Goal: Task Accomplishment & Management: Manage account settings

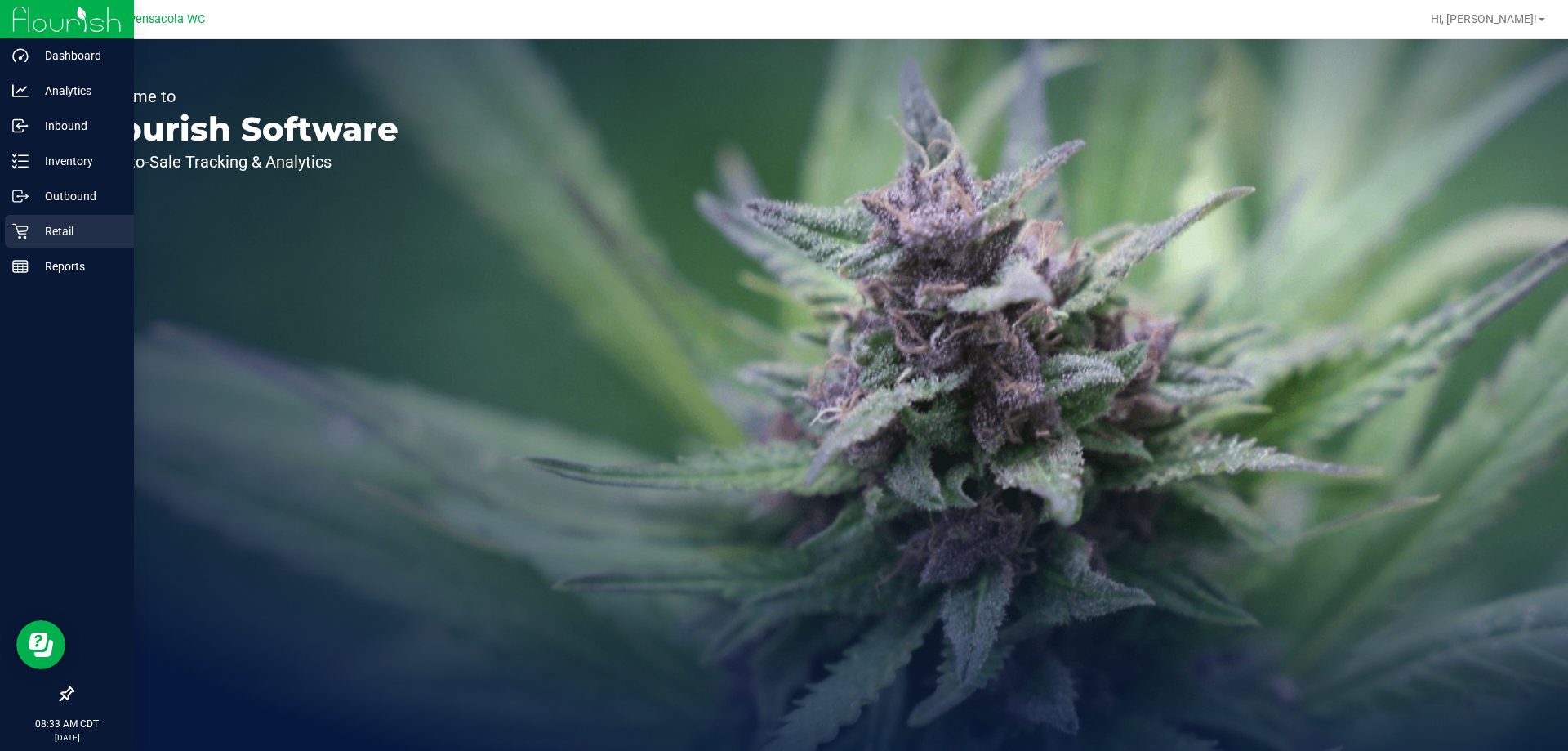
click at [20, 224] on icon at bounding box center [20, 231] width 17 height 17
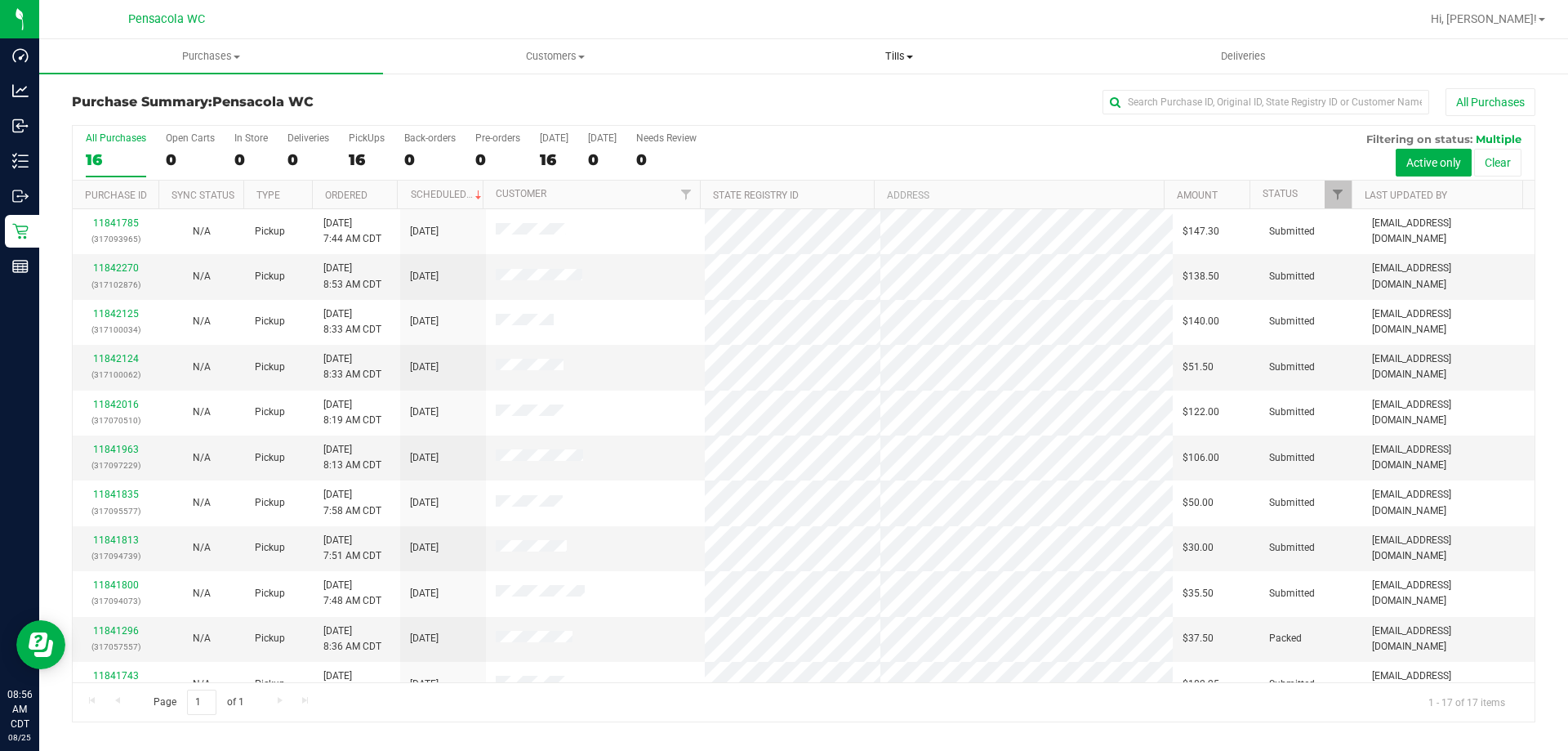
click at [892, 55] on span "Tills" at bounding box center [899, 56] width 342 height 15
click at [885, 90] on li "Manage tills" at bounding box center [900, 99] width 344 height 20
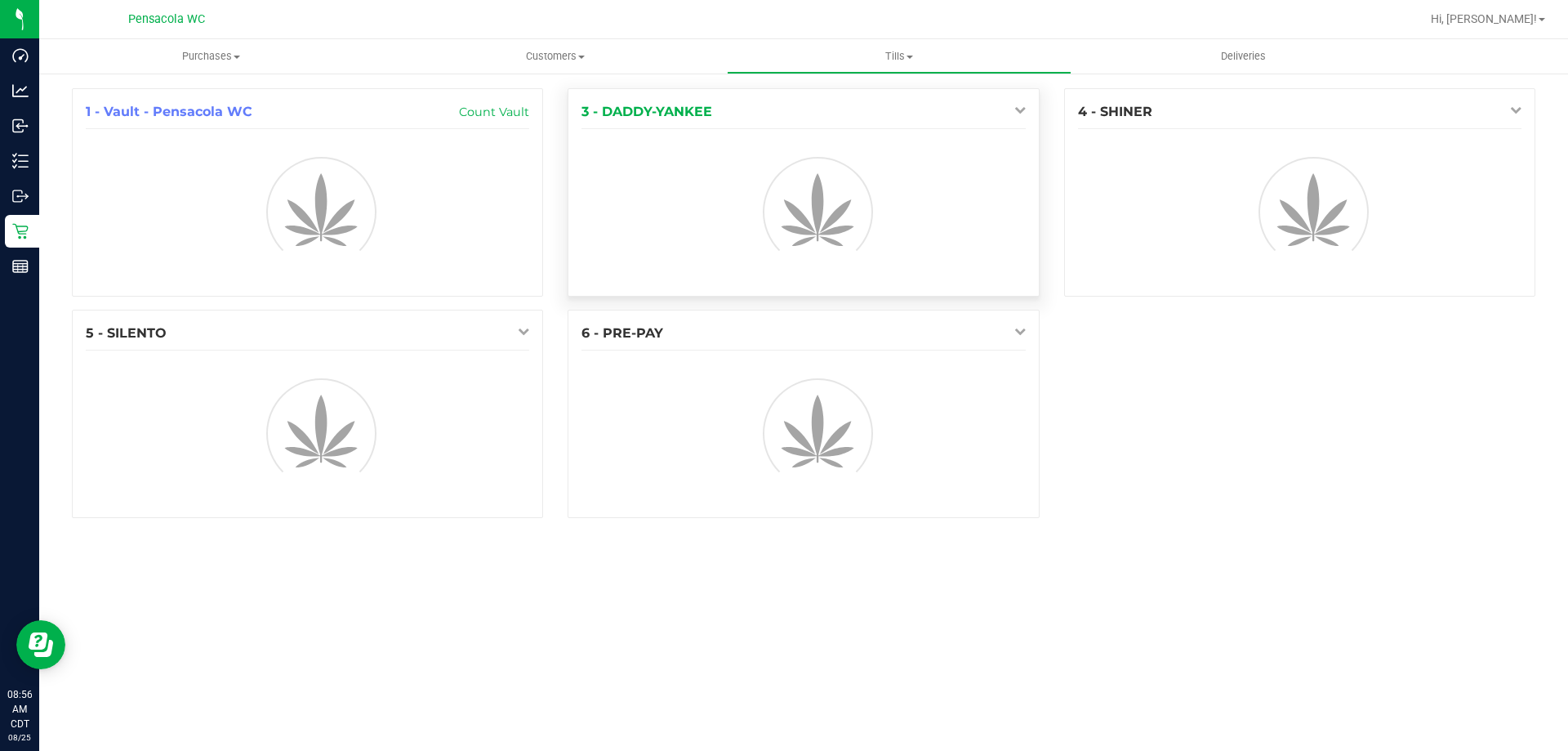
click at [1011, 104] on link at bounding box center [1016, 109] width 19 height 13
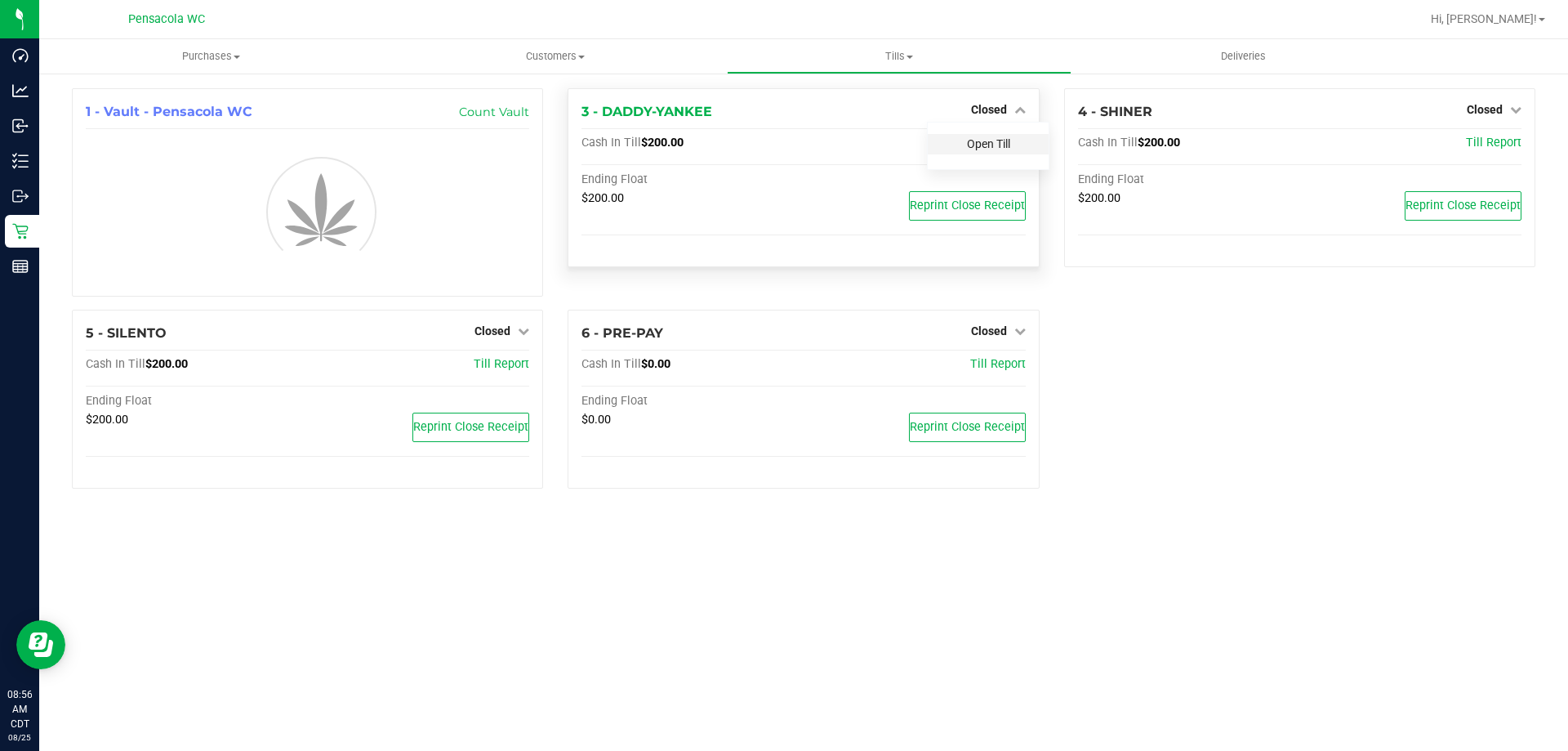
click at [997, 139] on link "Open Till" at bounding box center [989, 144] width 43 height 13
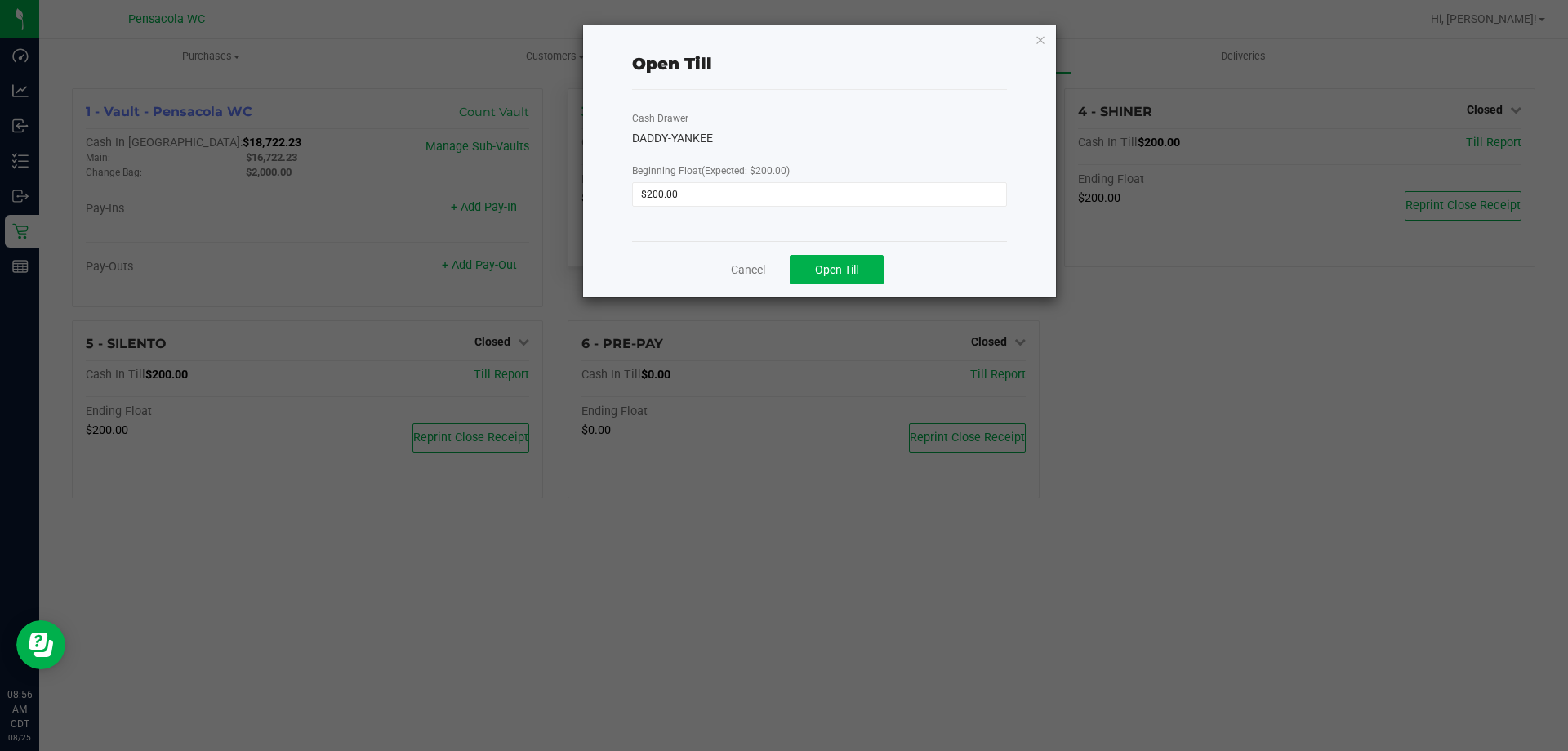
click button "button" at bounding box center [1041, 39] width 12 height 20
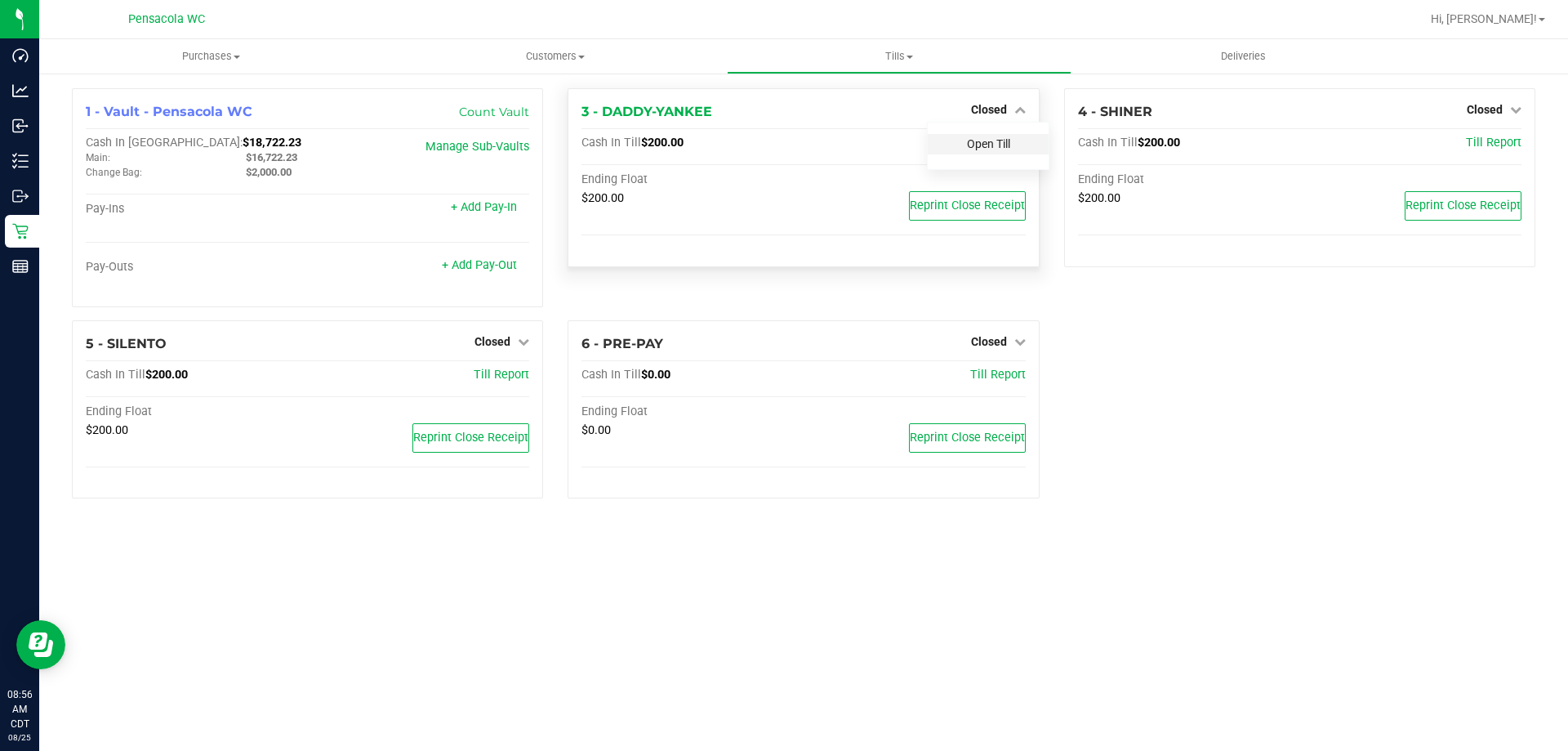
click at [983, 144] on link "Open Till" at bounding box center [989, 144] width 43 height 13
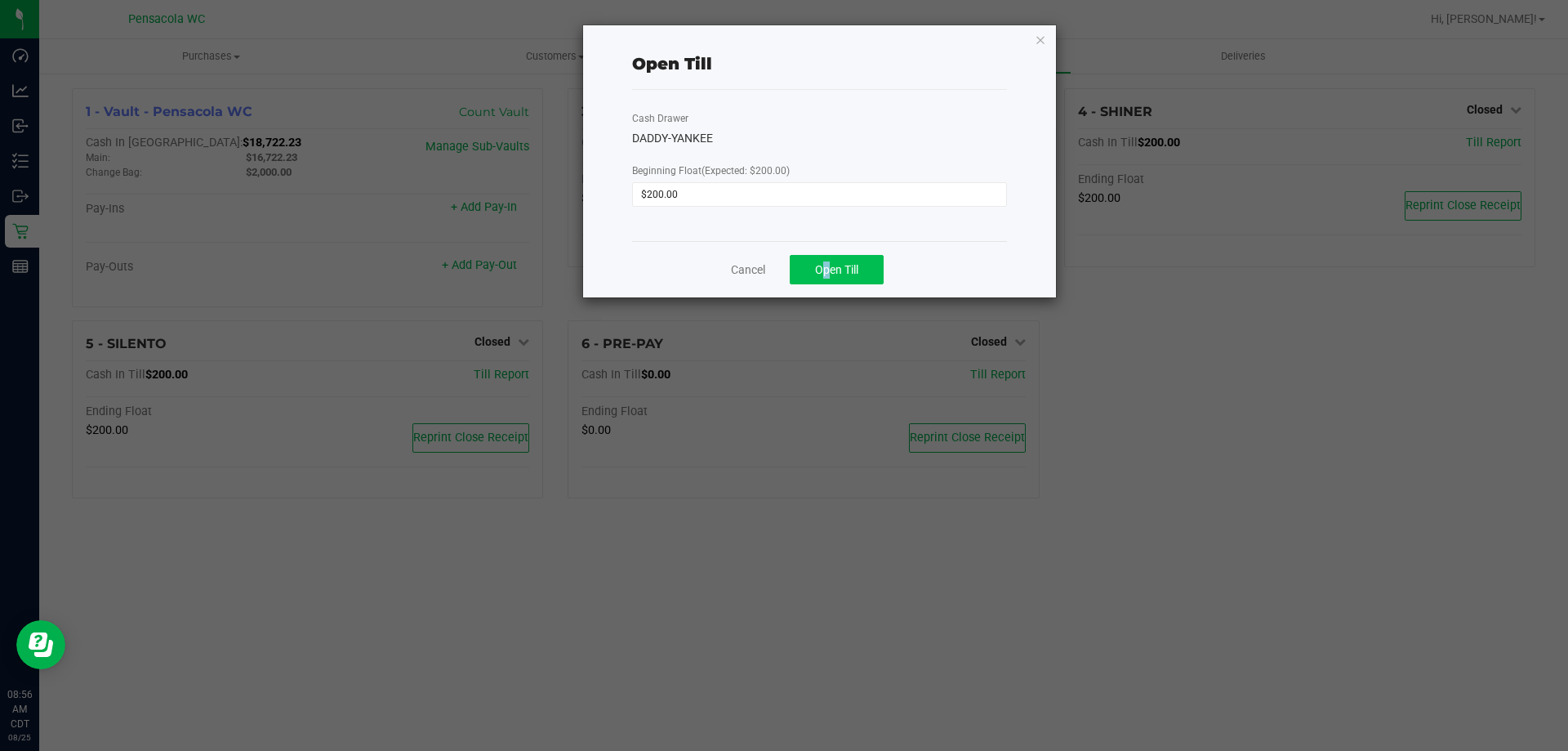
click at [819, 260] on div "Cancel Open Till" at bounding box center [819, 268] width 375 height 56
click at [823, 263] on span "Open Till" at bounding box center [837, 269] width 43 height 13
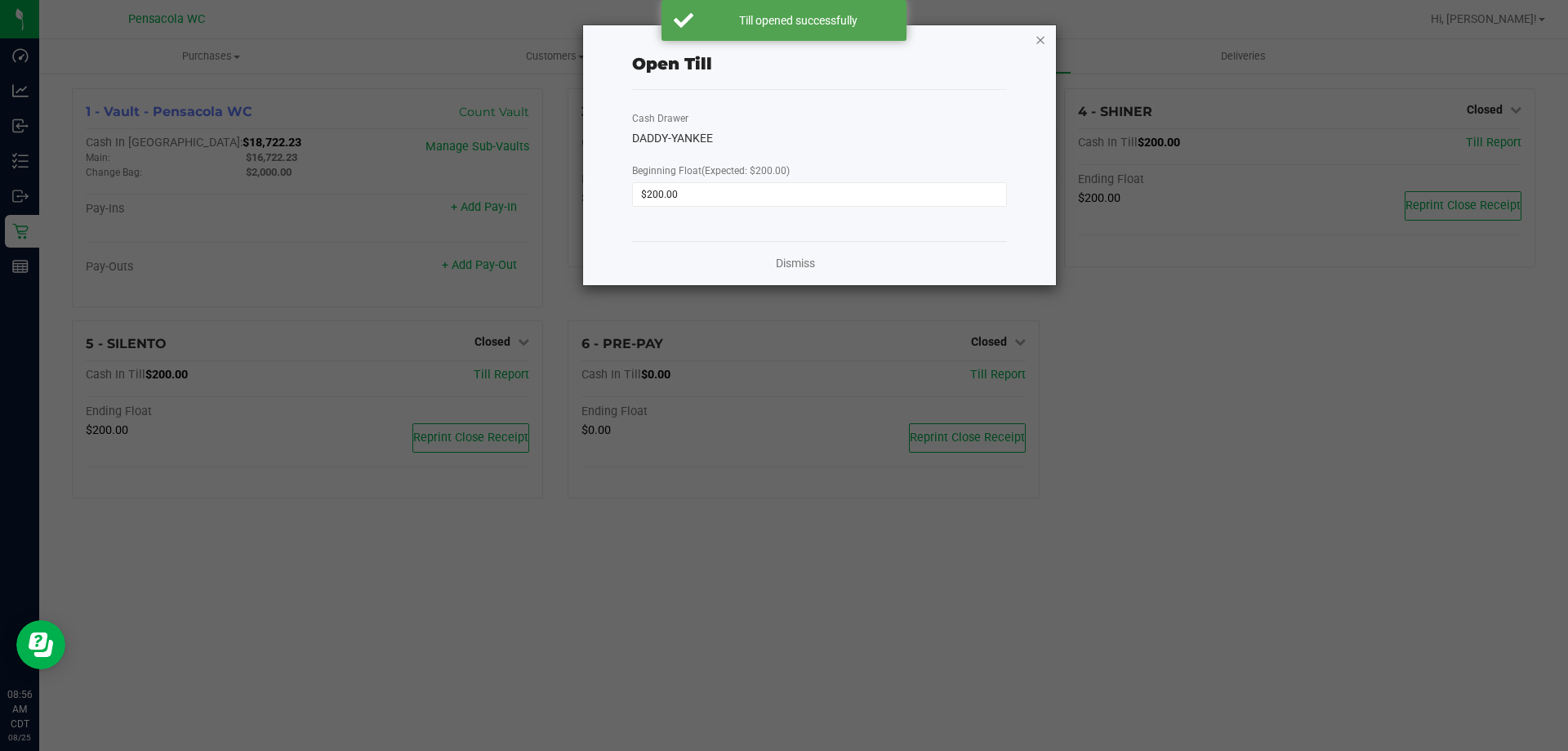
click at [1041, 36] on icon "button" at bounding box center [1041, 39] width 12 height 20
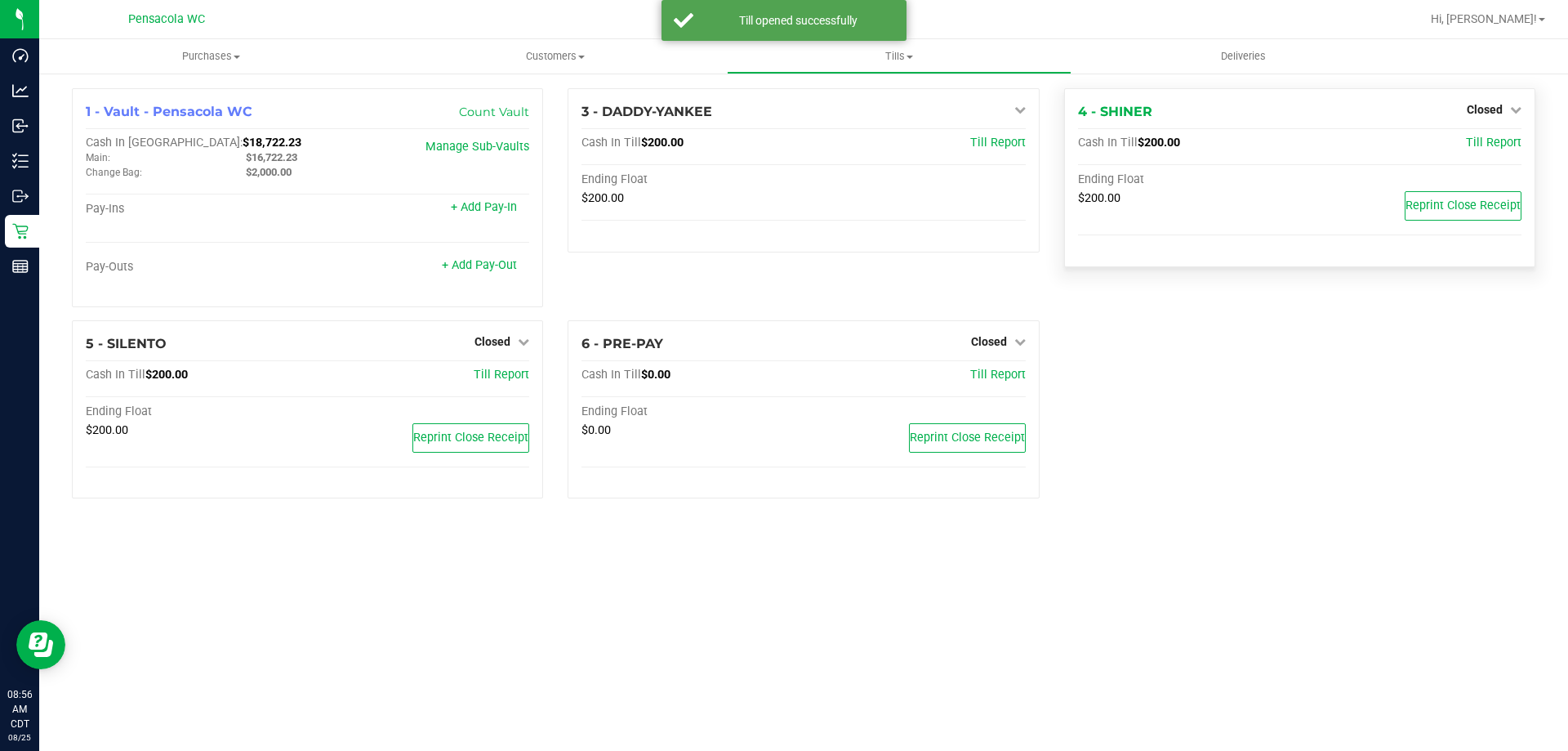
click at [1491, 99] on div "Closed" at bounding box center [1494, 109] width 55 height 20
click at [1489, 111] on span "Closed" at bounding box center [1484, 109] width 36 height 13
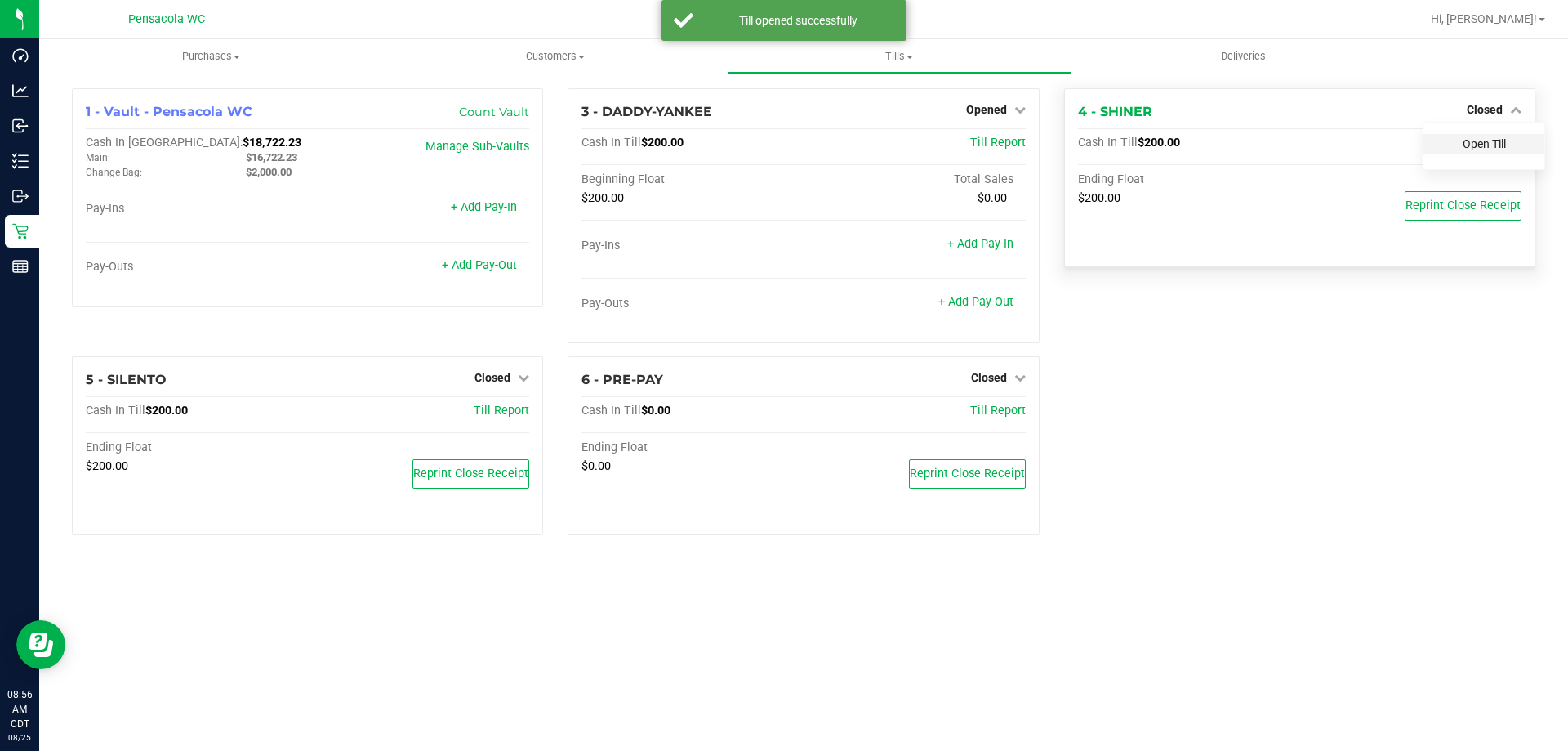
click at [1479, 138] on link "Open Till" at bounding box center [1484, 144] width 43 height 13
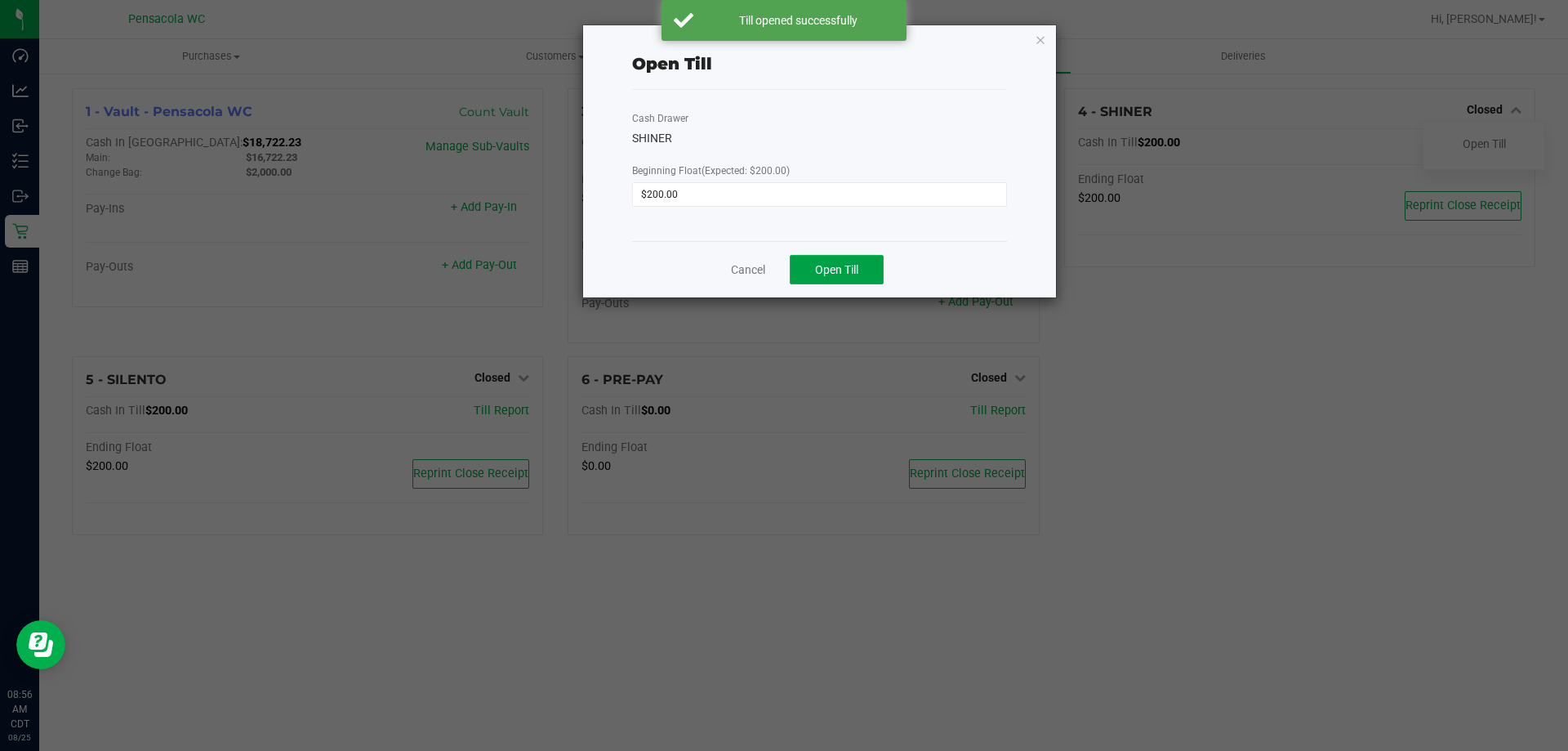
click at [823, 280] on button "Open Till" at bounding box center [838, 269] width 94 height 29
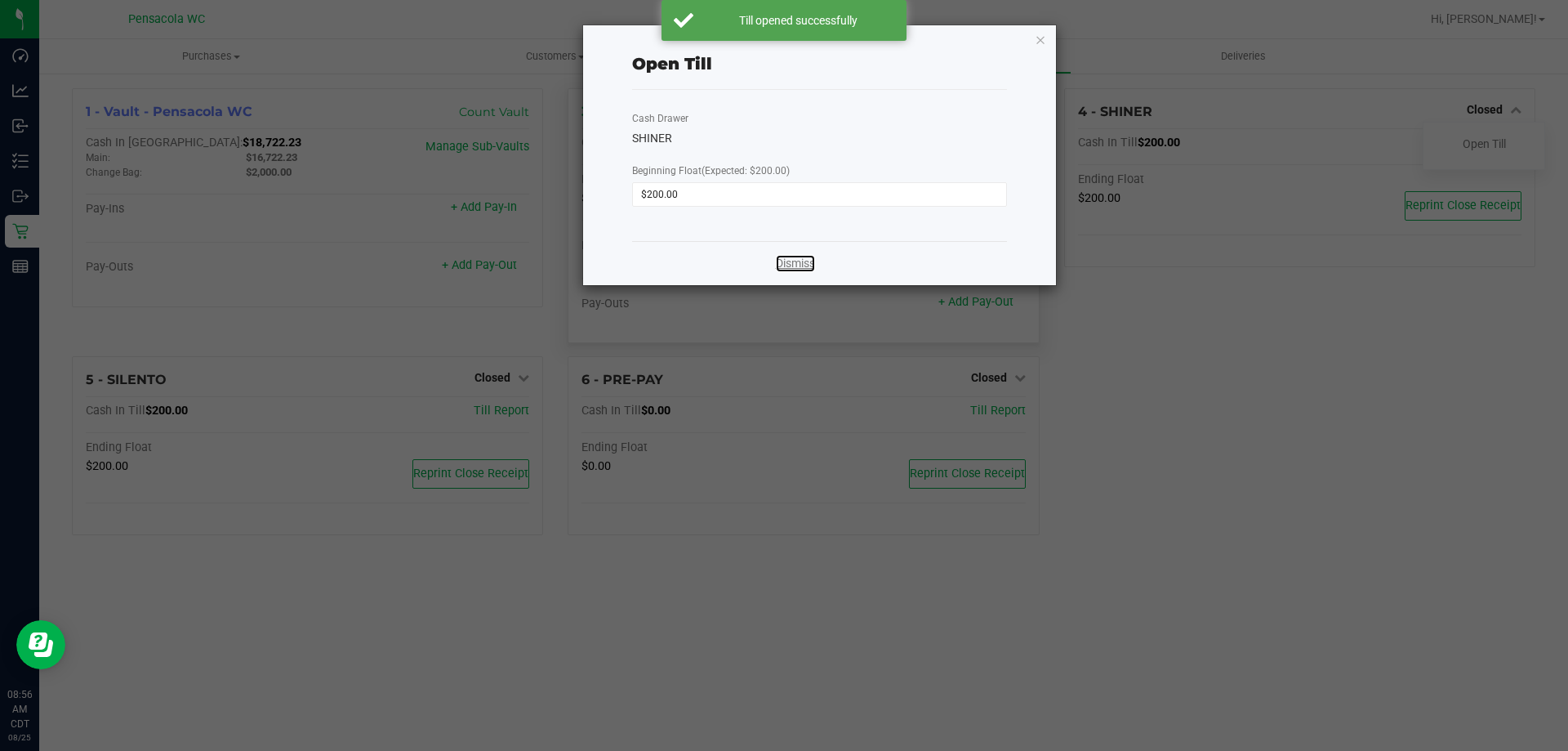
click at [800, 260] on link "Dismiss" at bounding box center [795, 262] width 39 height 17
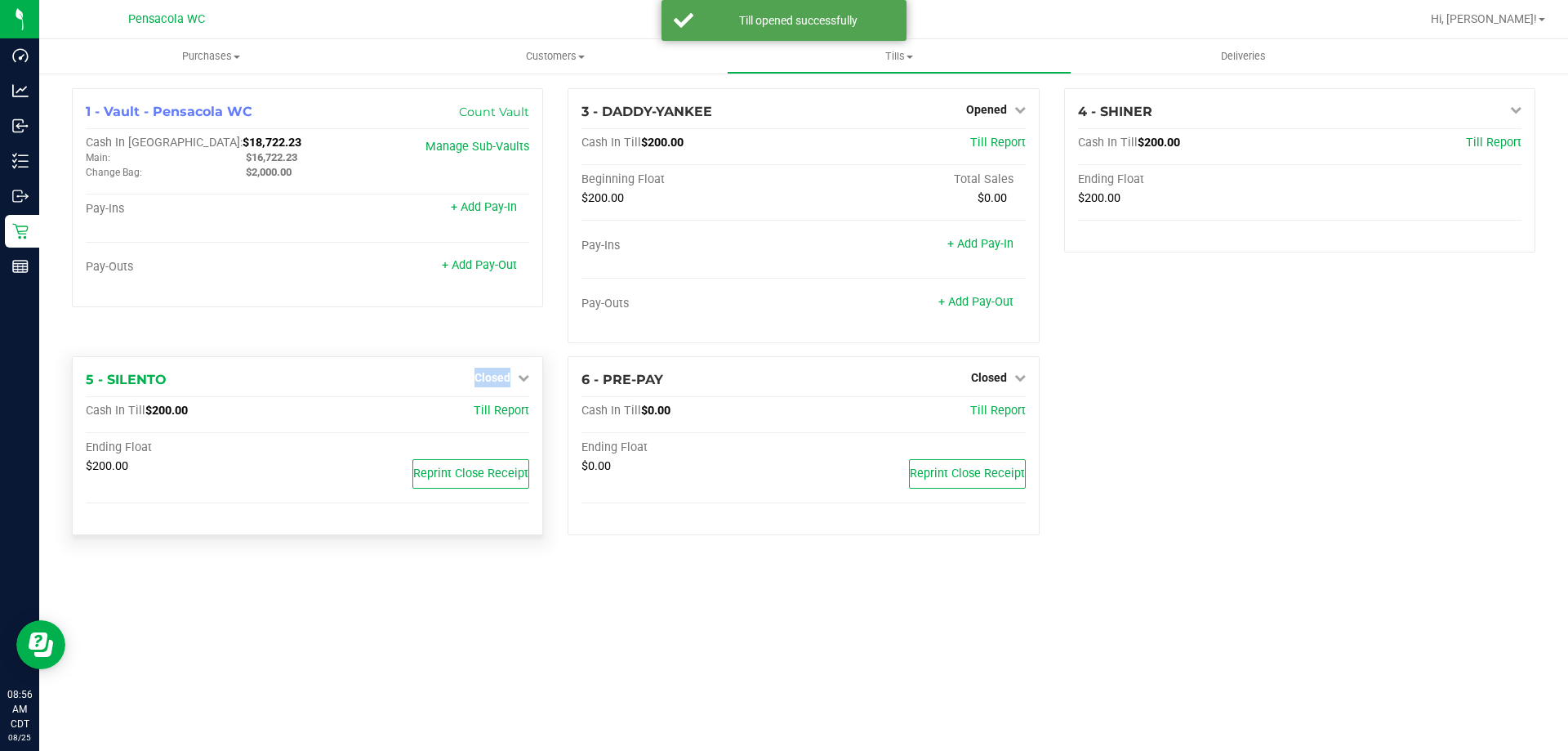
click at [508, 368] on div "Closed" at bounding box center [502, 377] width 55 height 20
click at [510, 379] on span "Closed" at bounding box center [493, 376] width 36 height 13
click at [514, 408] on link "Open Till" at bounding box center [493, 411] width 43 height 13
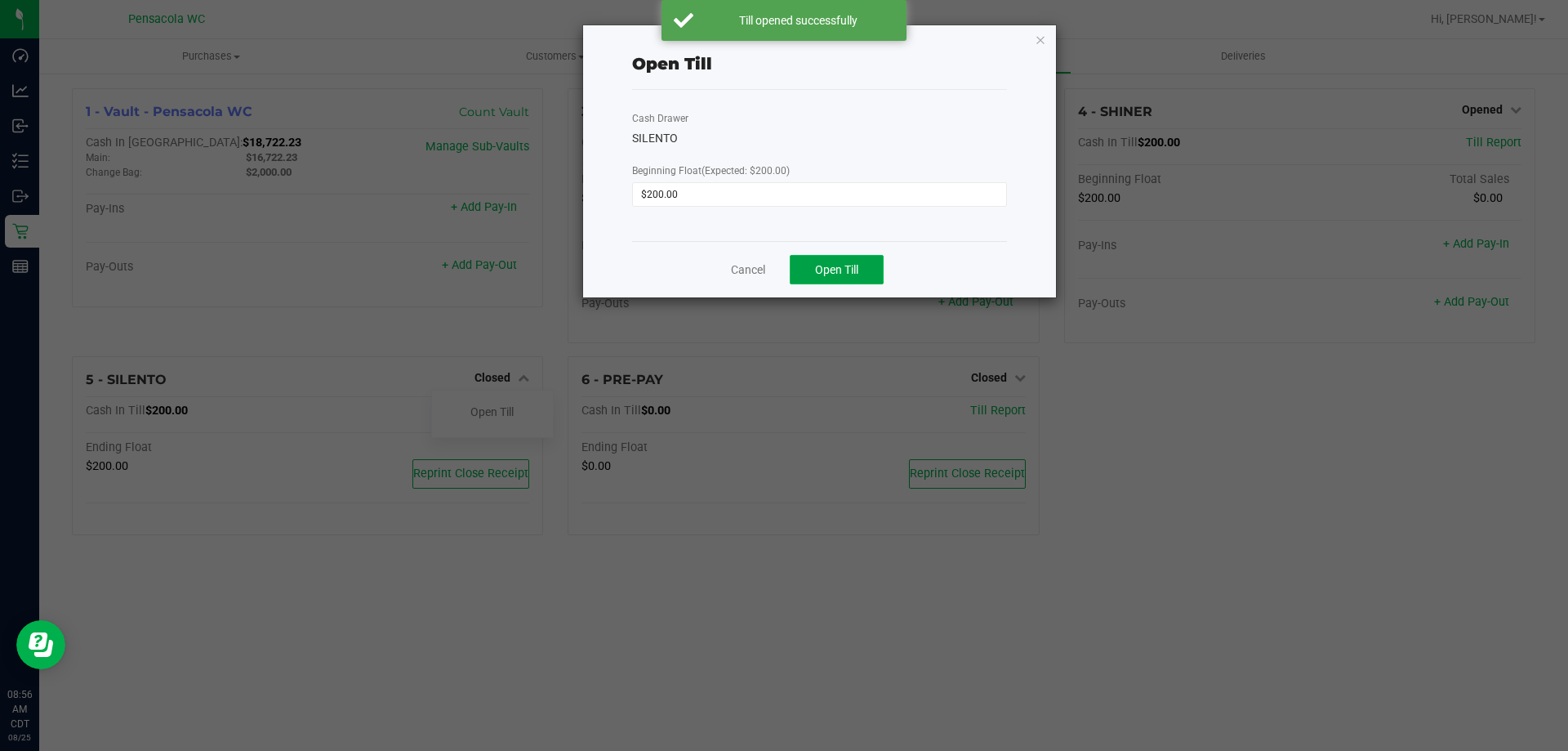
click at [855, 280] on button "Open Till" at bounding box center [838, 269] width 94 height 29
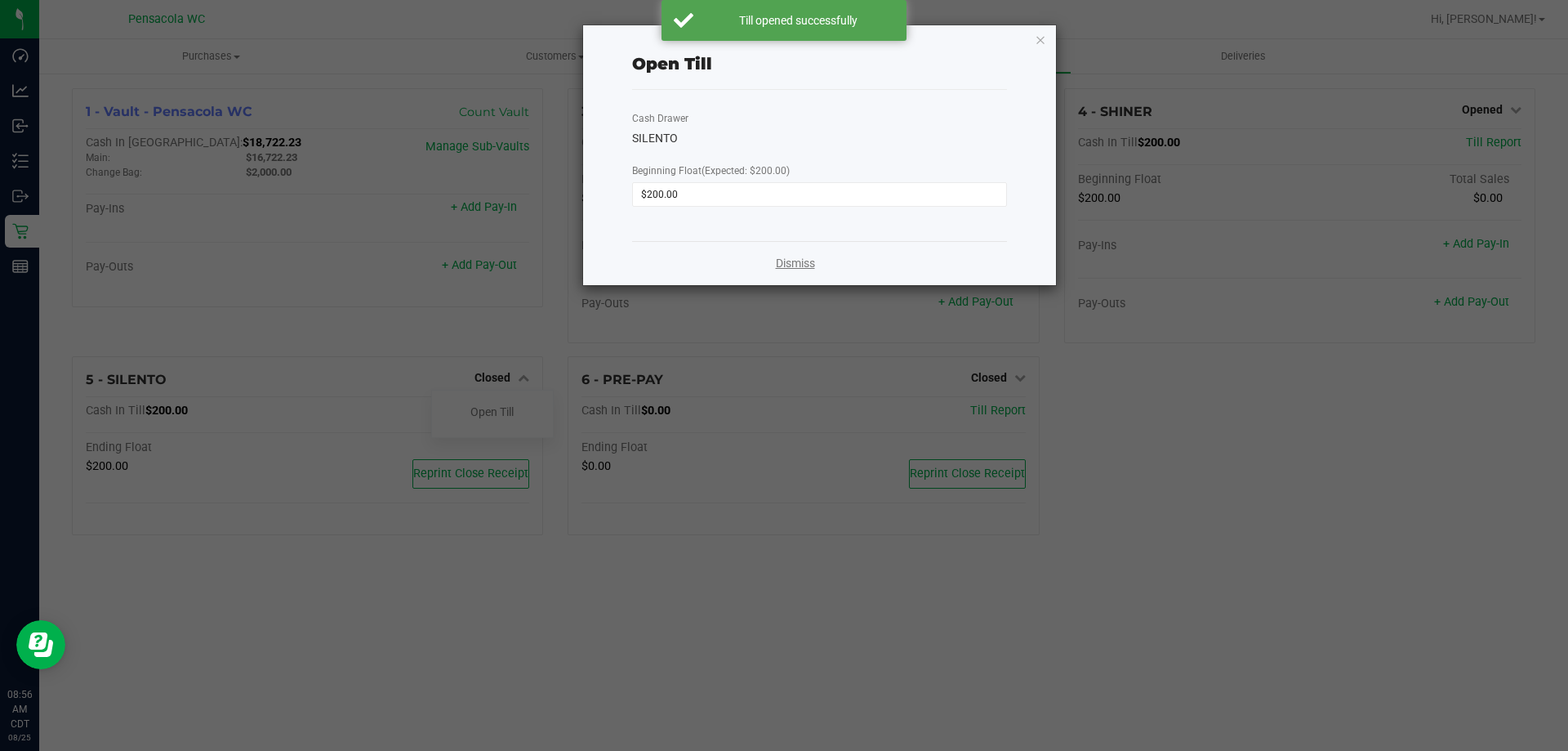
click at [781, 266] on link "Dismiss" at bounding box center [795, 262] width 39 height 17
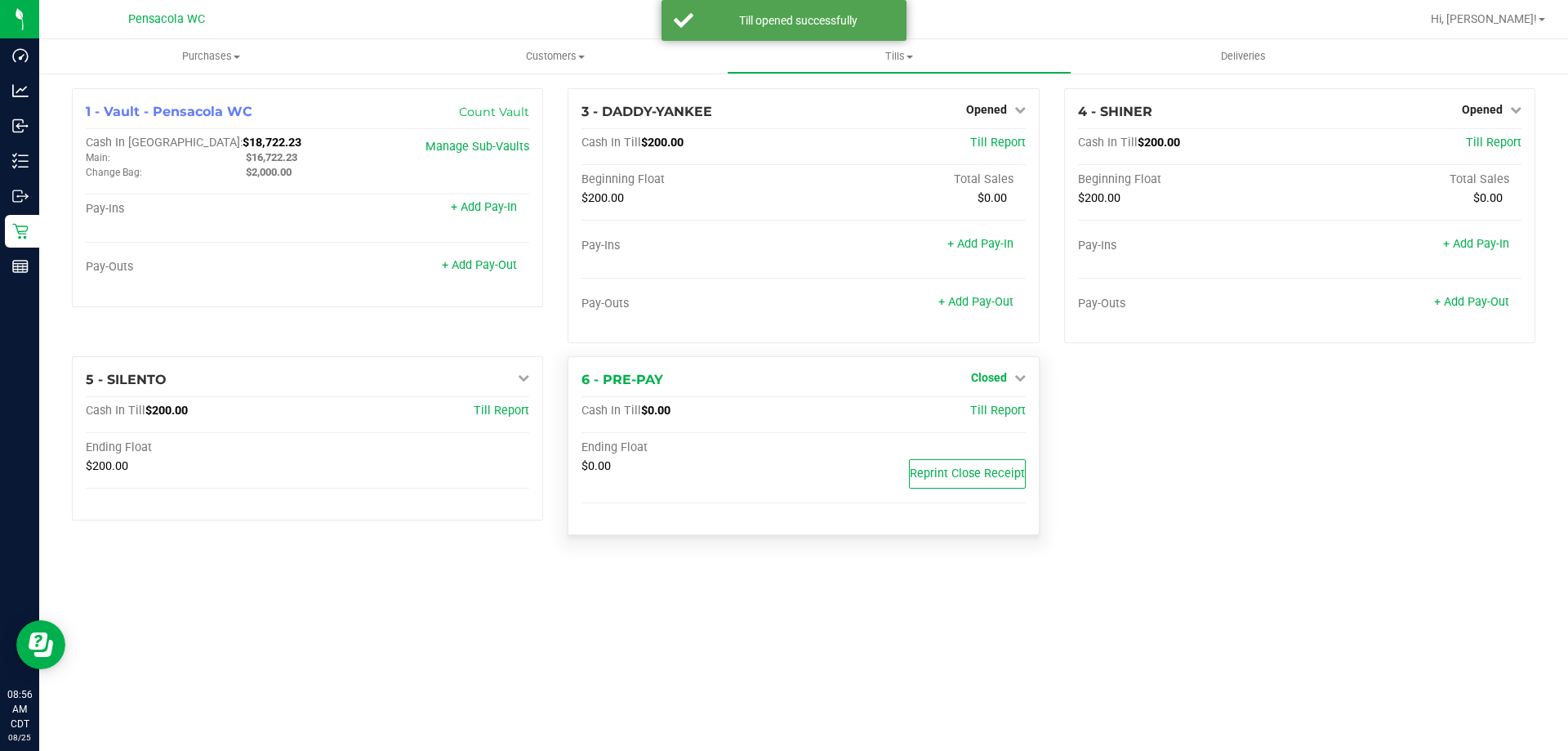
click at [1011, 378] on link "Closed" at bounding box center [999, 376] width 55 height 13
click at [998, 408] on link "Open Till" at bounding box center [989, 411] width 43 height 13
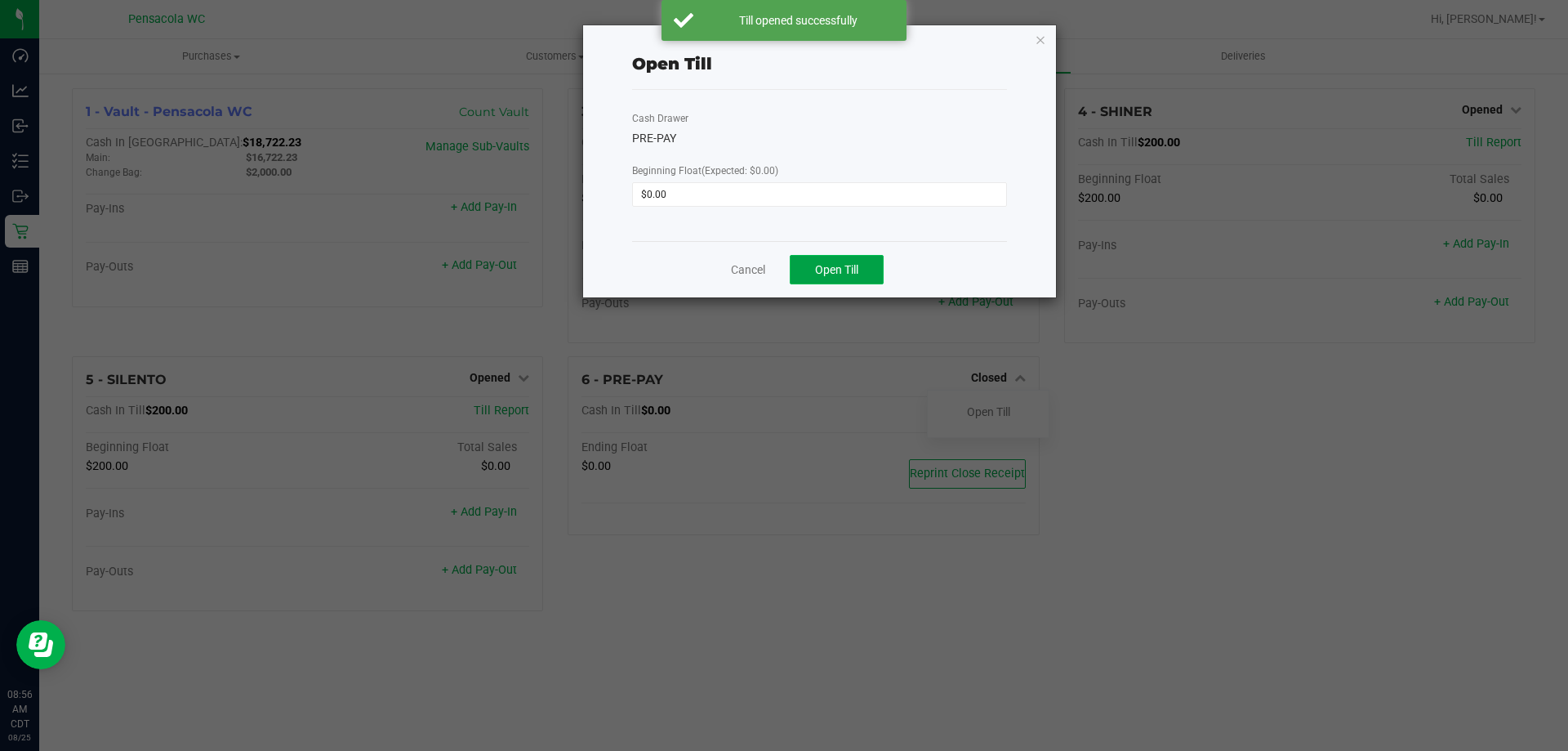
click at [850, 264] on span "Open Till" at bounding box center [837, 269] width 43 height 13
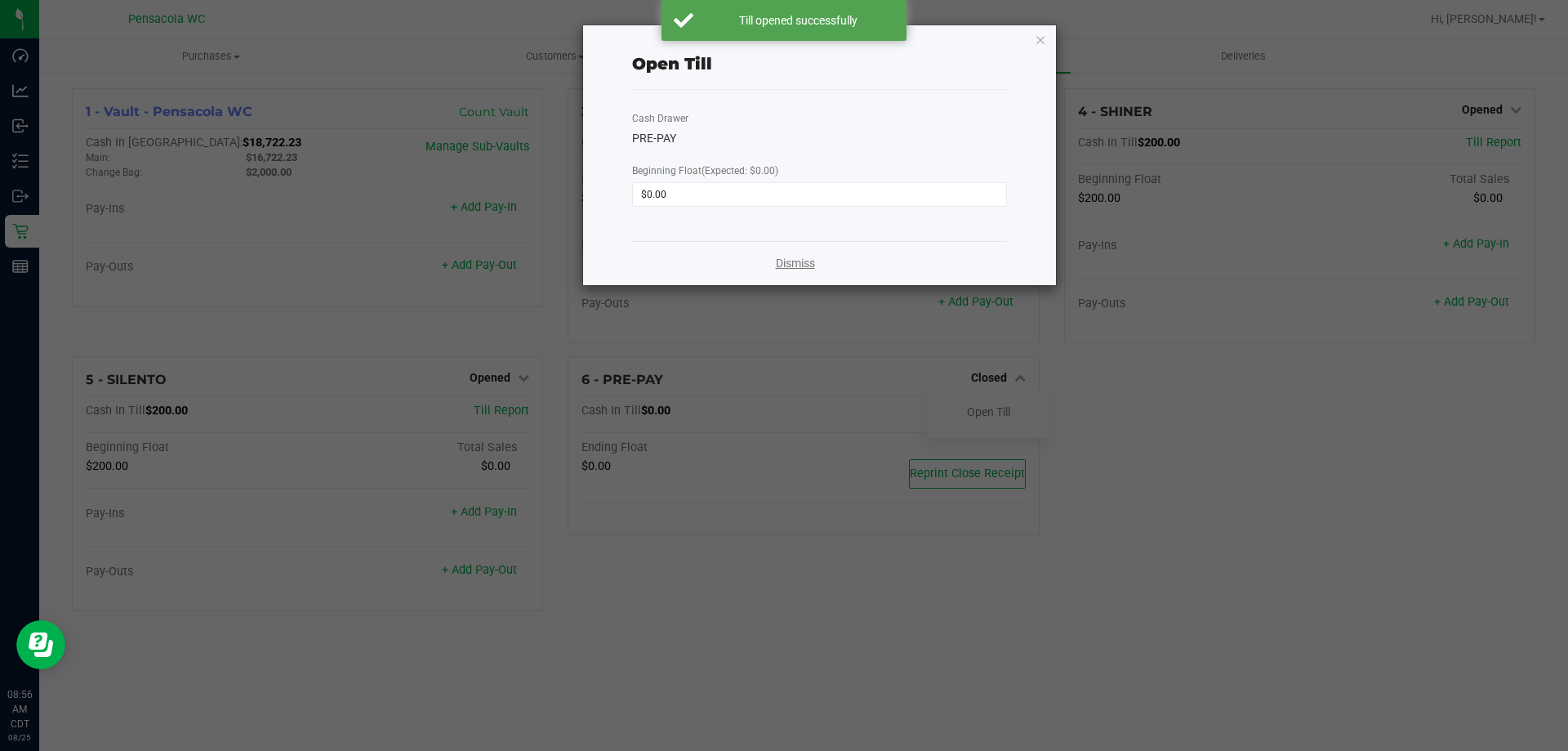
click at [802, 267] on link "Dismiss" at bounding box center [795, 262] width 39 height 17
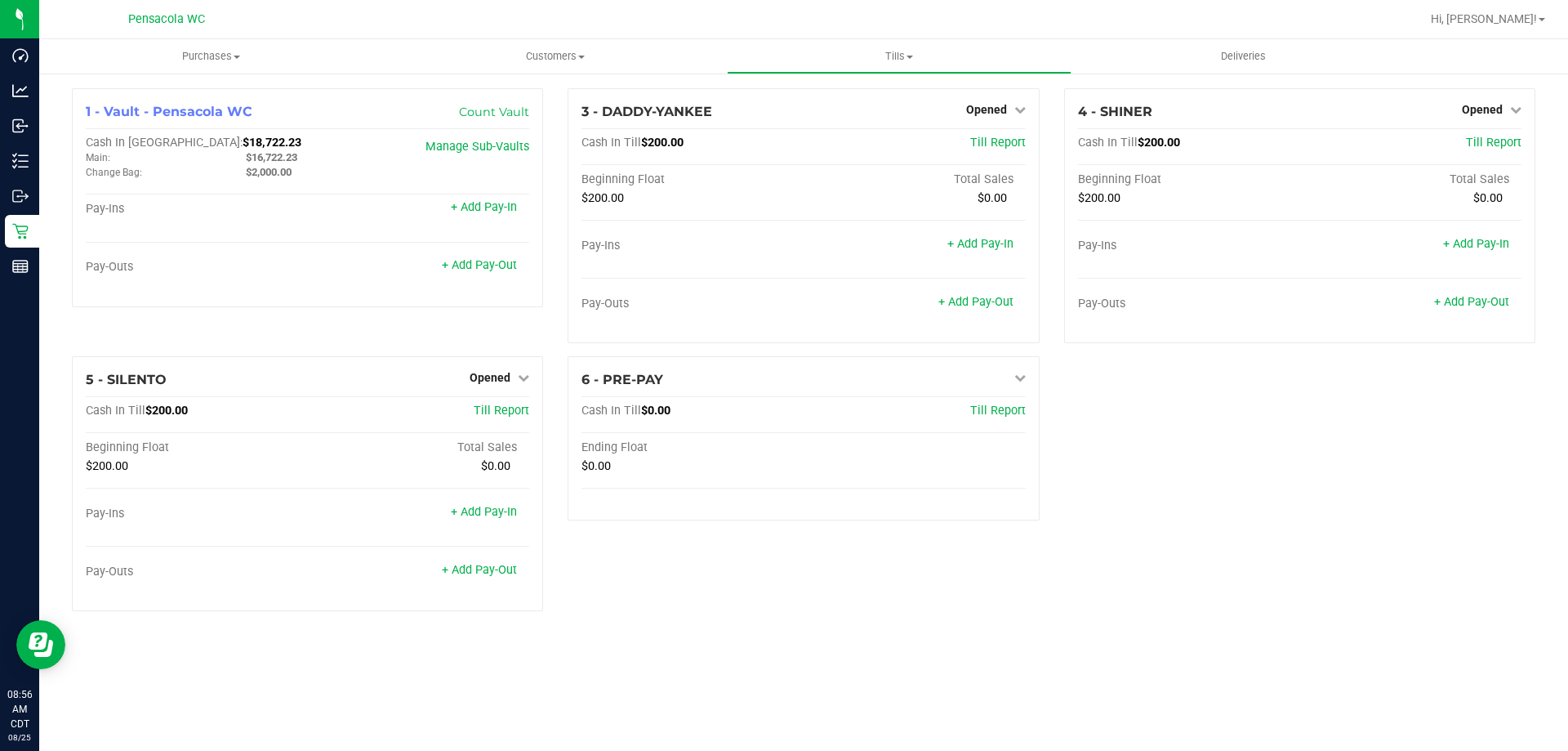
click at [1093, 370] on div "1 - Vault - Pensacola WC Count Vault Cash In Vault: $18,722.23 Main: $16,722.23…" at bounding box center [804, 356] width 1488 height 536
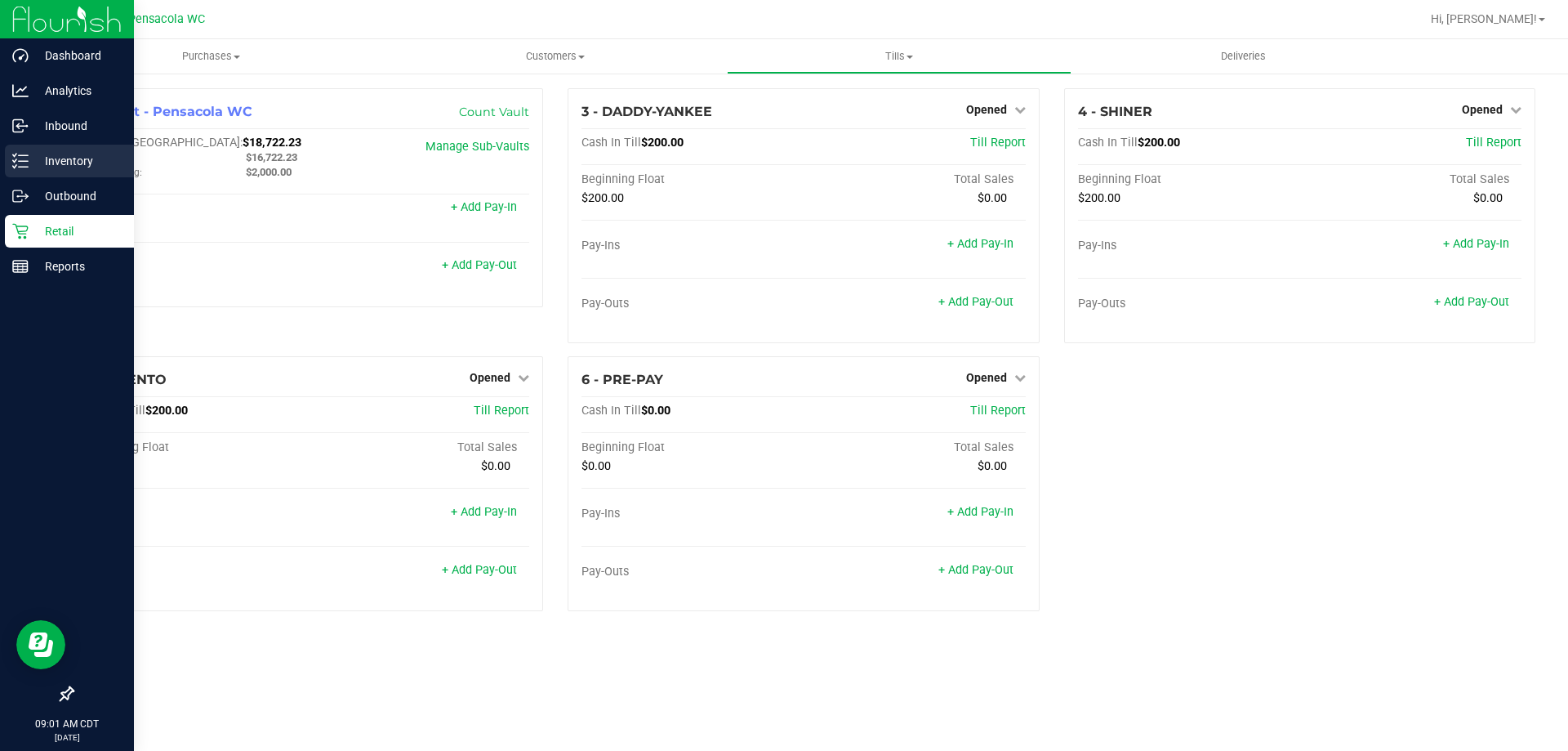
click at [52, 160] on p "Inventory" at bounding box center [78, 161] width 98 height 20
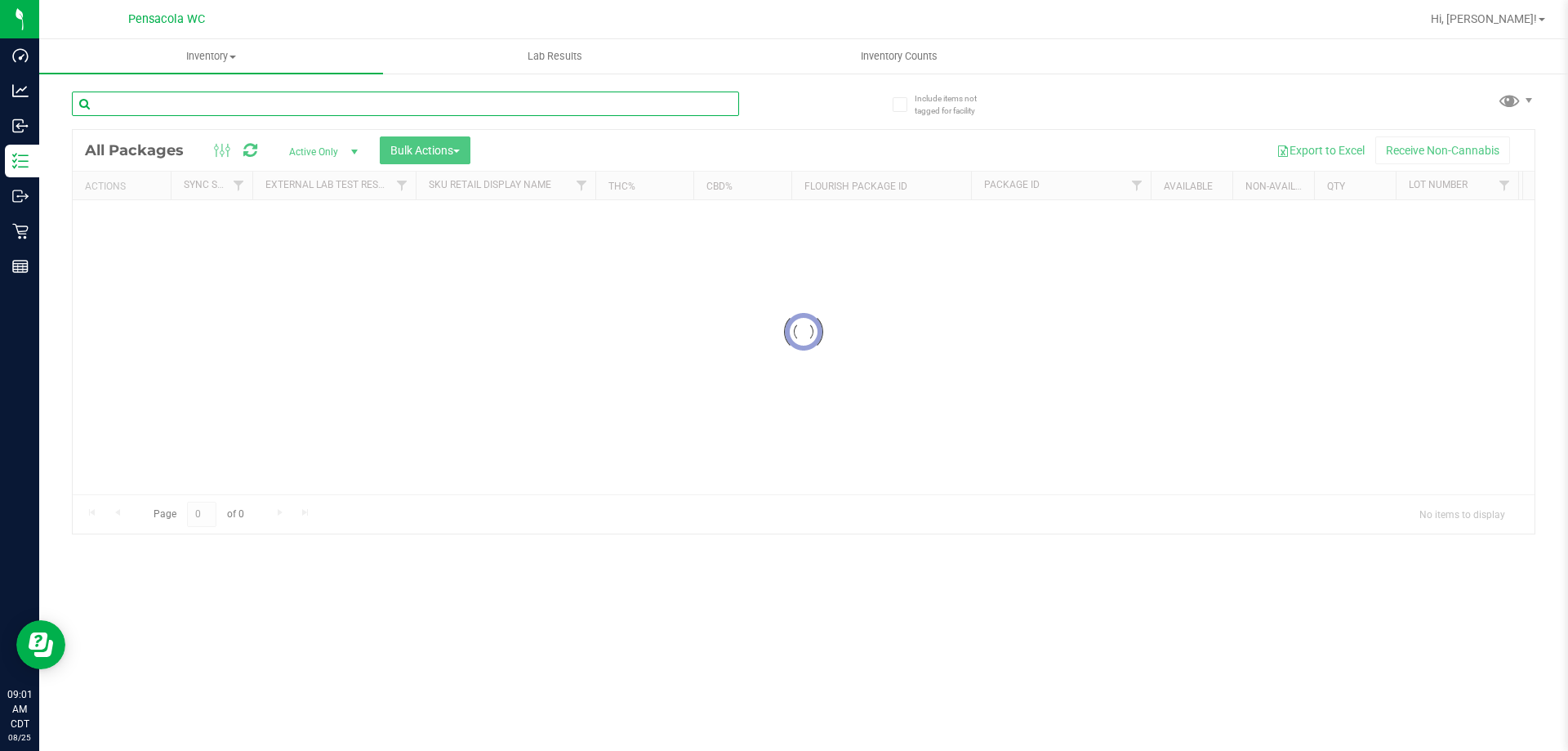
click at [198, 101] on div "Inventory All packages All inventory Waste log Create inventory Lab Results Inv…" at bounding box center [804, 395] width 1530 height 712
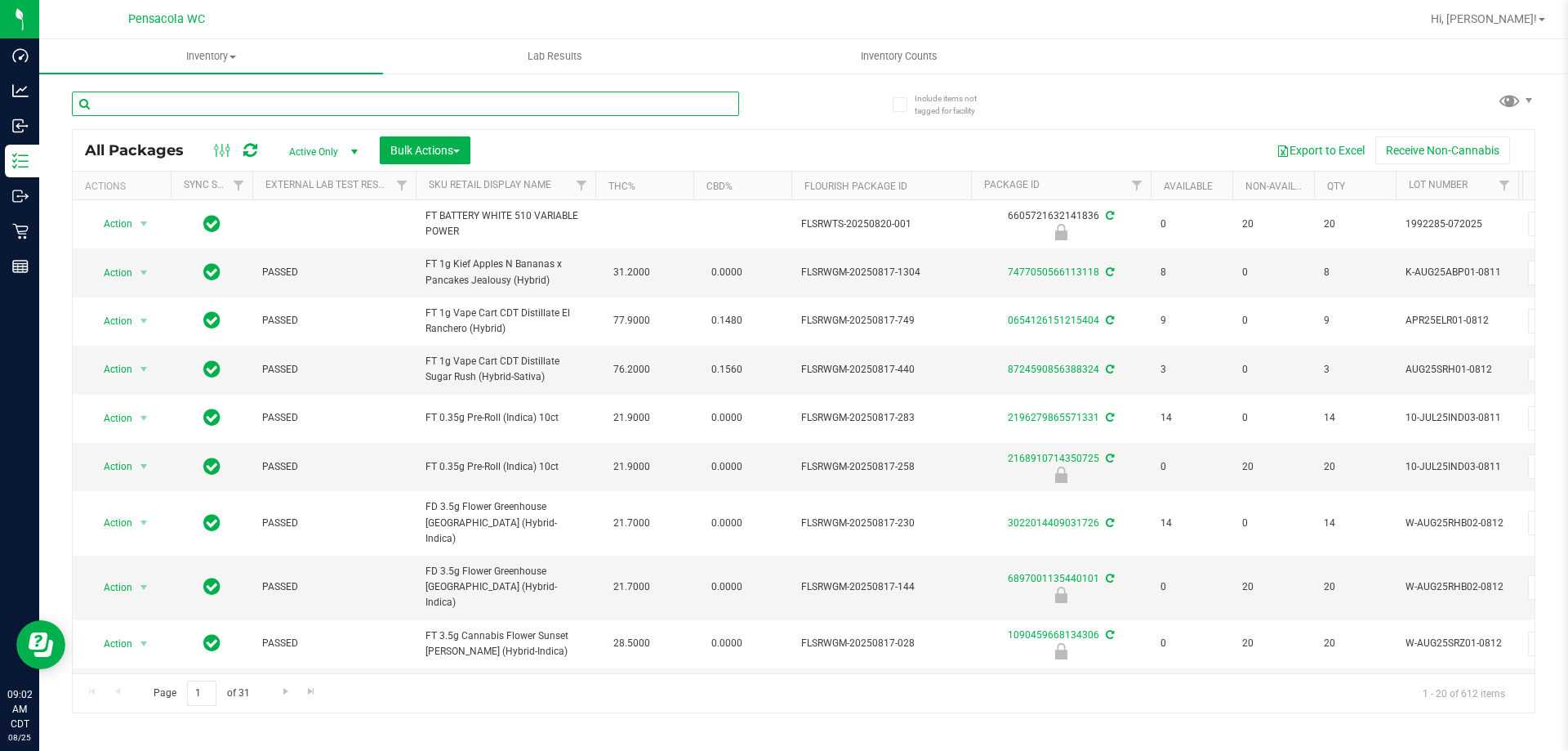
click at [172, 103] on input "text" at bounding box center [405, 103] width 668 height 25
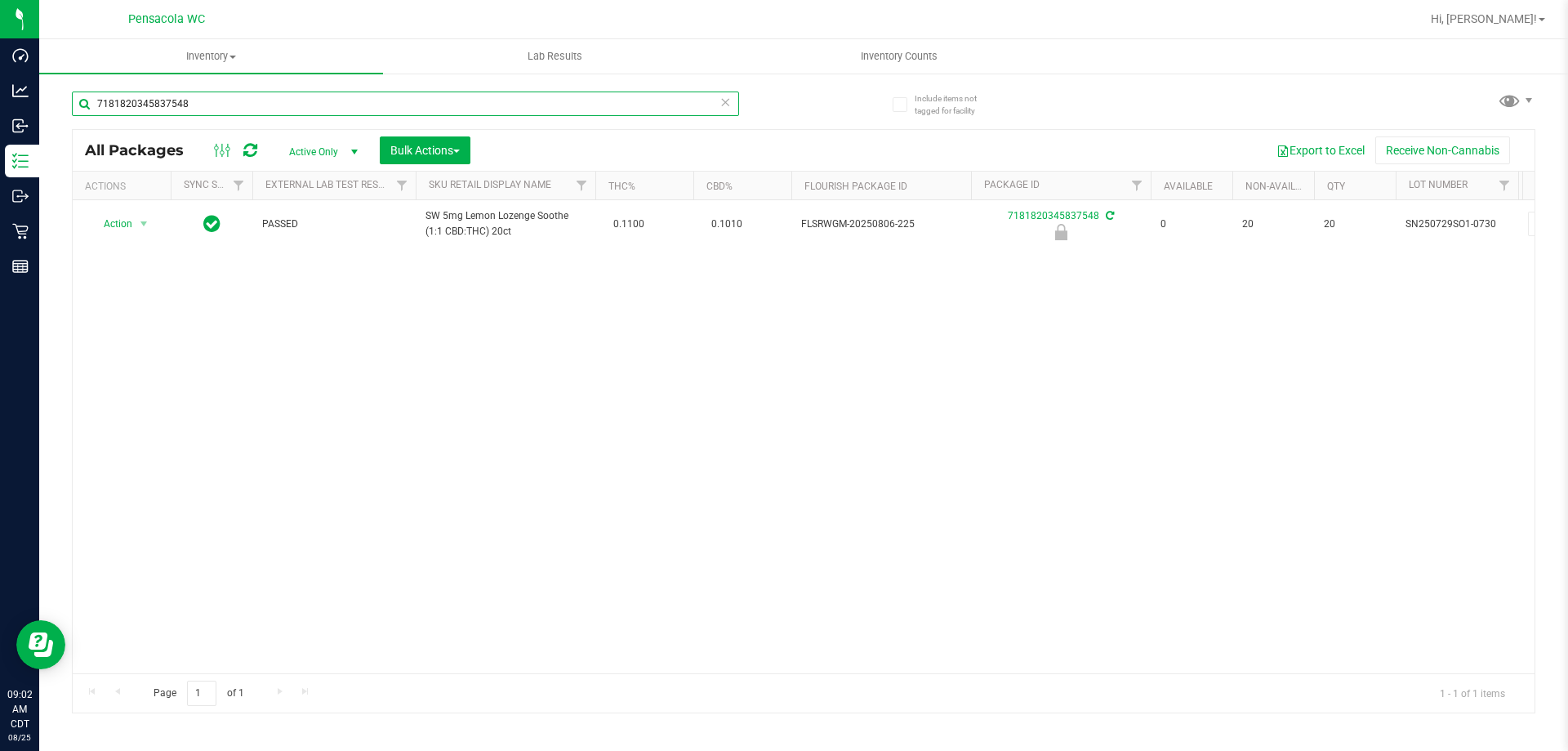
type input "7181820345837548"
click at [639, 418] on div "Action Action Edit attributes Global inventory Locate package Package audit log…" at bounding box center [803, 436] width 1462 height 473
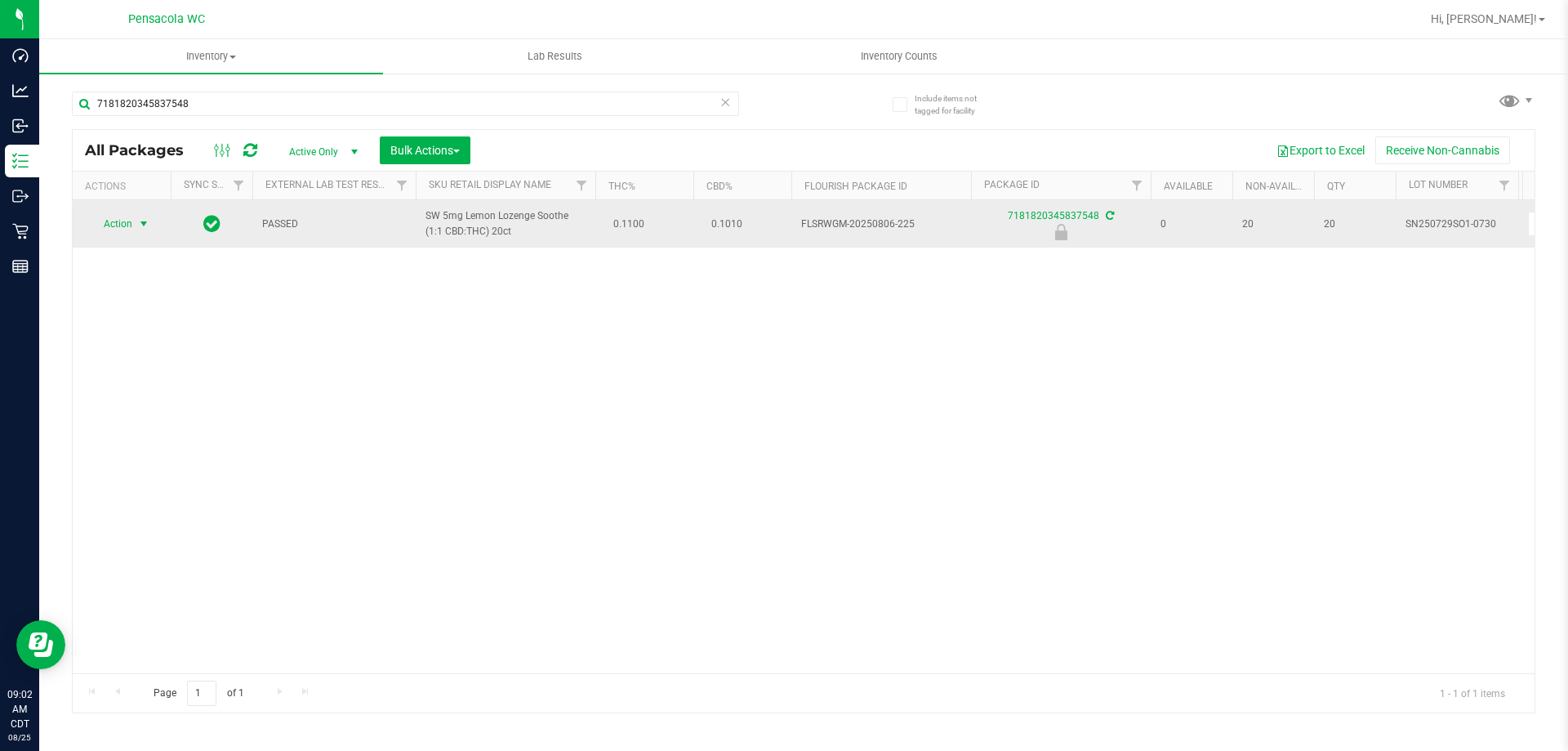
click at [143, 230] on span "select" at bounding box center [144, 223] width 13 height 13
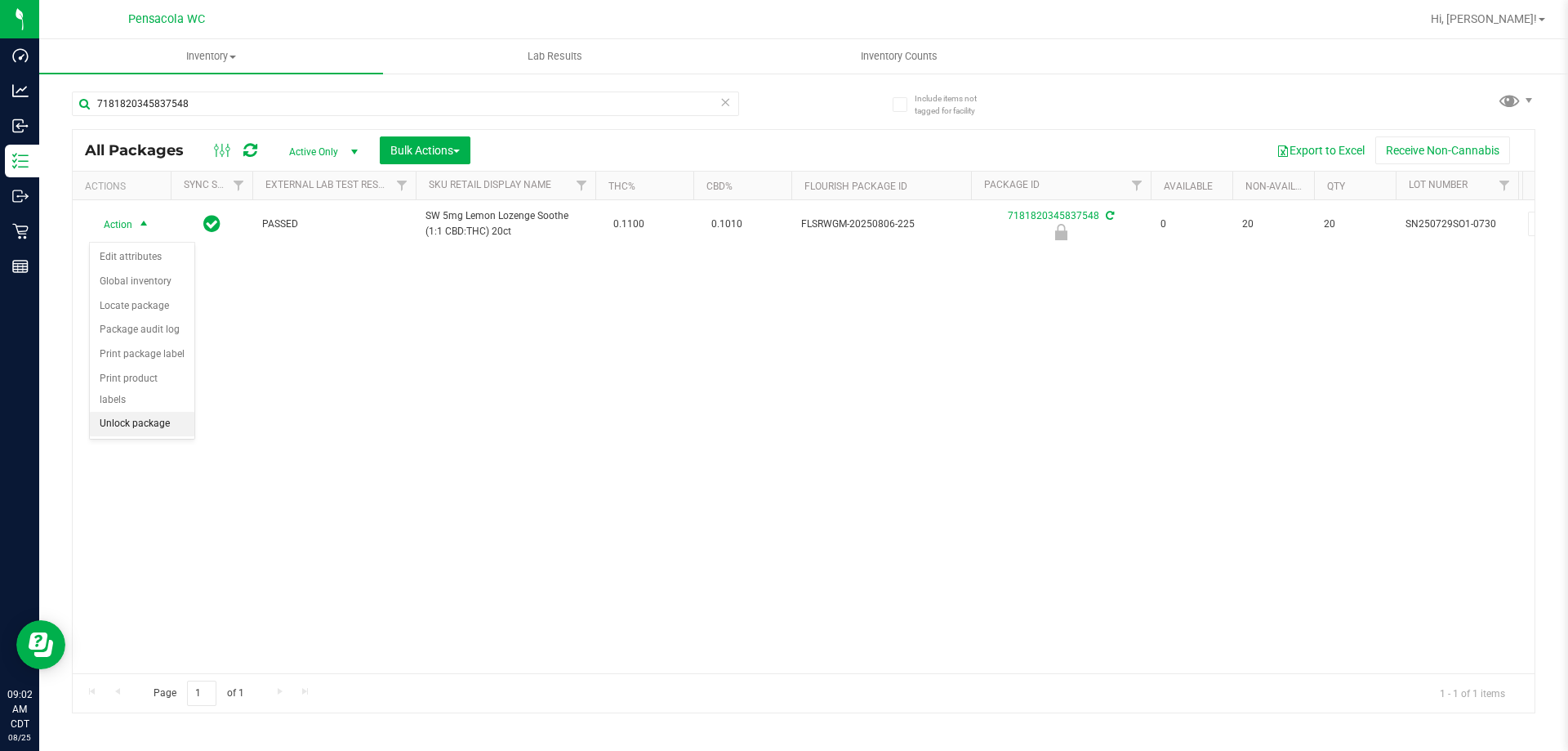
click at [146, 412] on li "Unlock package" at bounding box center [142, 424] width 104 height 25
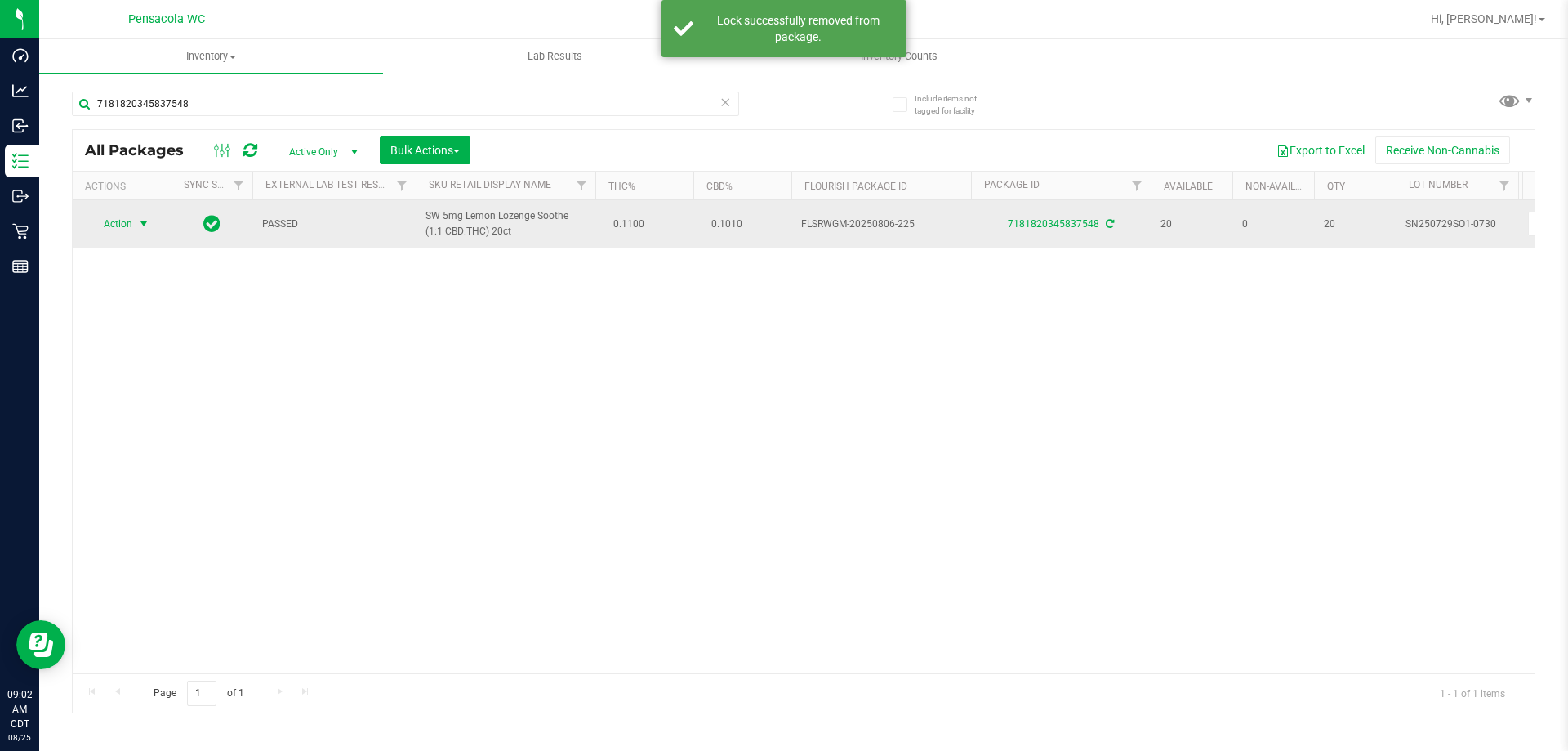
click at [123, 227] on span "Action" at bounding box center [111, 223] width 44 height 23
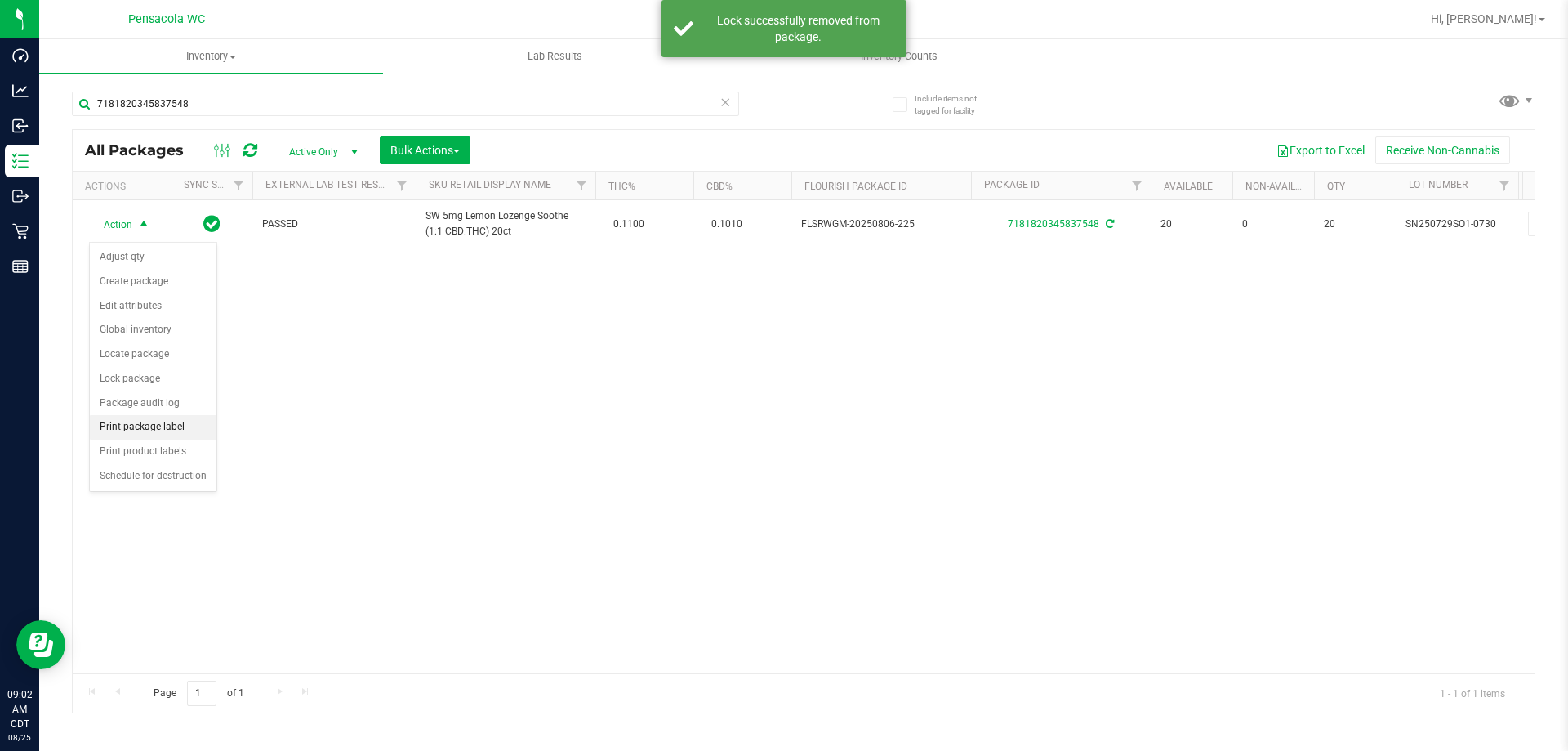
click at [171, 429] on li "Print package label" at bounding box center [152, 427] width 127 height 25
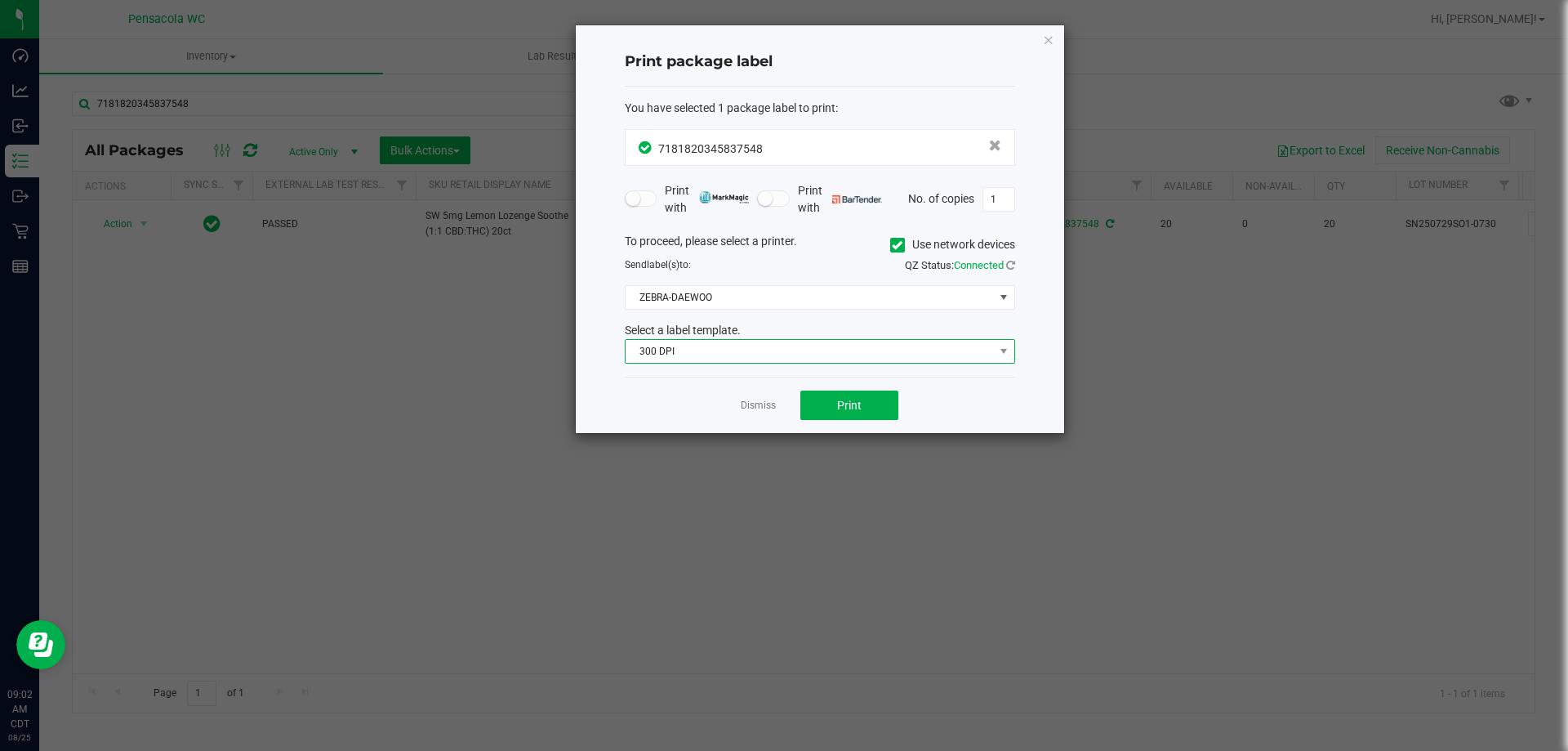
click at [791, 346] on span "300 DPI" at bounding box center [810, 351] width 369 height 23
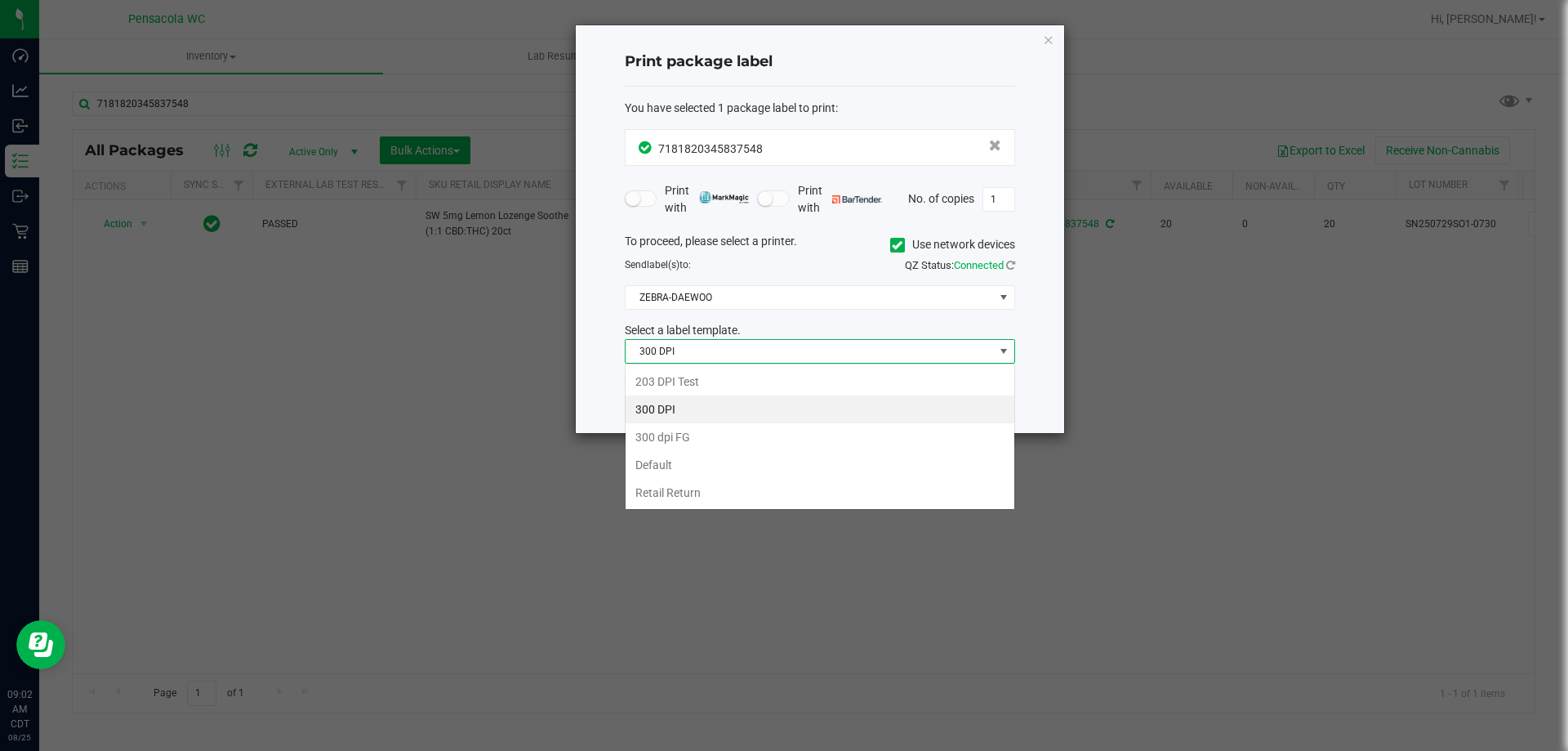
scroll to position [25, 390]
click at [761, 378] on li "203 DPI Test" at bounding box center [821, 381] width 389 height 28
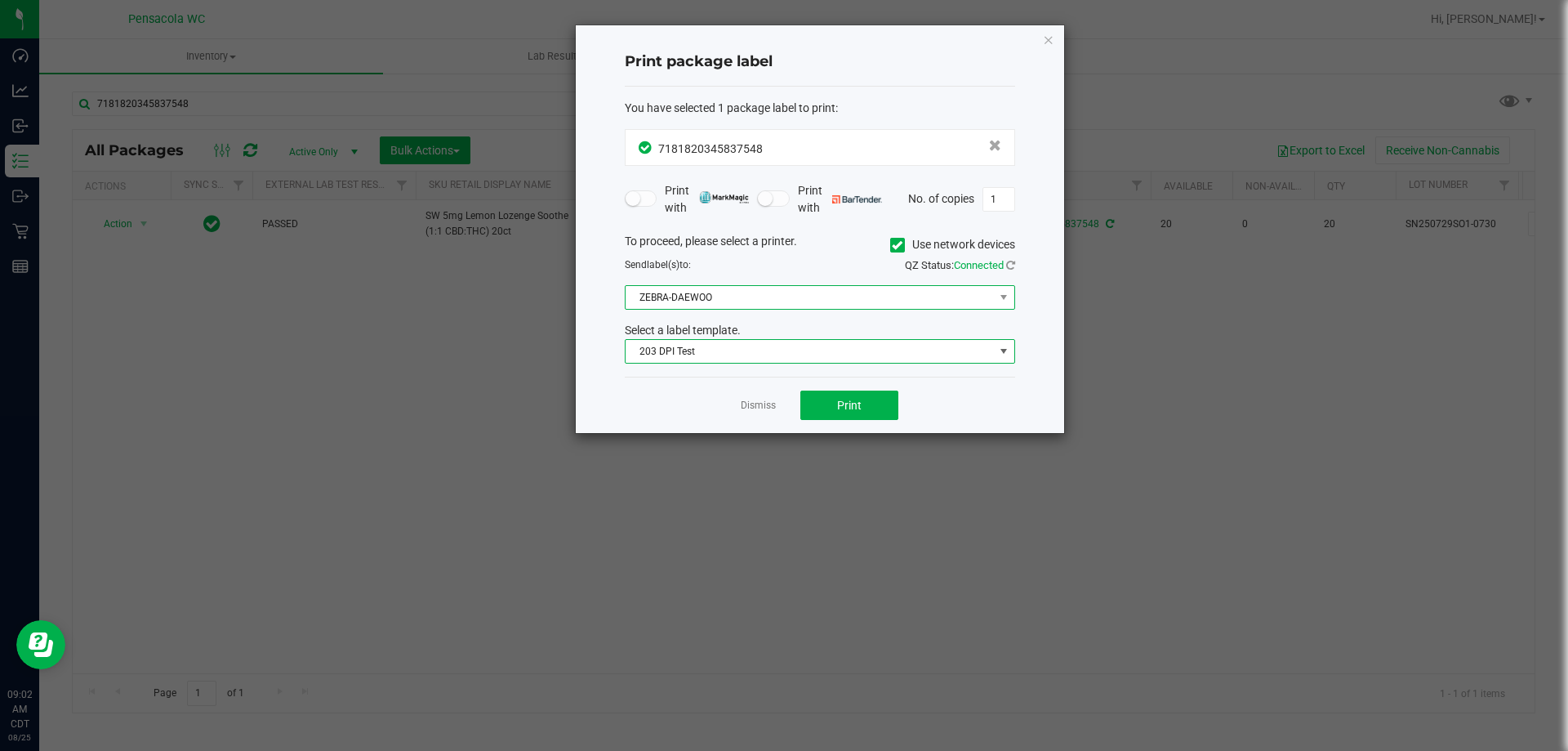
click at [716, 287] on span "ZEBRA-DAEWOO" at bounding box center [810, 297] width 369 height 23
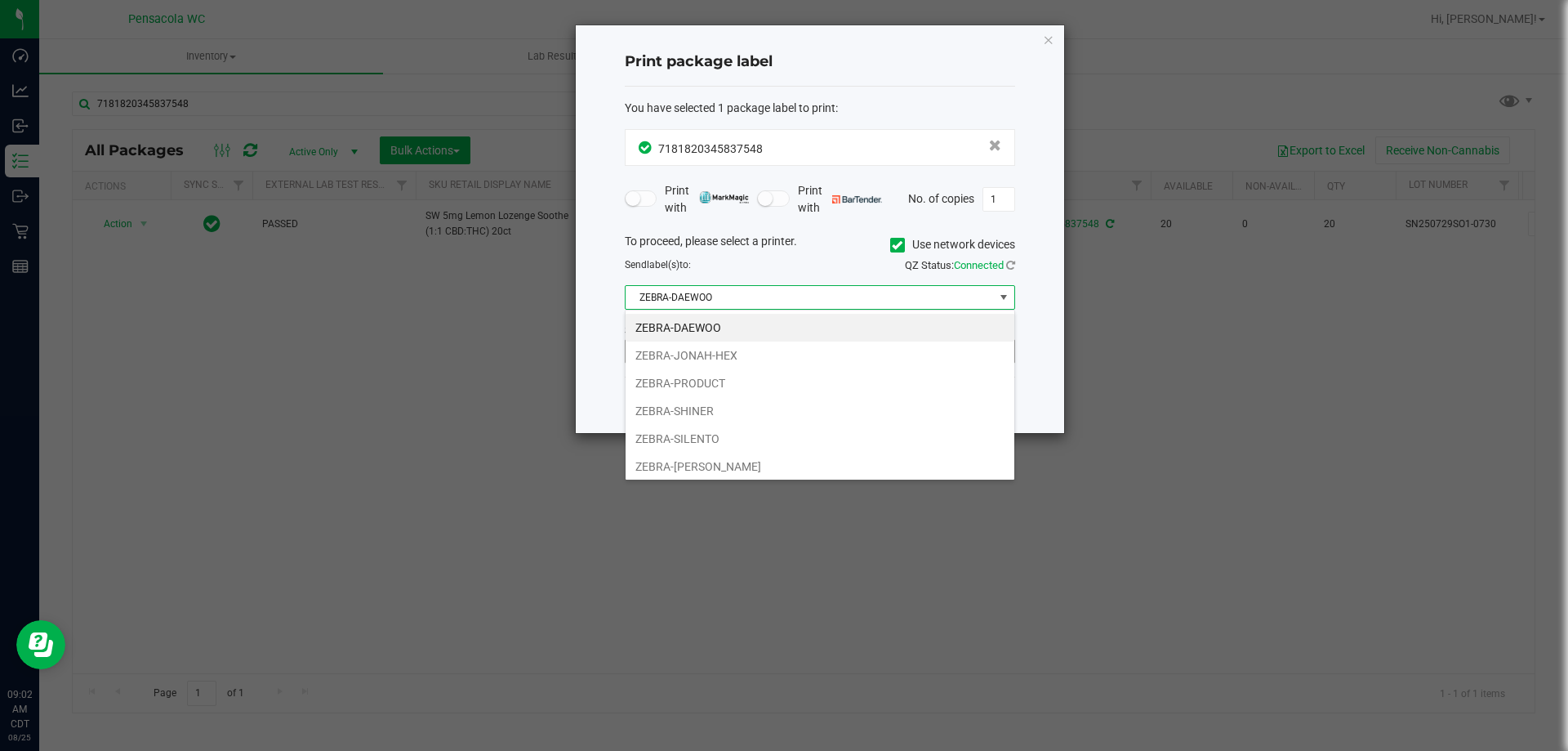
click at [753, 358] on li "ZEBRA-JONAH-HEX" at bounding box center [821, 355] width 389 height 28
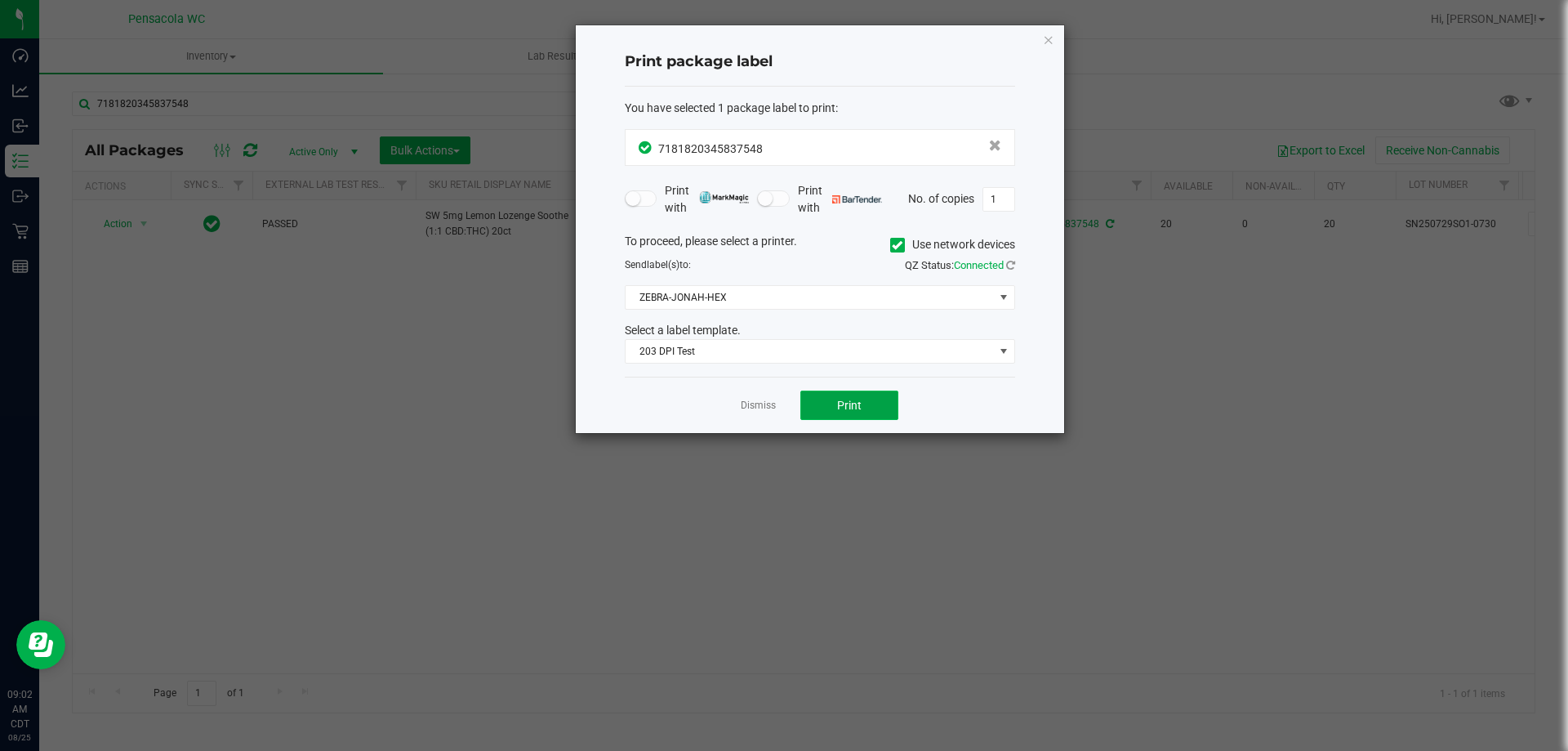
click at [853, 418] on button "Print" at bounding box center [849, 405] width 98 height 29
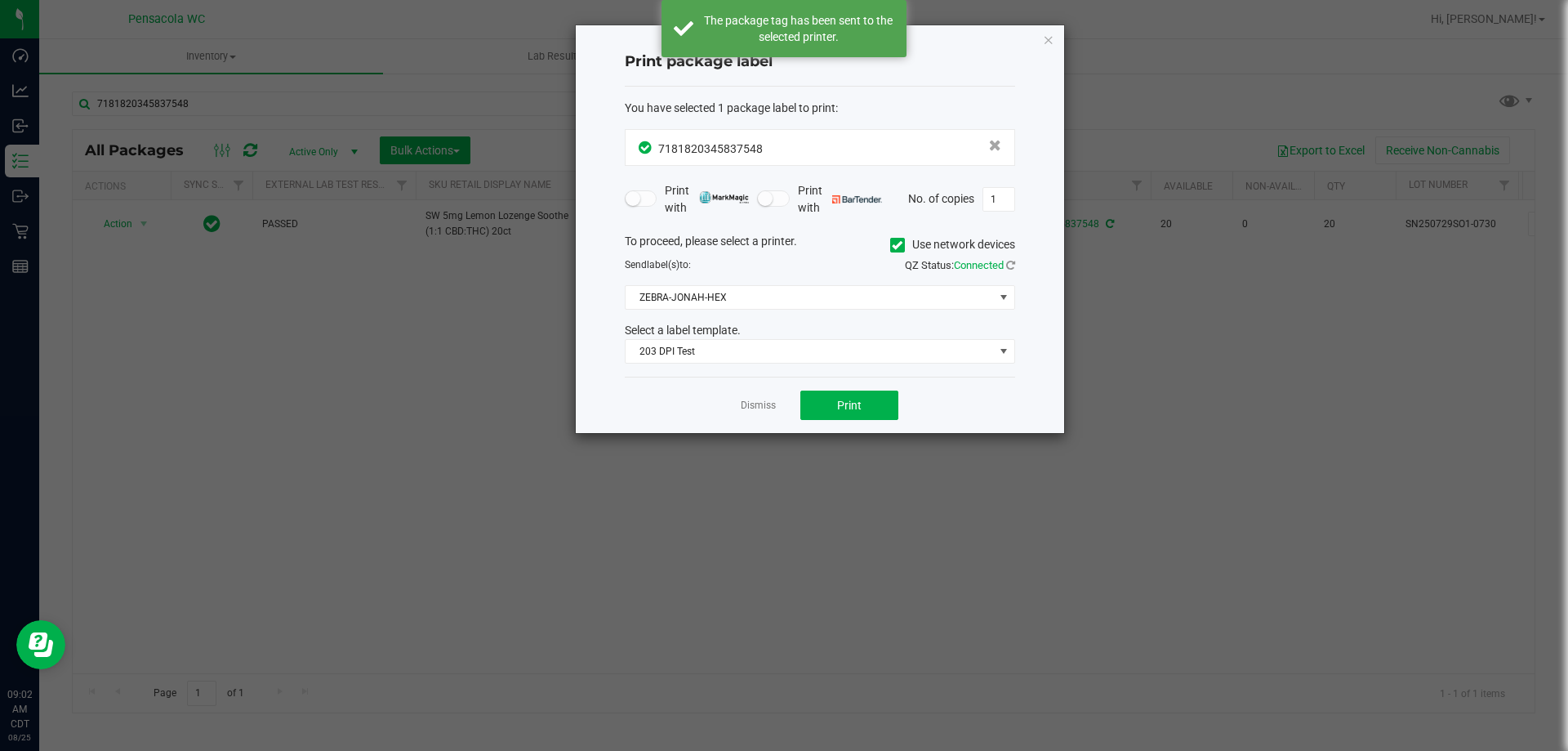
click at [767, 409] on link "Dismiss" at bounding box center [759, 406] width 35 height 14
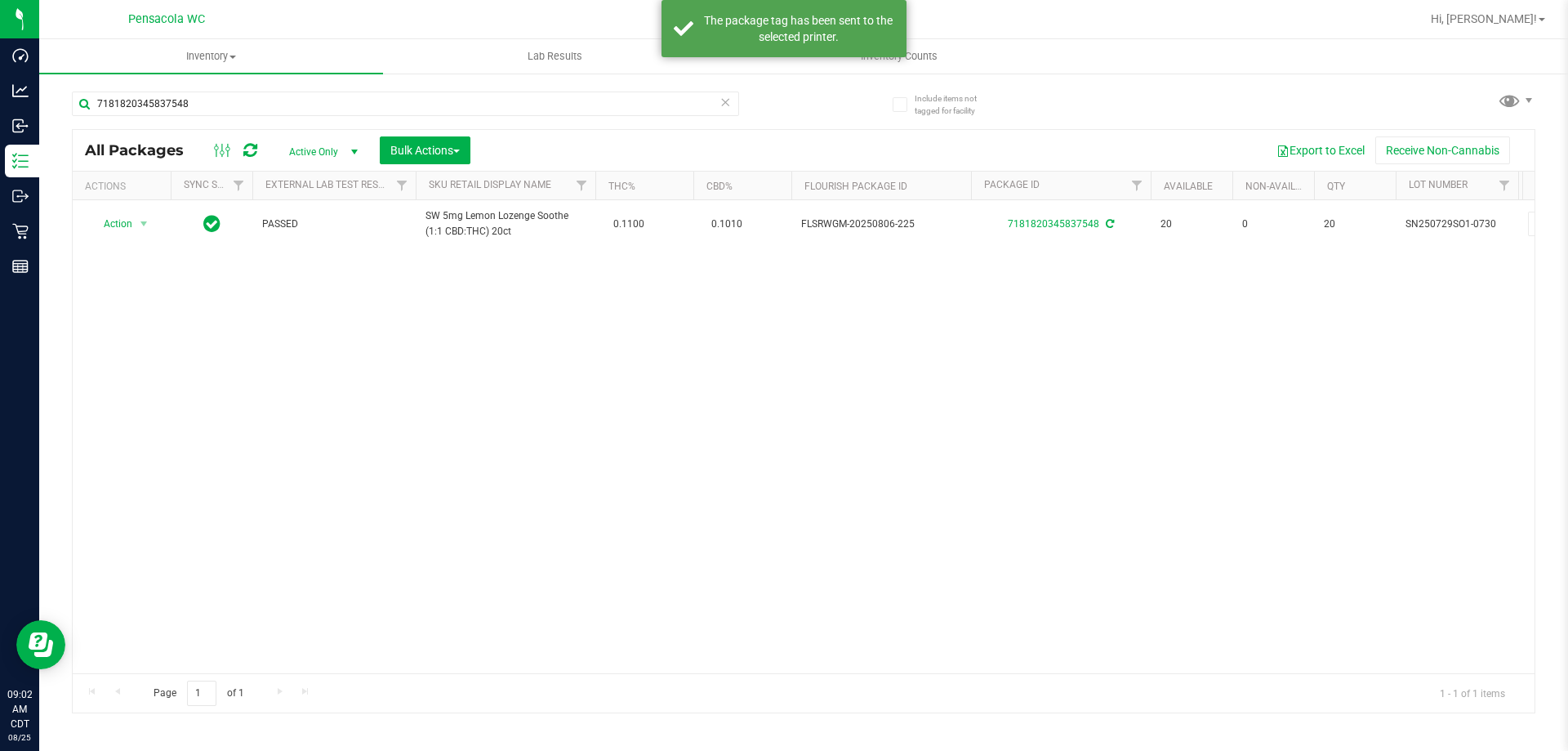
click at [762, 442] on div "Action Action Adjust qty Create package Edit attributes Global inventory Locate…" at bounding box center [803, 436] width 1462 height 473
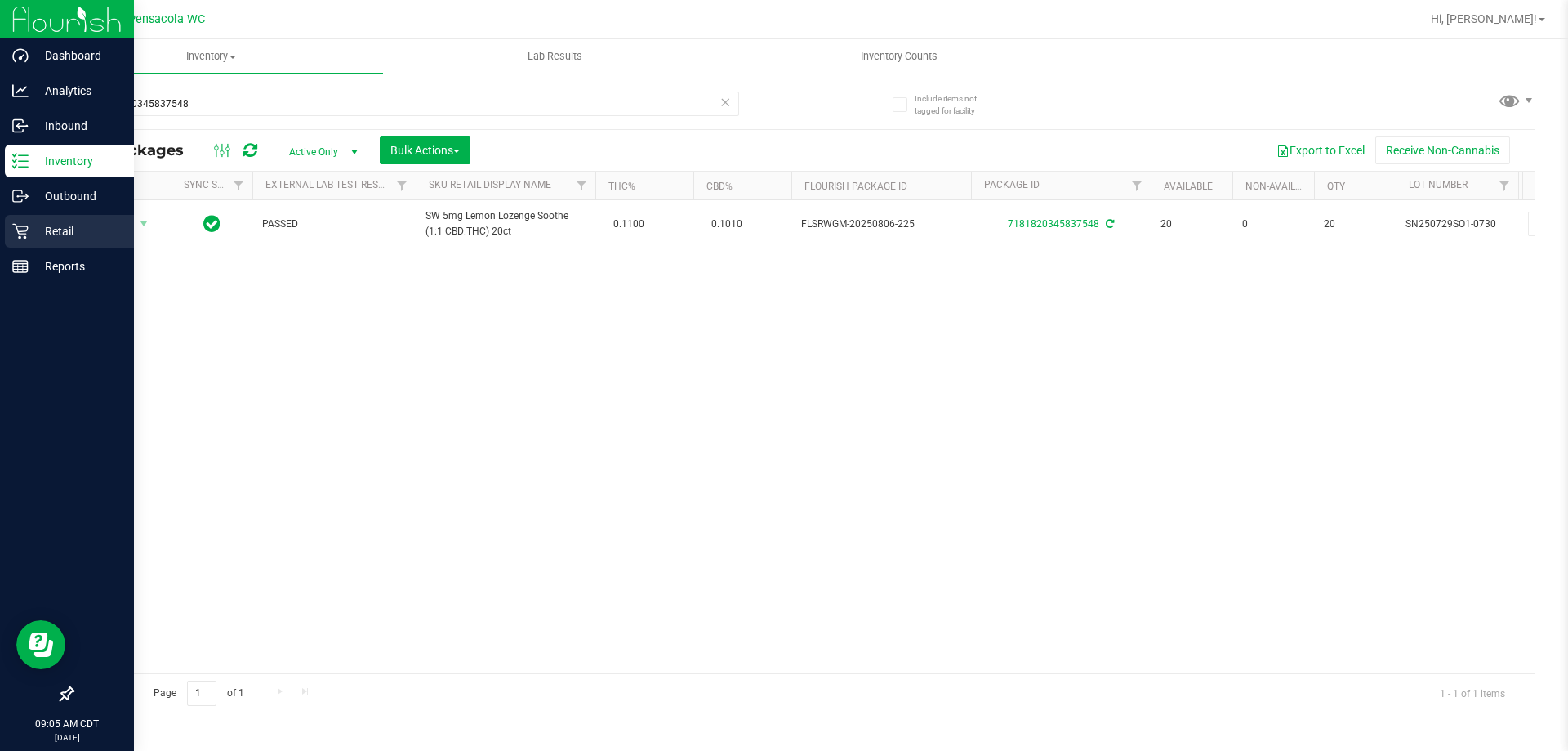
click at [32, 220] on div "Retail" at bounding box center [69, 231] width 129 height 32
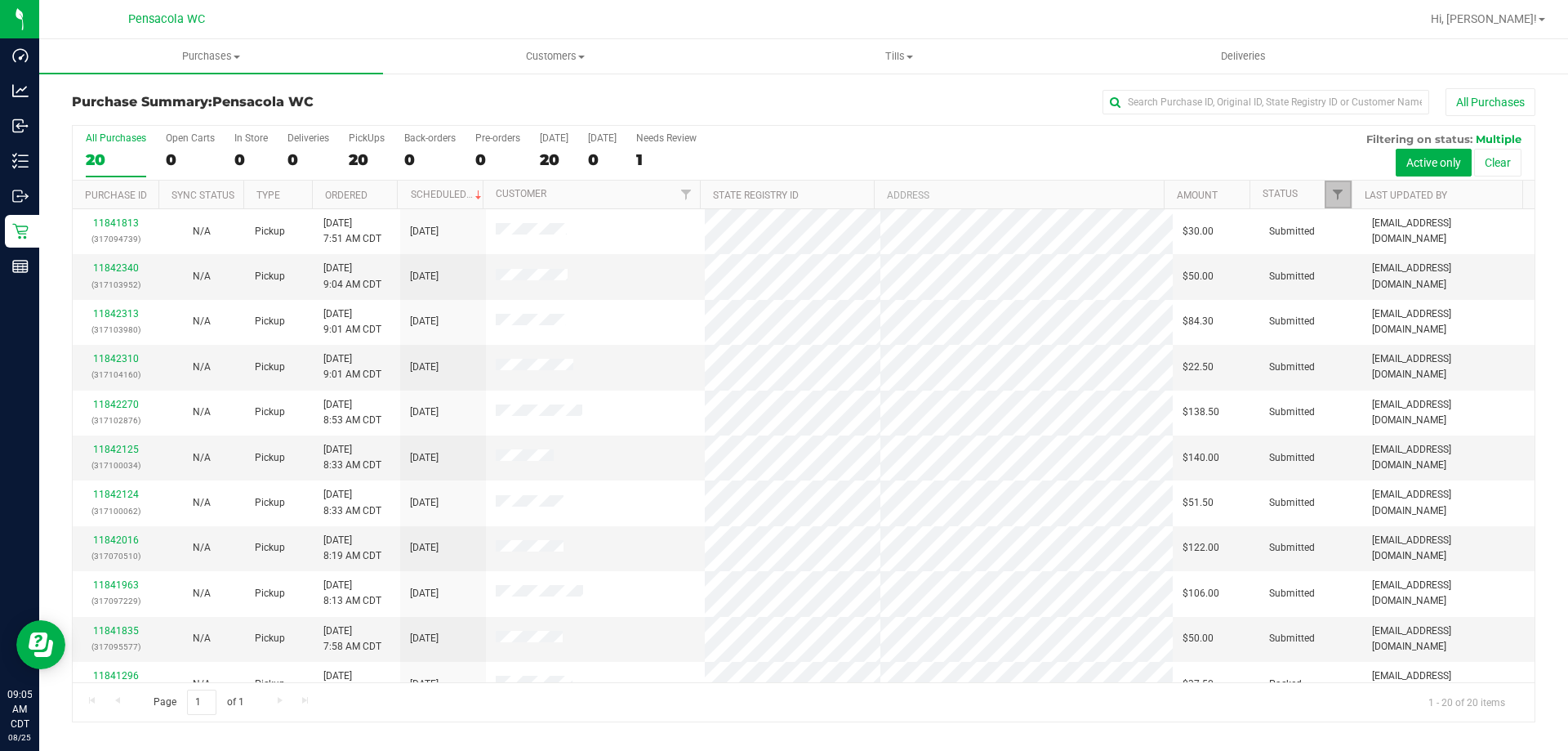
click at [1334, 186] on link "Filter" at bounding box center [1338, 195] width 27 height 28
click at [1249, 167] on div "All Purchases 20 Open Carts 0 In Store 0 Deliveries 0 PickUps 20 Back-orders 0 …" at bounding box center [803, 153] width 1462 height 55
click at [1341, 186] on link "Filter" at bounding box center [1338, 195] width 27 height 28
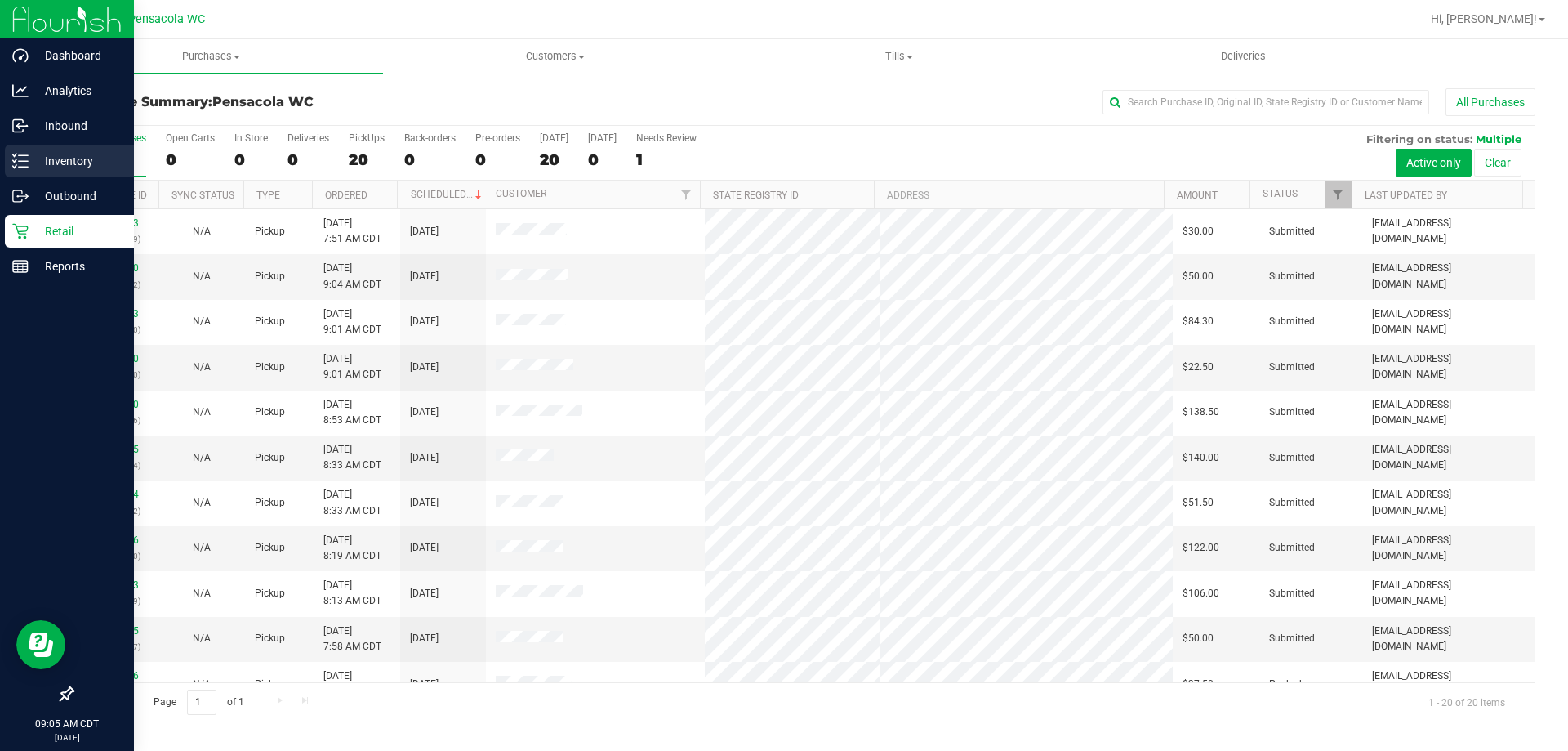
click at [12, 166] on div "Inventory" at bounding box center [69, 160] width 129 height 32
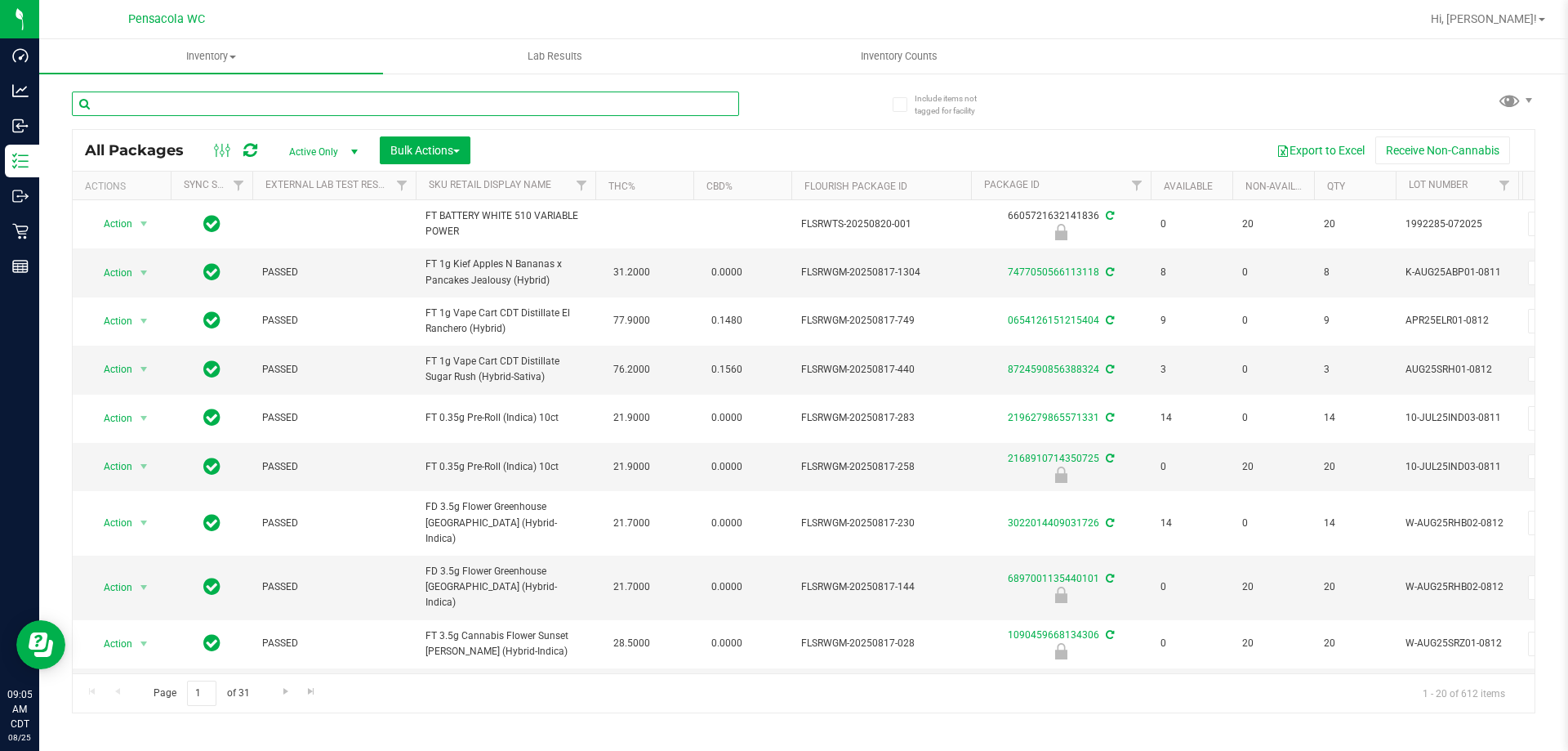
click at [176, 106] on input "text" at bounding box center [405, 103] width 668 height 25
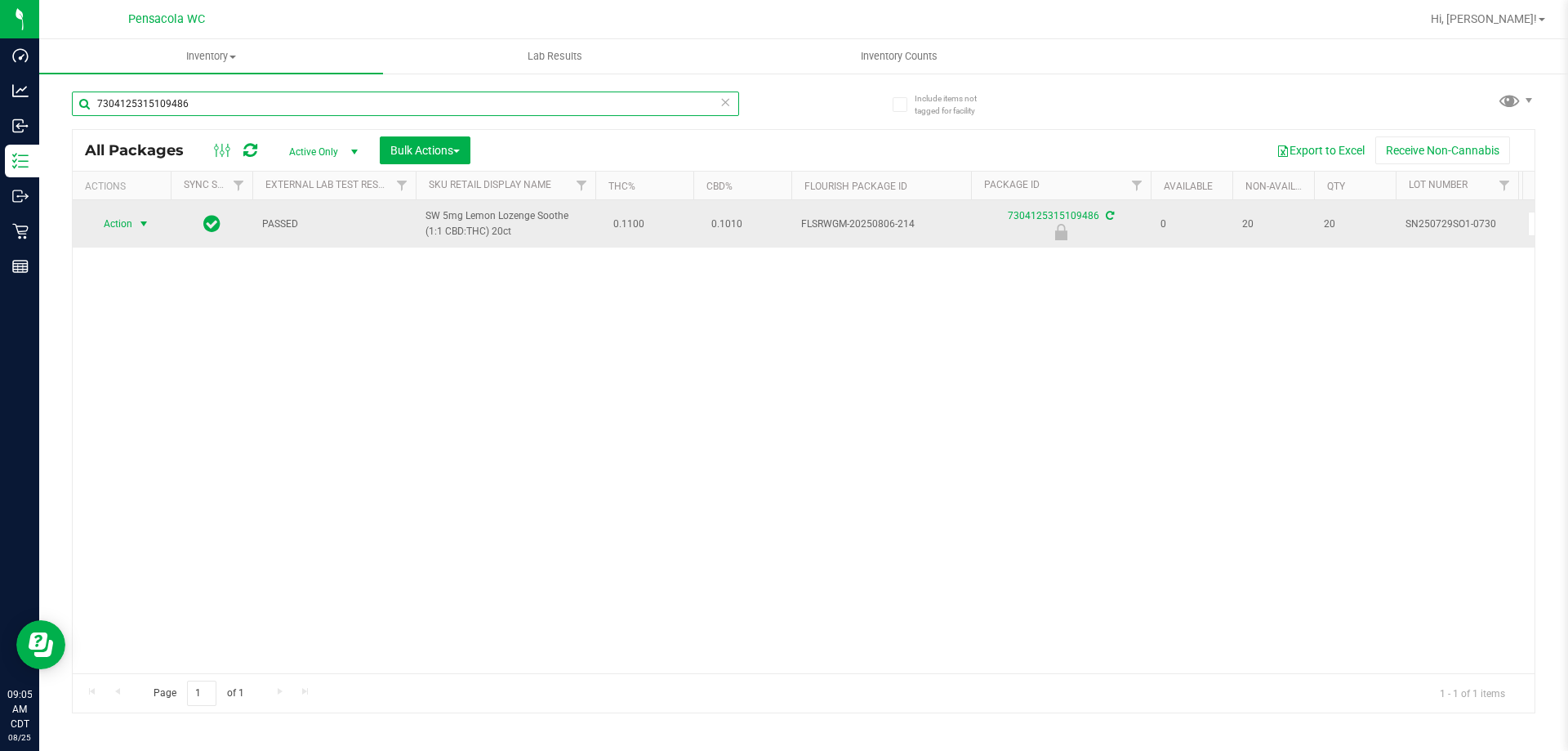
type input "7304125315109486"
click at [99, 225] on span "Action" at bounding box center [111, 223] width 44 height 23
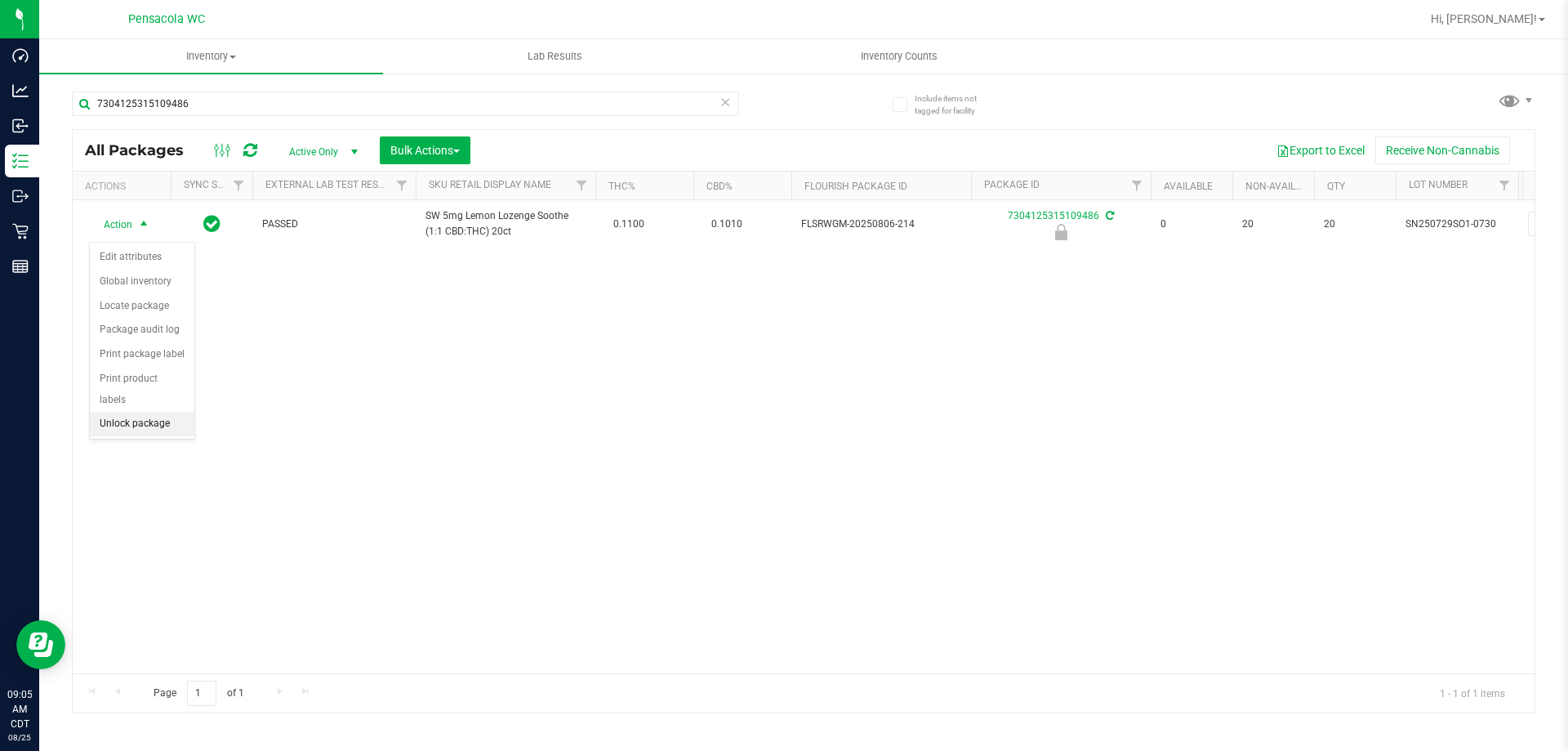
click at [151, 412] on li "Unlock package" at bounding box center [142, 424] width 104 height 25
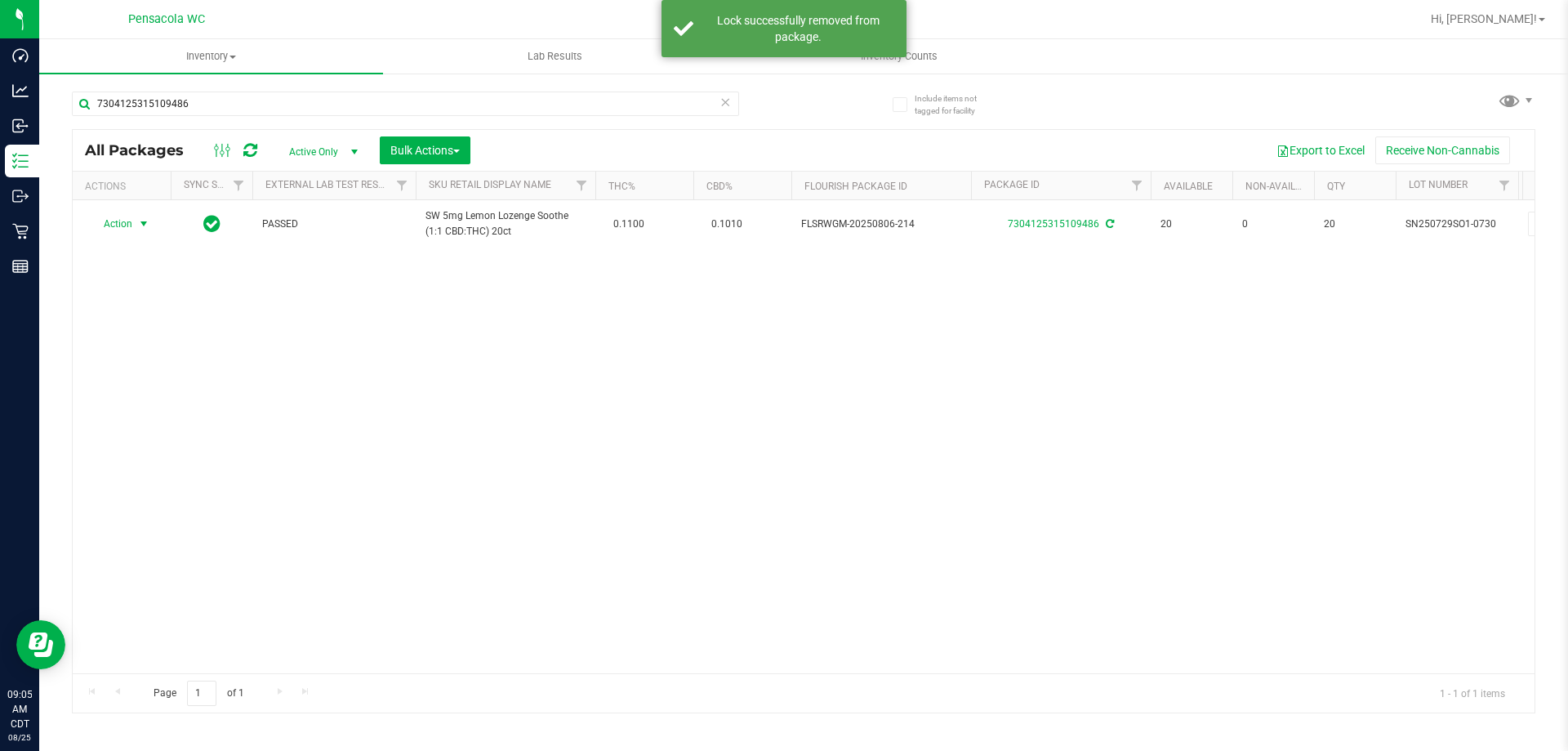
click at [141, 224] on span "select" at bounding box center [144, 223] width 13 height 13
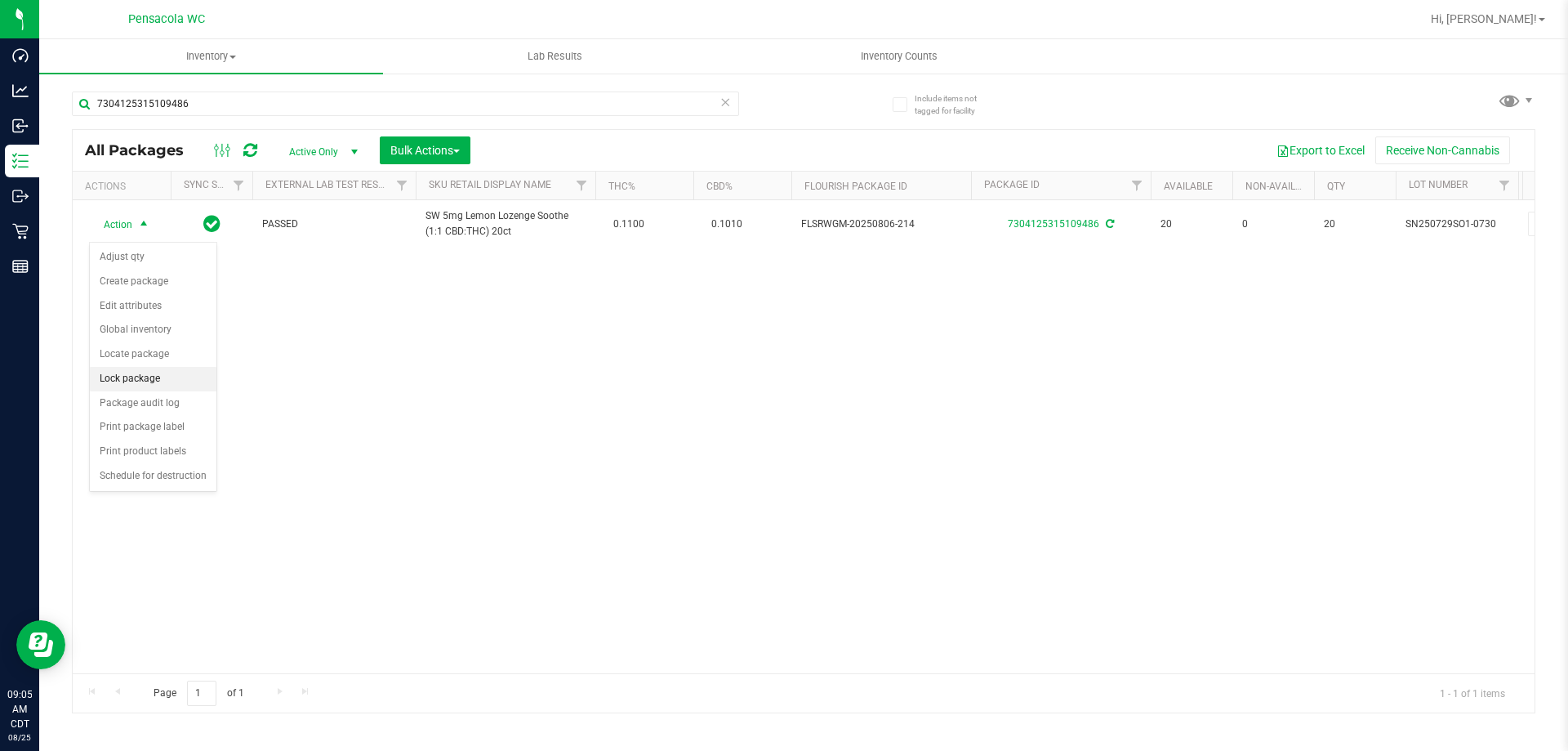
click at [196, 373] on li "Lock package" at bounding box center [152, 378] width 127 height 25
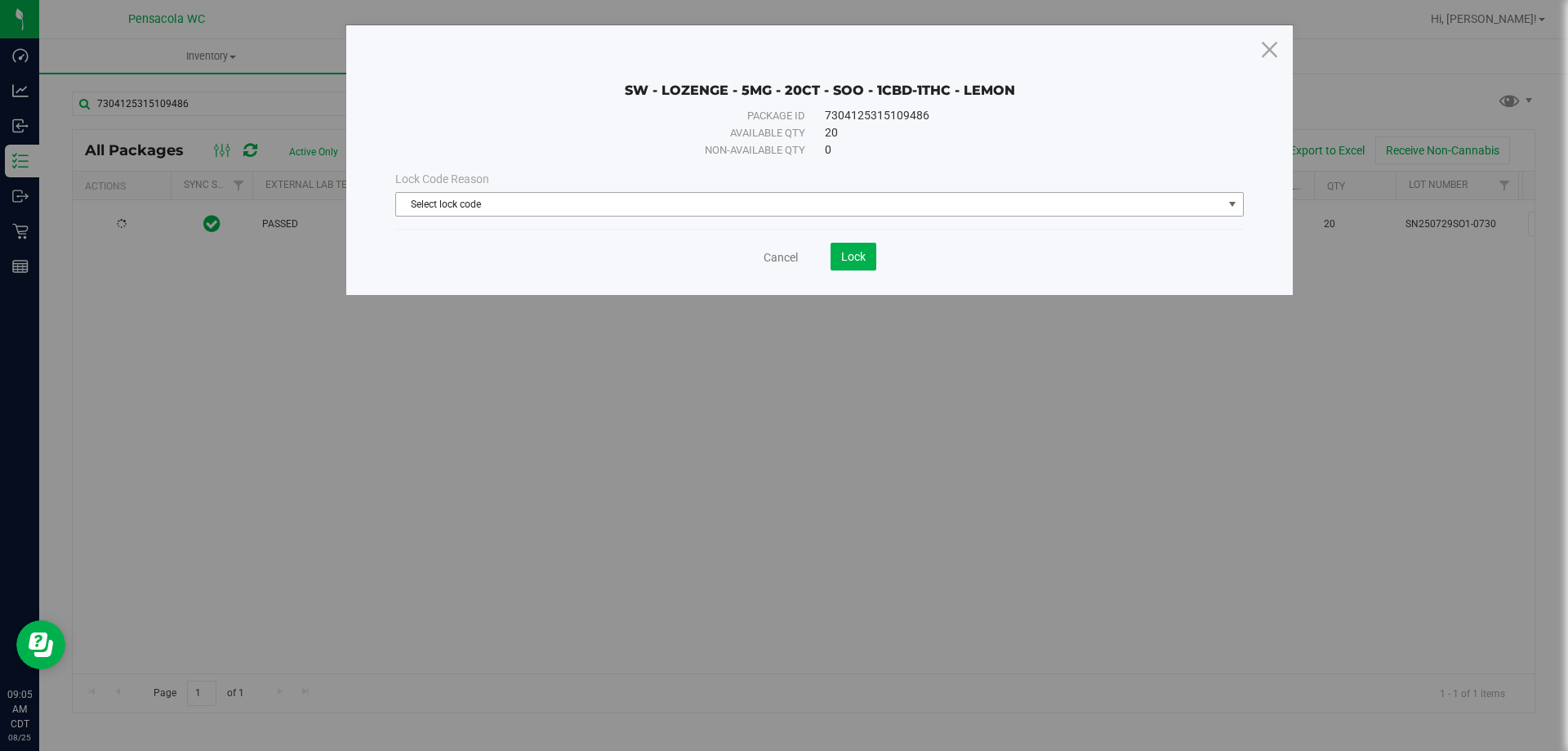
click at [517, 198] on span "Select lock code" at bounding box center [809, 203] width 827 height 23
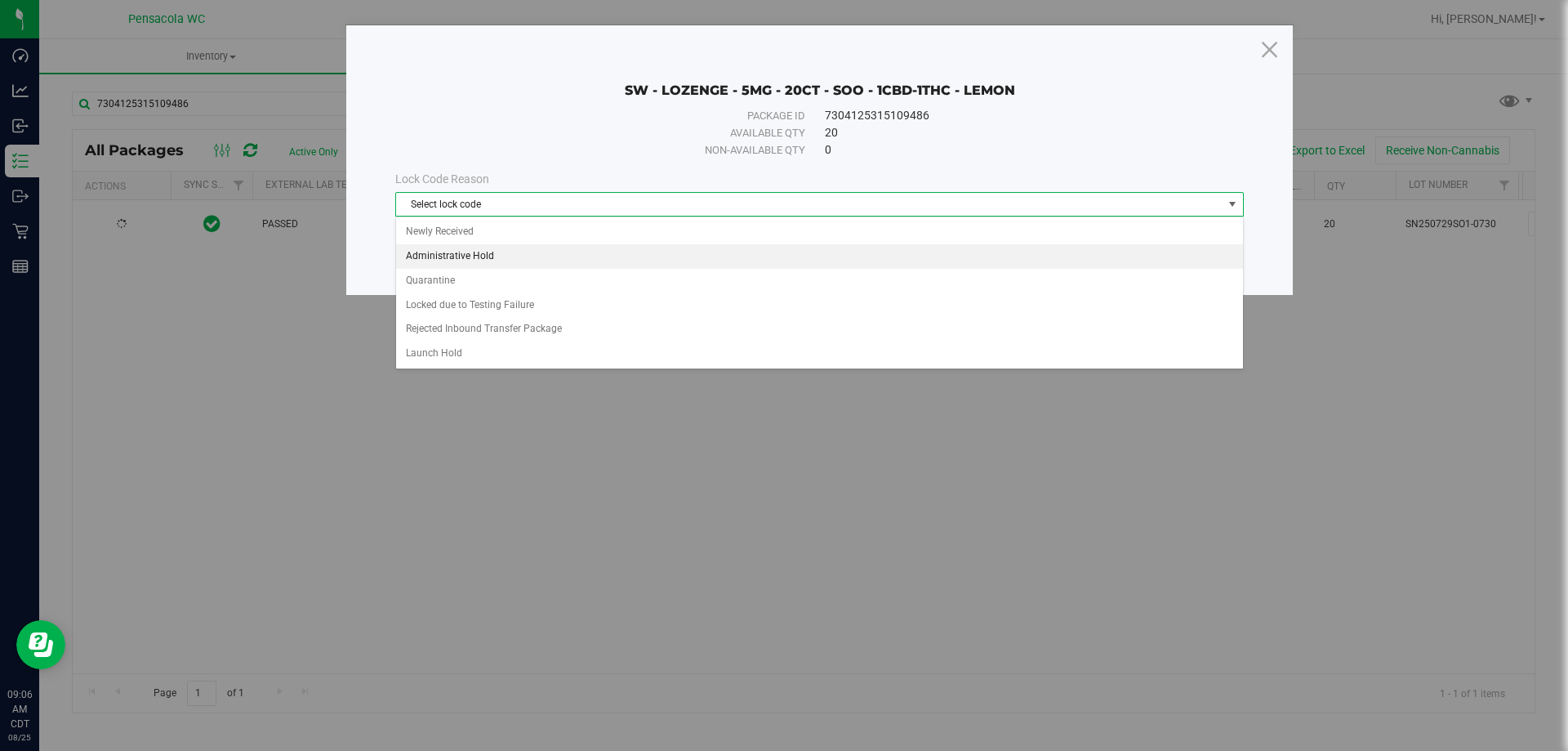
click at [528, 257] on li "Administrative Hold" at bounding box center [820, 256] width 847 height 25
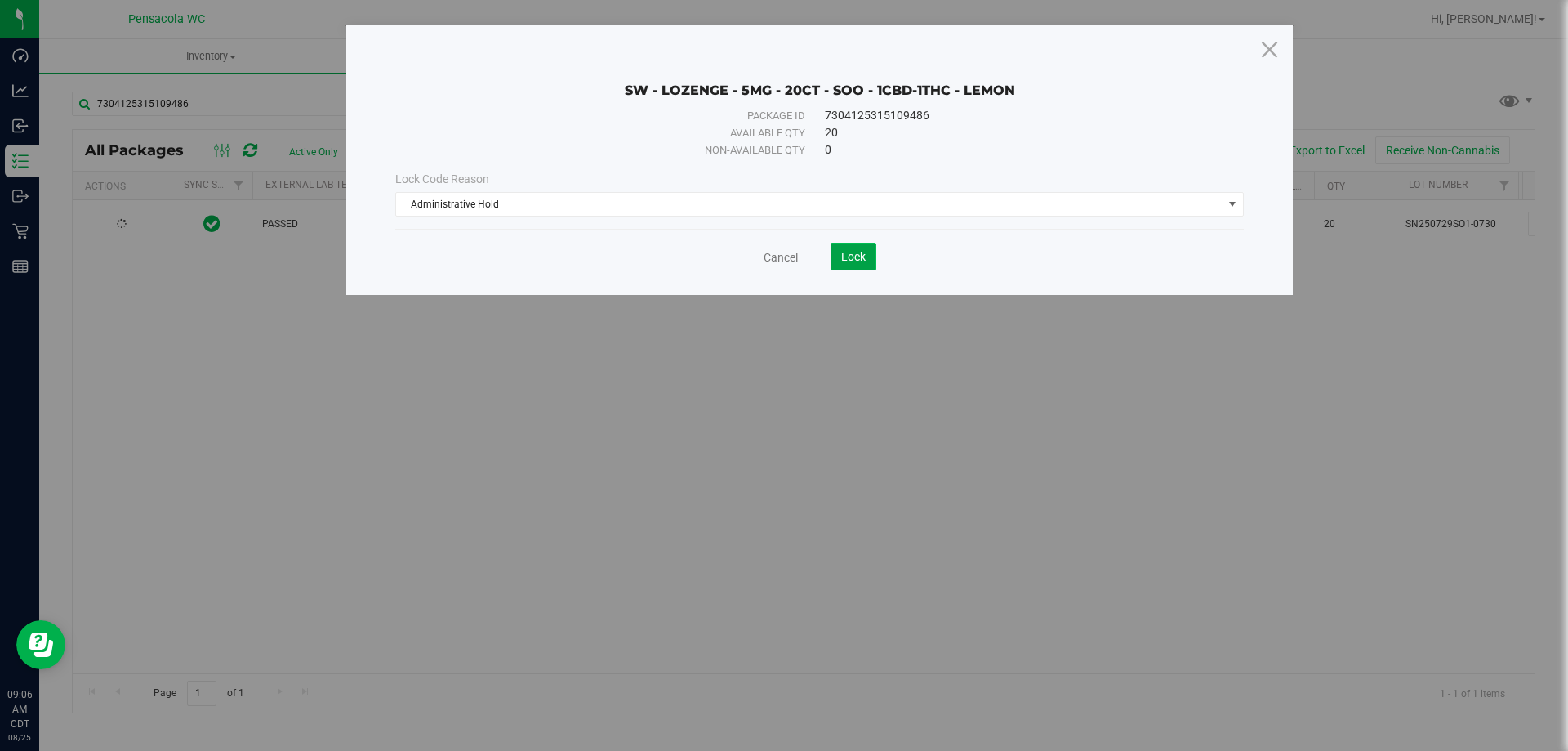
click at [852, 262] on span "Lock" at bounding box center [853, 256] width 25 height 13
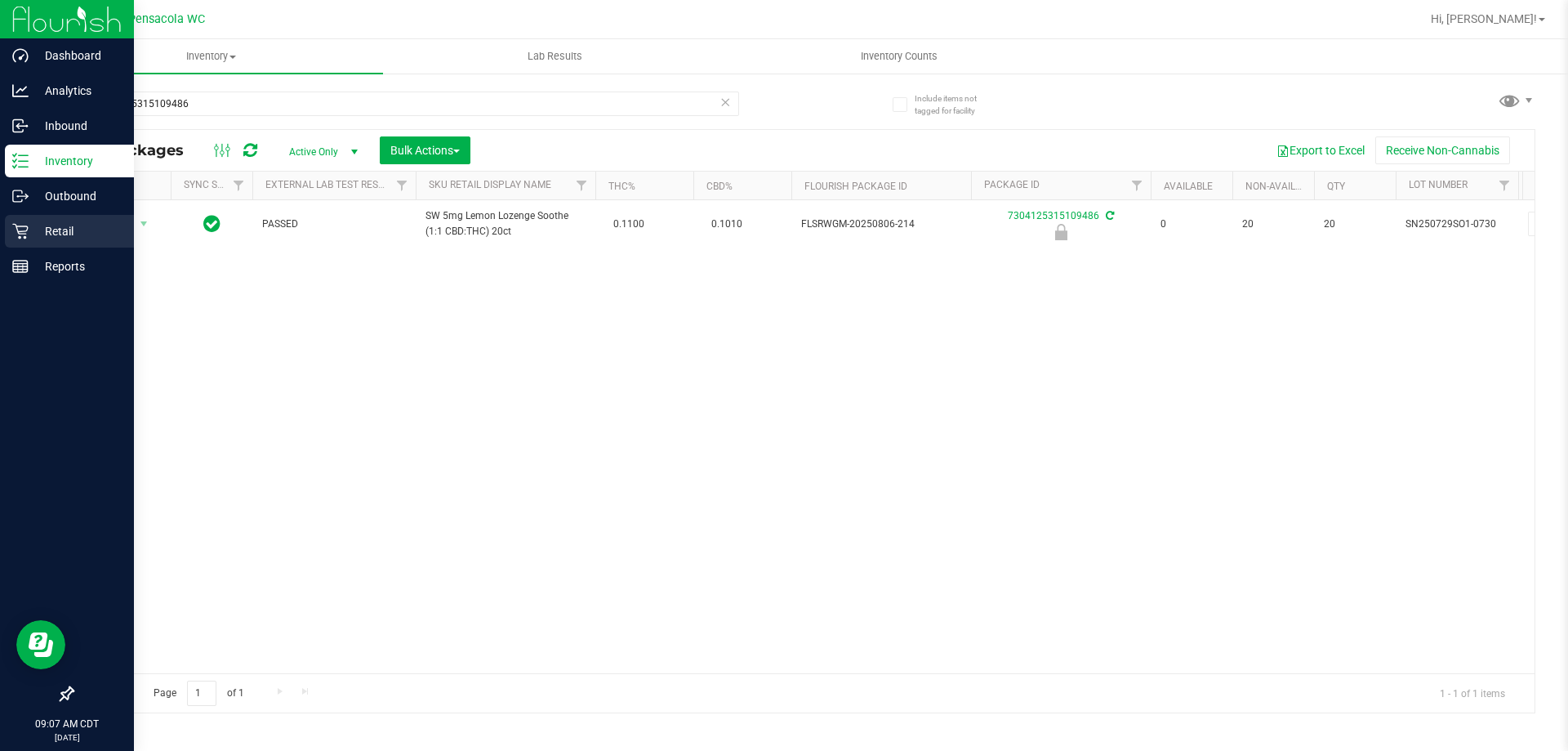
click at [40, 239] on p "Retail" at bounding box center [78, 231] width 98 height 20
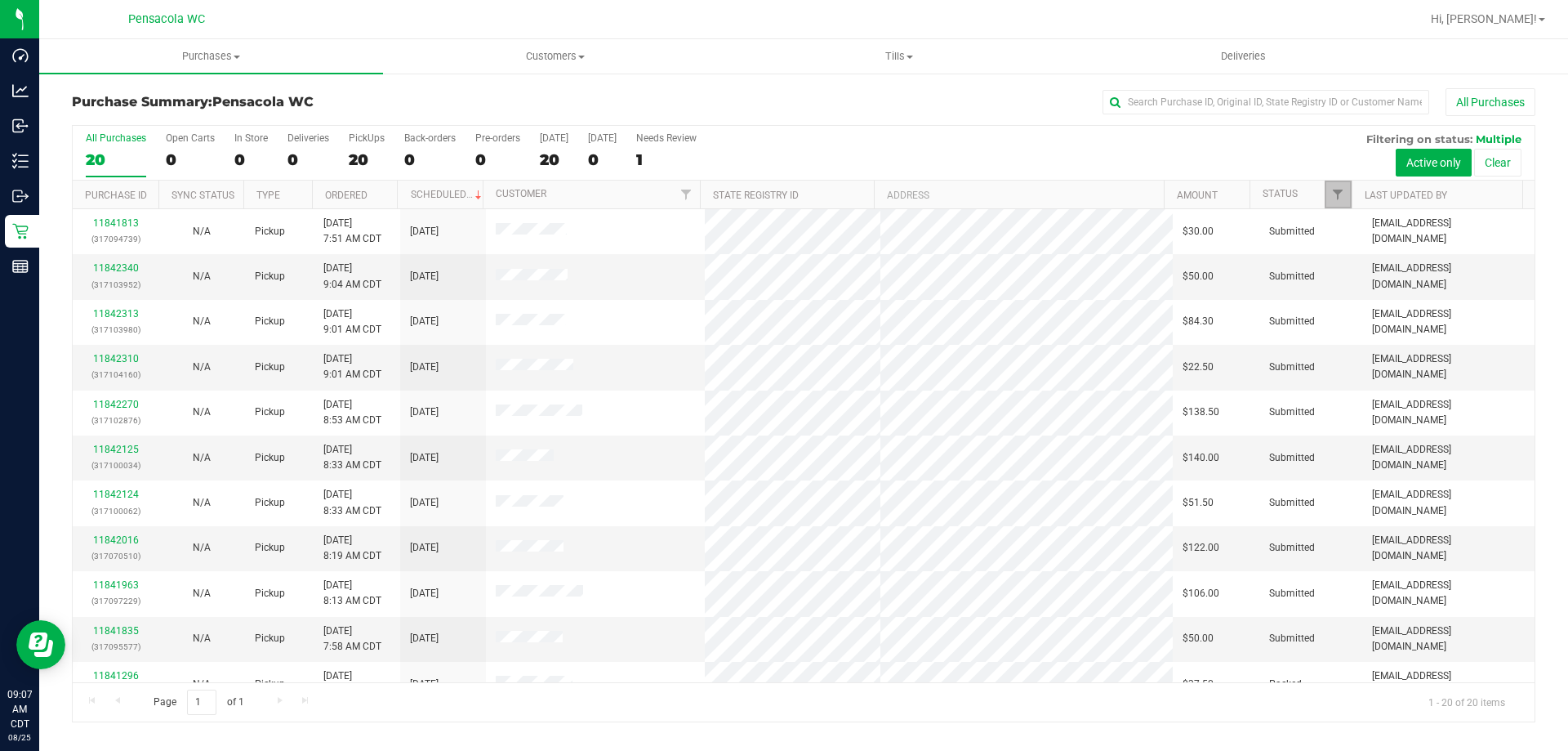
click at [1346, 194] on link "Filter" at bounding box center [1338, 195] width 27 height 28
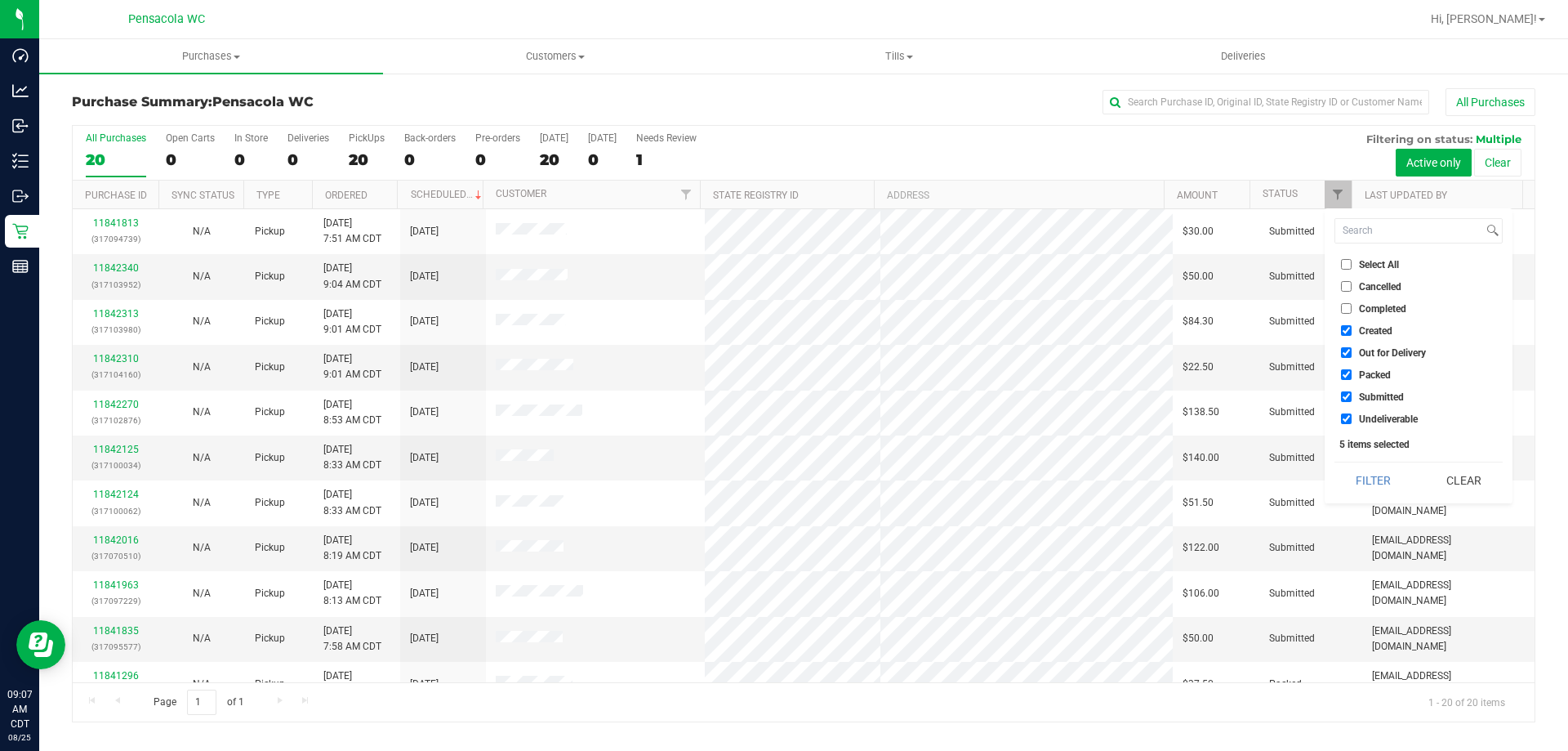
click at [1361, 260] on span "Select All" at bounding box center [1379, 264] width 40 height 10
click at [1352, 259] on input "Select All" at bounding box center [1346, 263] width 11 height 11
checkbox input "true"
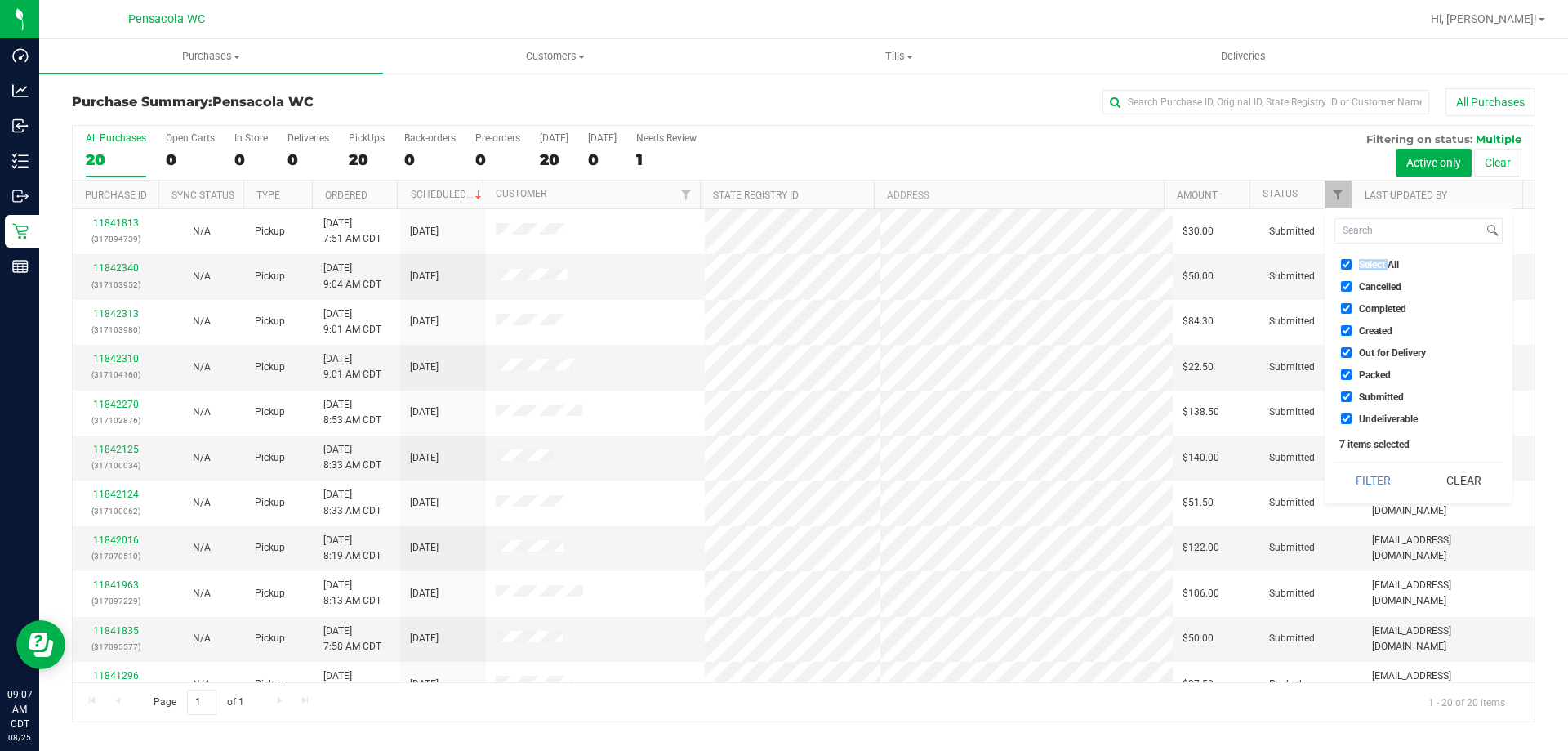
click at [1361, 260] on span "Select All" at bounding box center [1379, 264] width 40 height 10
click at [1352, 259] on input "Select All" at bounding box center [1346, 263] width 11 height 11
checkbox input "false"
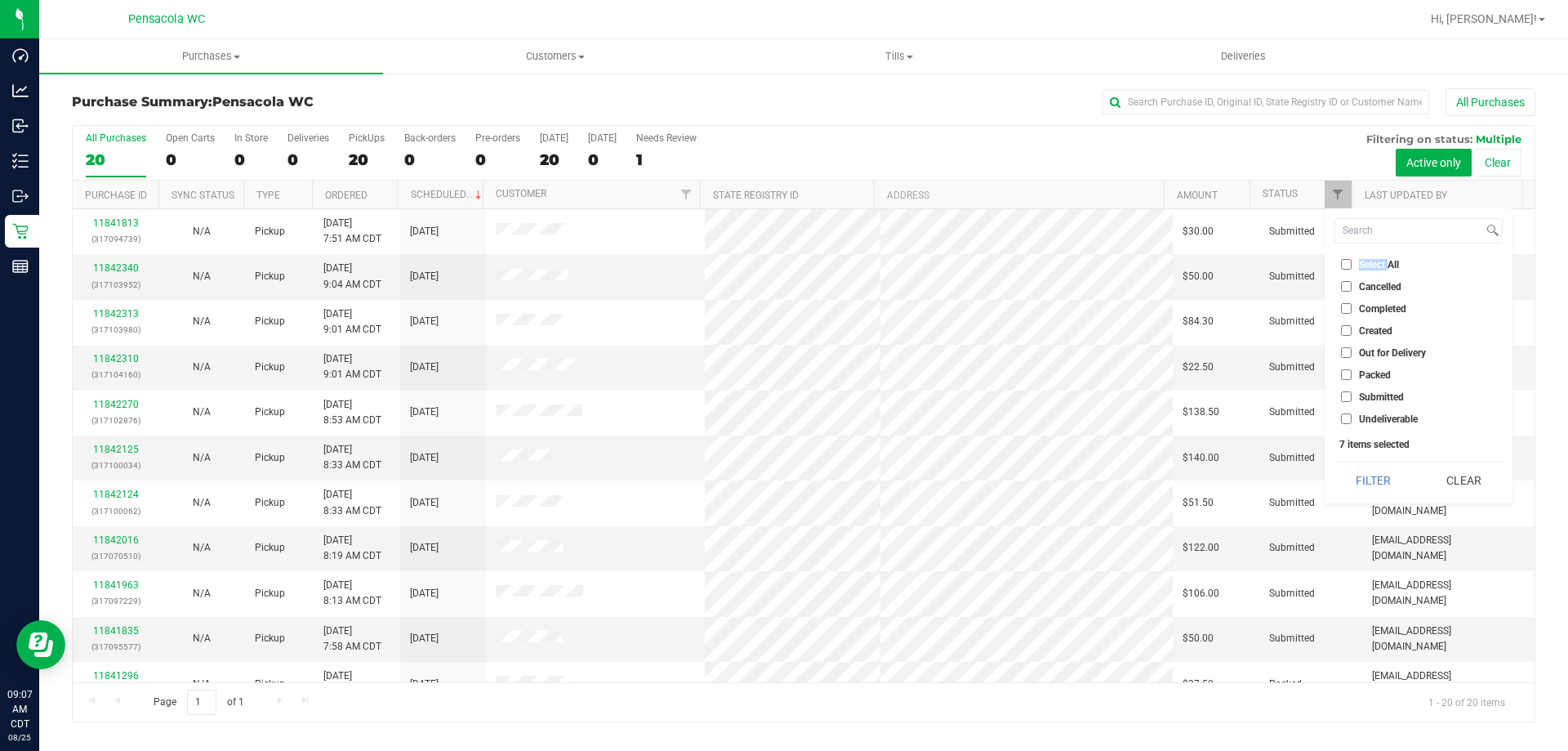
checkbox input "false"
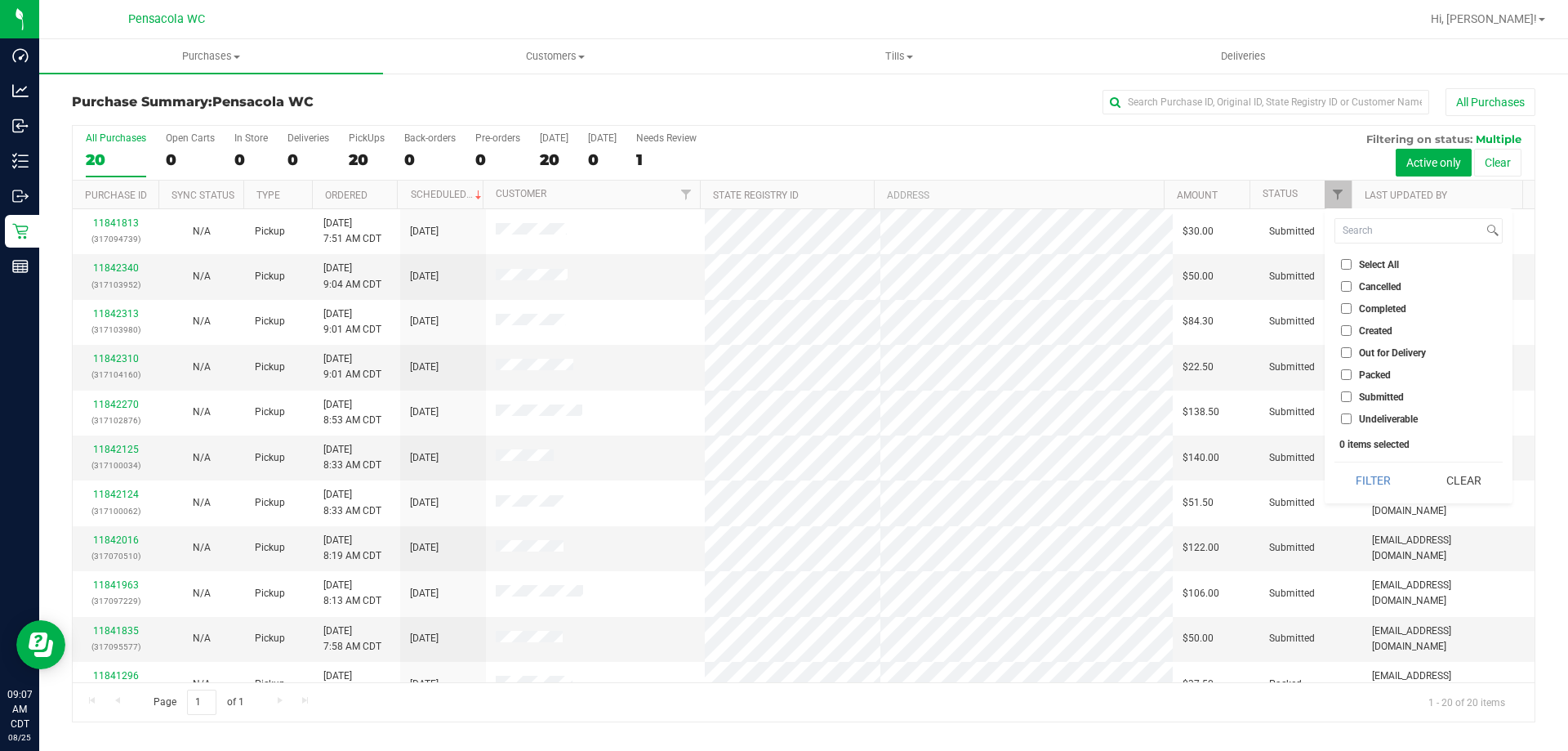
click at [1372, 394] on span "Submitted" at bounding box center [1382, 397] width 45 height 10
click at [1352, 394] on input "Submitted" at bounding box center [1346, 396] width 11 height 11
checkbox input "true"
click at [1370, 471] on button "Filter" at bounding box center [1374, 480] width 79 height 36
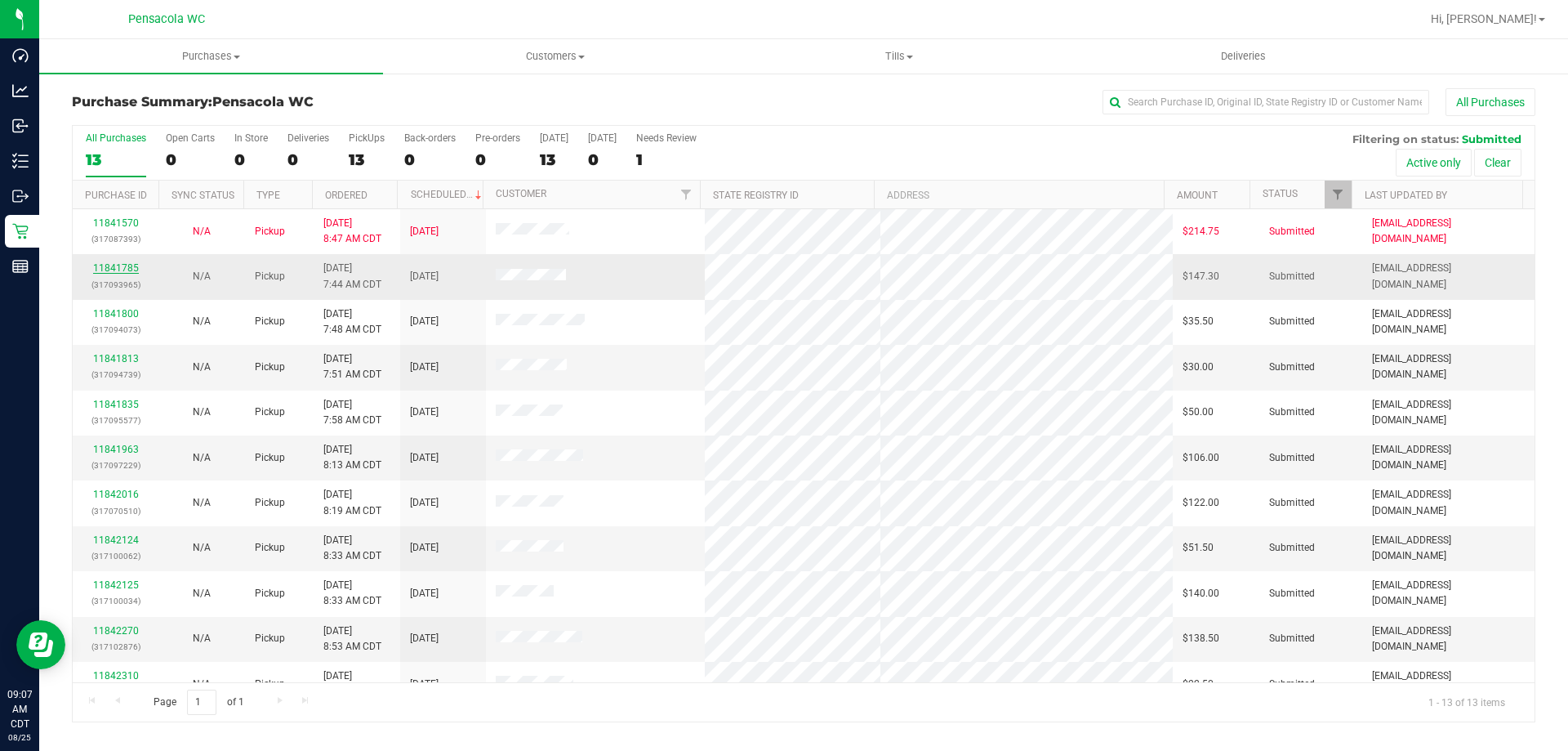
click at [122, 268] on link "11841785" at bounding box center [116, 268] width 46 height 12
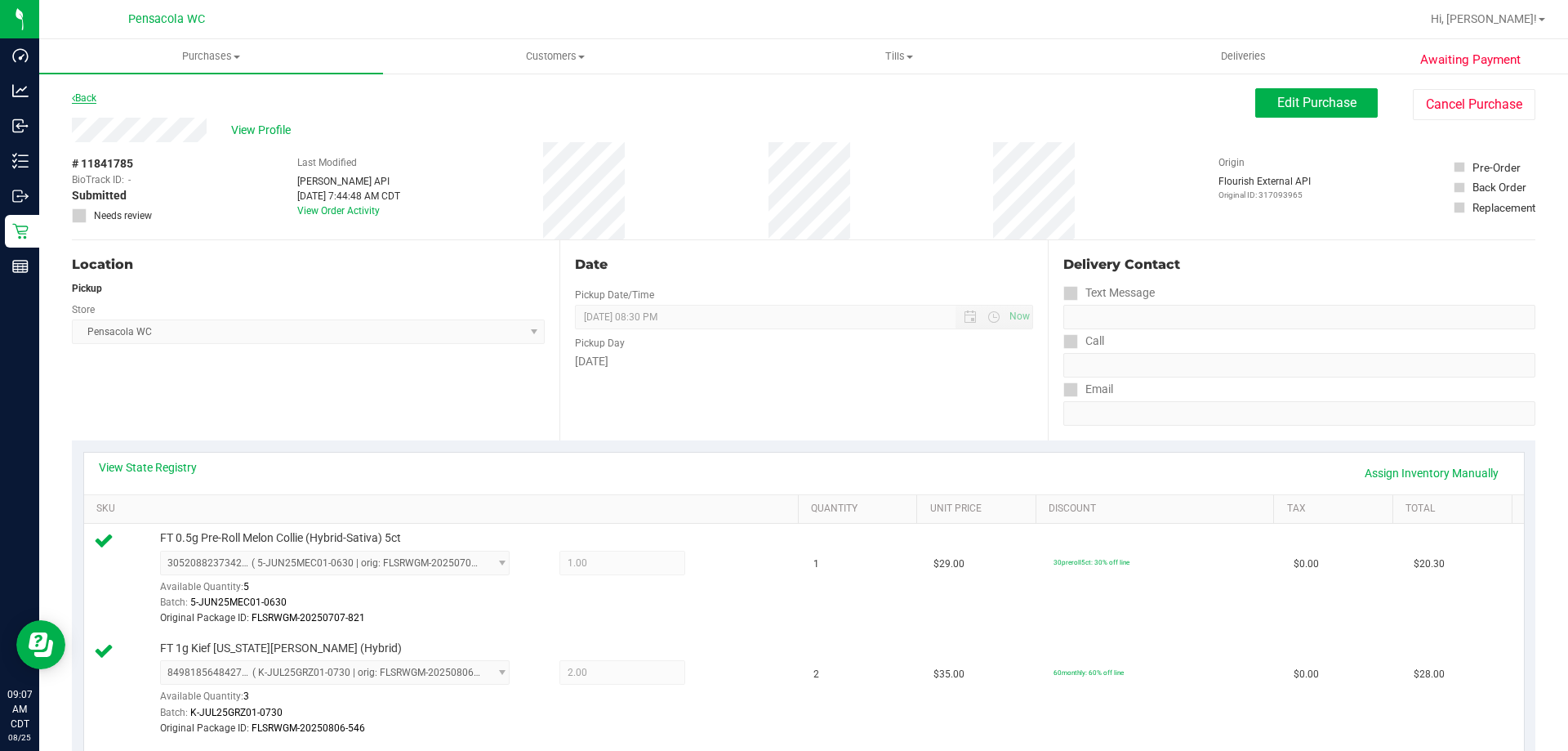
click at [81, 100] on link "Back" at bounding box center [84, 98] width 25 height 12
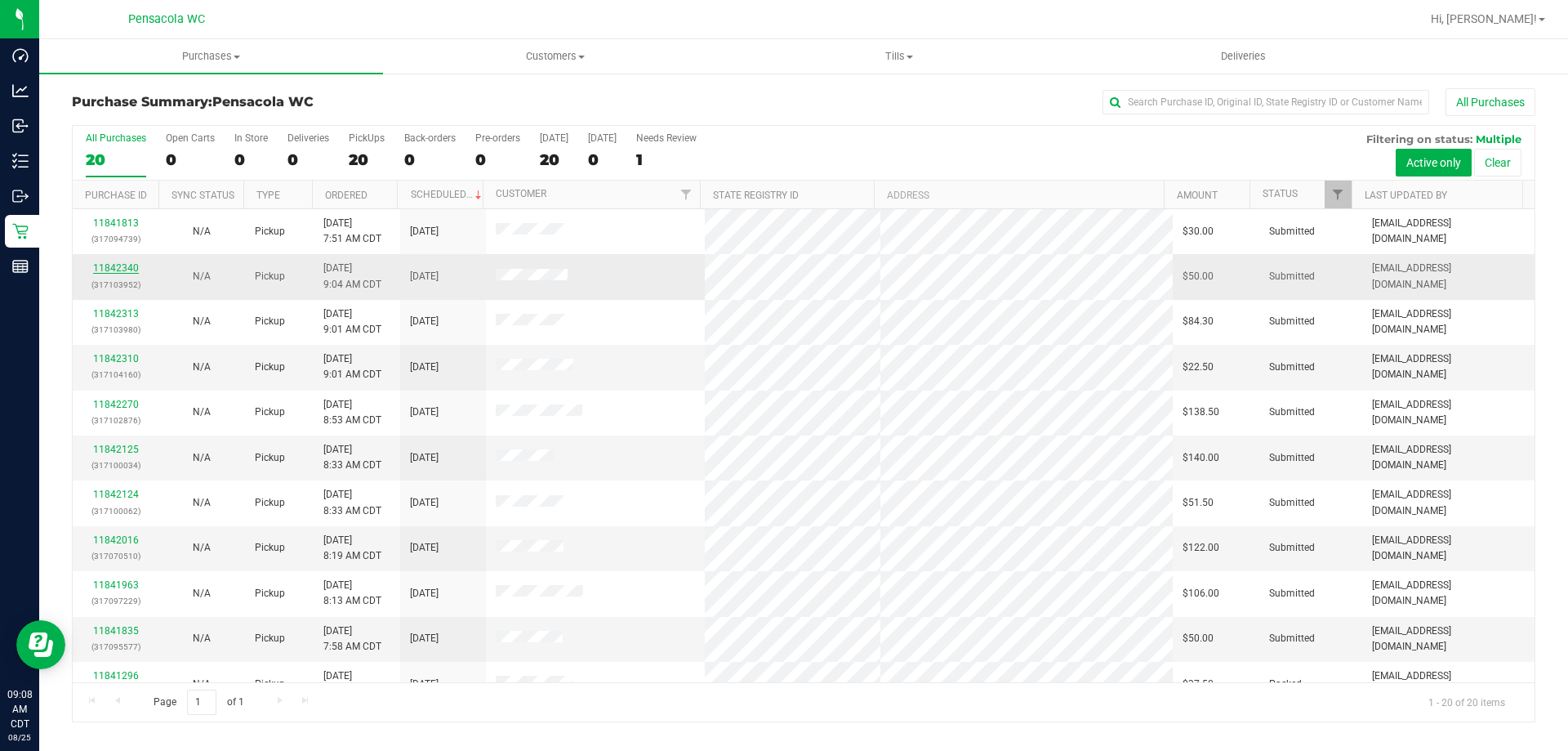
click at [127, 263] on link "11842340" at bounding box center [116, 268] width 46 height 12
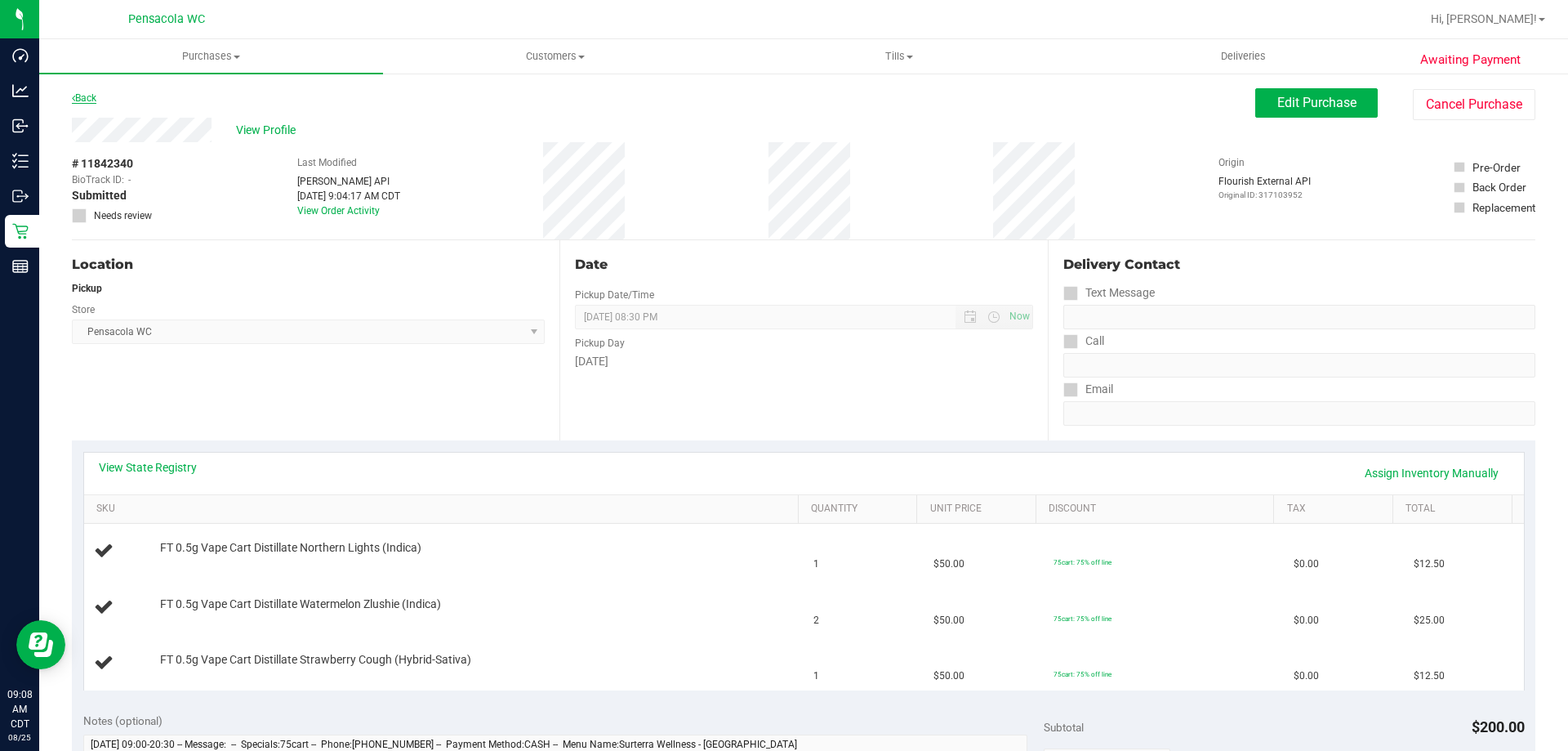
click at [87, 99] on link "Back" at bounding box center [84, 98] width 25 height 12
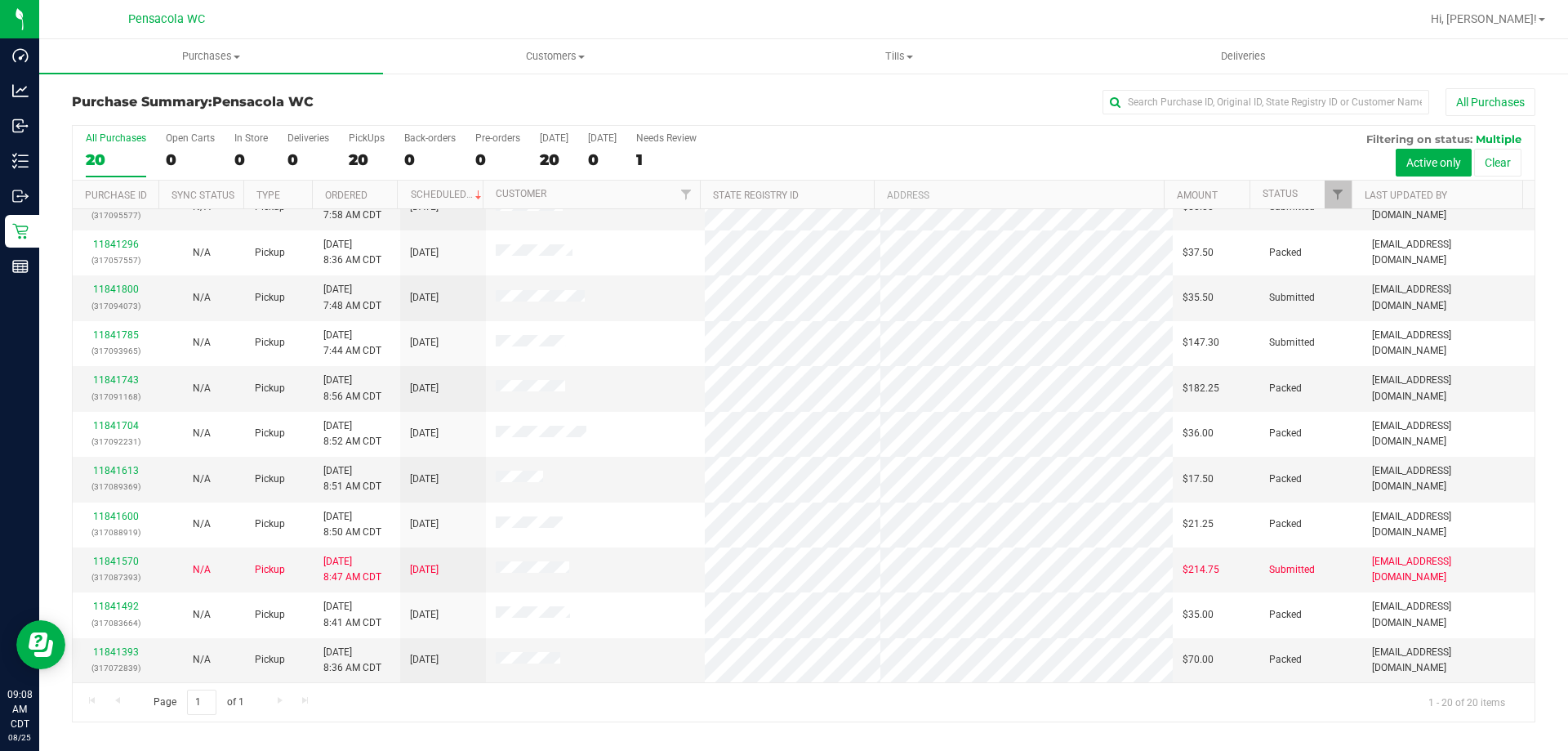
scroll to position [104, 0]
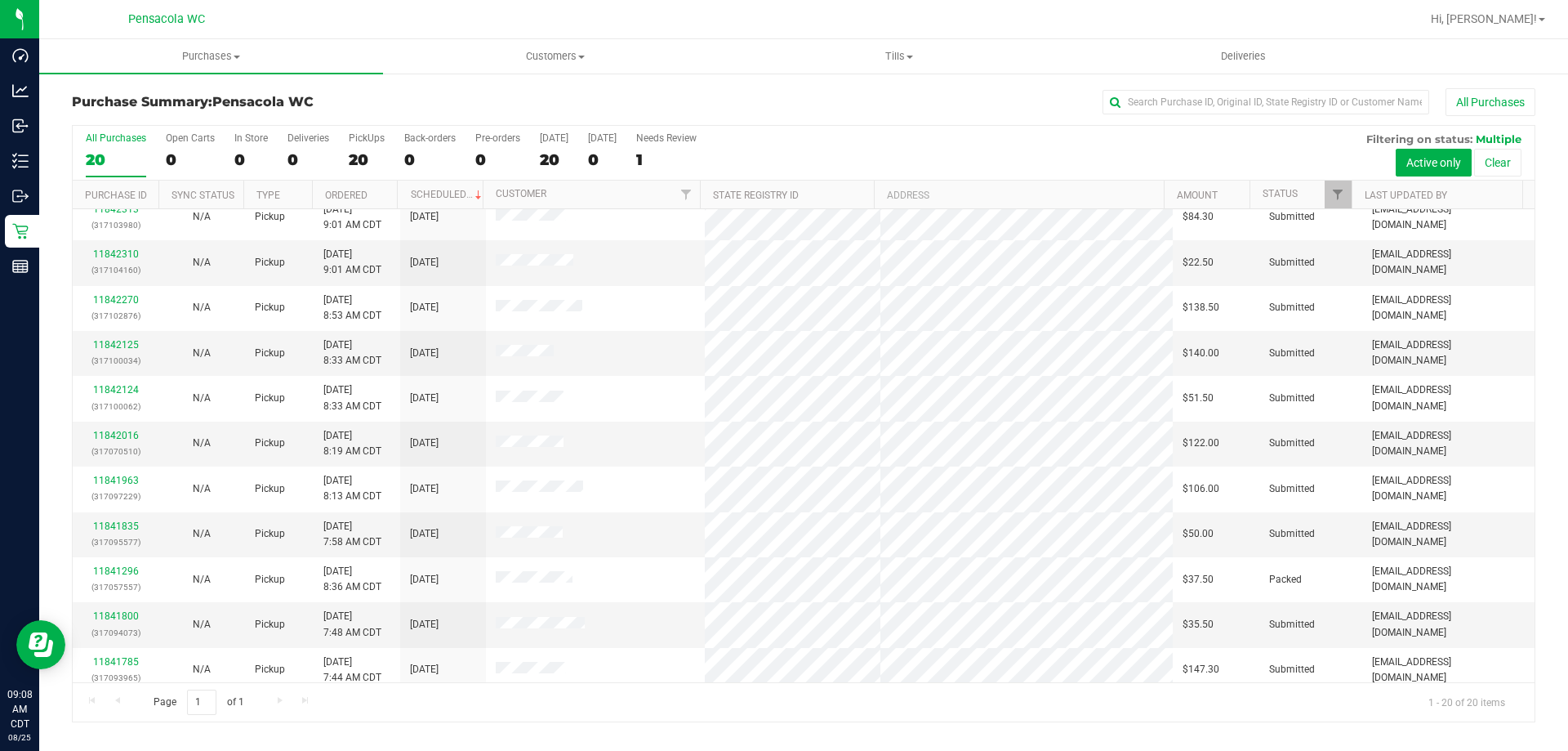
click at [379, 191] on th "Ordered" at bounding box center [354, 195] width 86 height 29
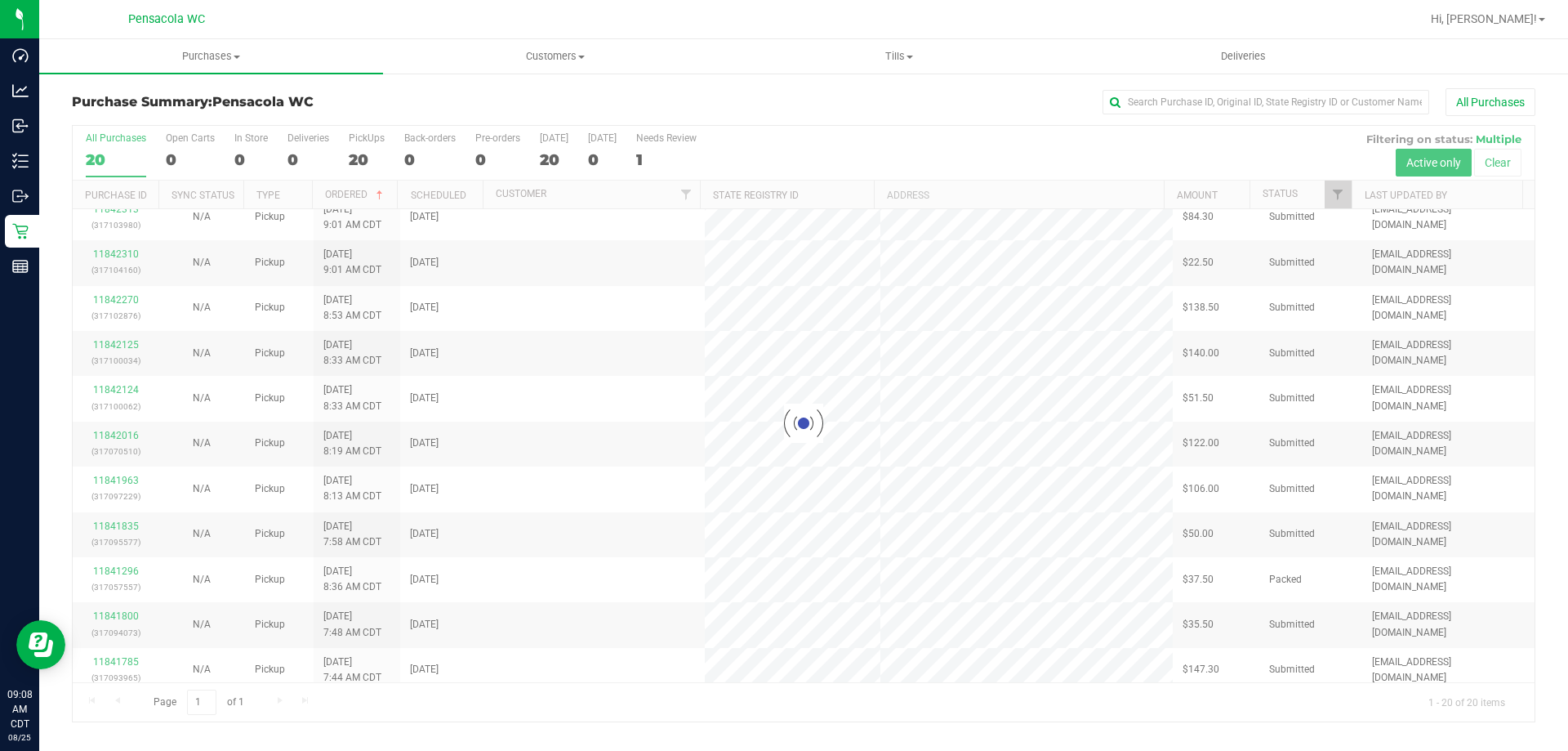
scroll to position [0, 0]
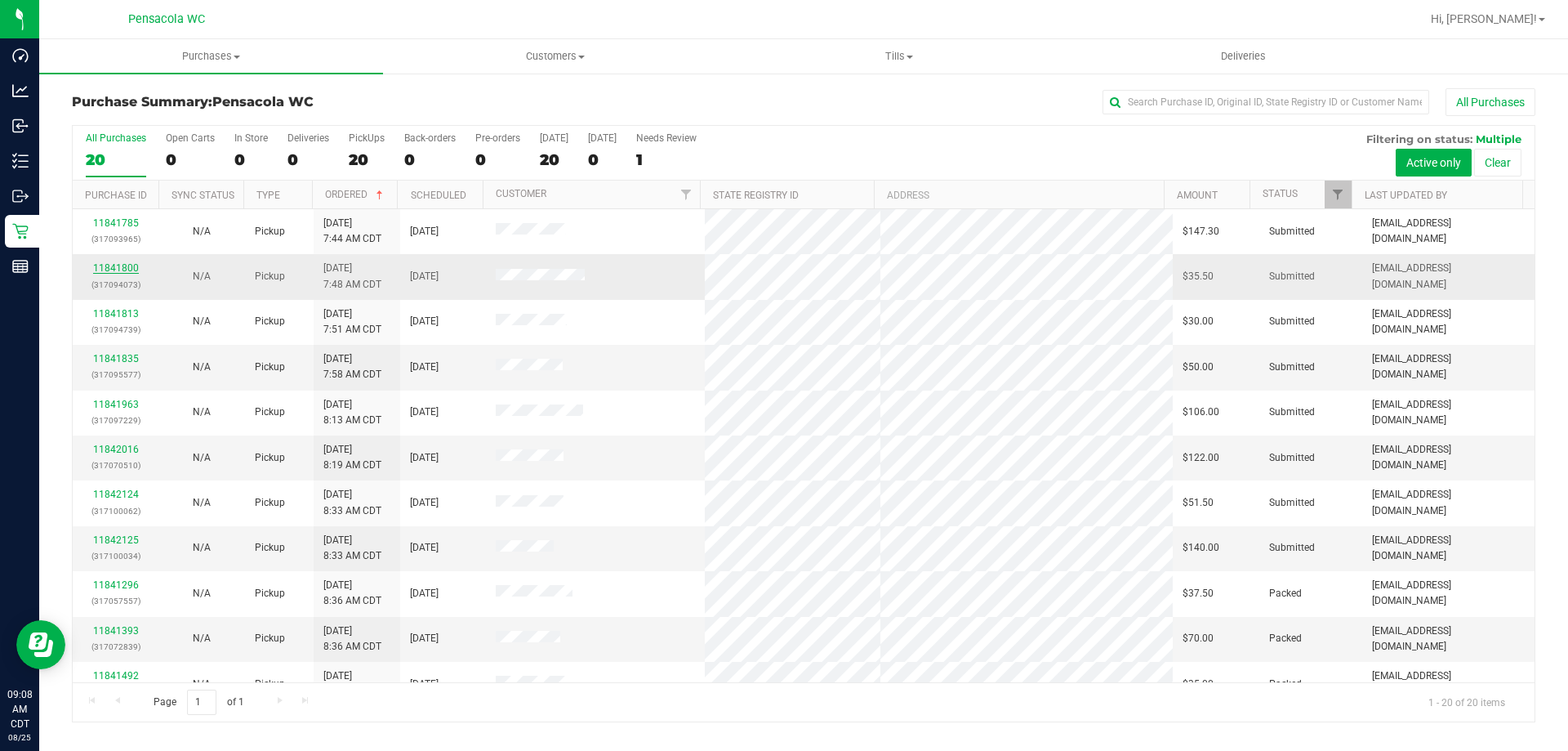
click at [133, 269] on link "11841800" at bounding box center [116, 268] width 46 height 12
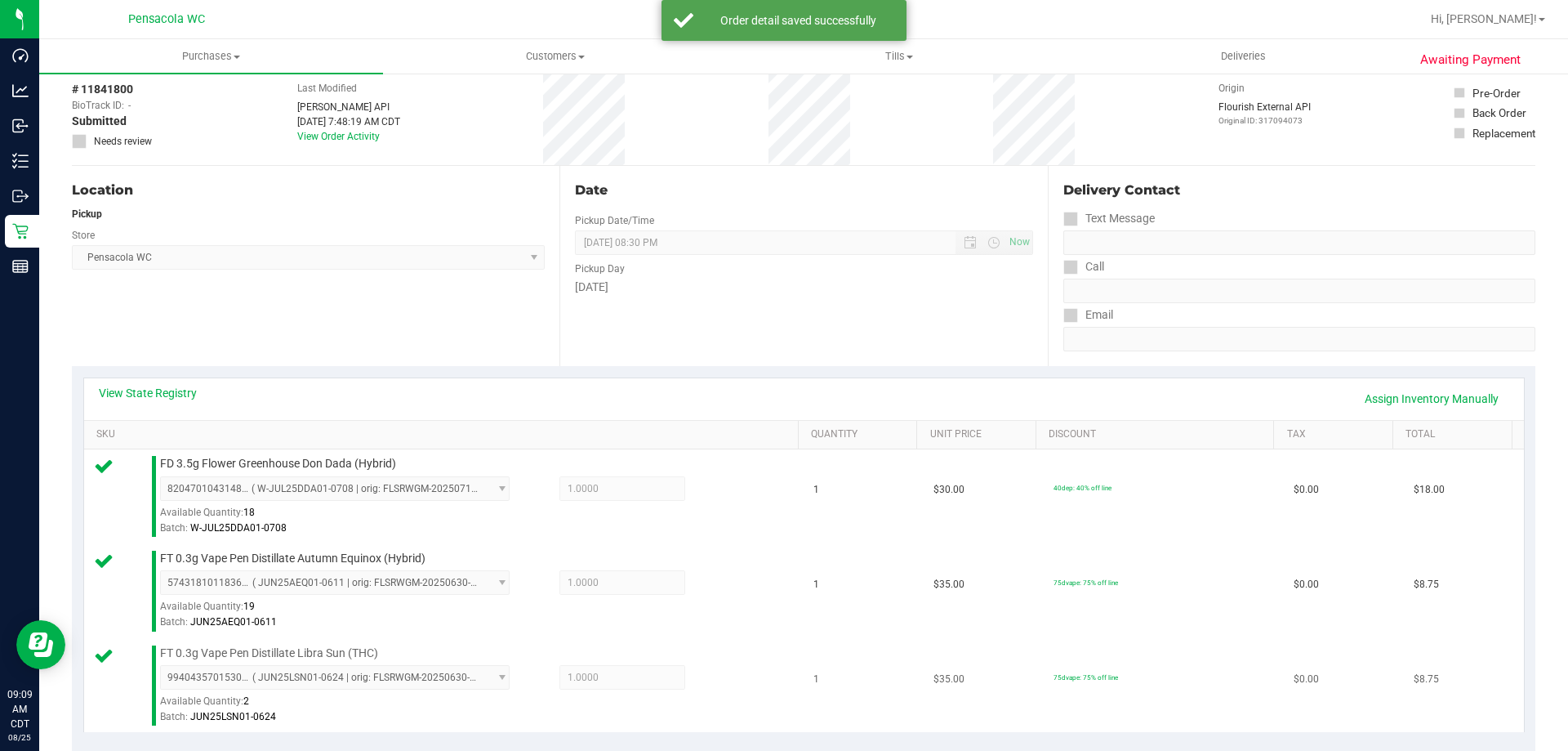
scroll to position [408, 0]
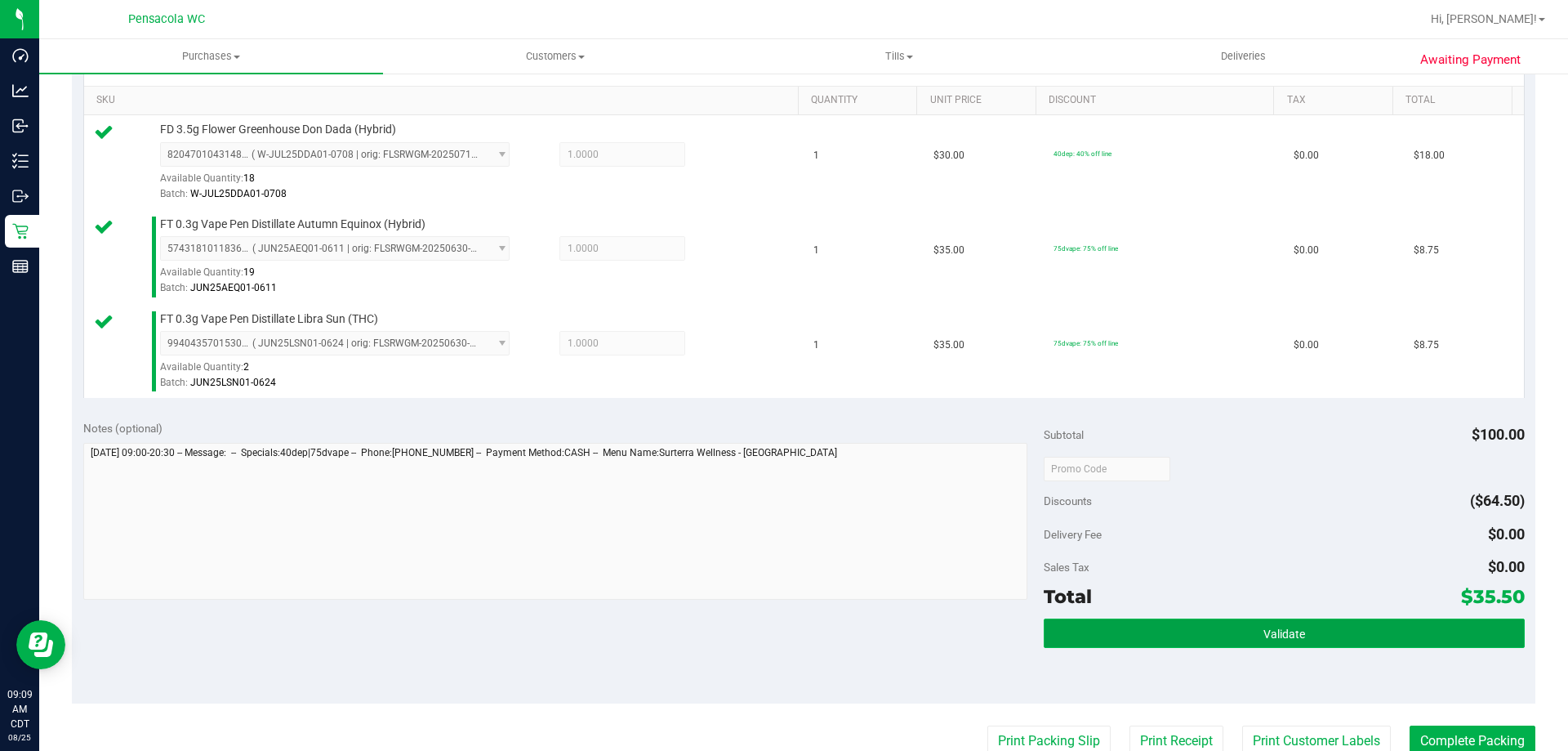
click at [1206, 644] on button "Validate" at bounding box center [1284, 633] width 481 height 29
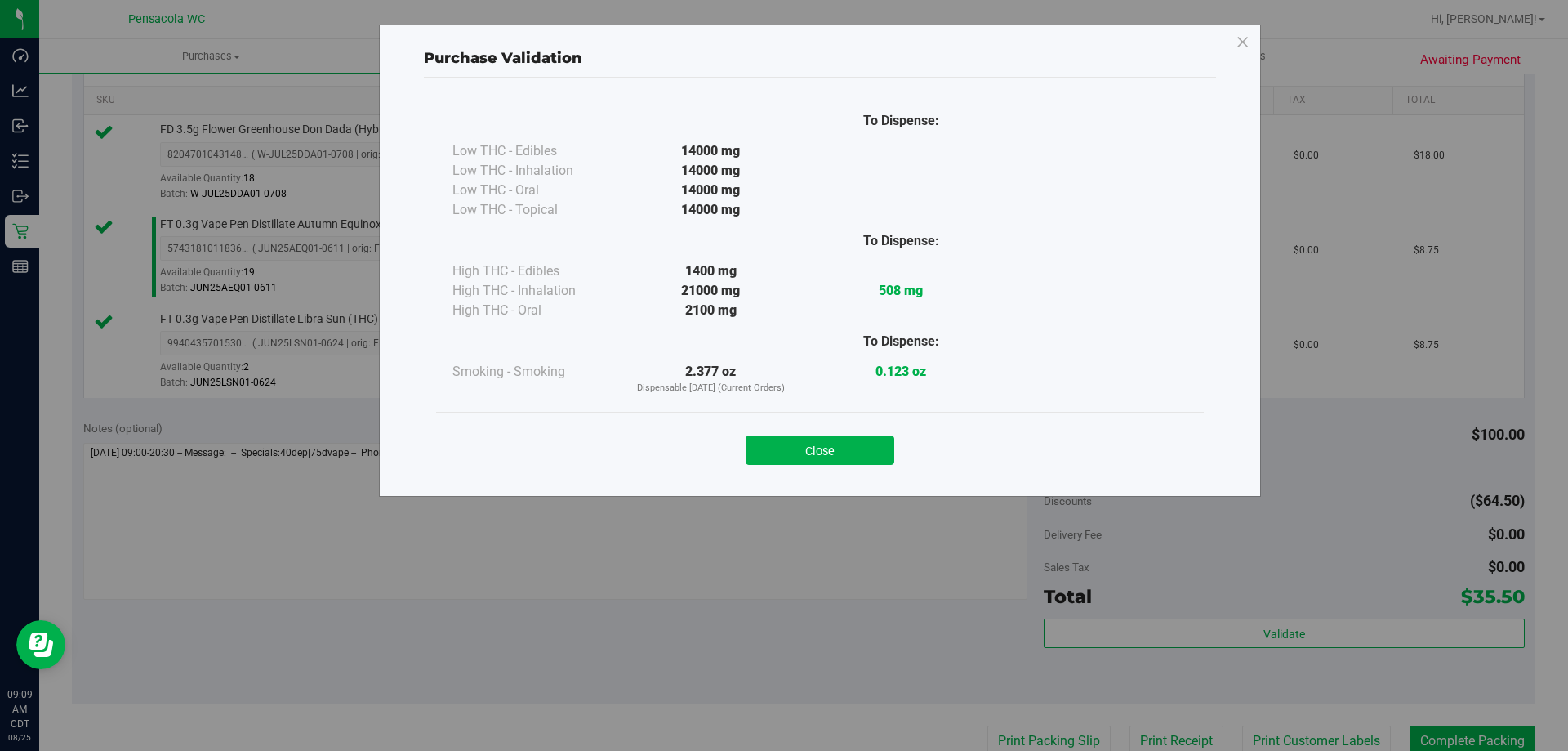
click at [818, 433] on div "Close" at bounding box center [820, 445] width 743 height 41
drag, startPoint x: 814, startPoint y: 428, endPoint x: 822, endPoint y: 459, distance: 32.0
click at [814, 431] on div "Close" at bounding box center [820, 445] width 743 height 41
click at [826, 461] on button "Close" at bounding box center [820, 450] width 148 height 29
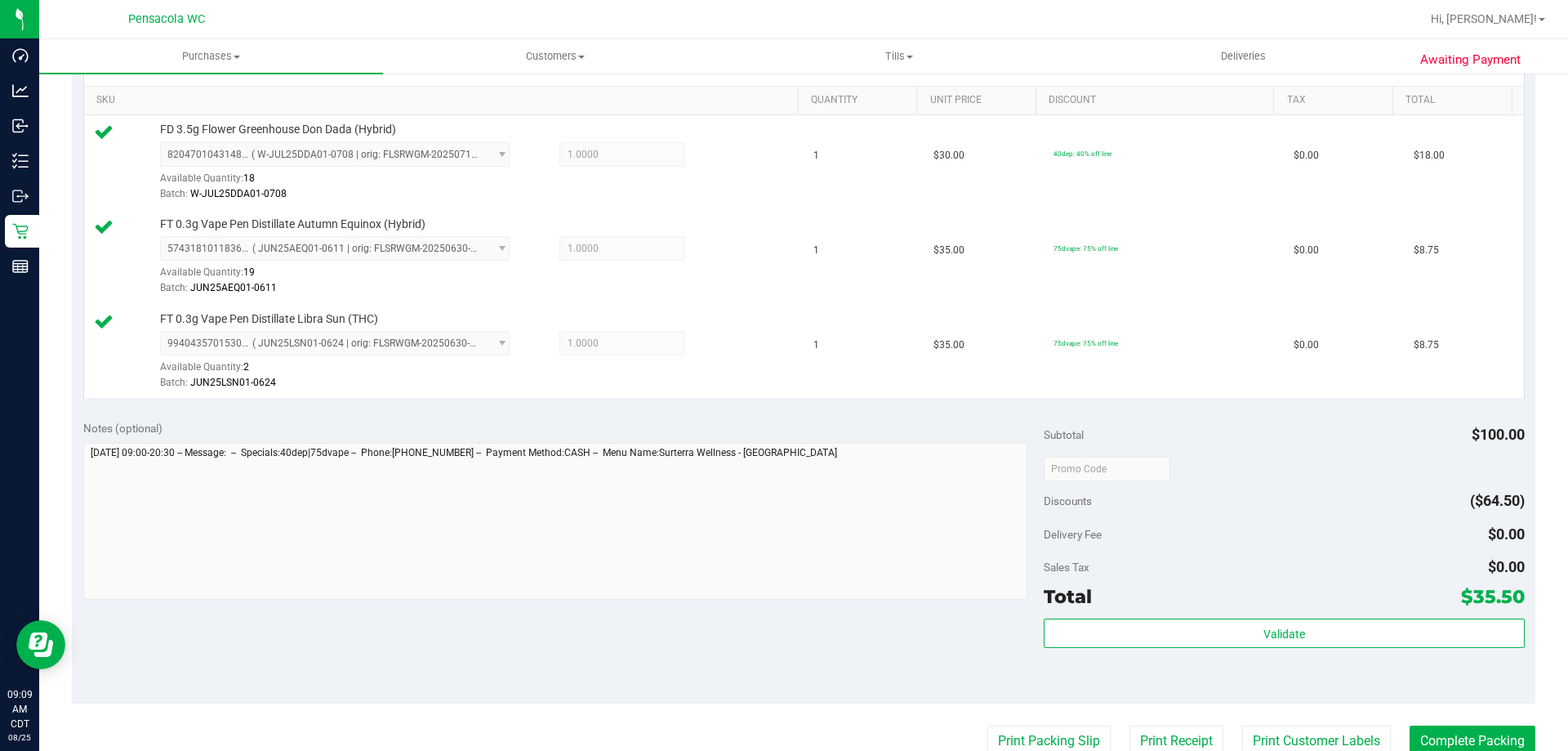
scroll to position [572, 0]
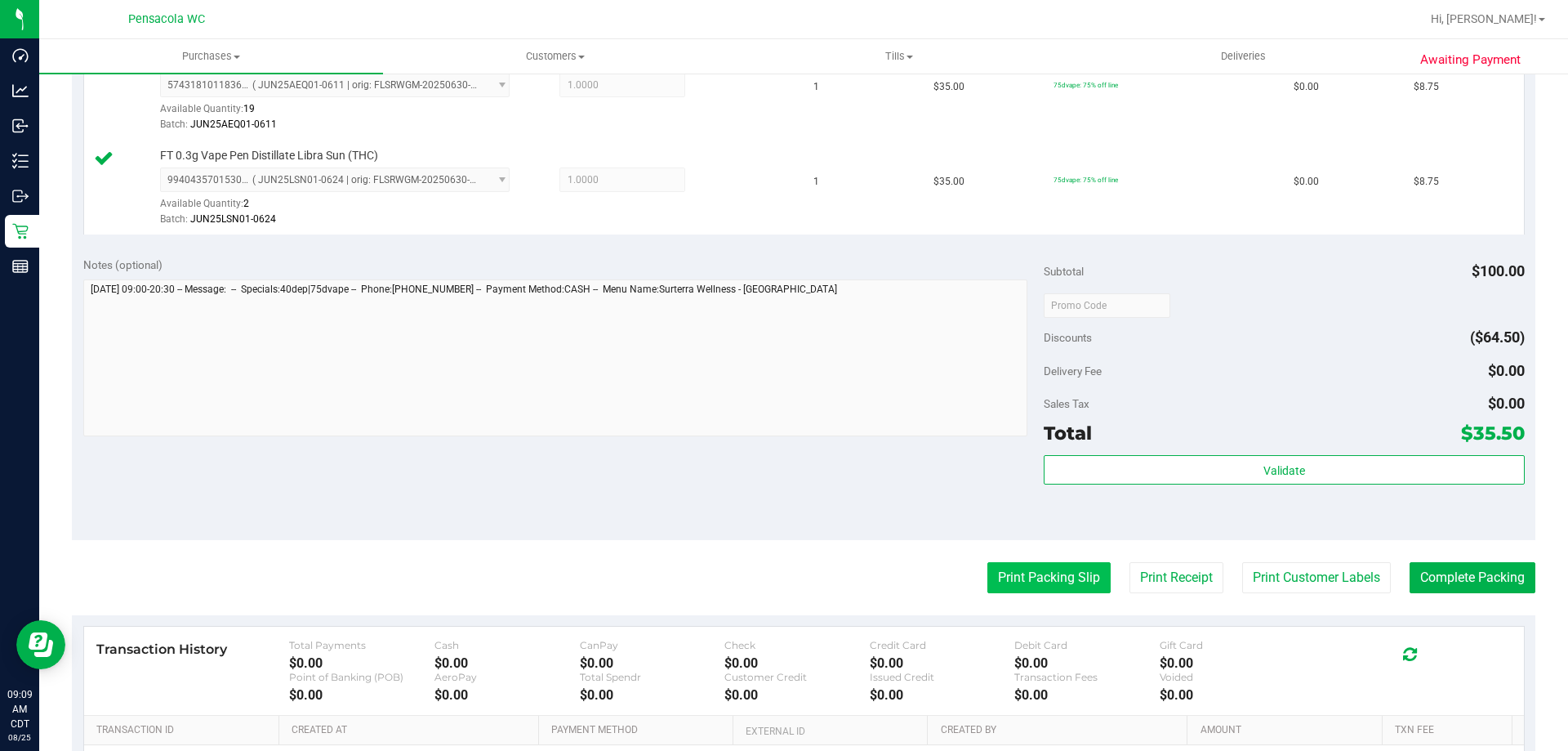
click at [1017, 586] on button "Print Packing Slip" at bounding box center [1049, 578] width 123 height 31
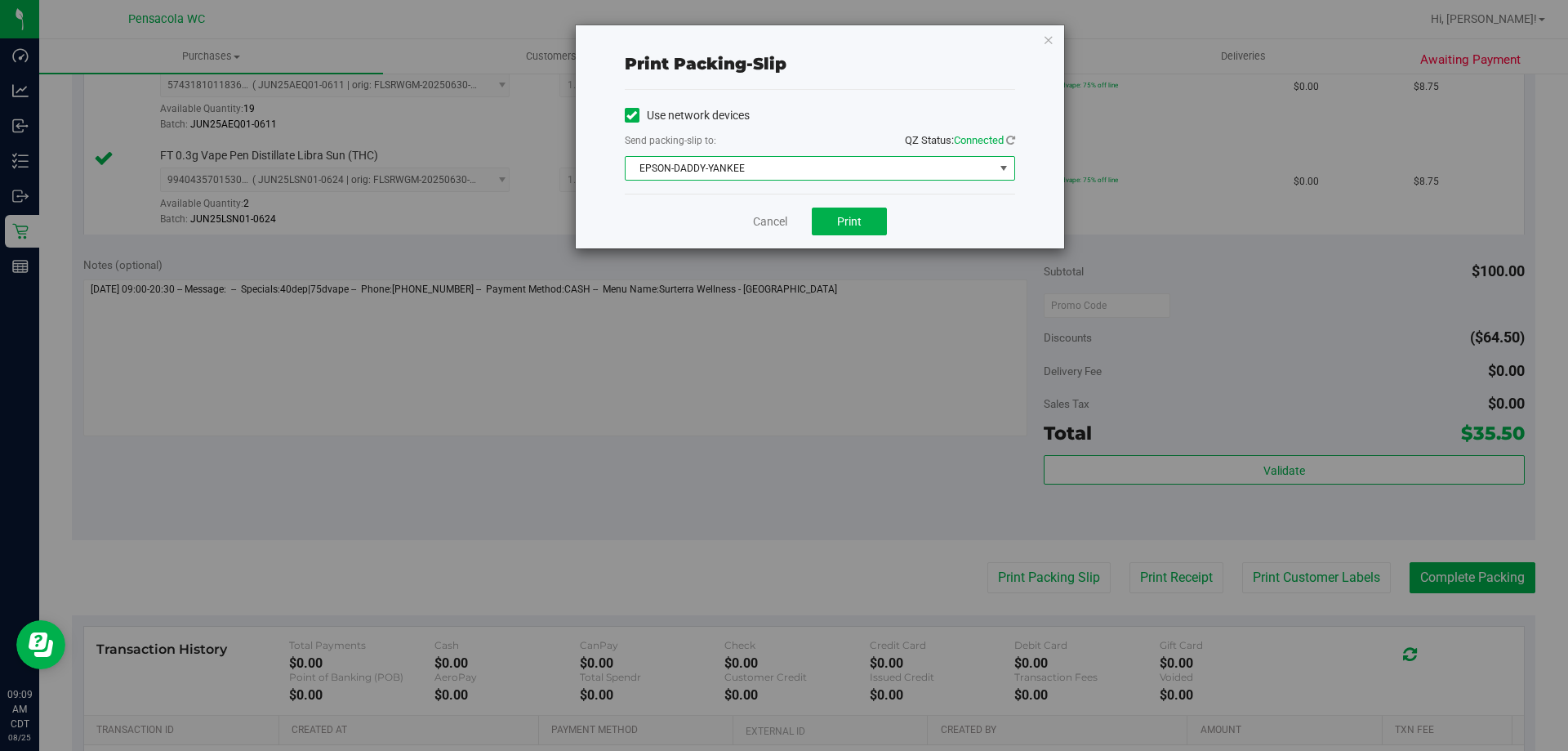
click at [799, 167] on span "EPSON-DADDY-YANKEE" at bounding box center [810, 168] width 369 height 23
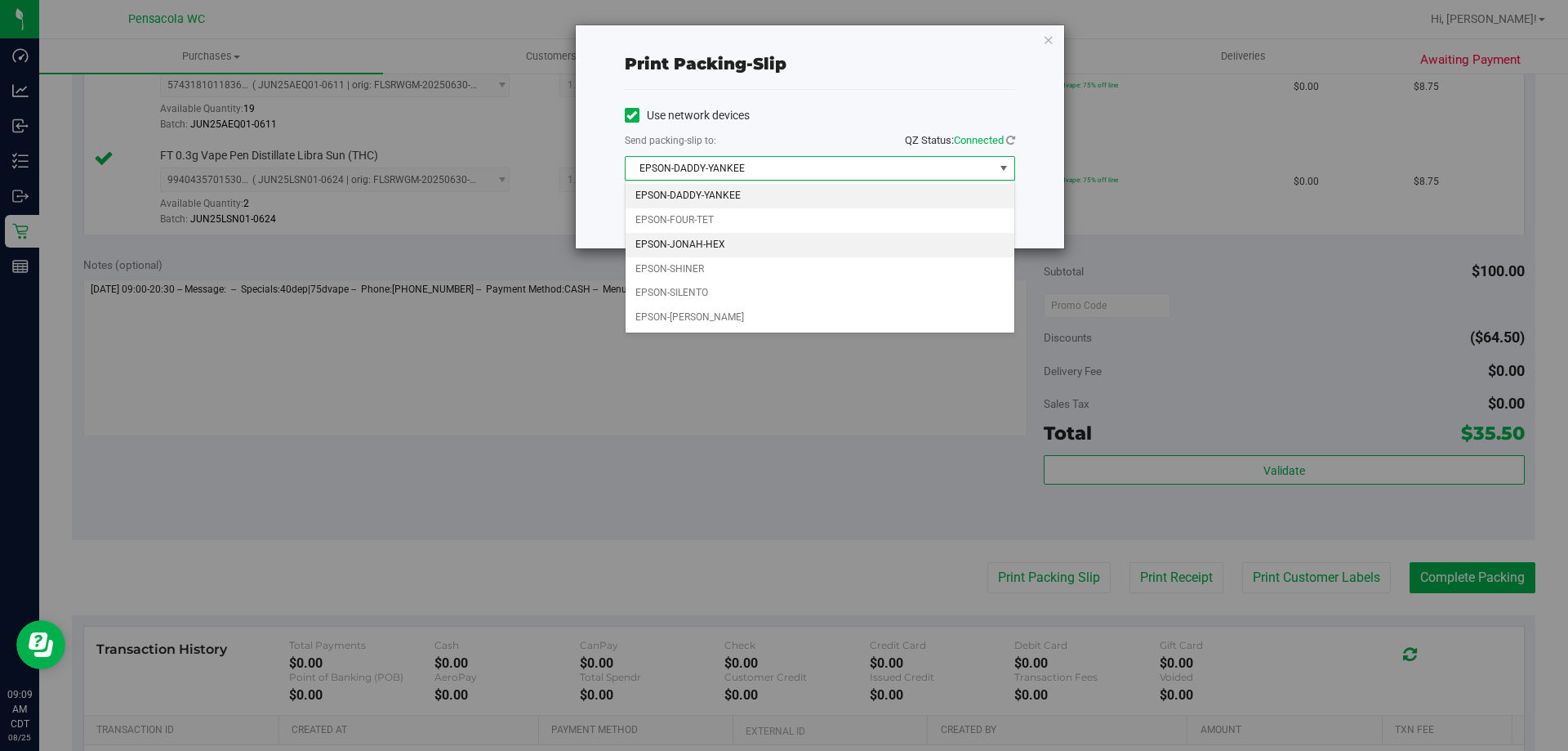
click at [795, 245] on li "EPSON-JONAH-HEX" at bounding box center [821, 245] width 389 height 25
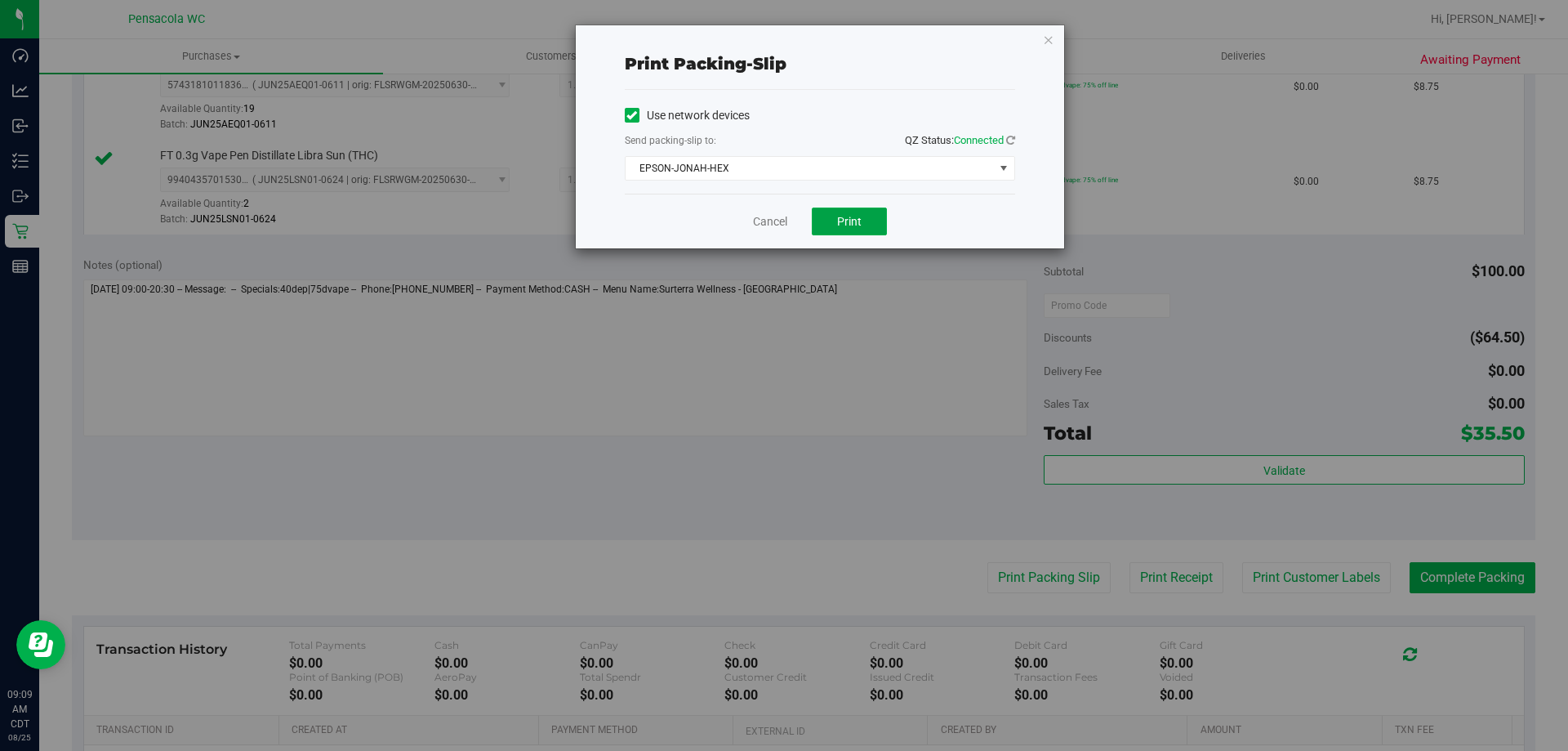
drag, startPoint x: 835, startPoint y: 231, endPoint x: 803, endPoint y: 223, distance: 33.0
click at [835, 233] on button "Print" at bounding box center [849, 221] width 75 height 28
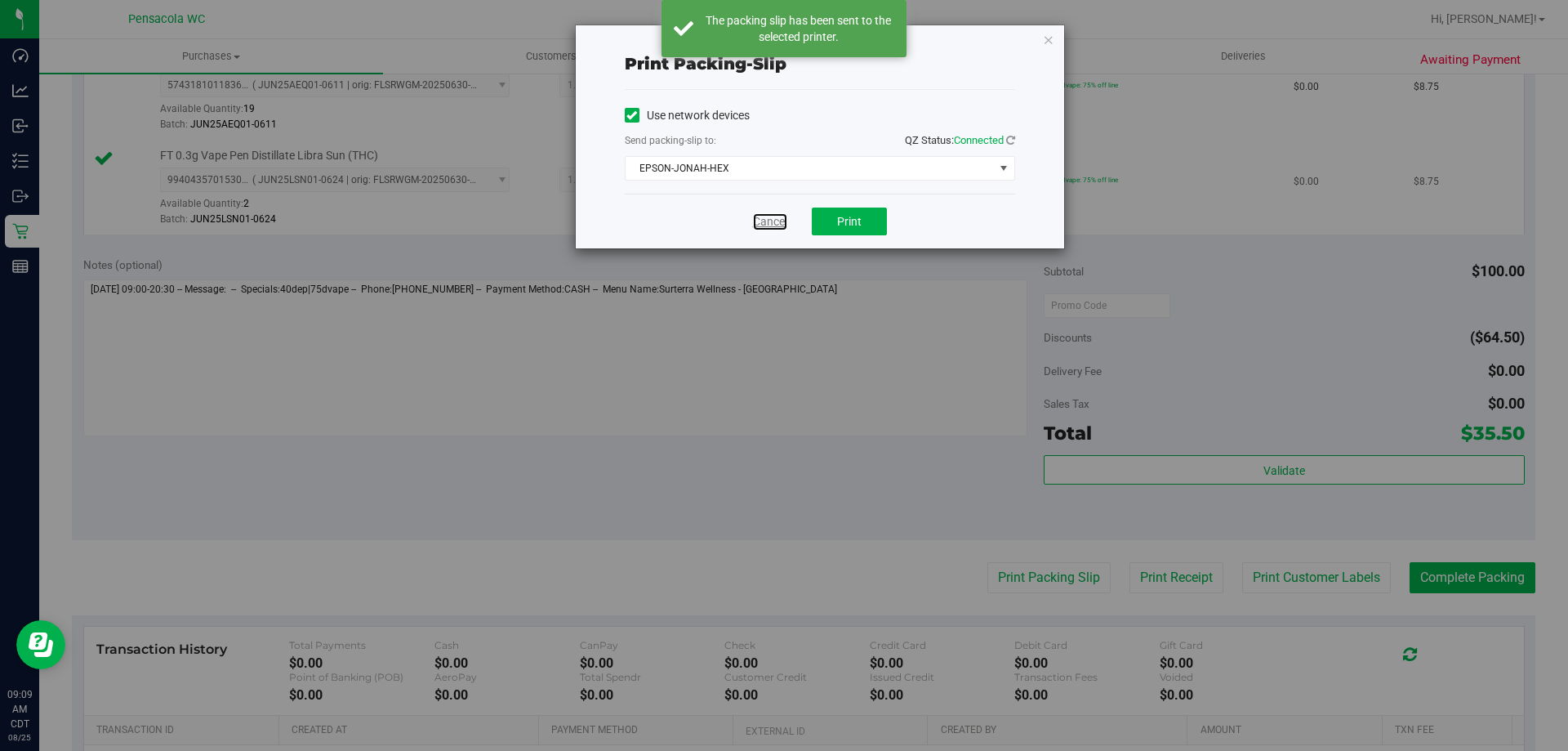
drag, startPoint x: 774, startPoint y: 220, endPoint x: 785, endPoint y: 224, distance: 11.7
click at [774, 221] on link "Cancel" at bounding box center [770, 221] width 34 height 17
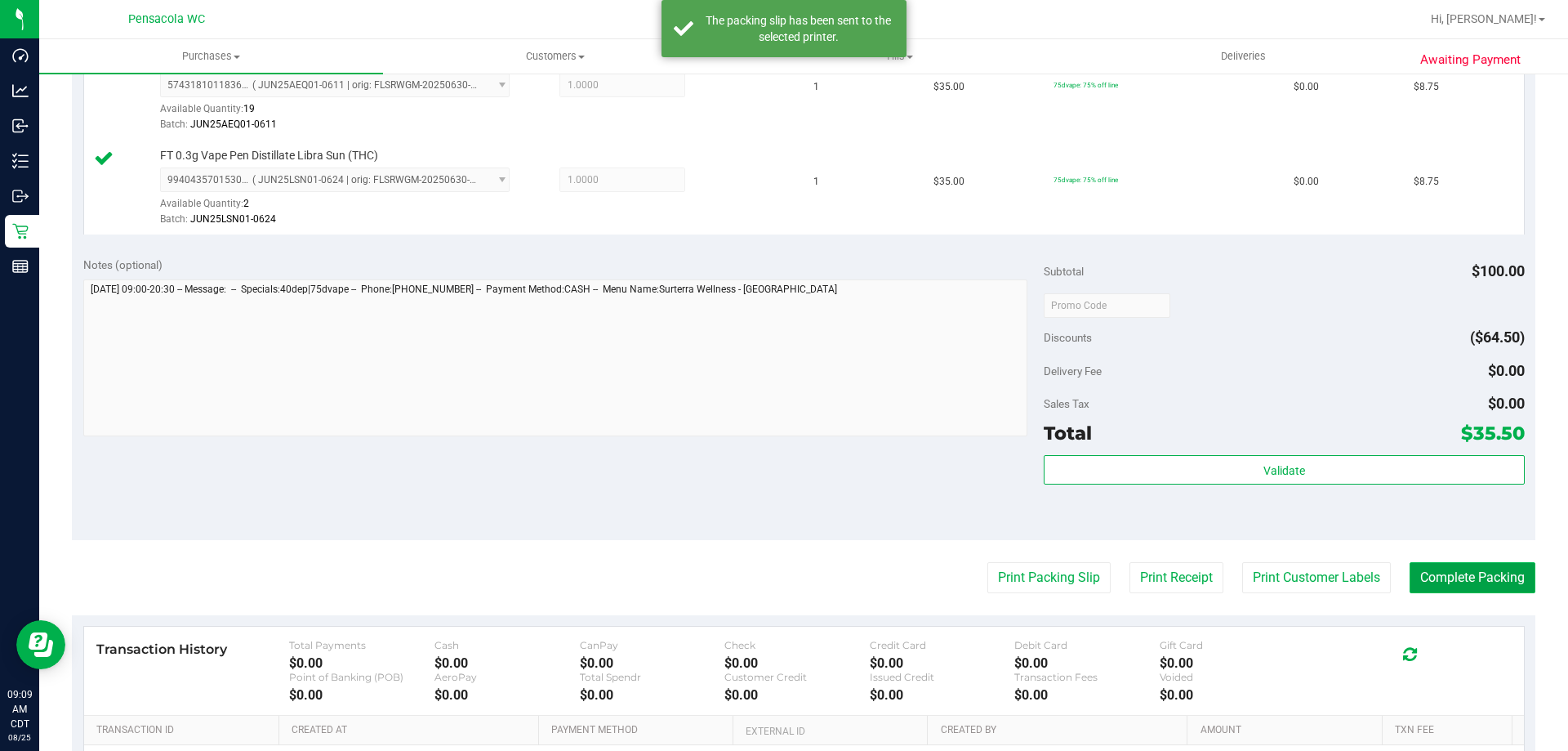
click at [1416, 584] on button "Complete Packing" at bounding box center [1473, 578] width 126 height 31
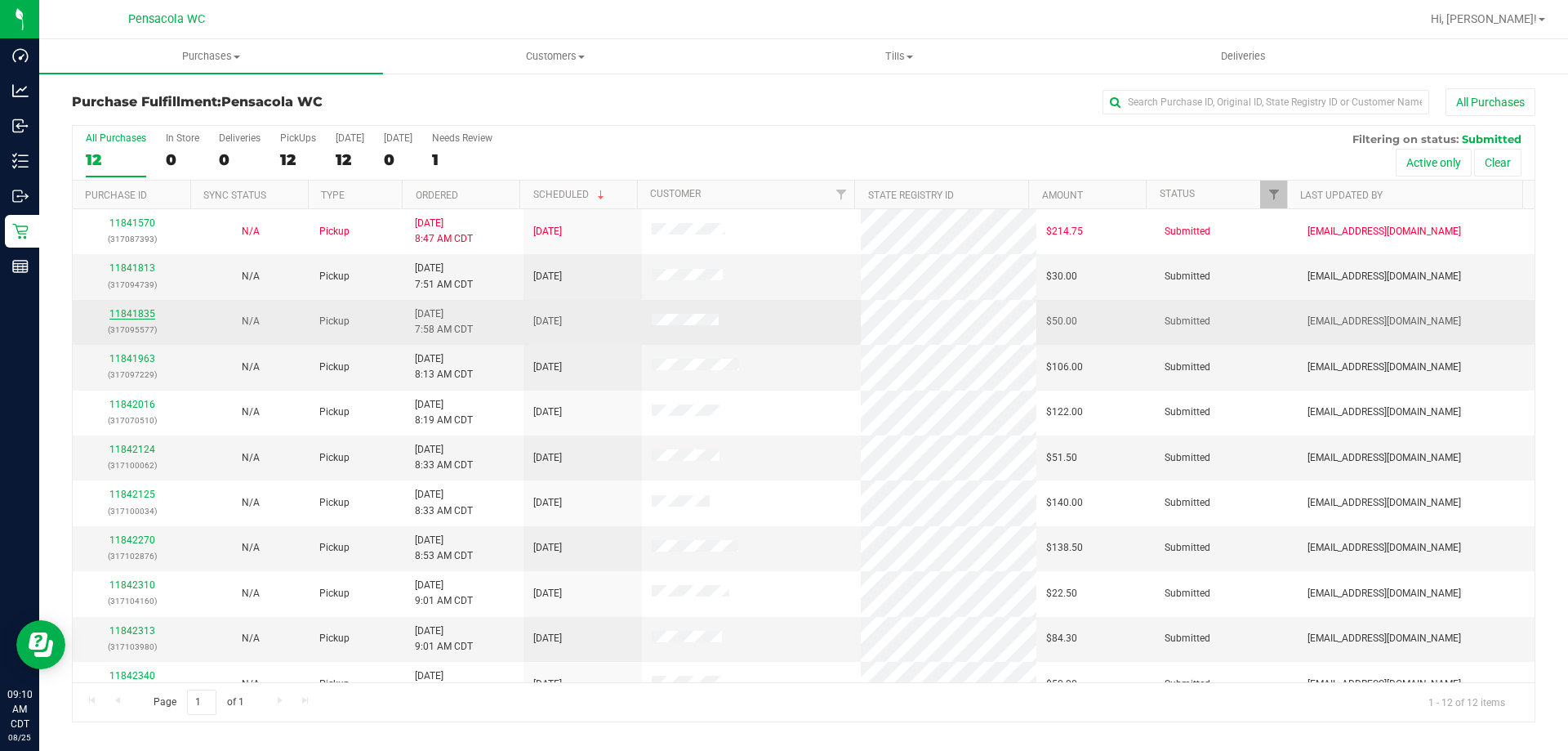
click at [128, 312] on link "11841835" at bounding box center [132, 314] width 46 height 12
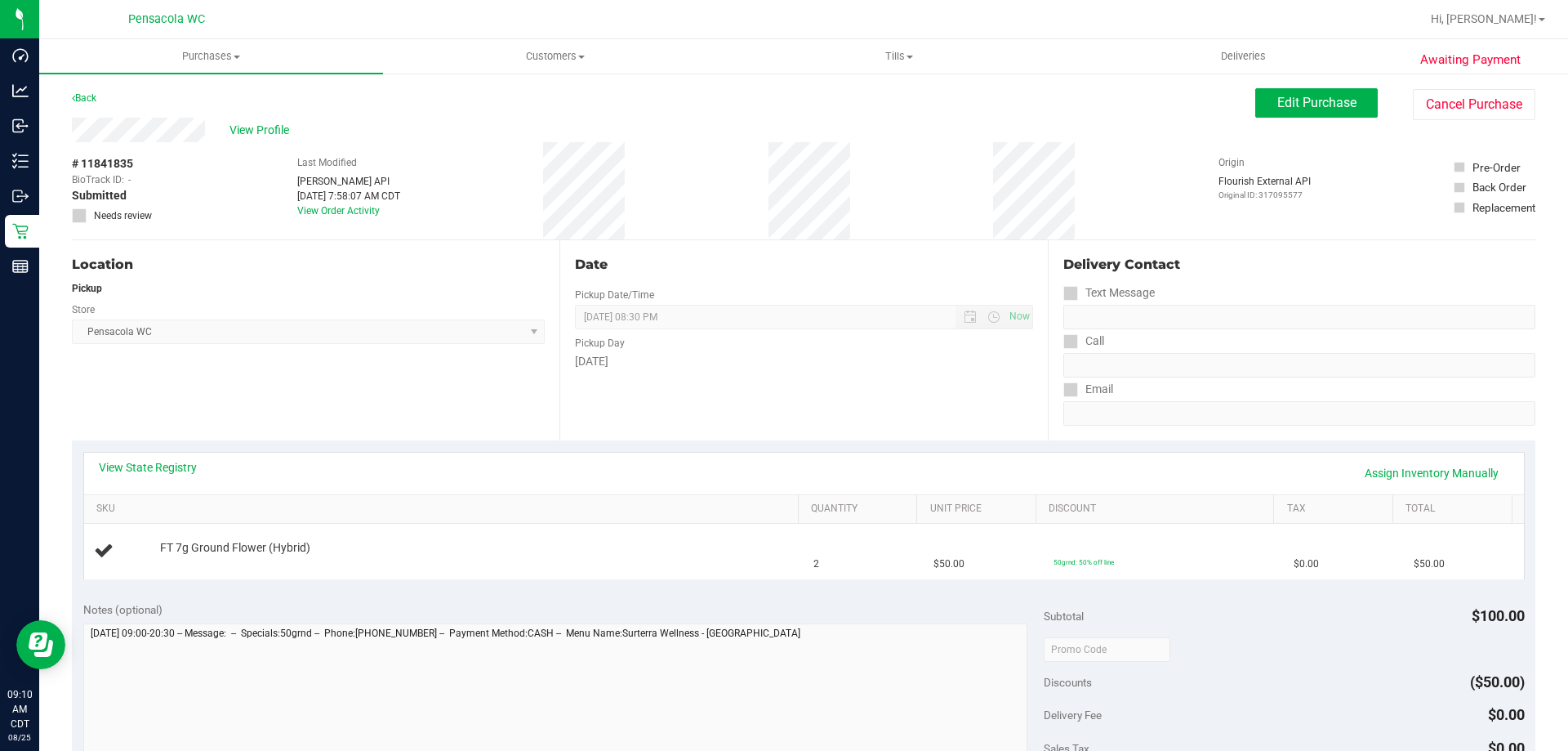
click at [163, 392] on div "Location Pickup Store Pensacola WC Select Store Bonita Springs WC Boynton Beach…" at bounding box center [316, 340] width 488 height 201
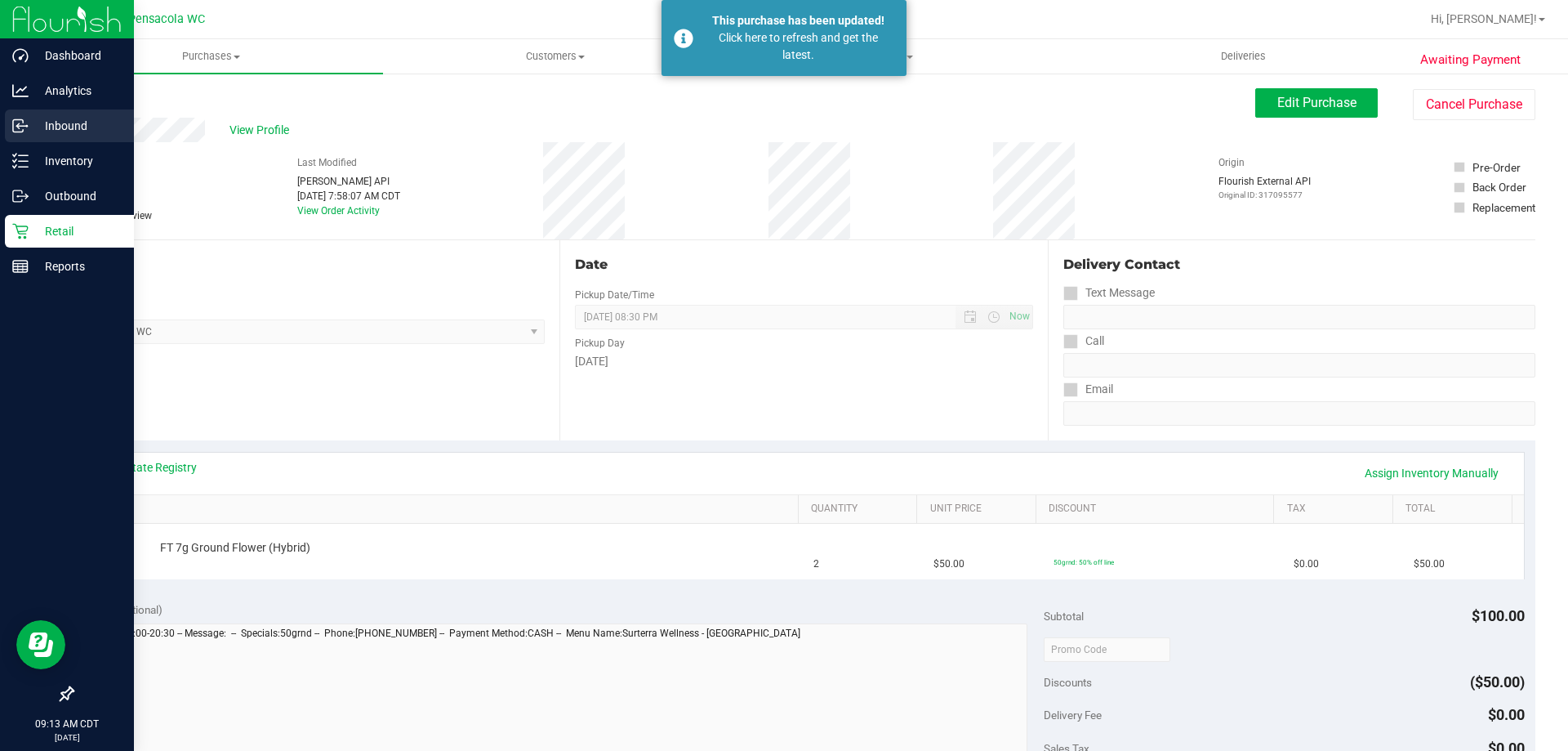
click at [84, 138] on div "Inbound" at bounding box center [69, 125] width 129 height 32
click at [90, 150] on div "Inventory" at bounding box center [69, 160] width 129 height 32
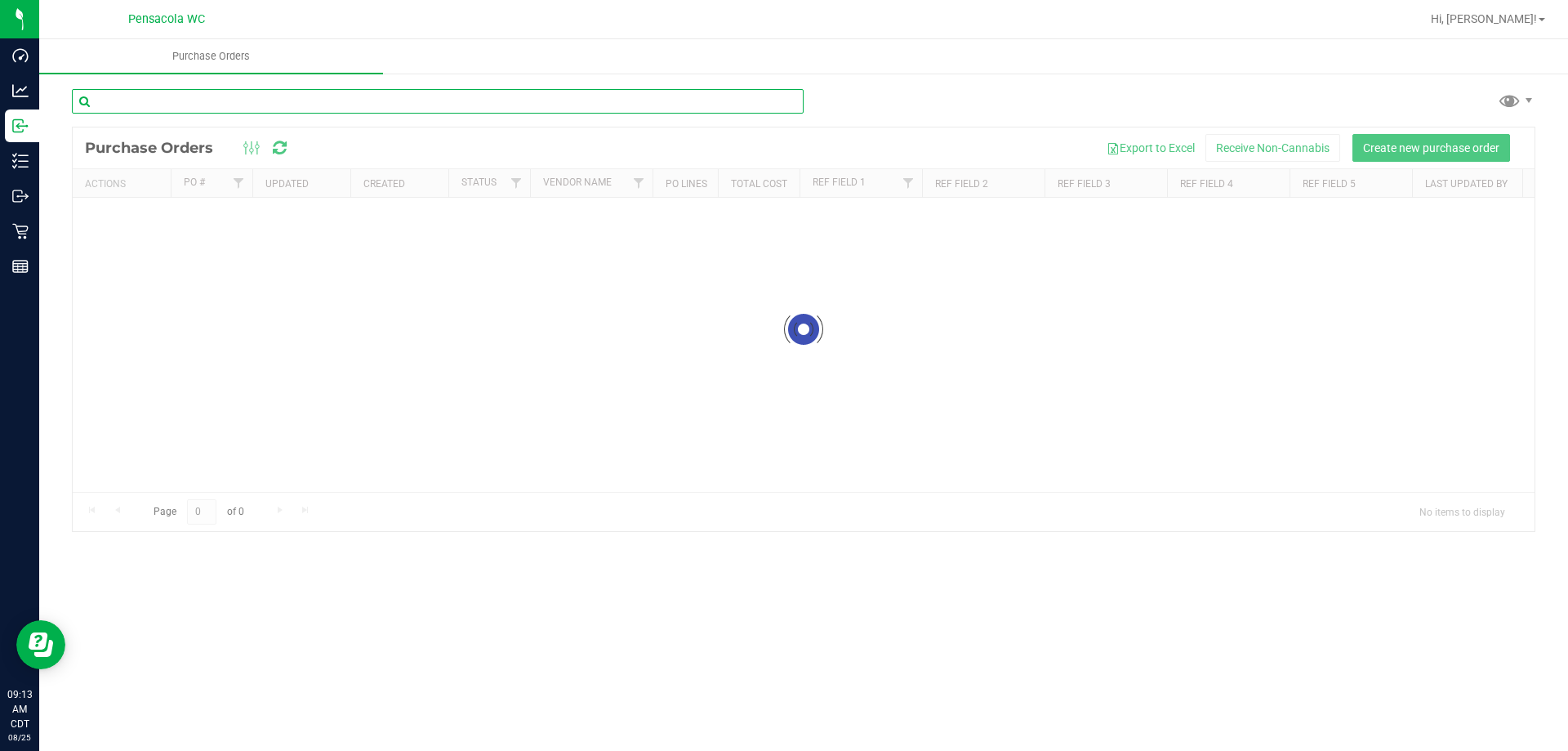
click at [637, 105] on input "text" at bounding box center [437, 101] width 732 height 25
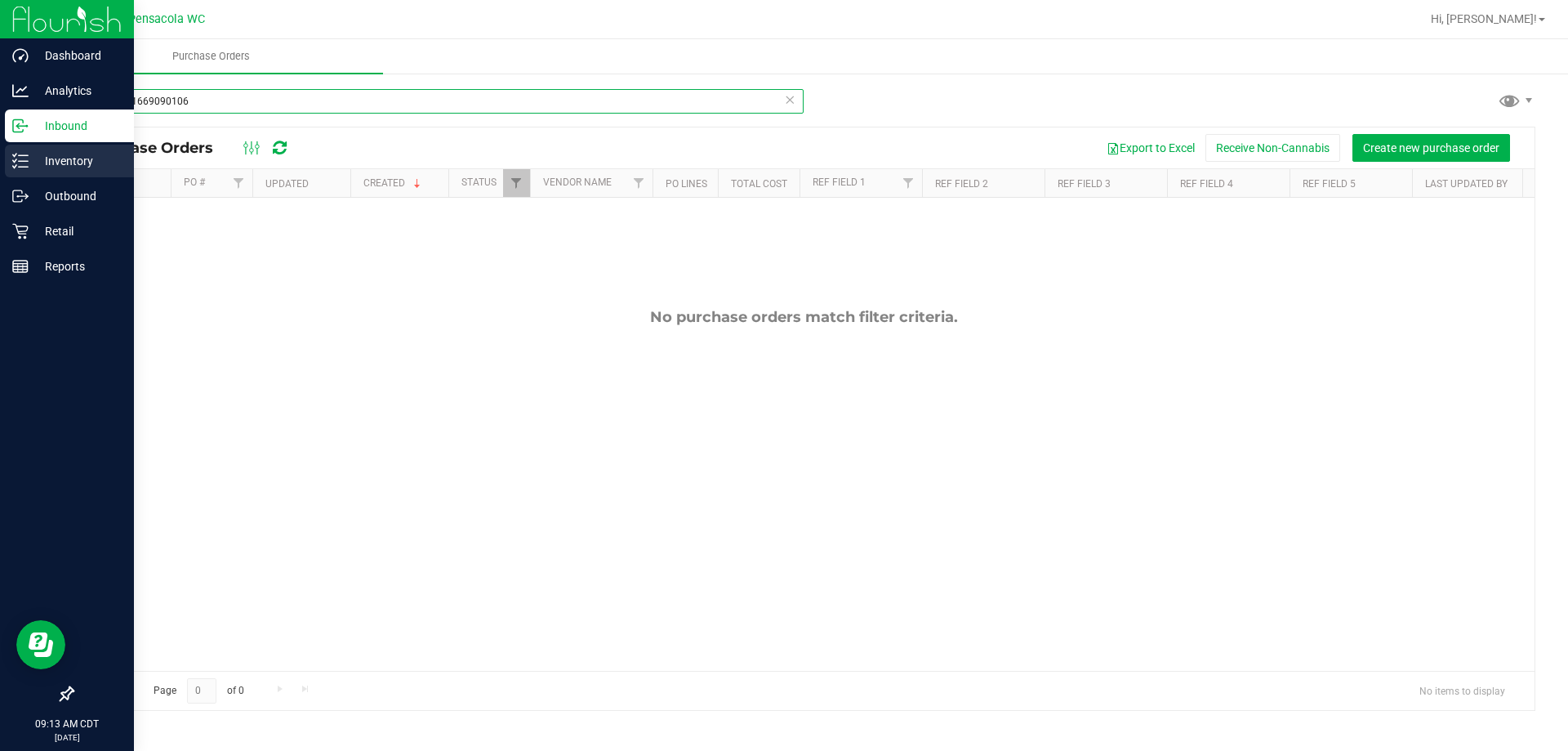
type input "3983221669090106"
click at [40, 172] on div "Inventory" at bounding box center [69, 160] width 129 height 32
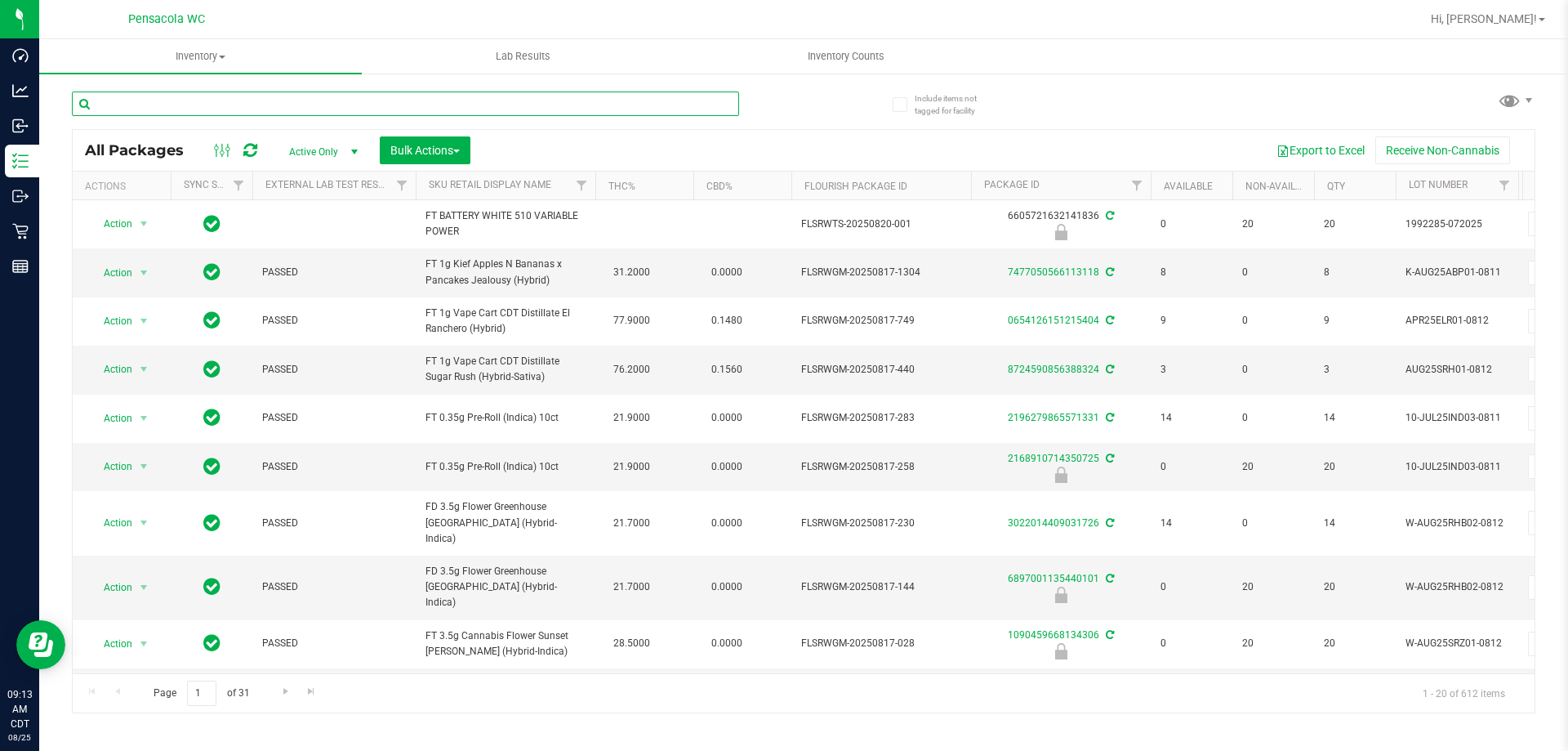
click at [159, 97] on input "text" at bounding box center [405, 103] width 668 height 25
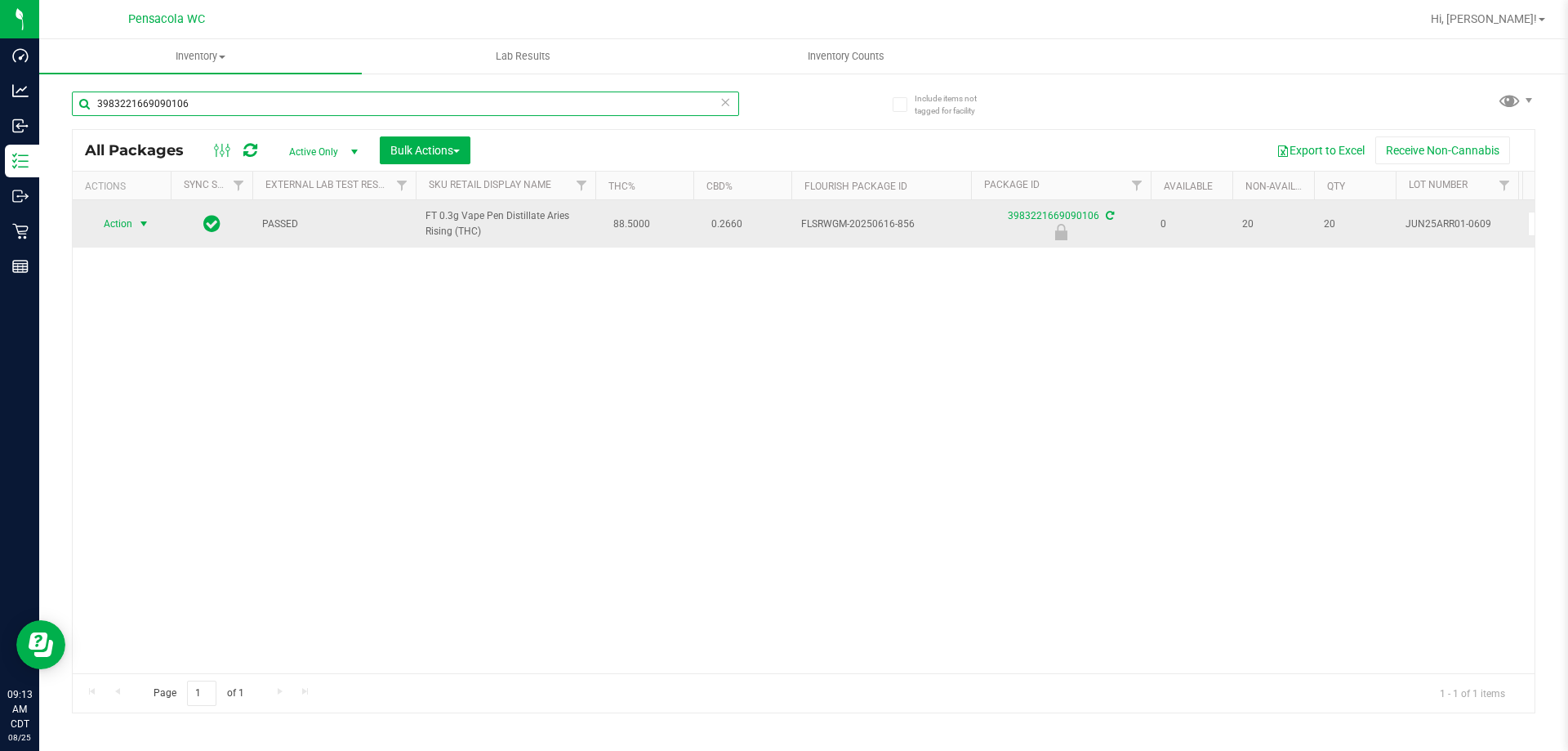
type input "3983221669090106"
click at [137, 219] on span "select" at bounding box center [144, 223] width 21 height 23
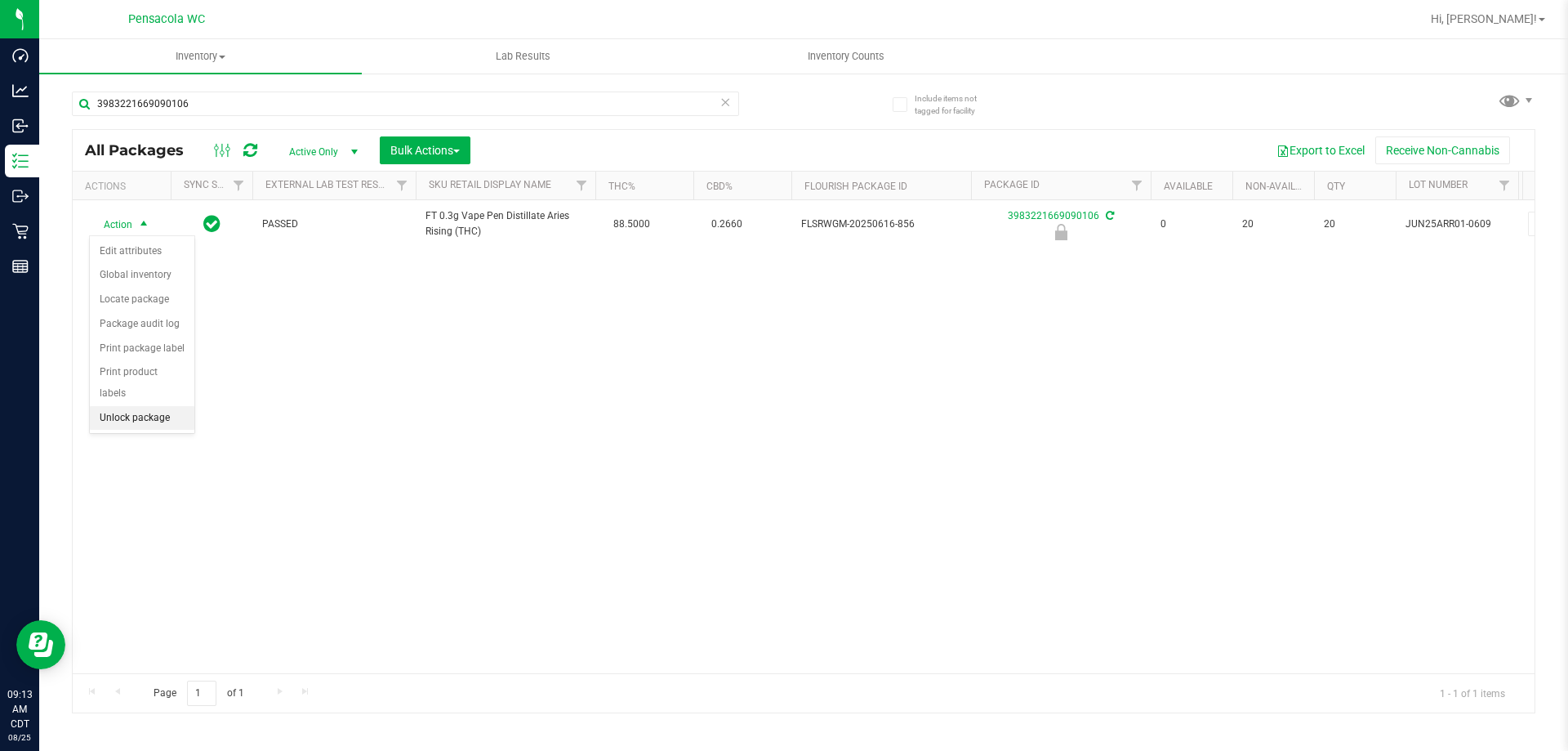
click at [176, 406] on li "Unlock package" at bounding box center [142, 418] width 104 height 25
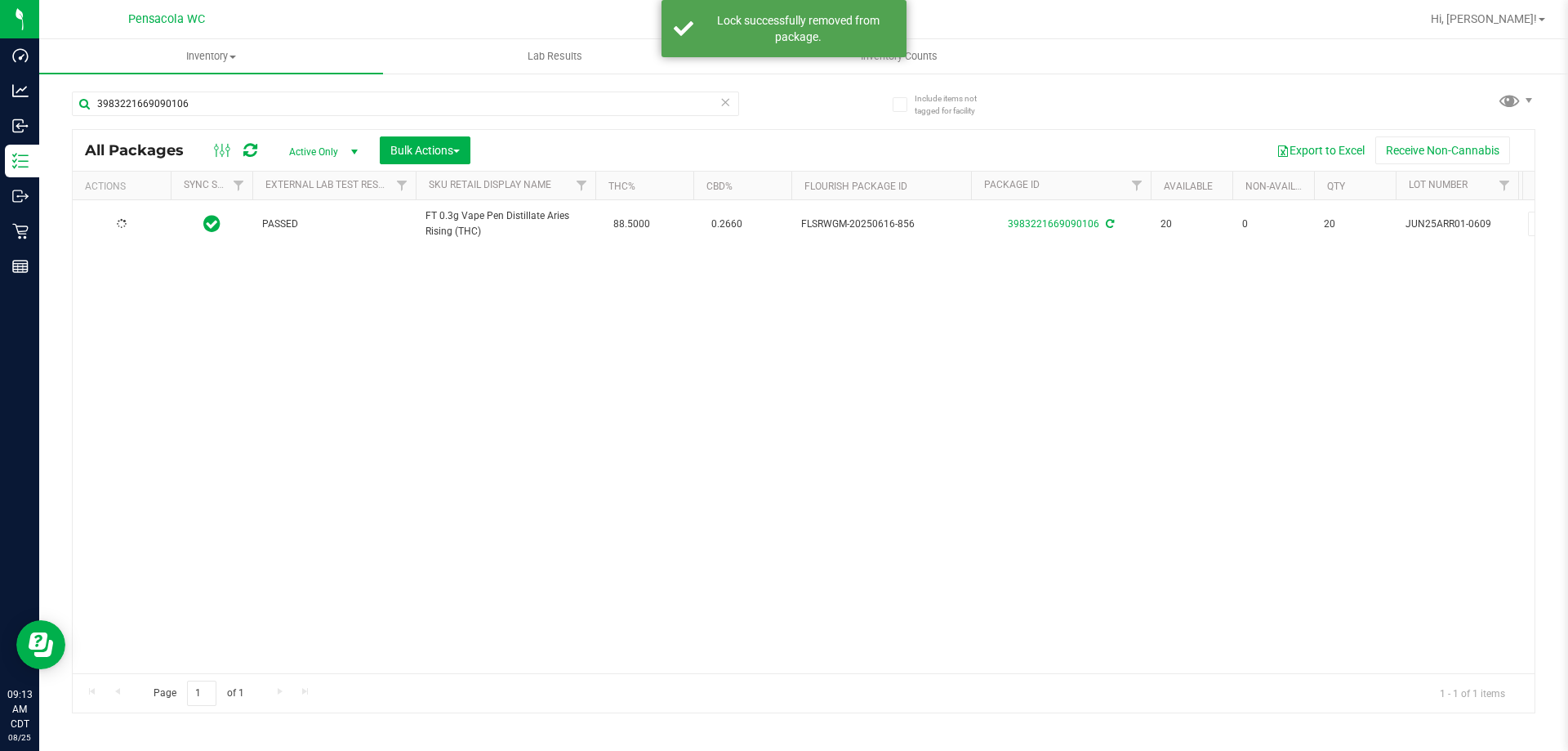
click at [130, 234] on td at bounding box center [122, 224] width 98 height 47
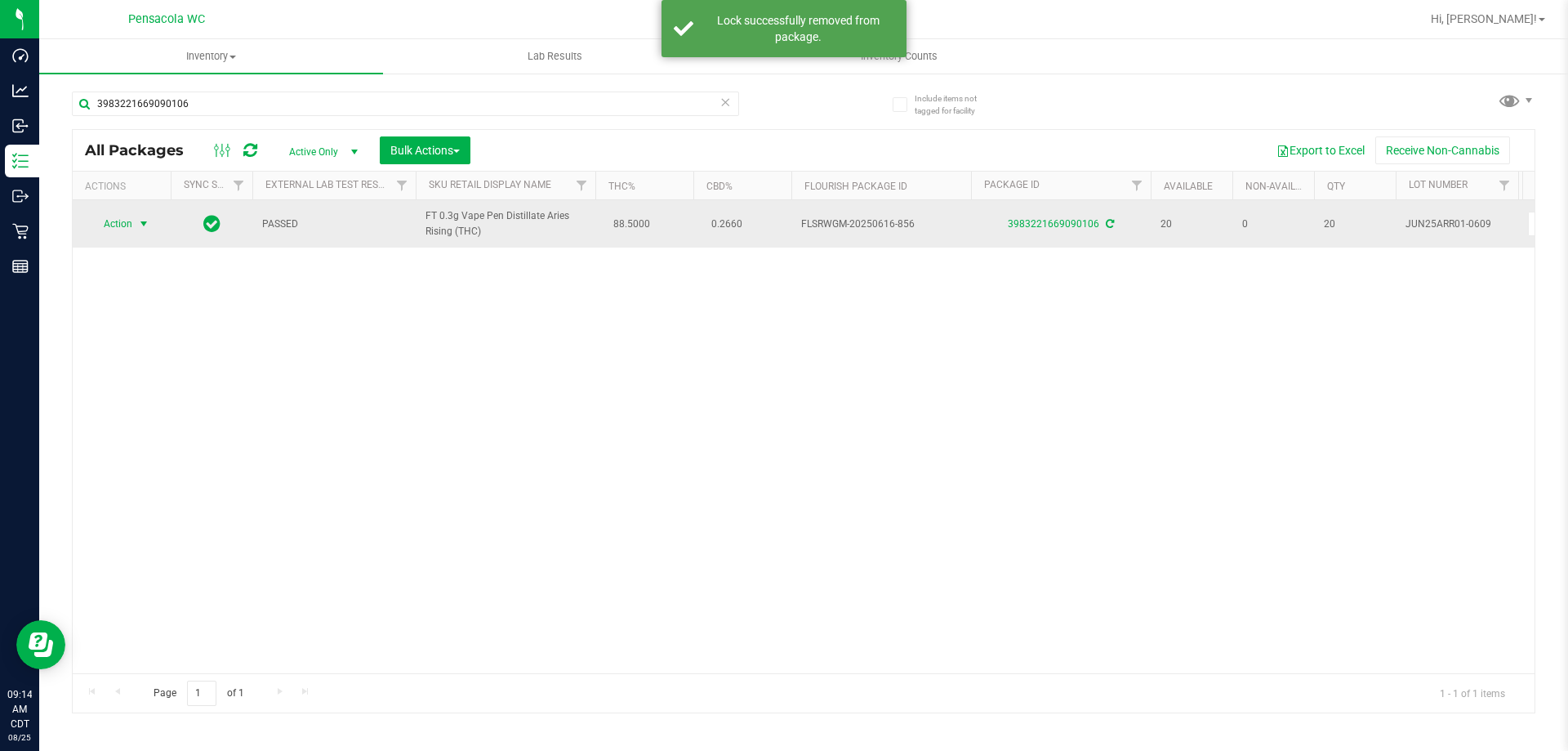
click at [130, 233] on span "Action" at bounding box center [111, 223] width 44 height 23
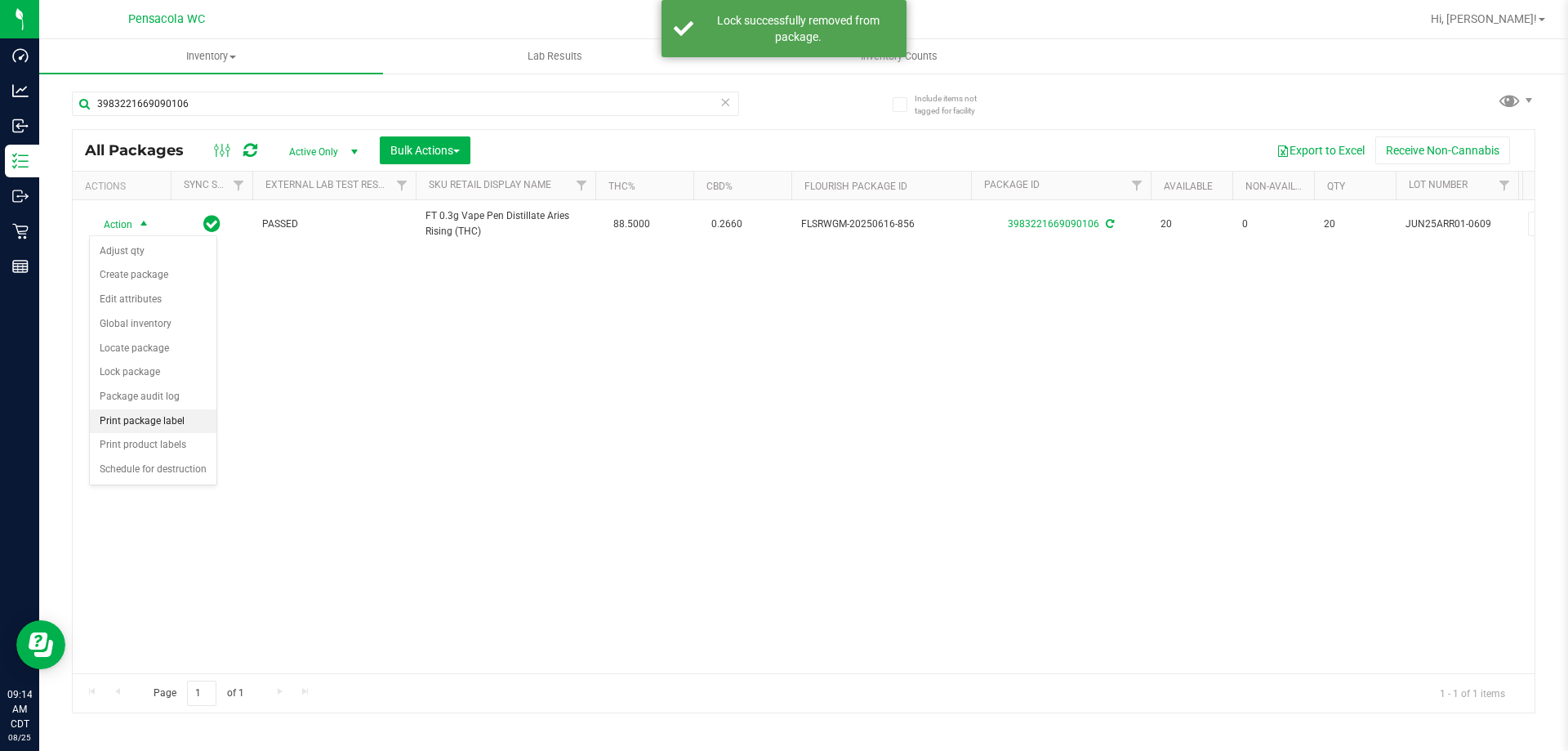
click at [191, 418] on li "Print package label" at bounding box center [152, 421] width 127 height 25
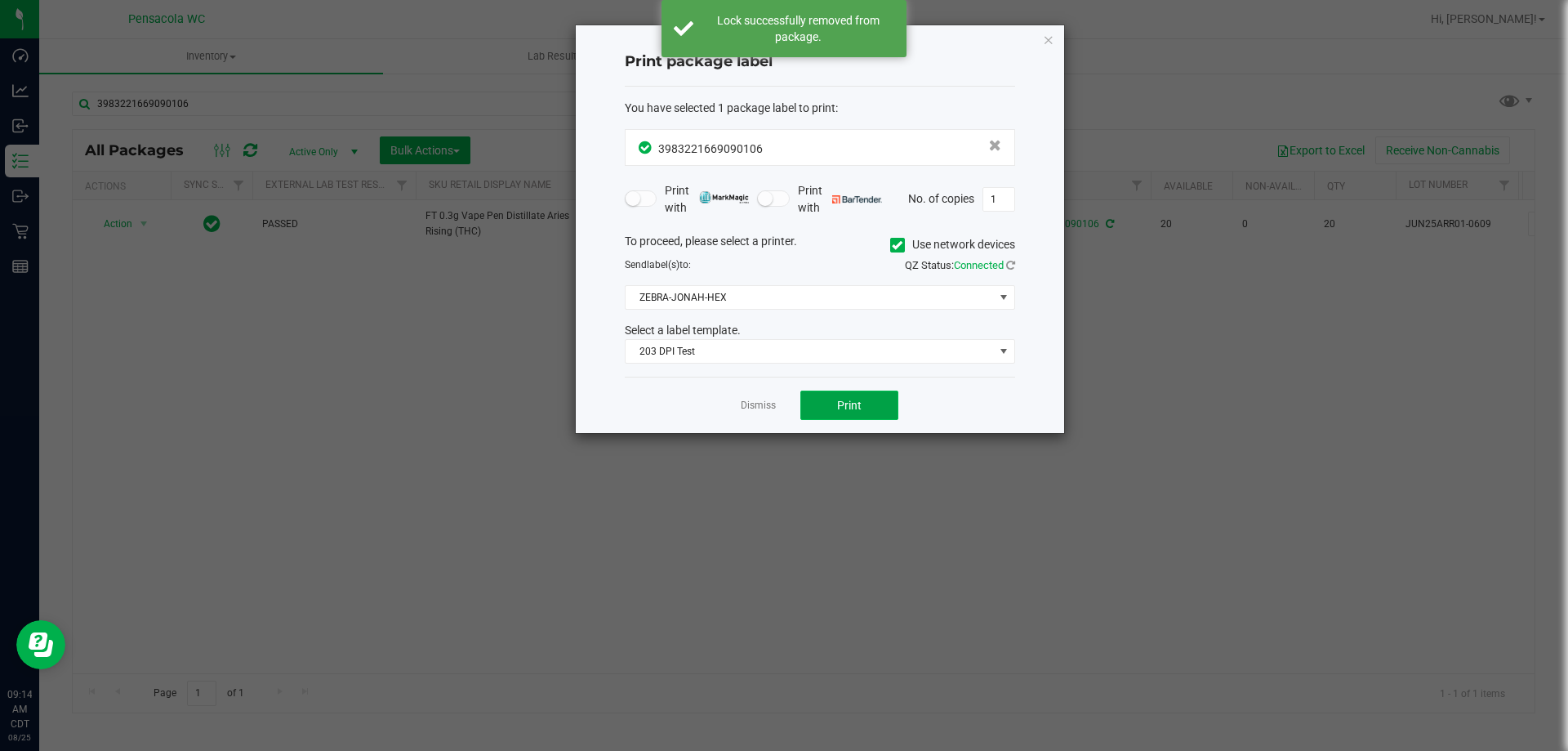
click at [867, 400] on button "Print" at bounding box center [849, 405] width 98 height 29
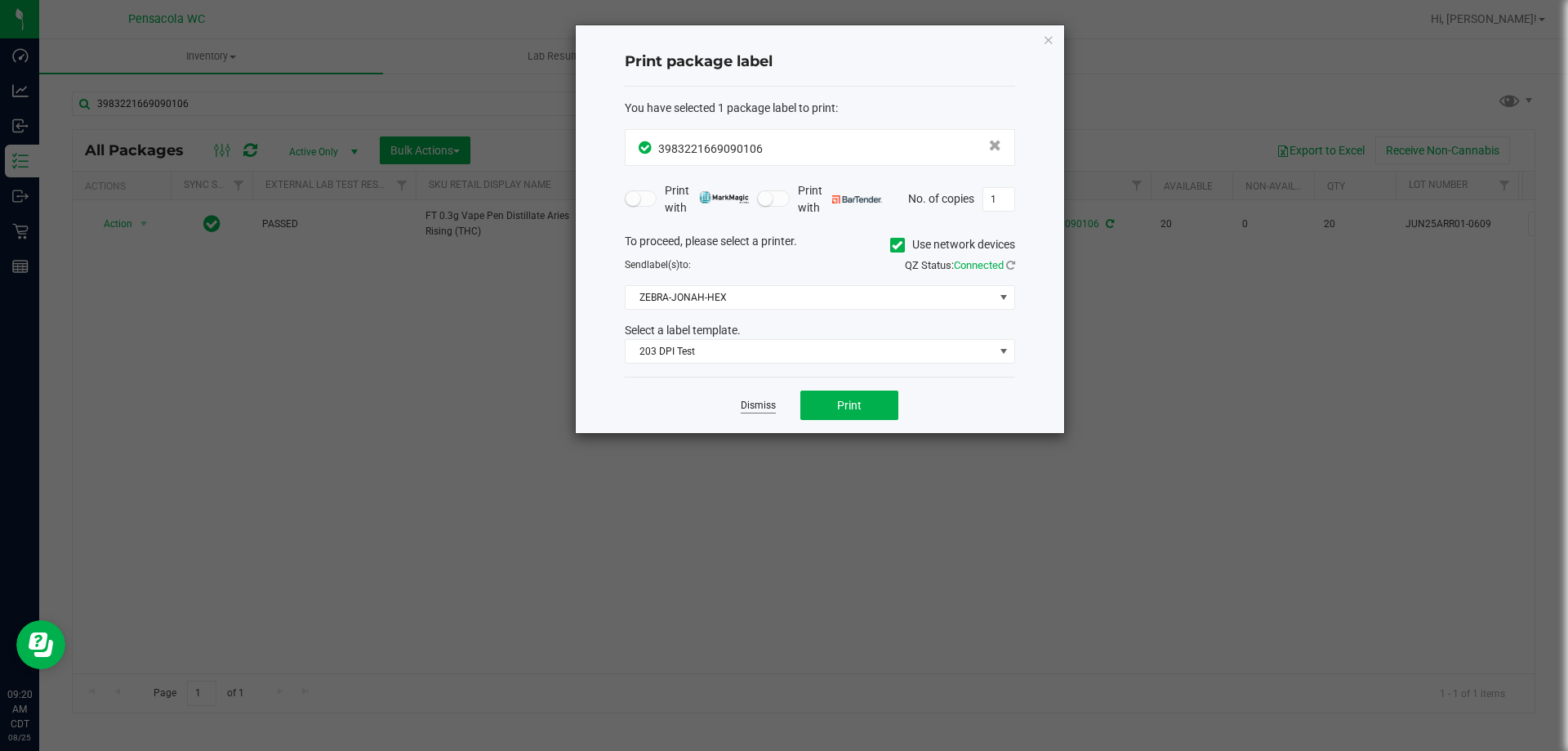
click at [746, 407] on link "Dismiss" at bounding box center [759, 406] width 35 height 14
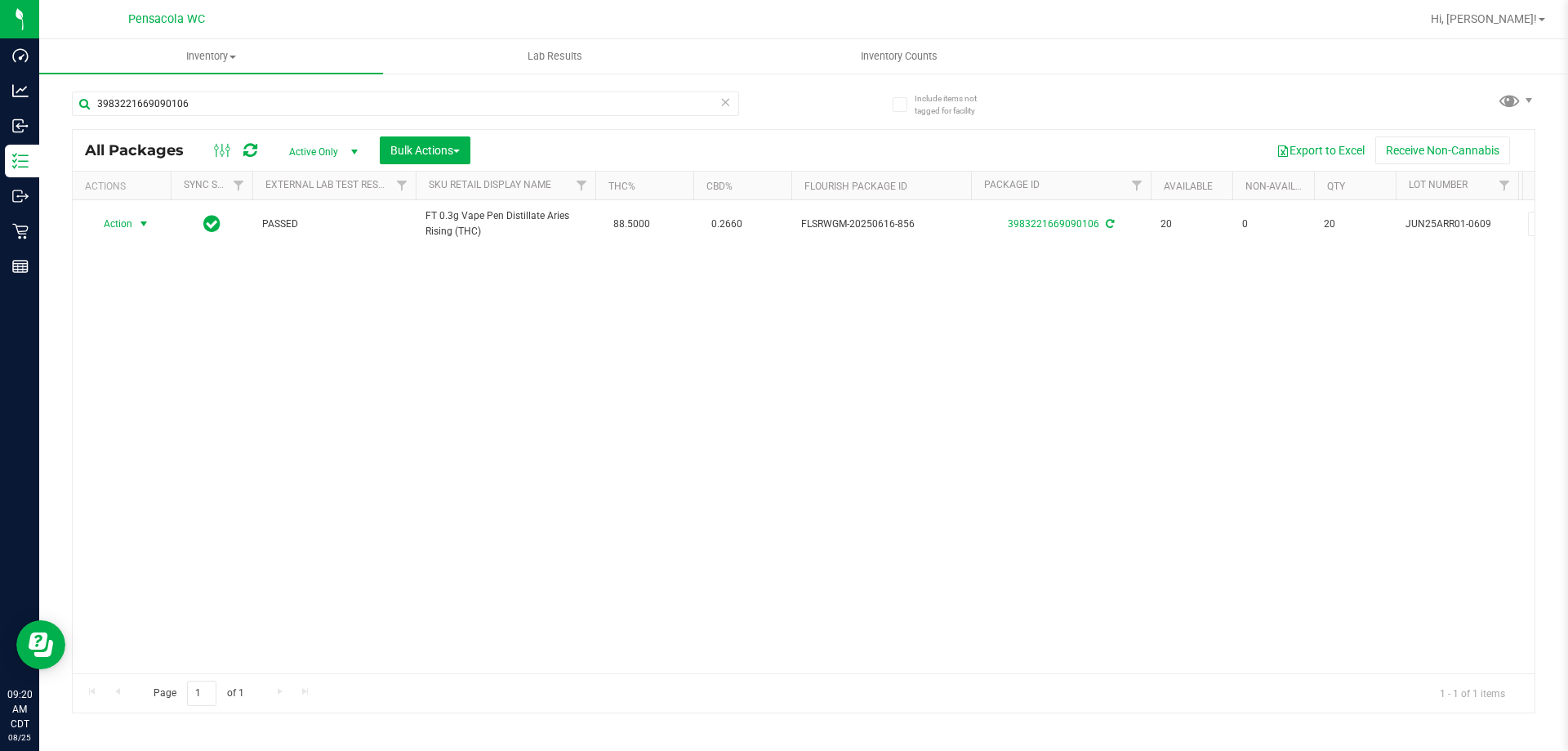
click at [696, 459] on div "Action Action Adjust qty Create package Edit attributes Global inventory Locate…" at bounding box center [803, 436] width 1462 height 473
drag, startPoint x: 669, startPoint y: 491, endPoint x: 653, endPoint y: 460, distance: 34.9
click at [666, 481] on div "Action Action Adjust qty Create package Edit attributes Global inventory Locate…" at bounding box center [803, 436] width 1462 height 473
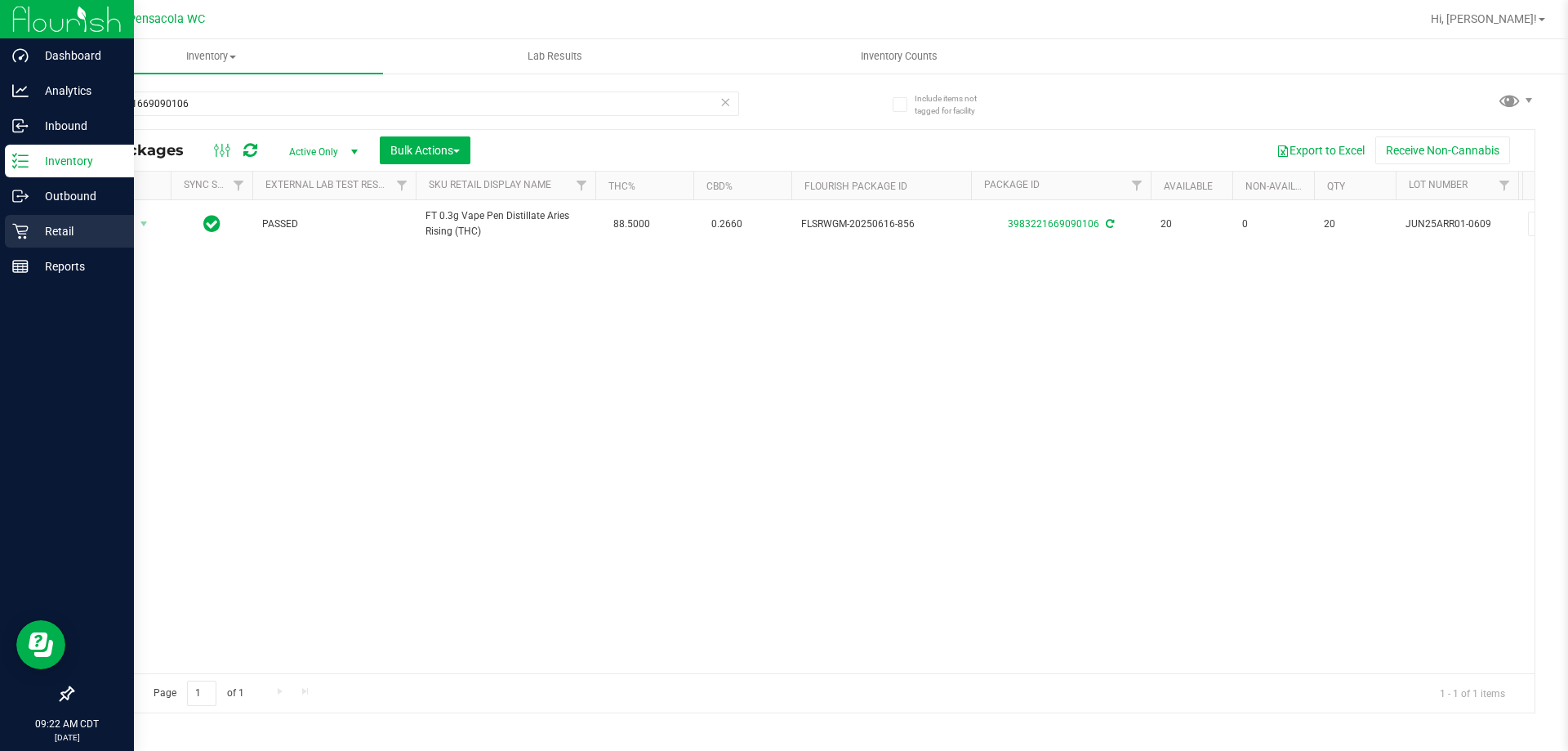
click at [46, 219] on div "Retail" at bounding box center [69, 231] width 129 height 32
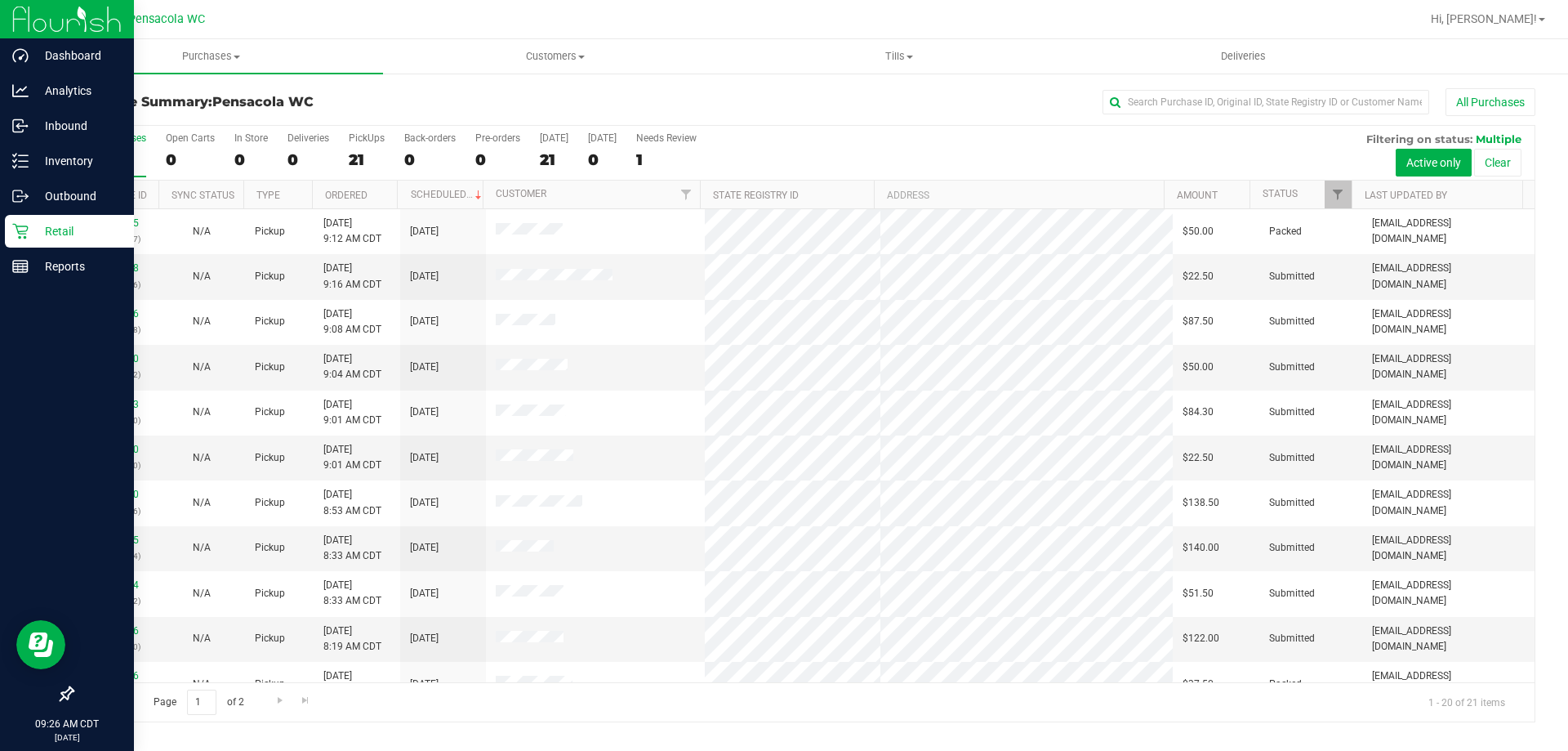
click at [377, 191] on th "Ordered" at bounding box center [354, 195] width 86 height 29
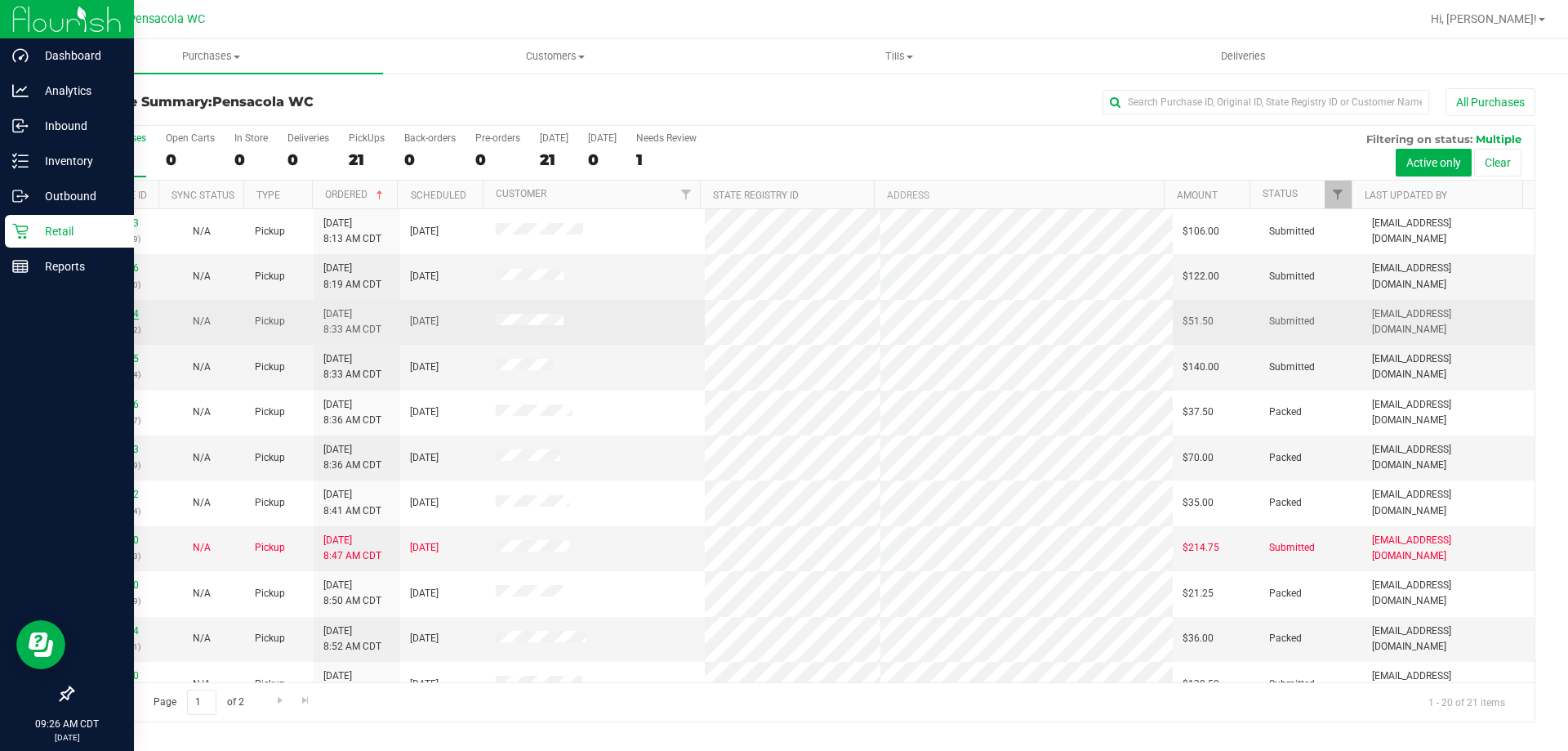
click at [105, 310] on link "11842124" at bounding box center [116, 314] width 46 height 12
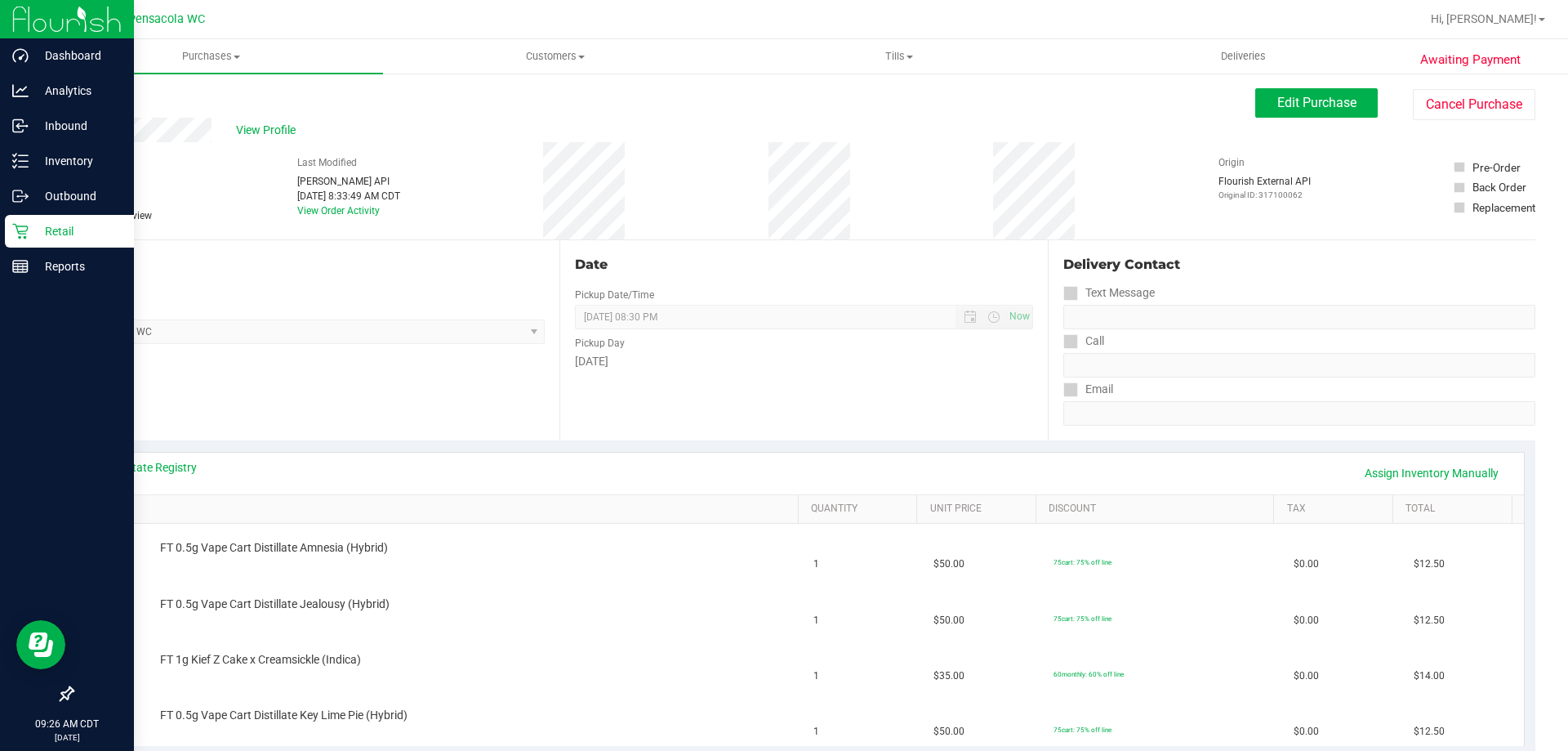
click at [87, 99] on link "Back" at bounding box center [84, 98] width 25 height 12
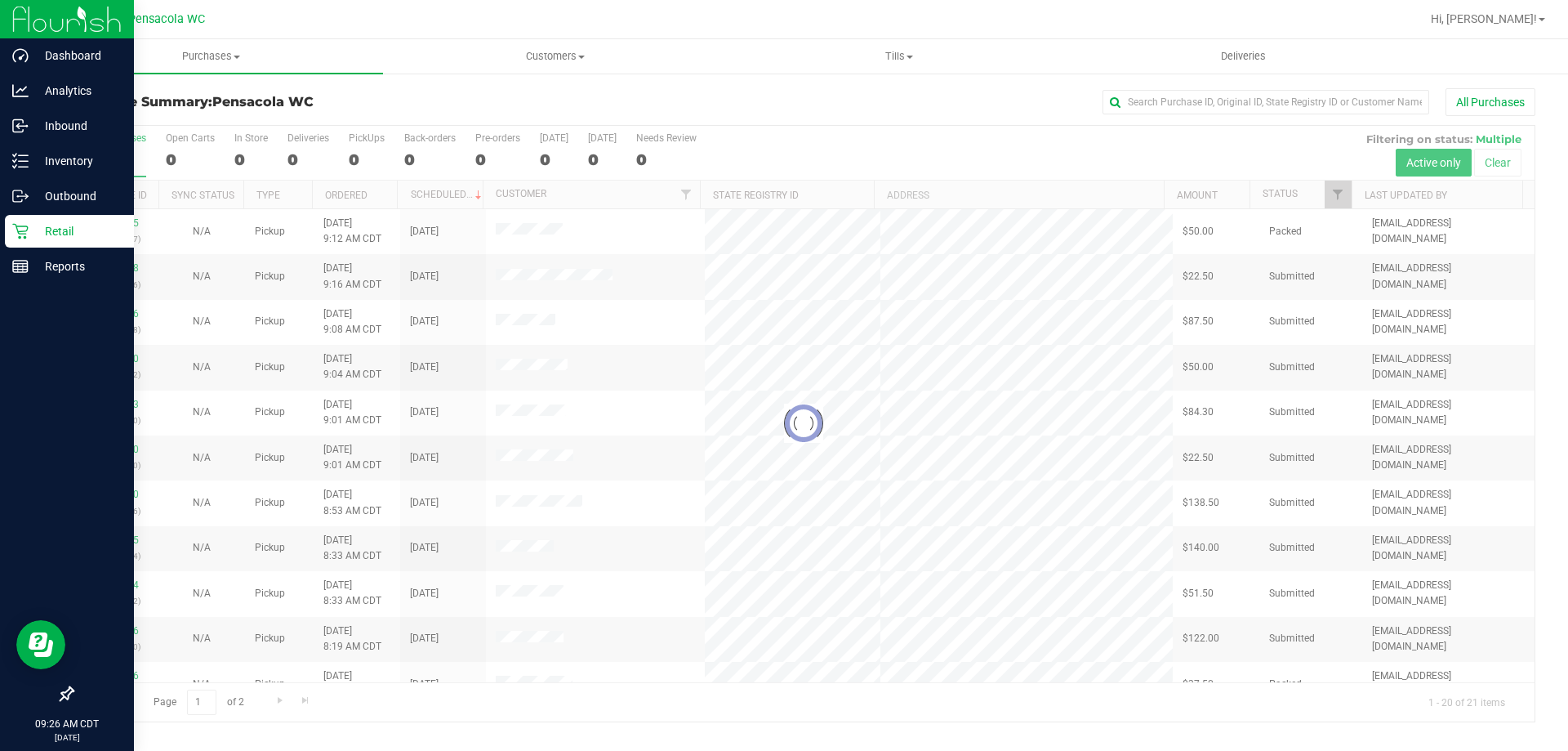
click at [379, 196] on div at bounding box center [803, 424] width 1462 height 596
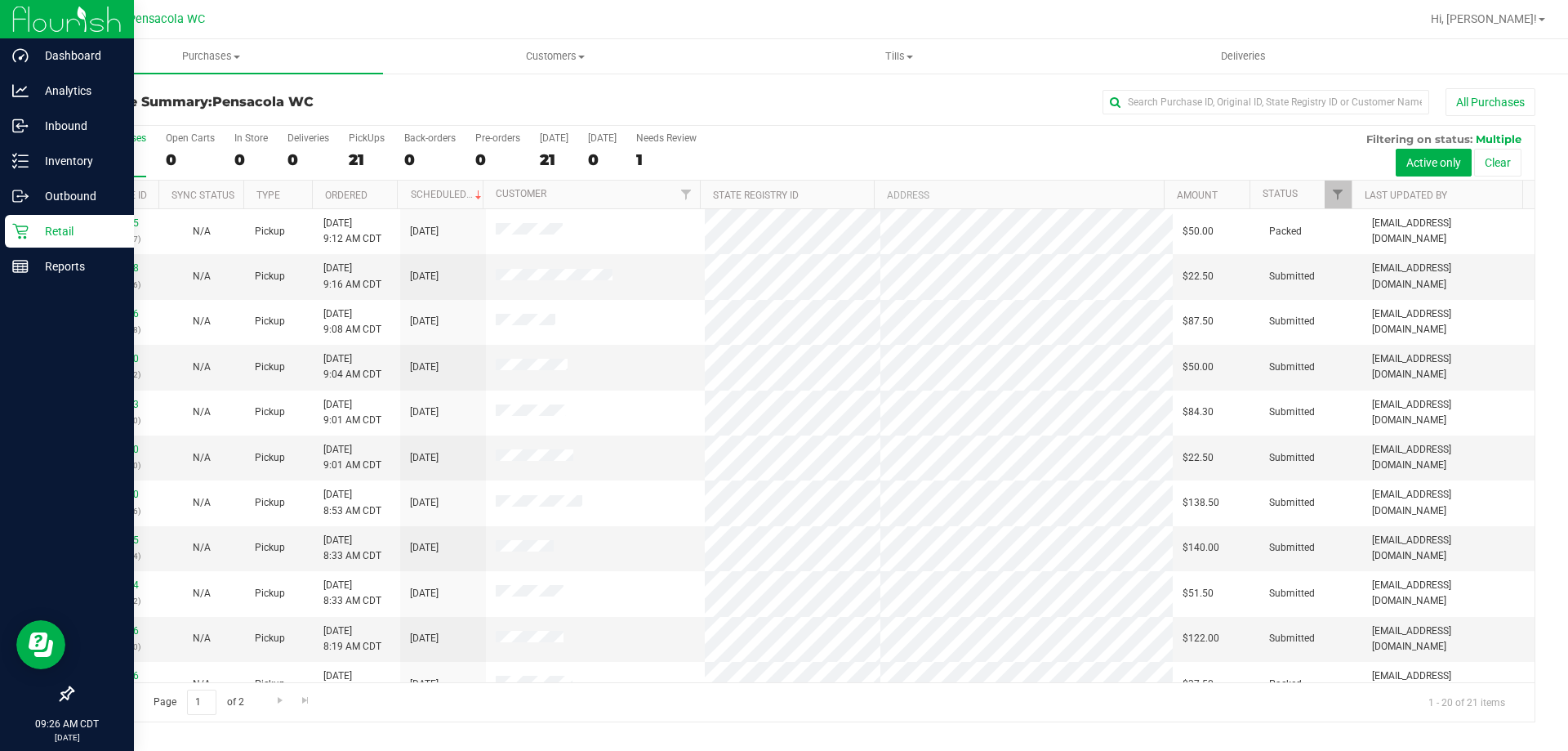
click at [379, 196] on th "Ordered" at bounding box center [354, 195] width 86 height 29
click at [112, 273] on link "11842016" at bounding box center [116, 268] width 46 height 12
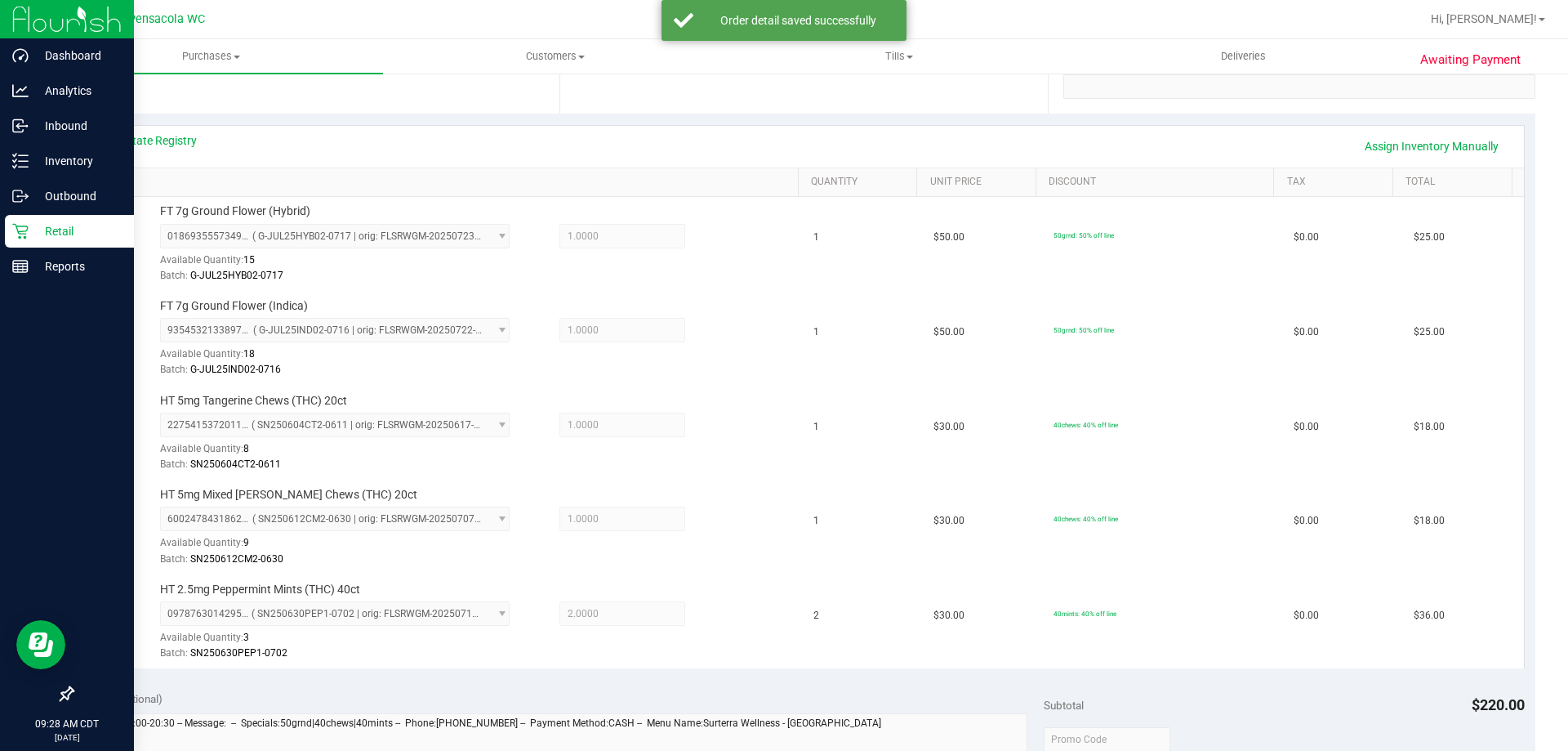
scroll to position [654, 0]
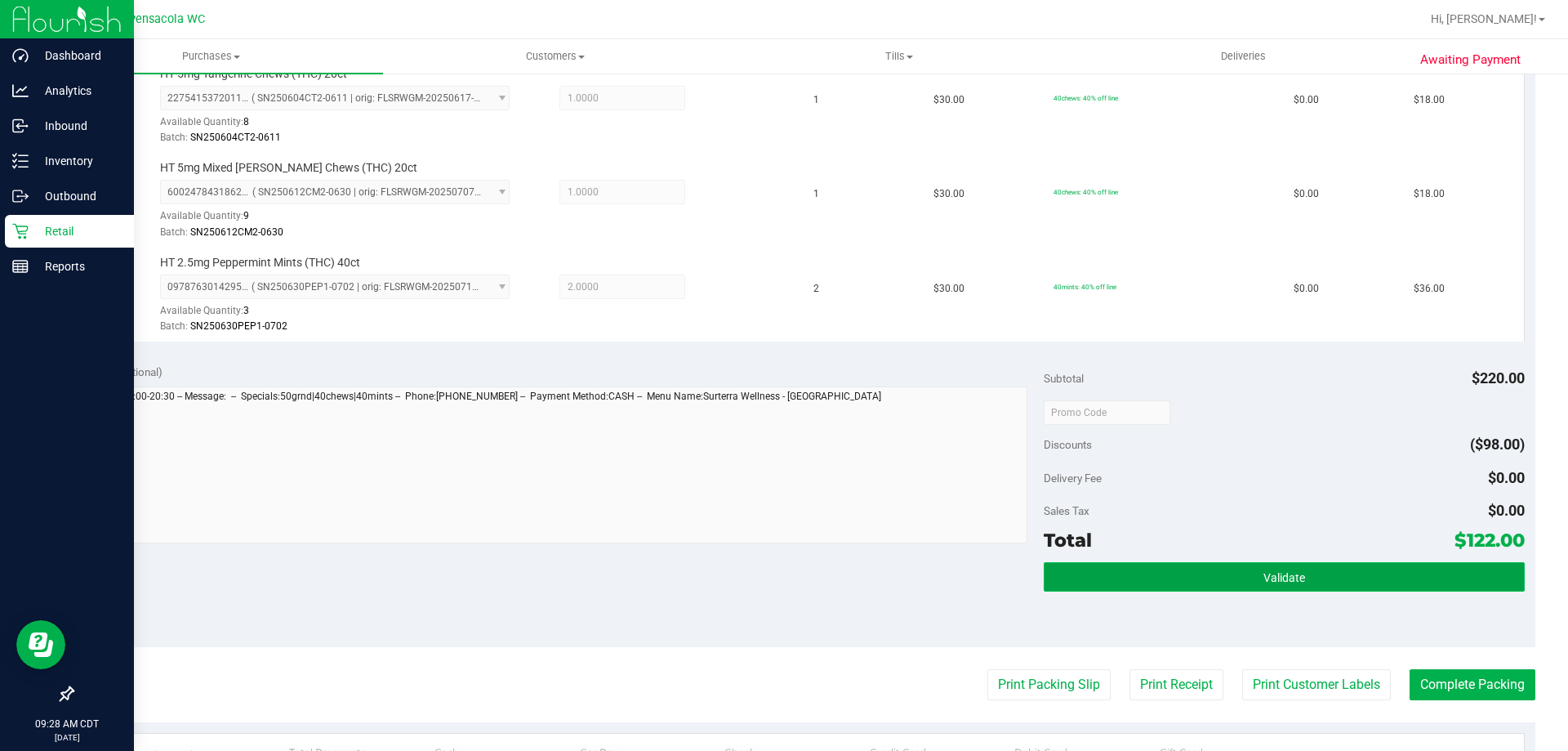
click at [1187, 571] on button "Validate" at bounding box center [1284, 577] width 481 height 29
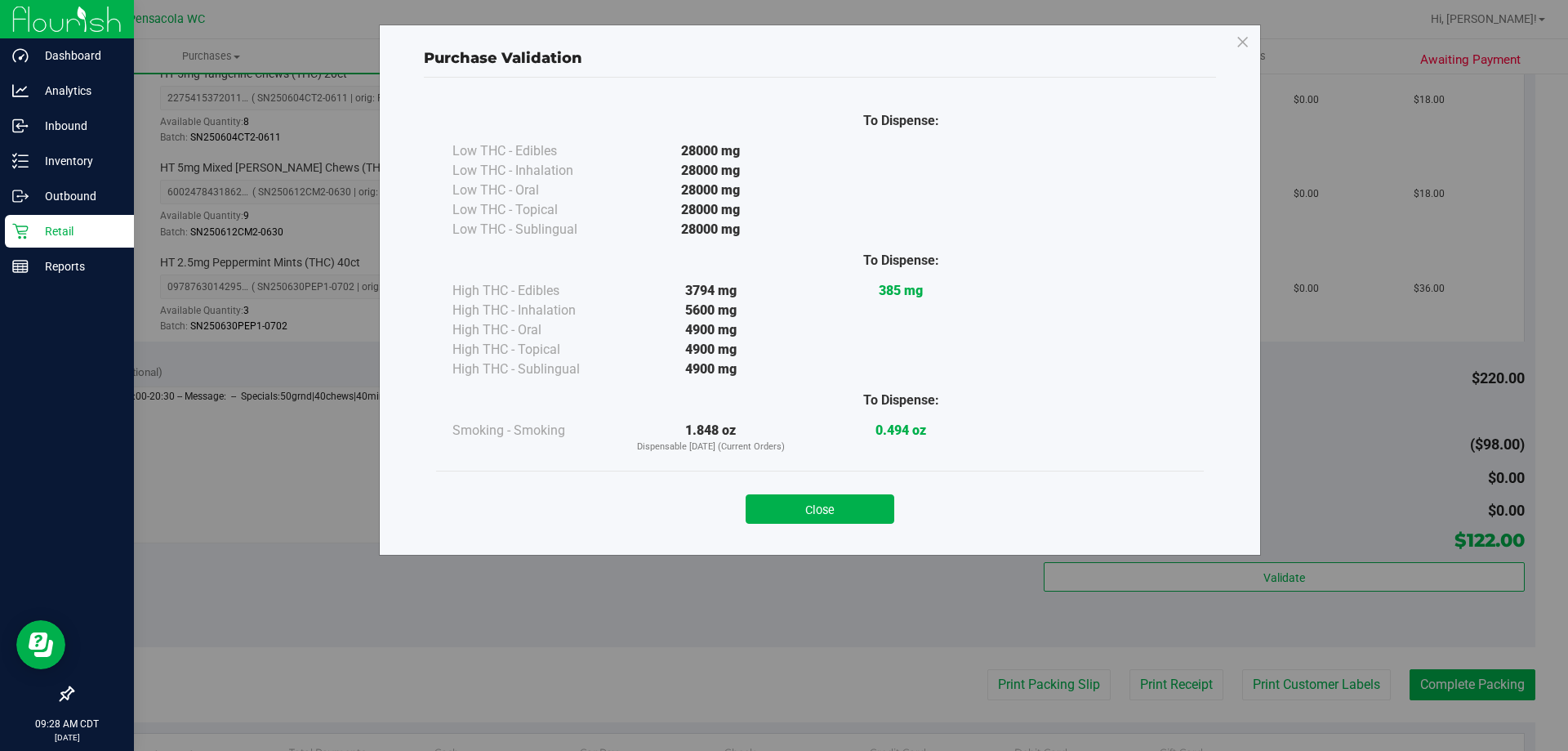
click at [829, 503] on button "Close" at bounding box center [820, 509] width 148 height 29
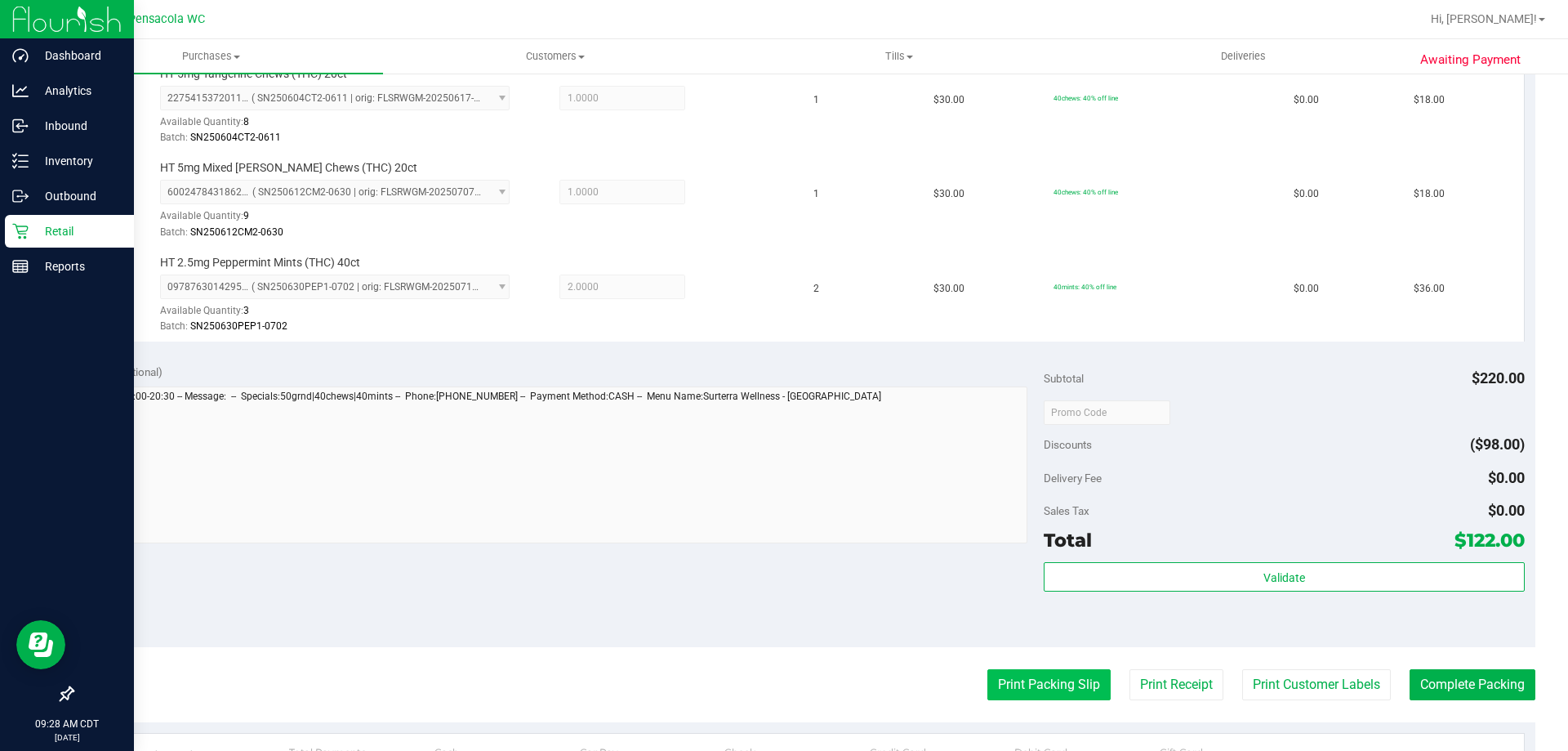
click at [1058, 689] on button "Print Packing Slip" at bounding box center [1049, 685] width 123 height 31
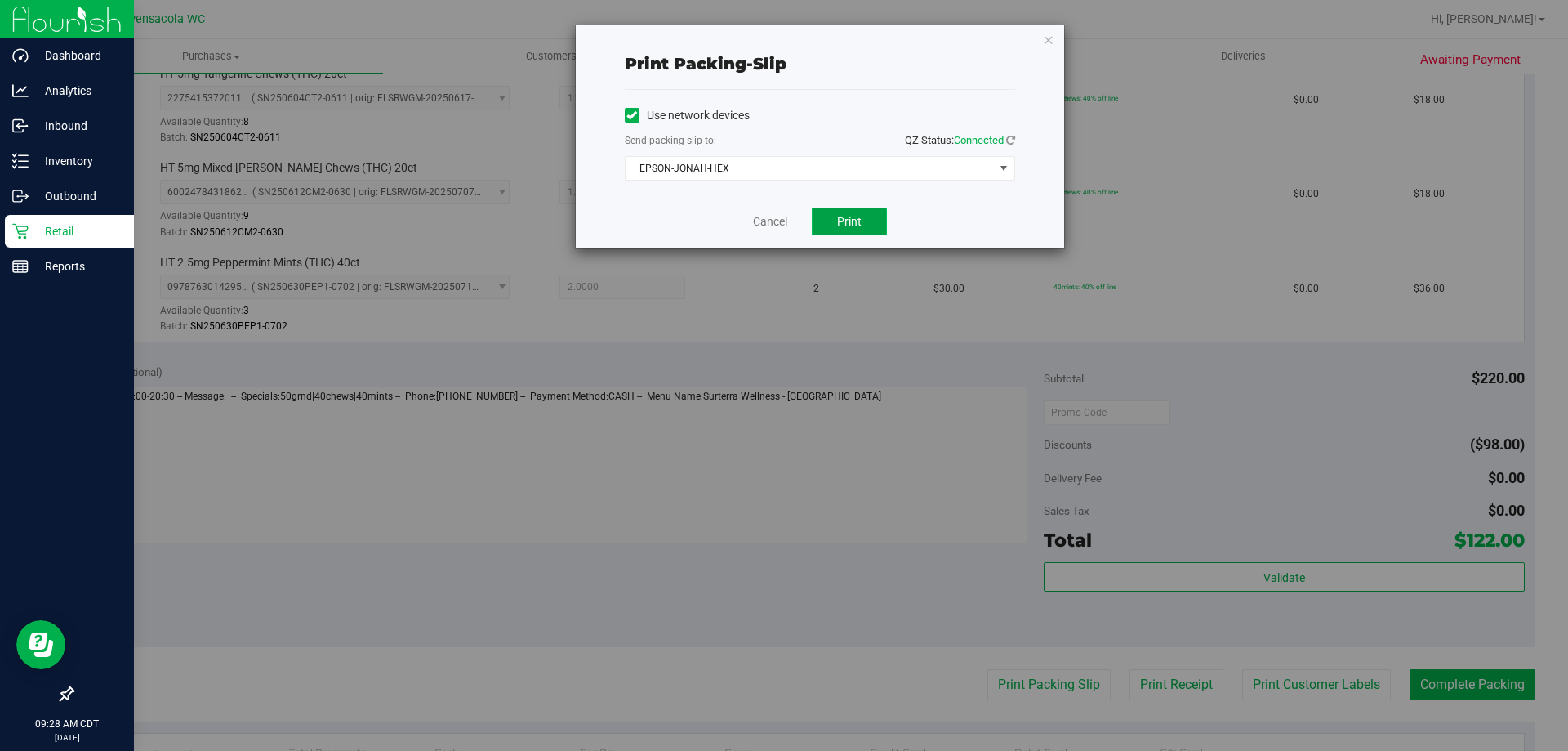
click at [853, 218] on span "Print" at bounding box center [849, 221] width 25 height 13
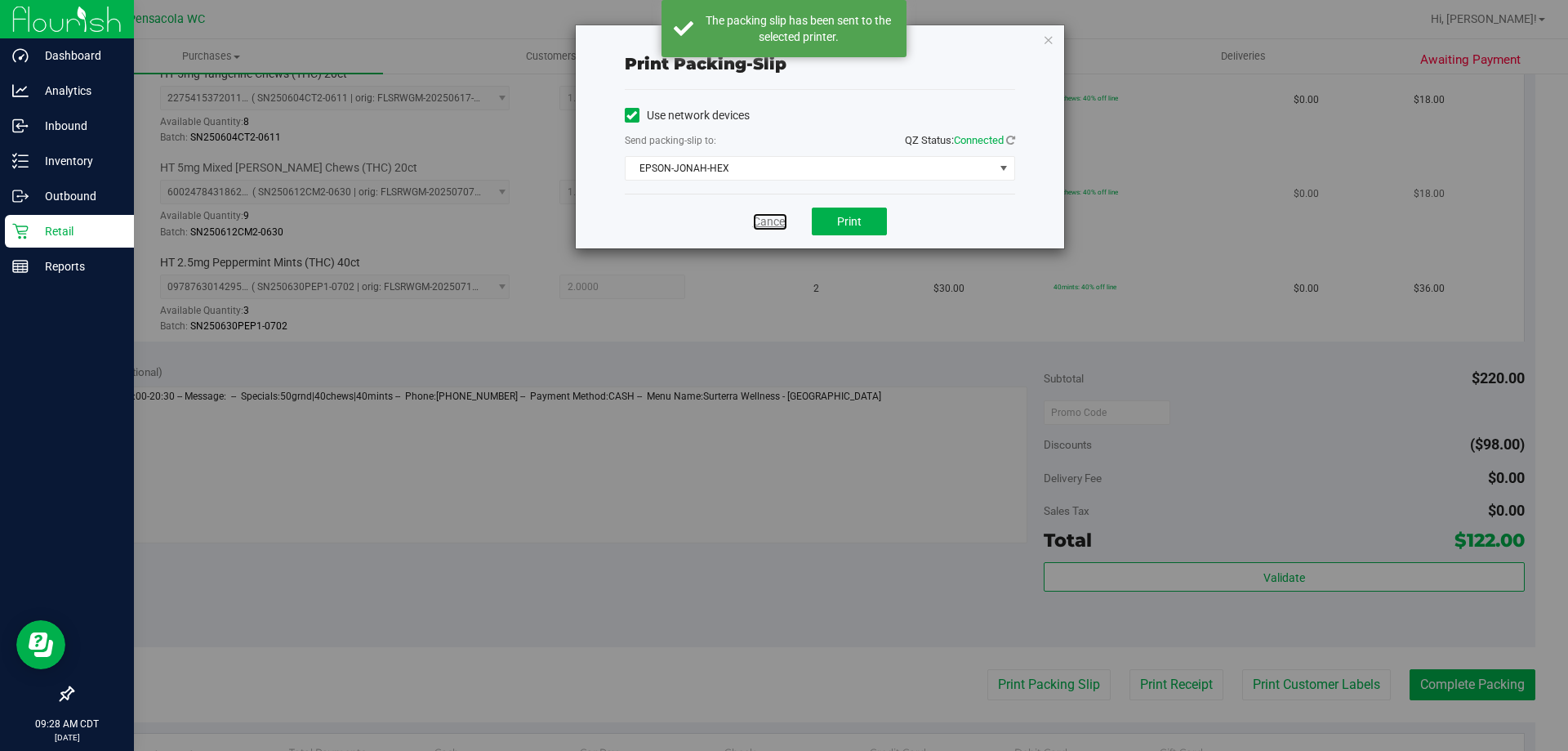
click at [775, 222] on link "Cancel" at bounding box center [770, 221] width 34 height 17
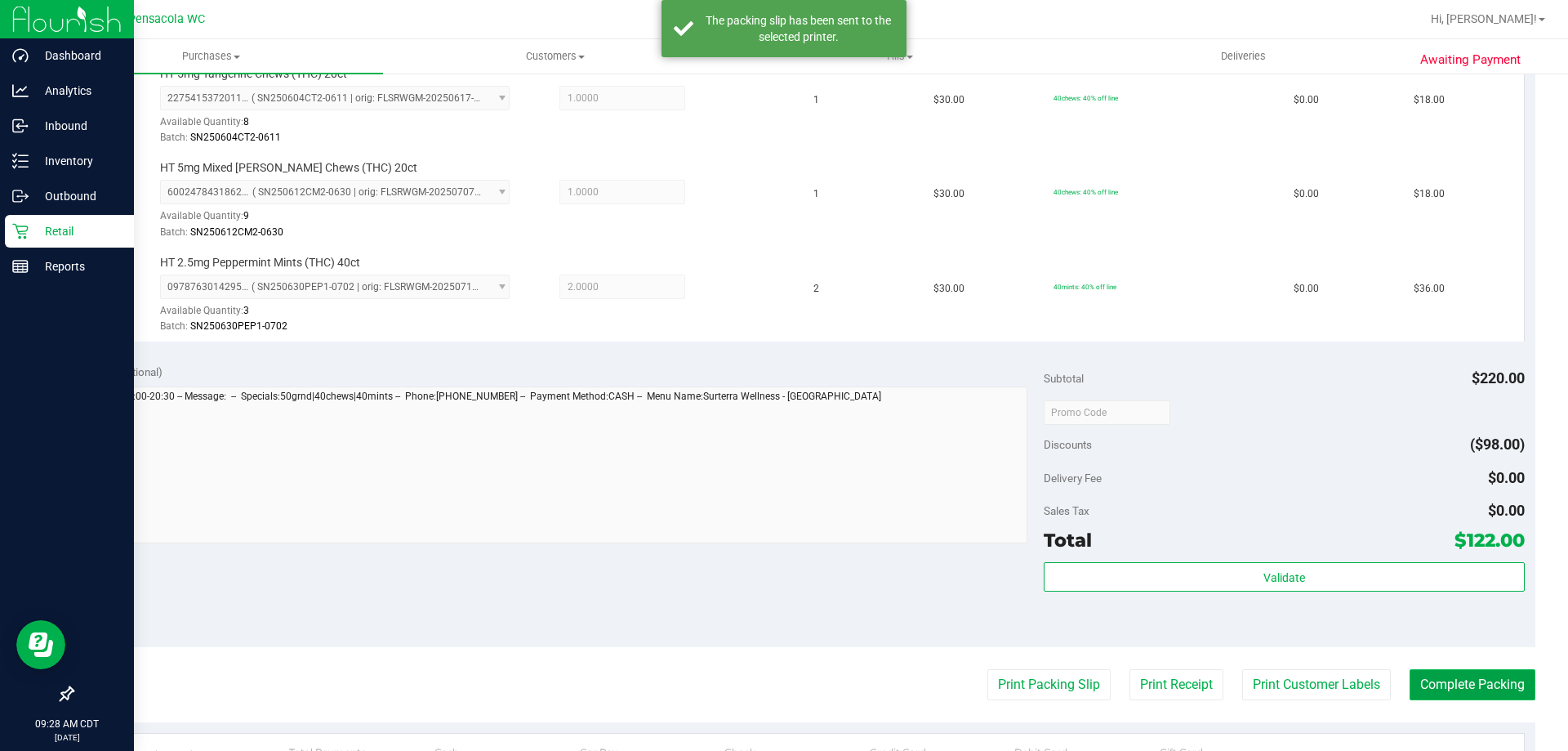
click at [1426, 675] on button "Complete Packing" at bounding box center [1473, 685] width 126 height 31
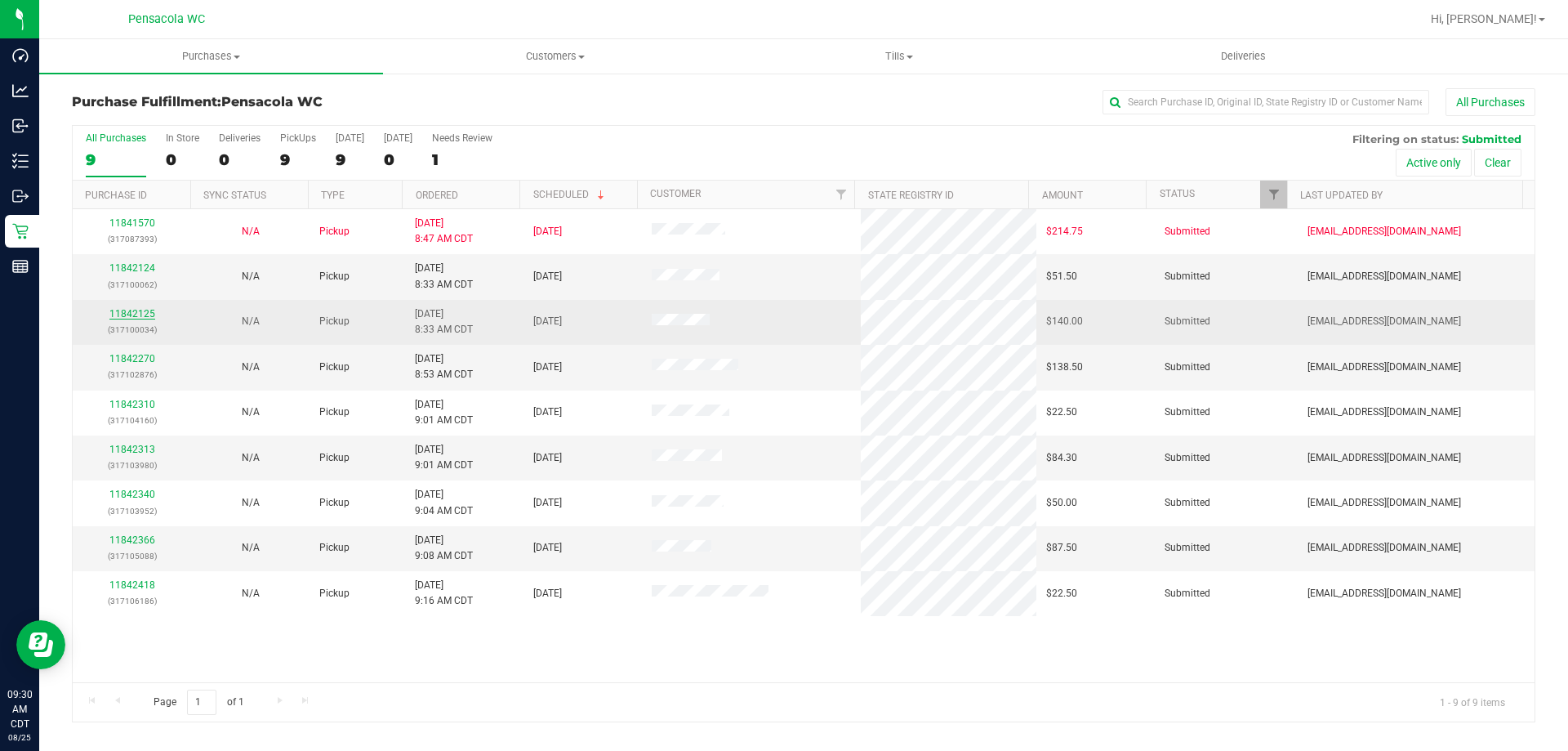
click at [139, 308] on link "11842125" at bounding box center [132, 314] width 46 height 12
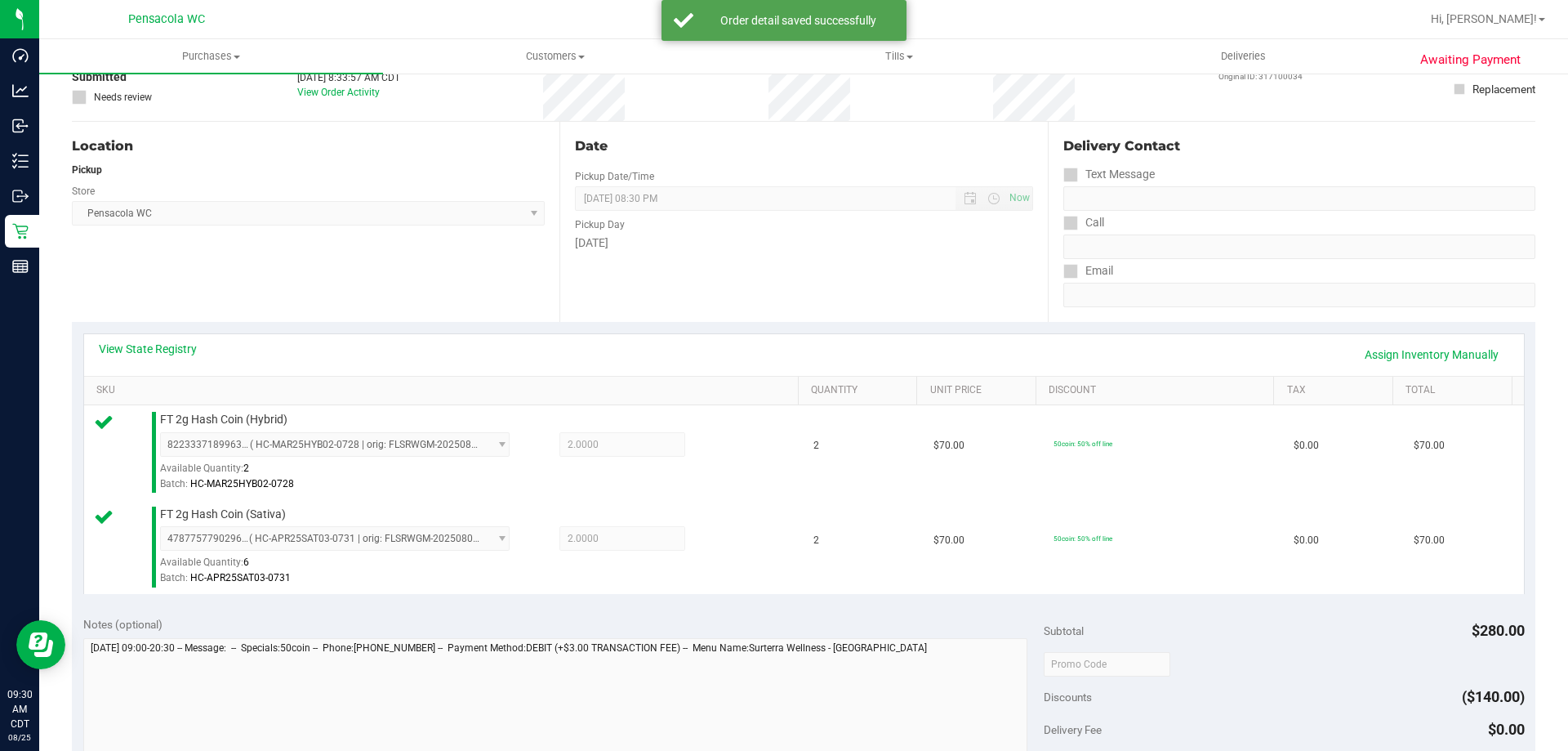
scroll to position [245, 0]
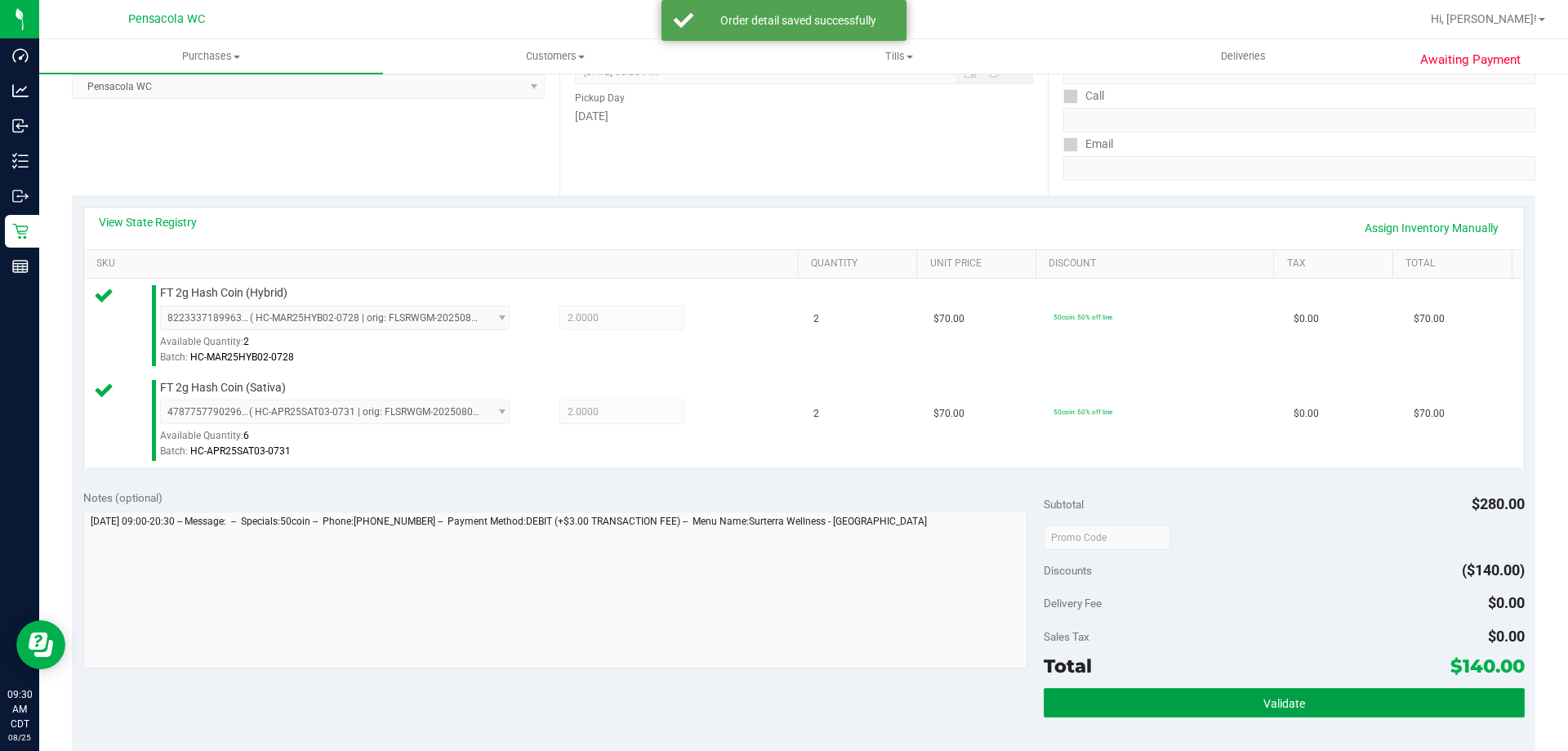
click at [1421, 698] on button "Validate" at bounding box center [1284, 703] width 481 height 29
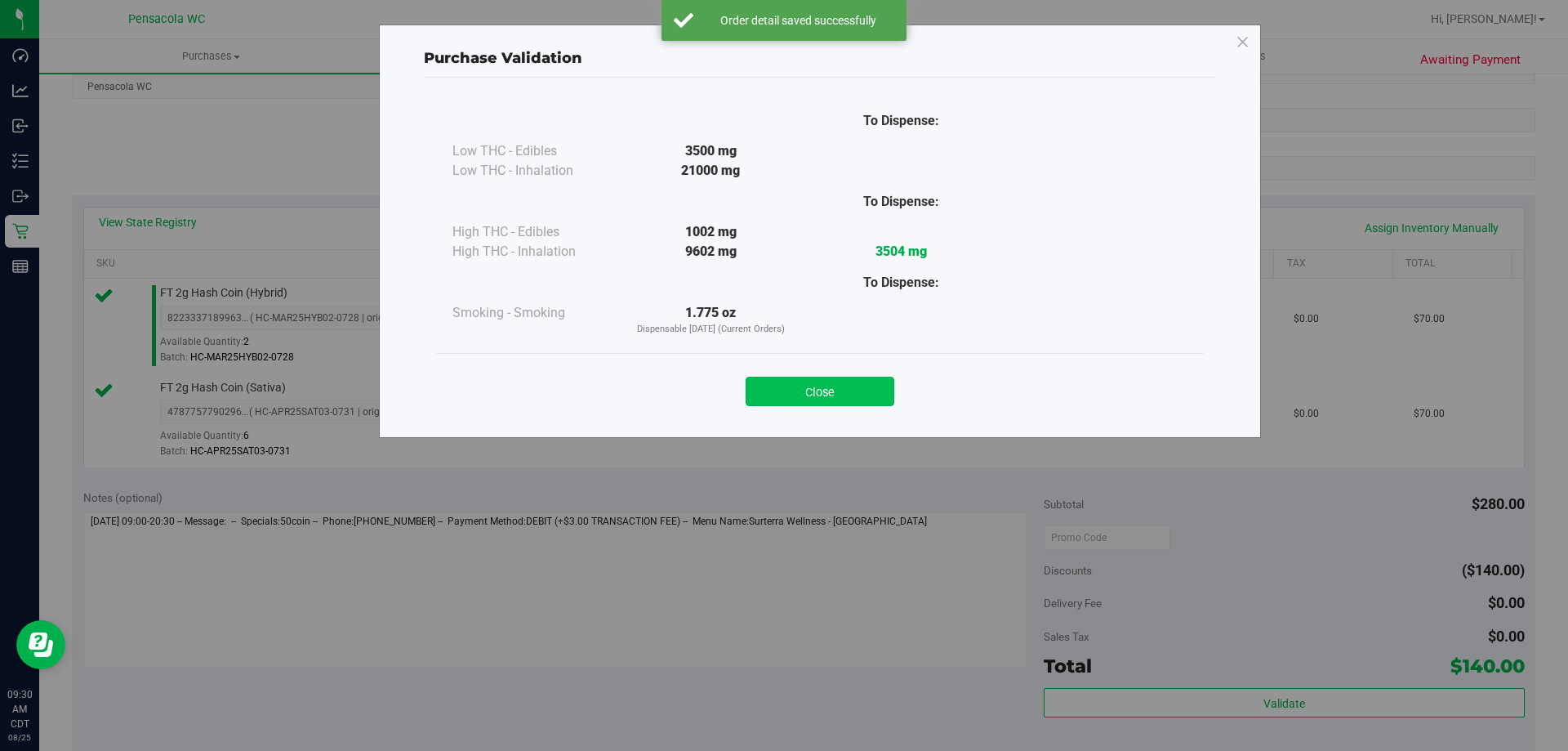
click at [807, 379] on button "Close" at bounding box center [820, 391] width 148 height 29
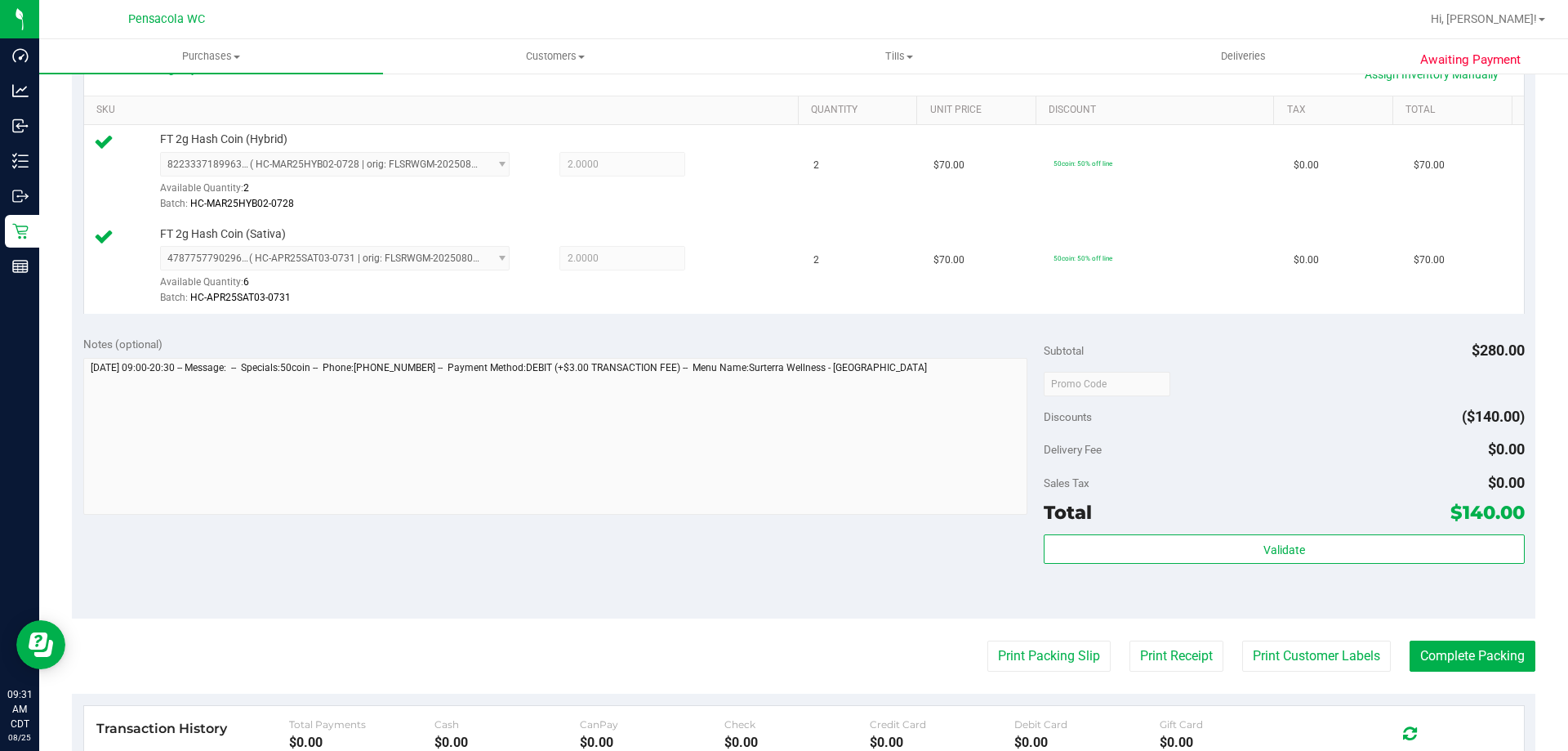
scroll to position [491, 0]
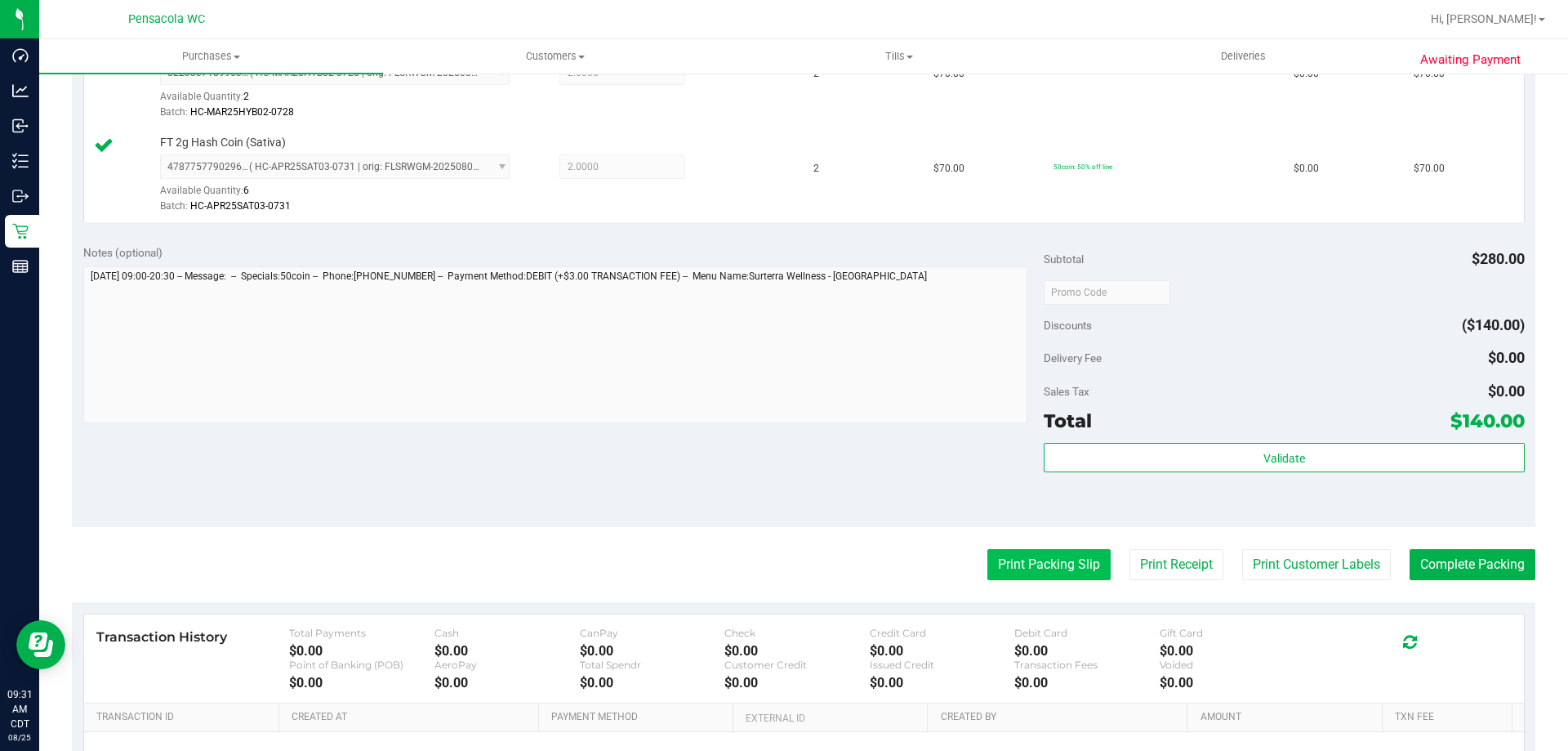
click at [1083, 562] on button "Print Packing Slip" at bounding box center [1049, 564] width 123 height 31
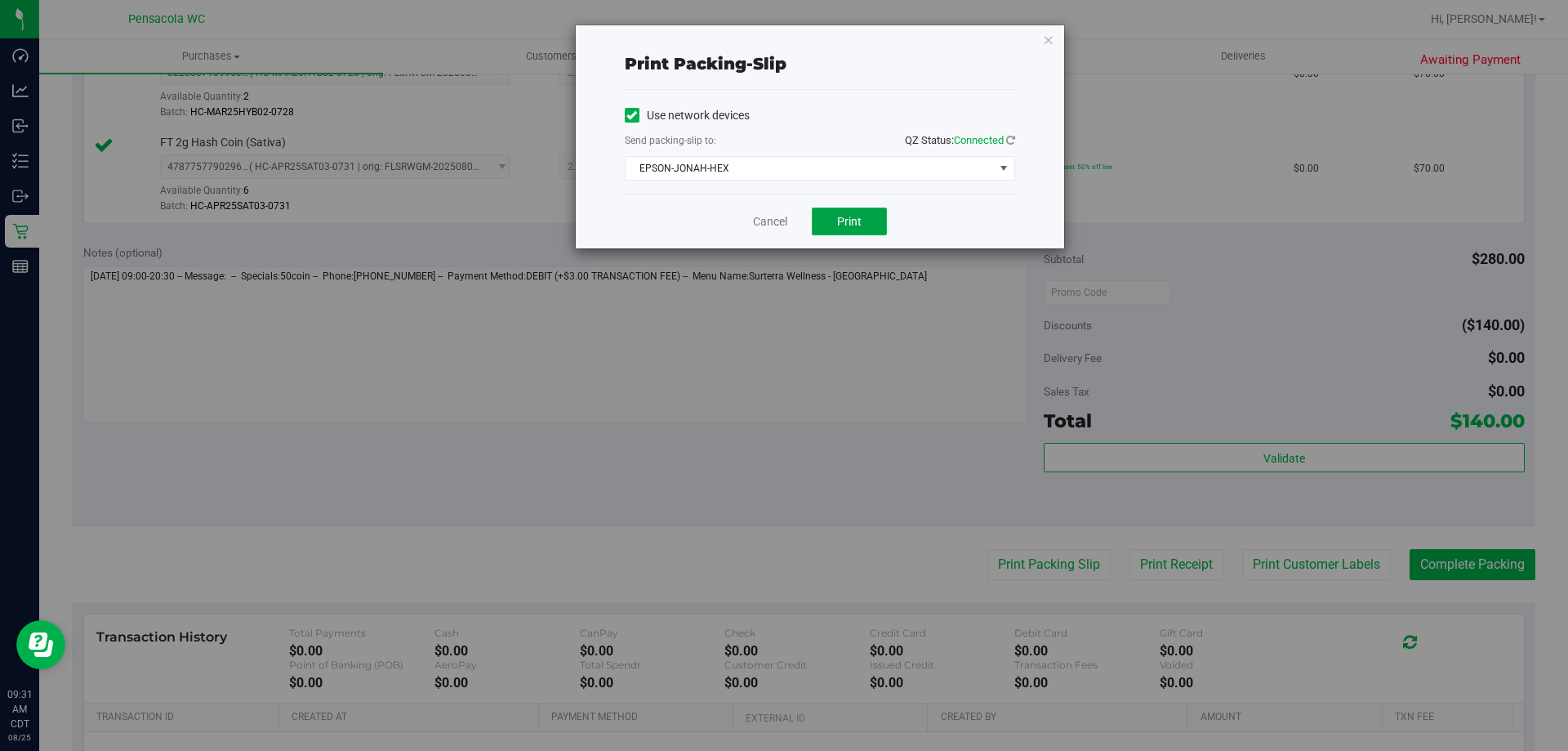
drag, startPoint x: 852, startPoint y: 227, endPoint x: 829, endPoint y: 222, distance: 23.5
click at [849, 225] on span "Print" at bounding box center [849, 221] width 25 height 13
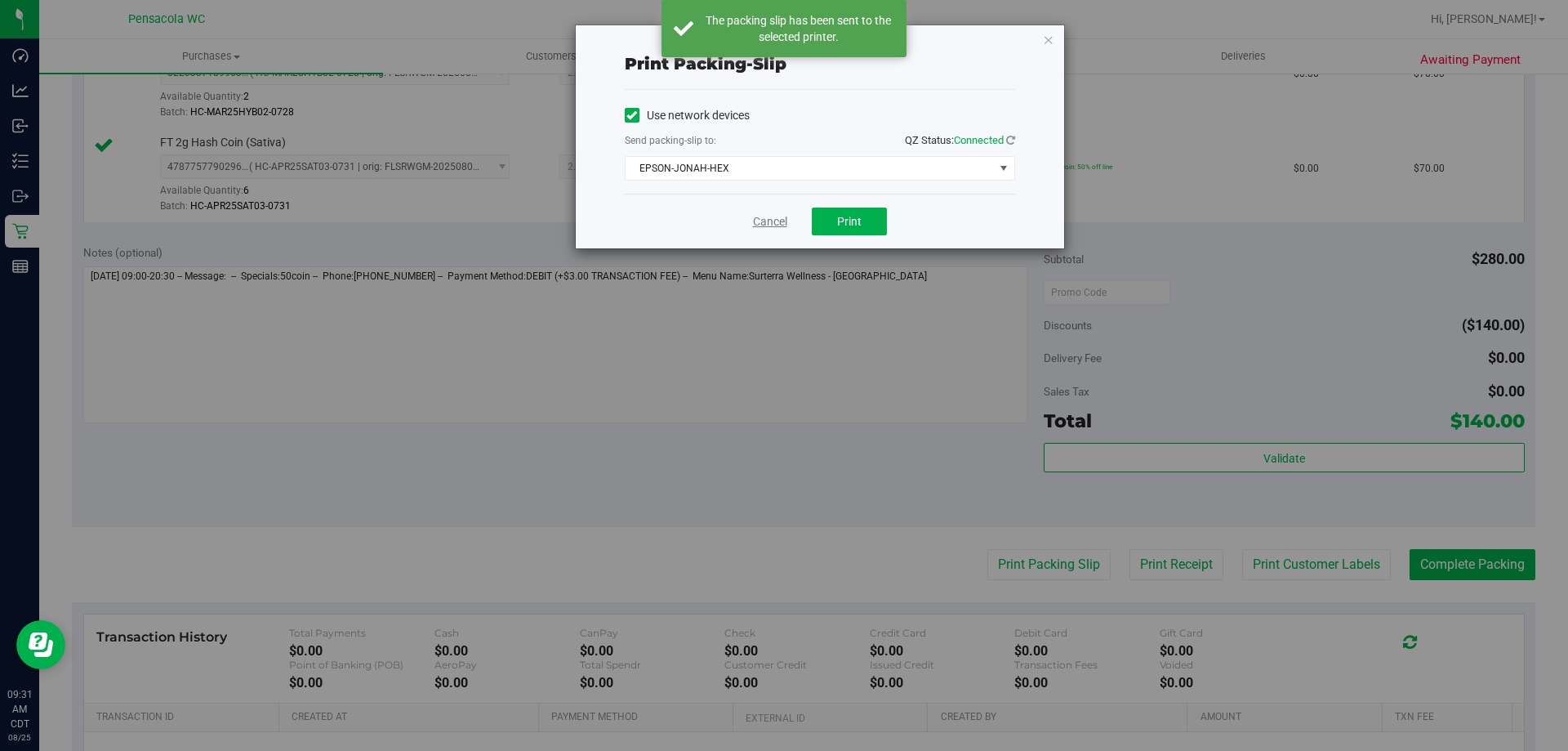
click at [768, 215] on link "Cancel" at bounding box center [770, 221] width 34 height 17
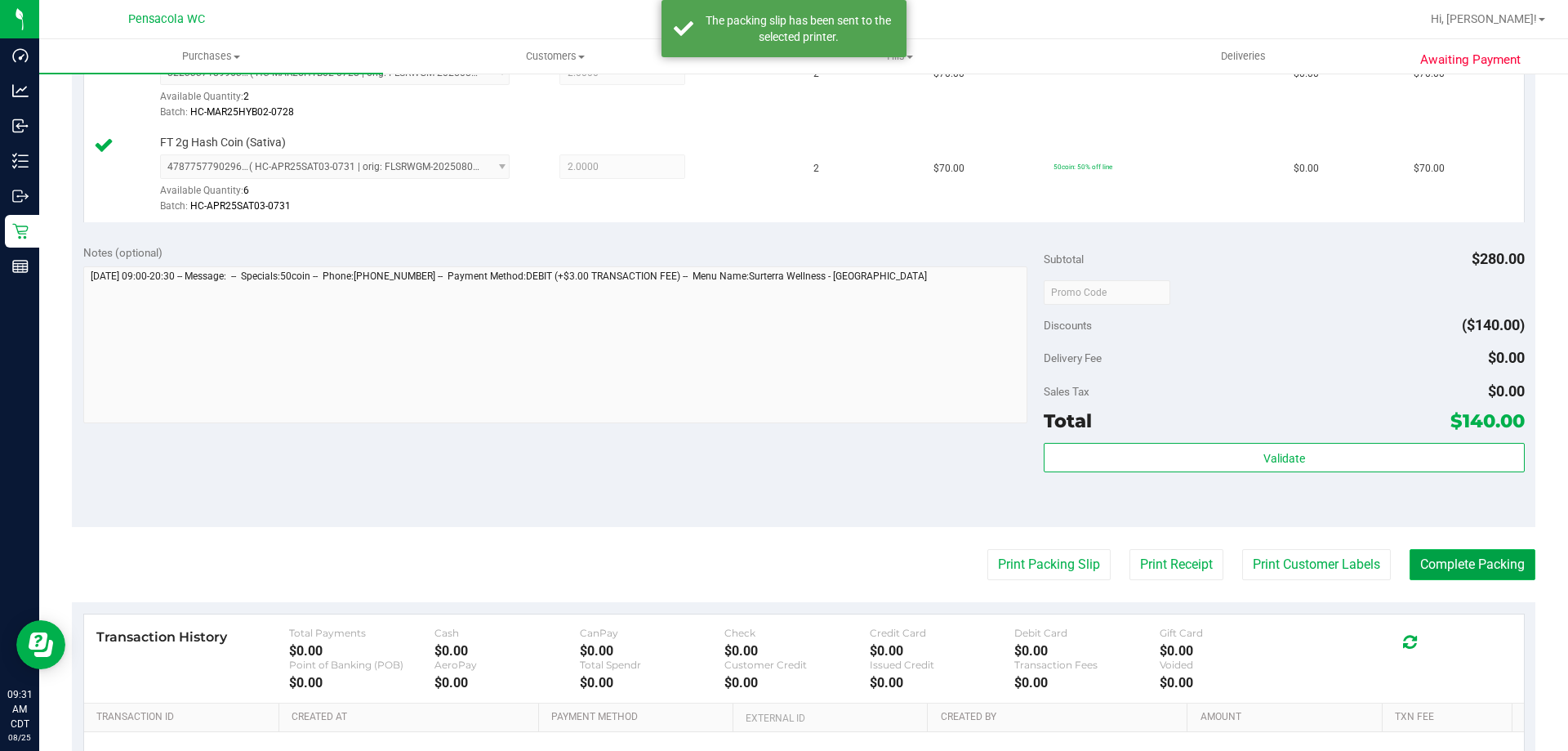
click at [1473, 559] on button "Complete Packing" at bounding box center [1473, 564] width 126 height 31
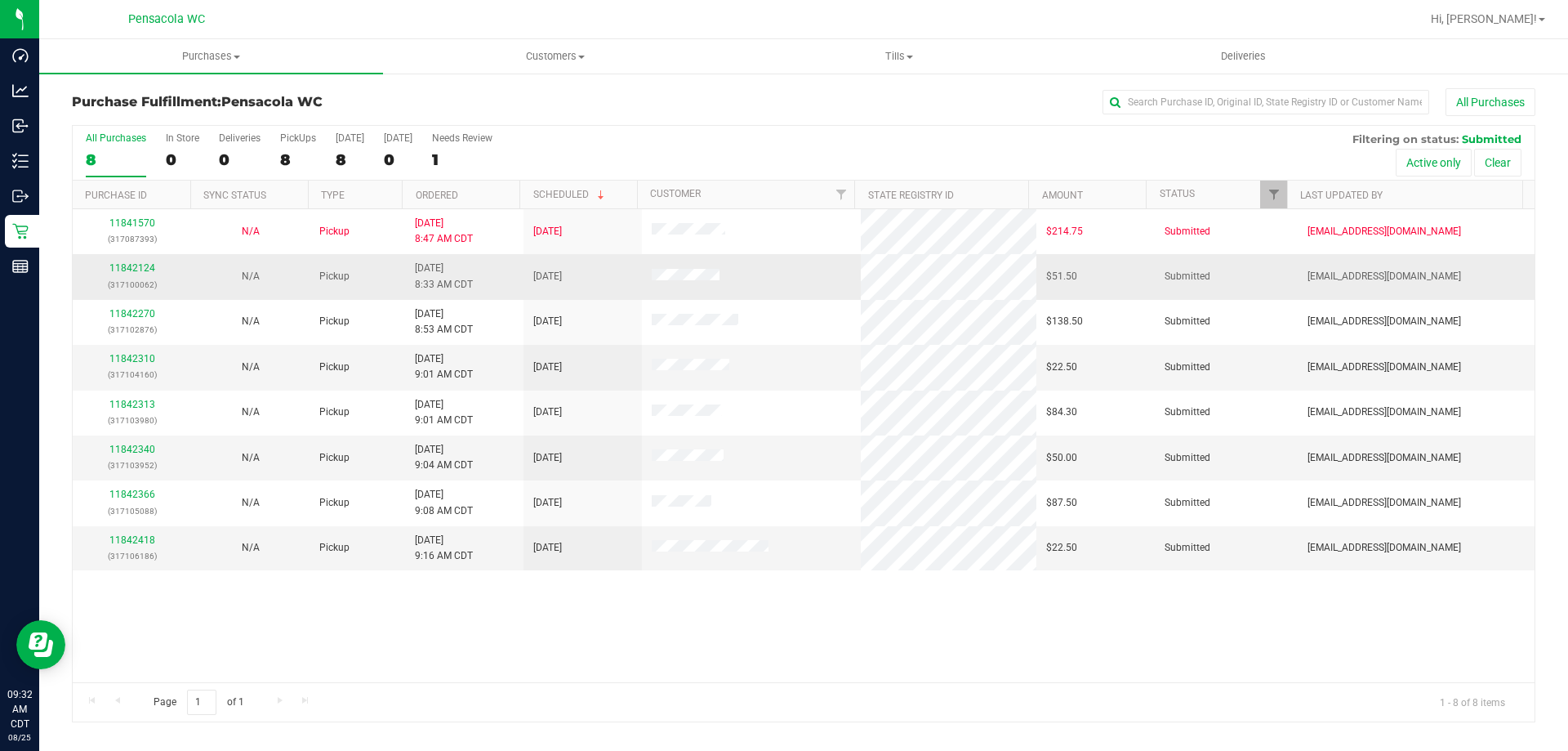
click at [199, 285] on td "N/A" at bounding box center [250, 276] width 118 height 45
click at [392, 616] on div "11841570 (317087393) N/A Pickup [DATE] 8:47 AM CDT 8/25/2025 $214.75 Submitted …" at bounding box center [803, 445] width 1462 height 473
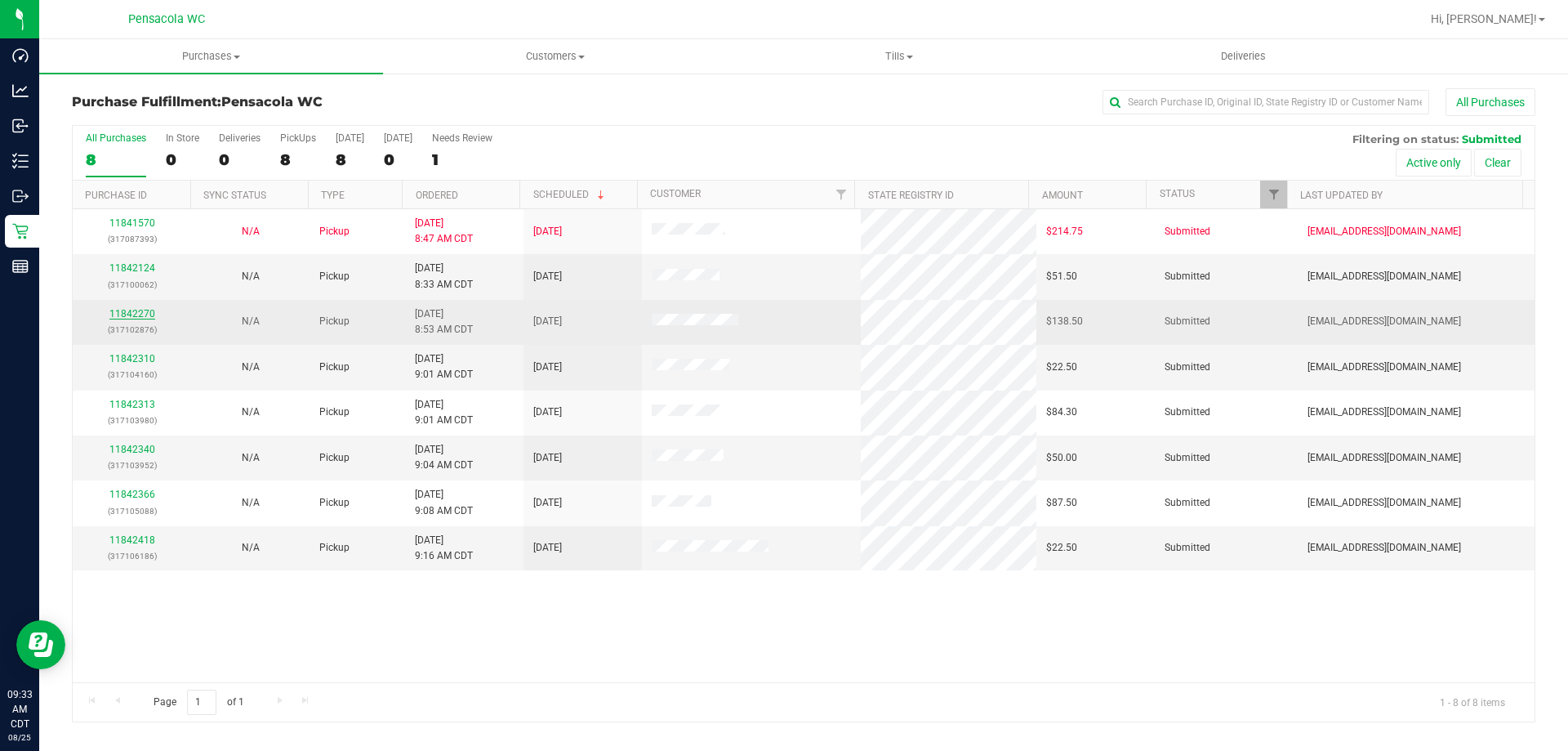
click at [131, 317] on link "11842270" at bounding box center [132, 314] width 46 height 12
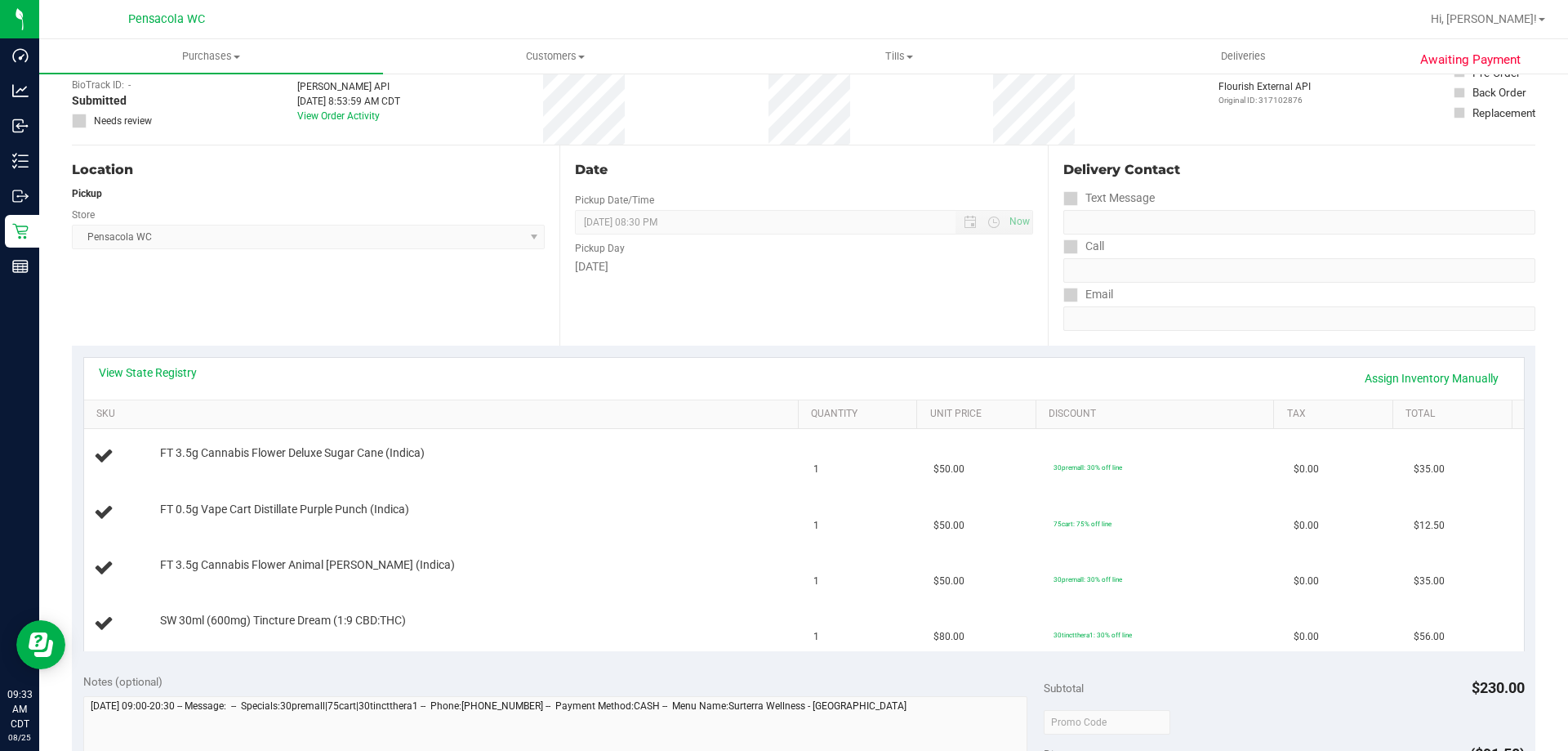
scroll to position [245, 0]
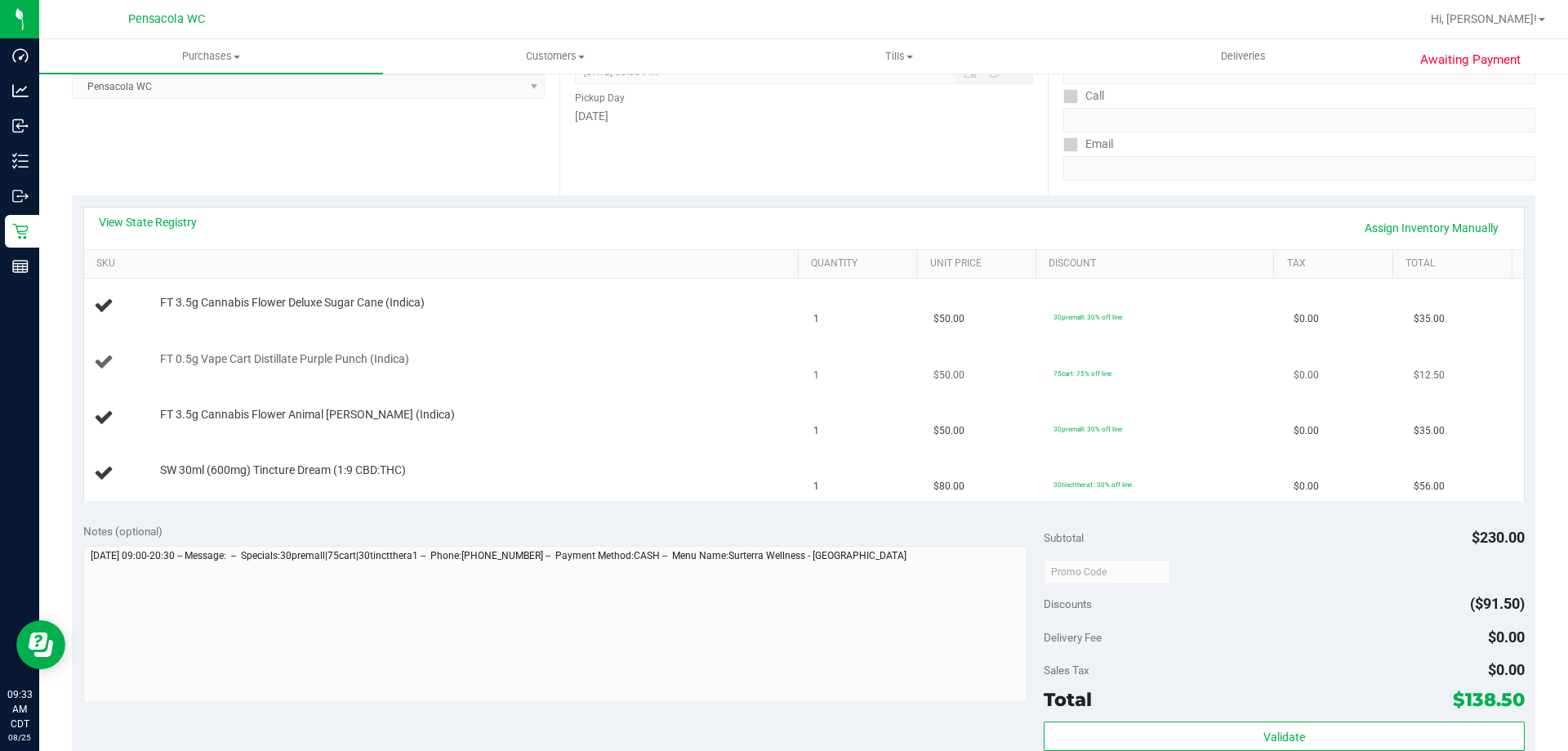
click at [165, 388] on td "FT 0.5g Vape Cart Distillate Purple Punch (Indica)" at bounding box center [444, 363] width 721 height 56
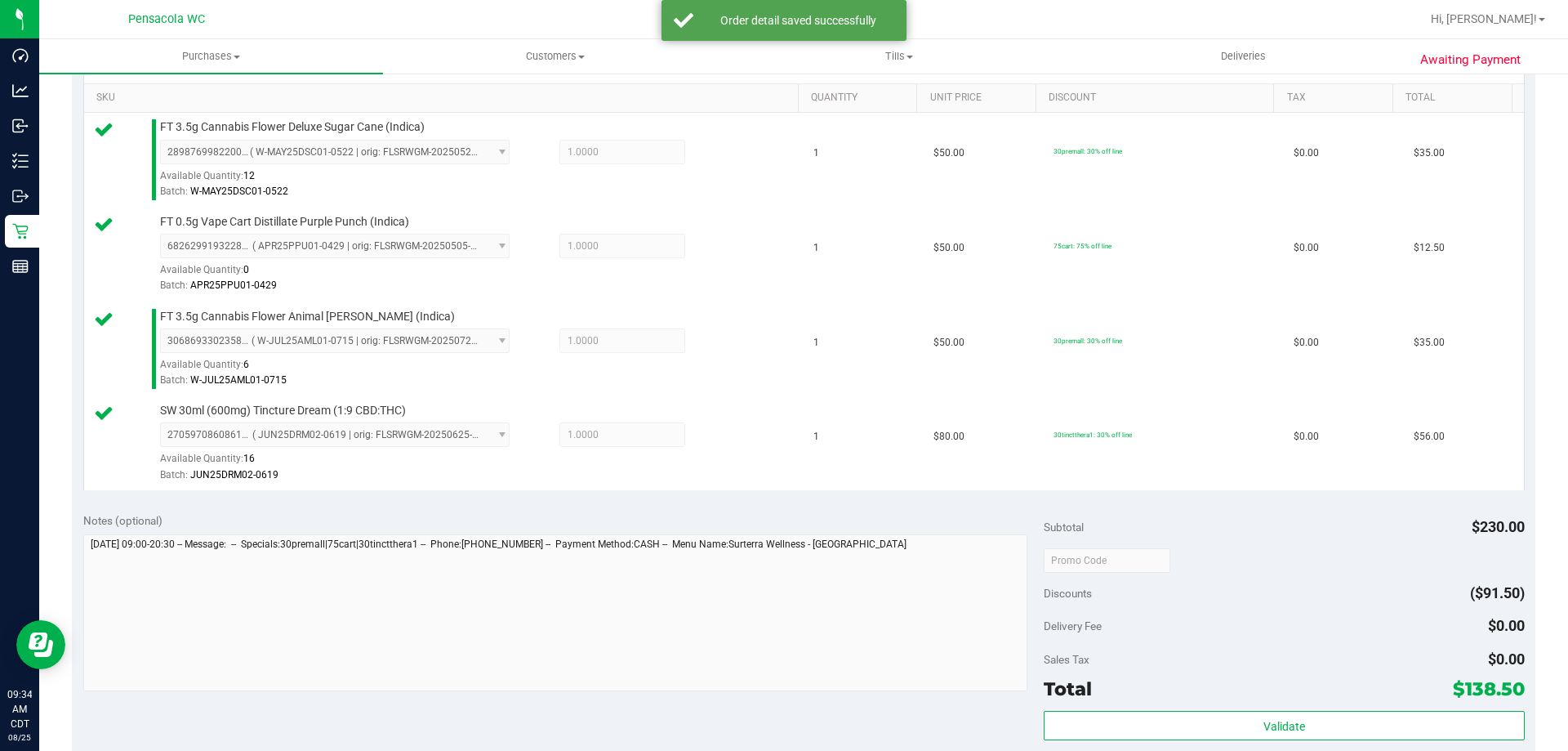
scroll to position [572, 0]
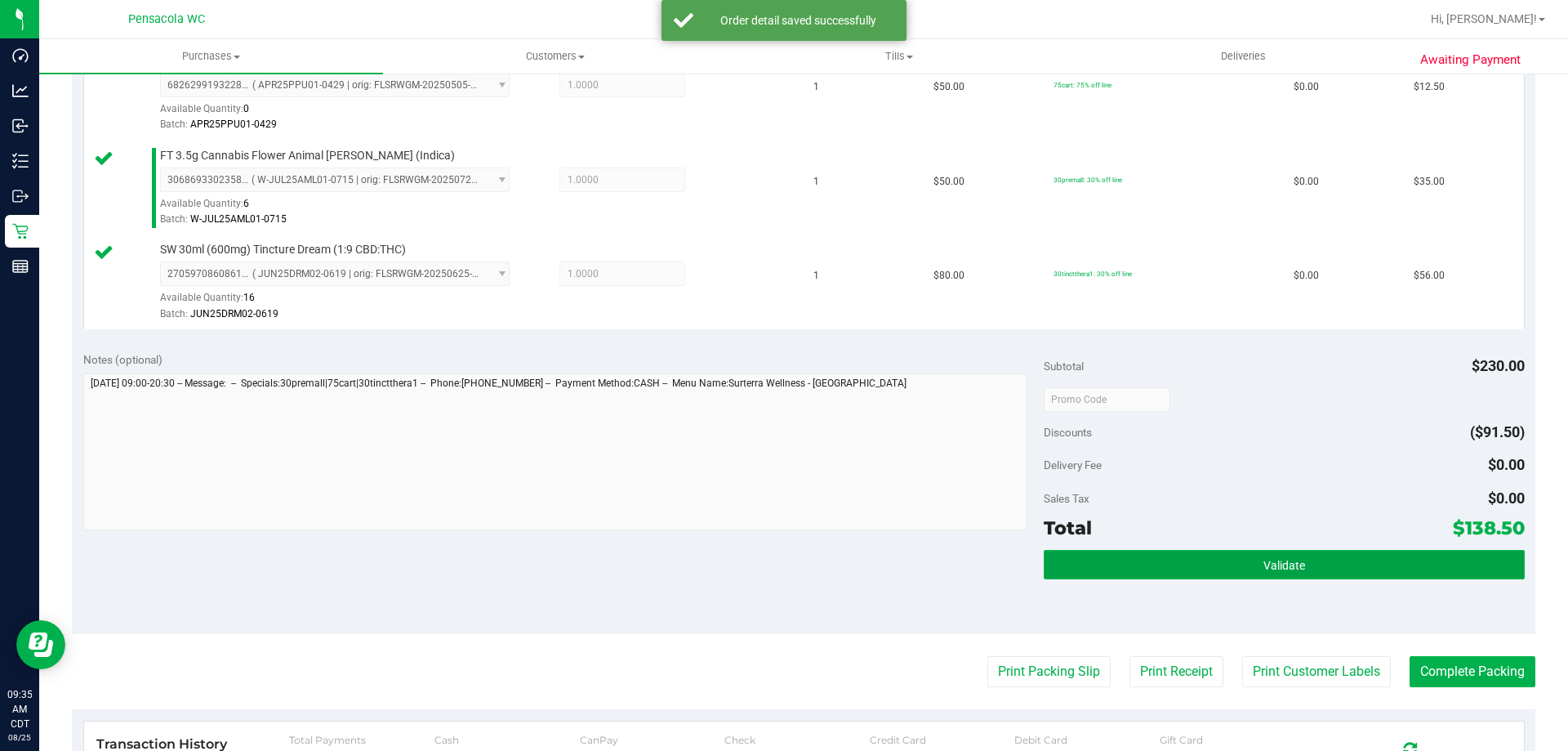
click at [1074, 558] on button "Validate" at bounding box center [1284, 564] width 481 height 29
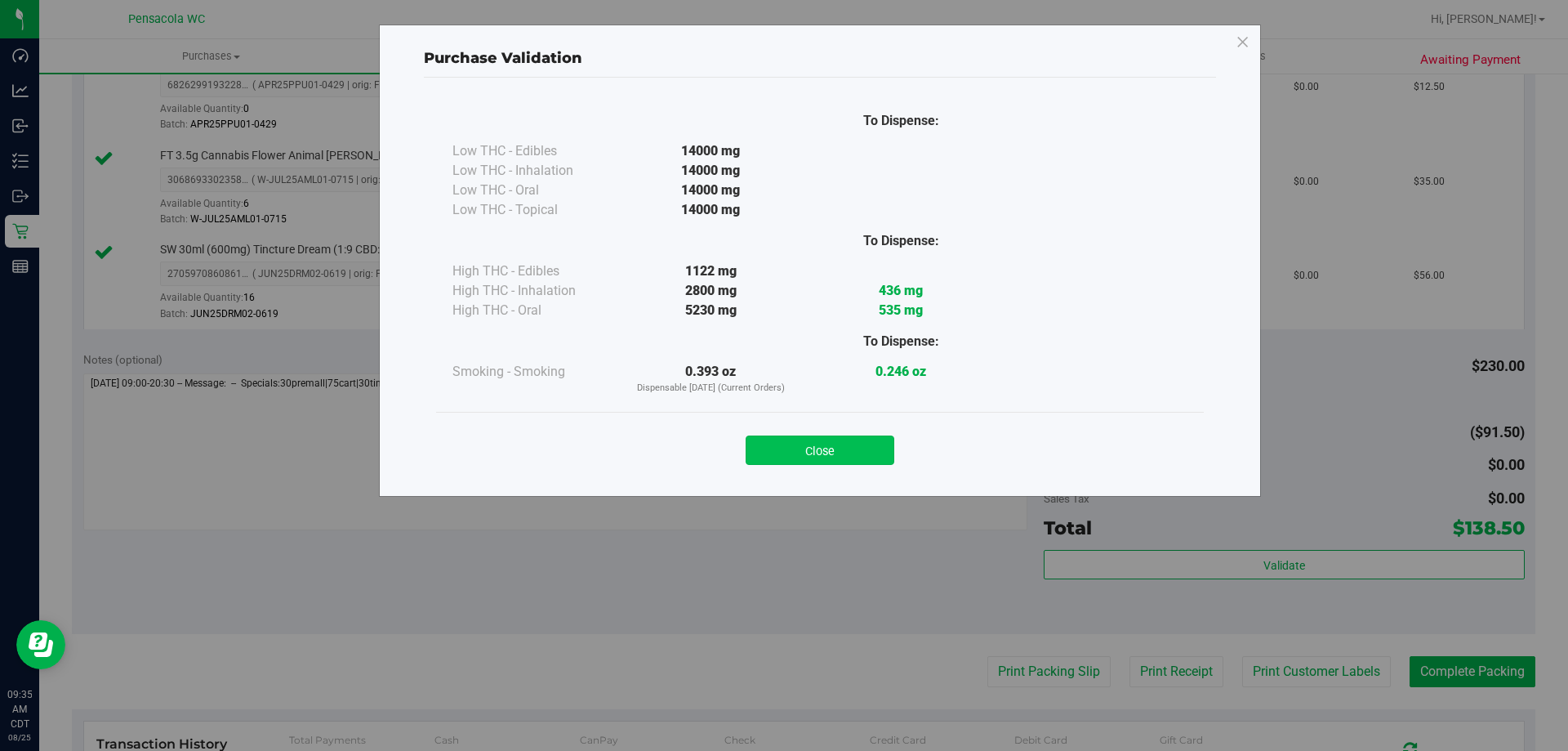
click at [858, 447] on button "Close" at bounding box center [820, 450] width 148 height 29
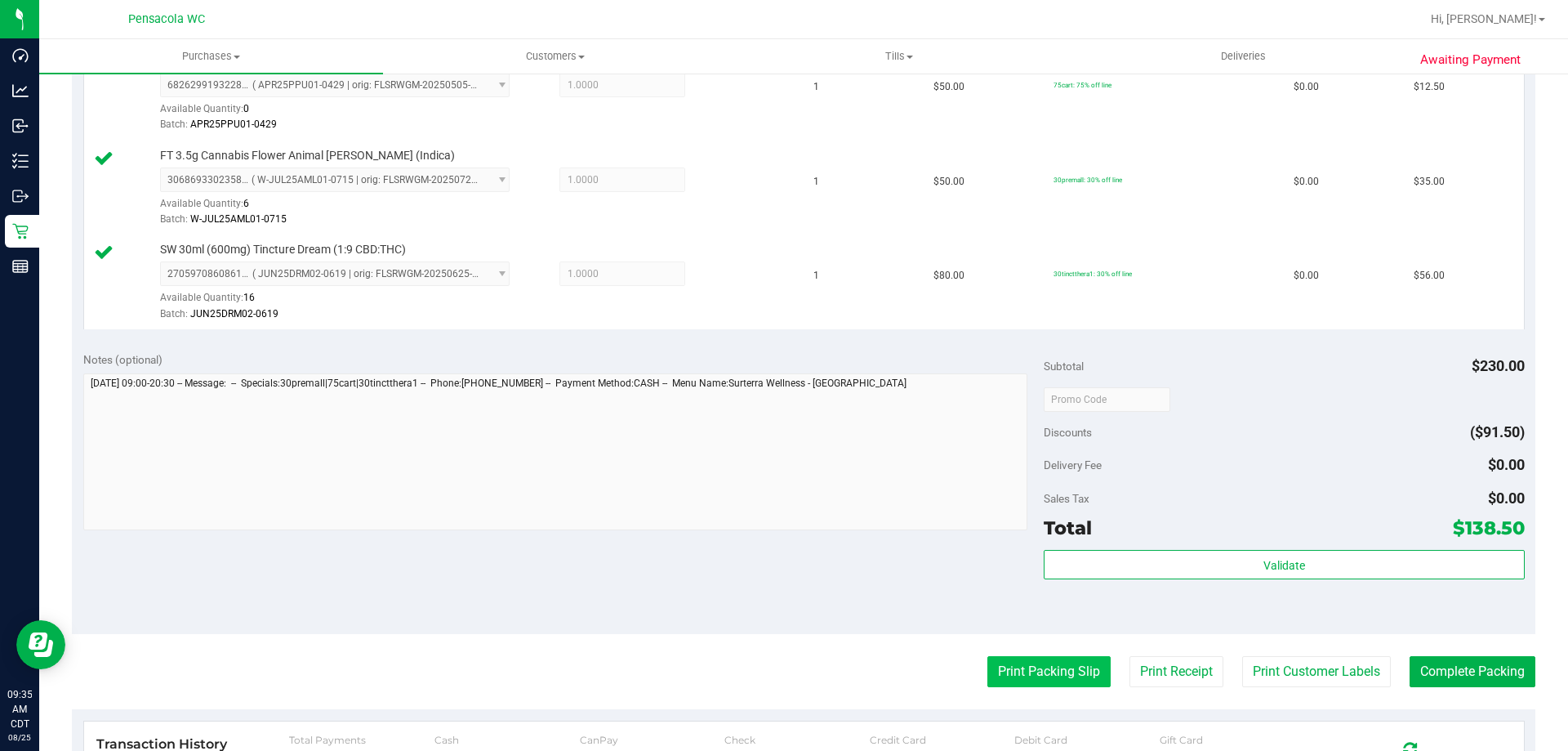
click at [1020, 676] on button "Print Packing Slip" at bounding box center [1049, 671] width 123 height 31
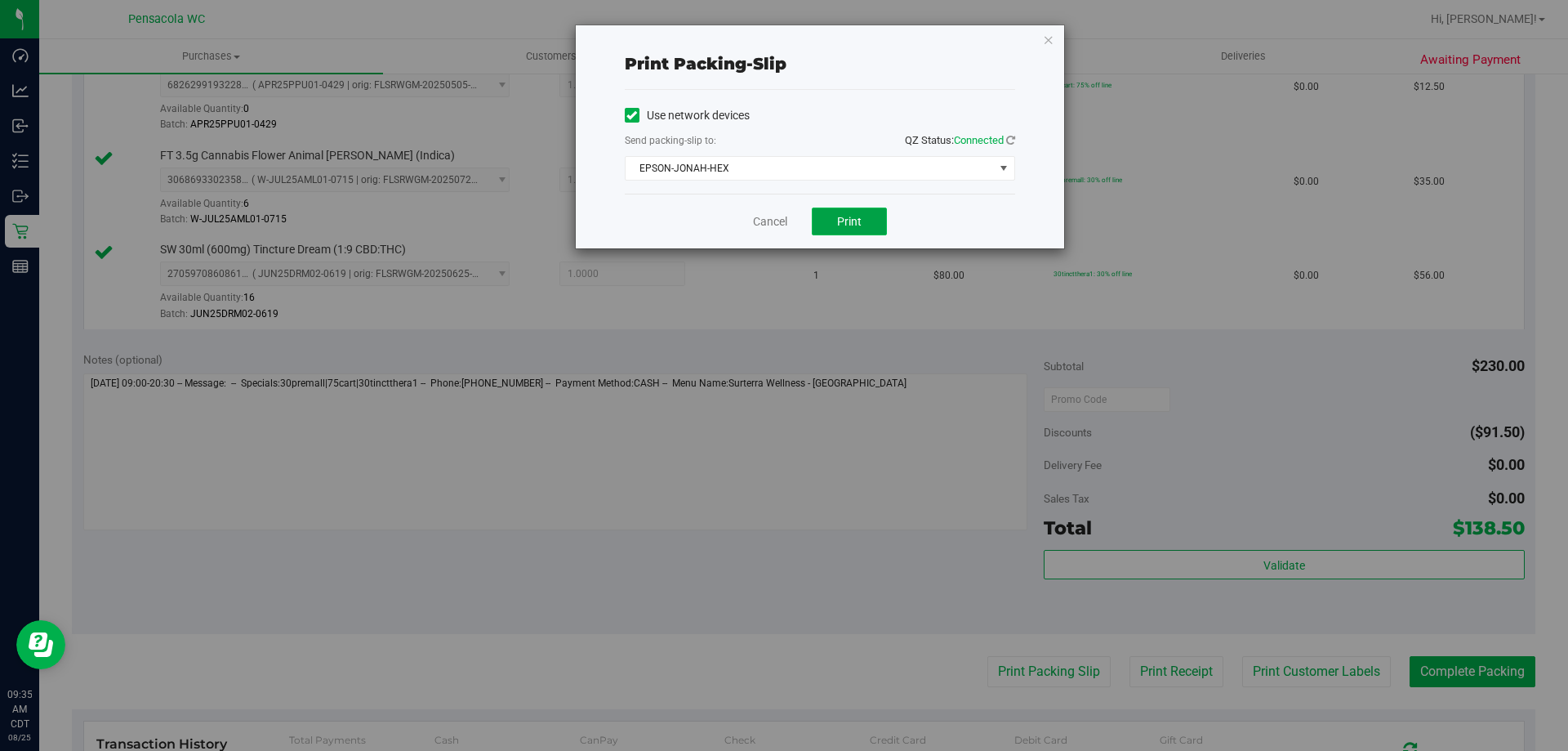
click at [827, 220] on button "Print" at bounding box center [849, 221] width 75 height 28
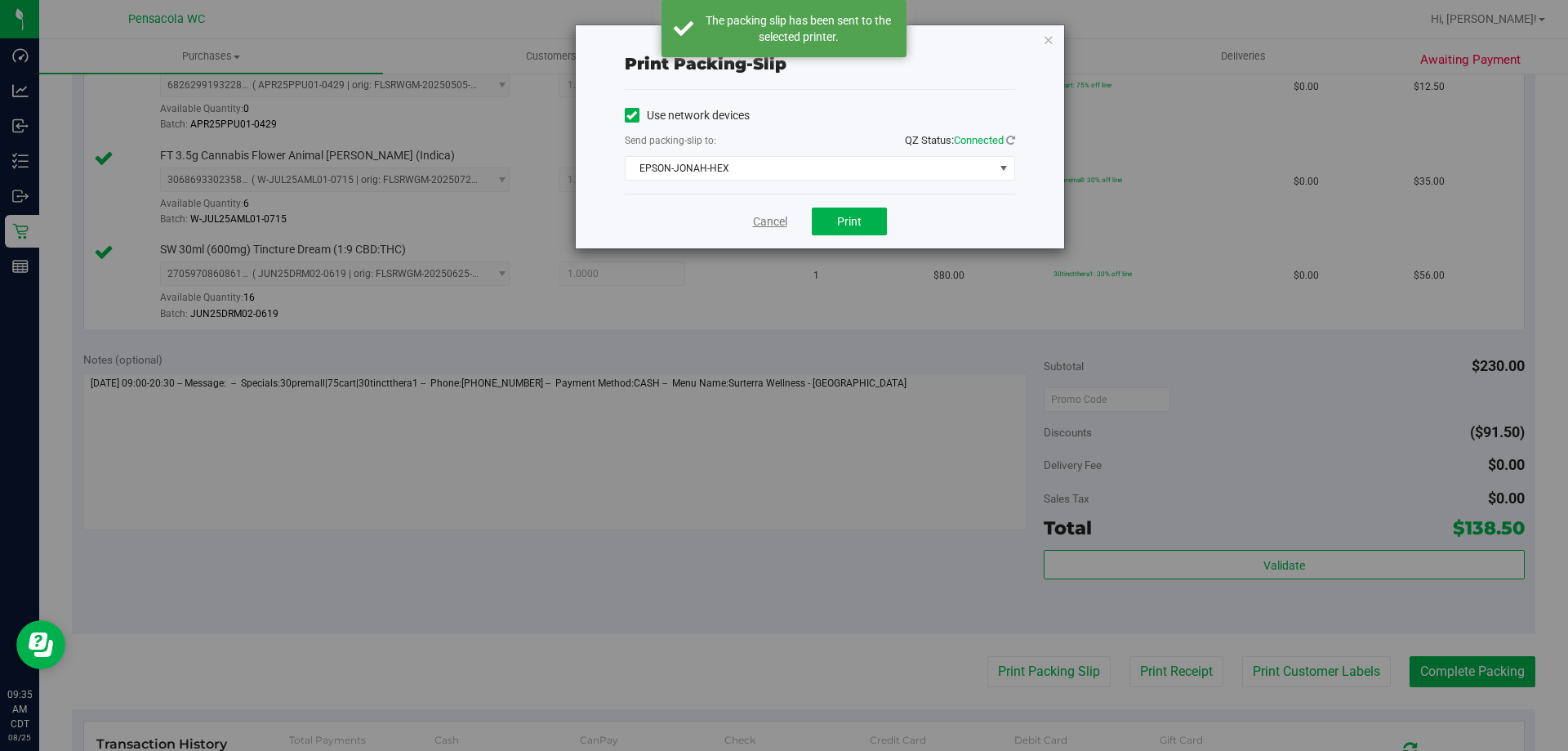
click at [762, 213] on link "Cancel" at bounding box center [770, 221] width 34 height 17
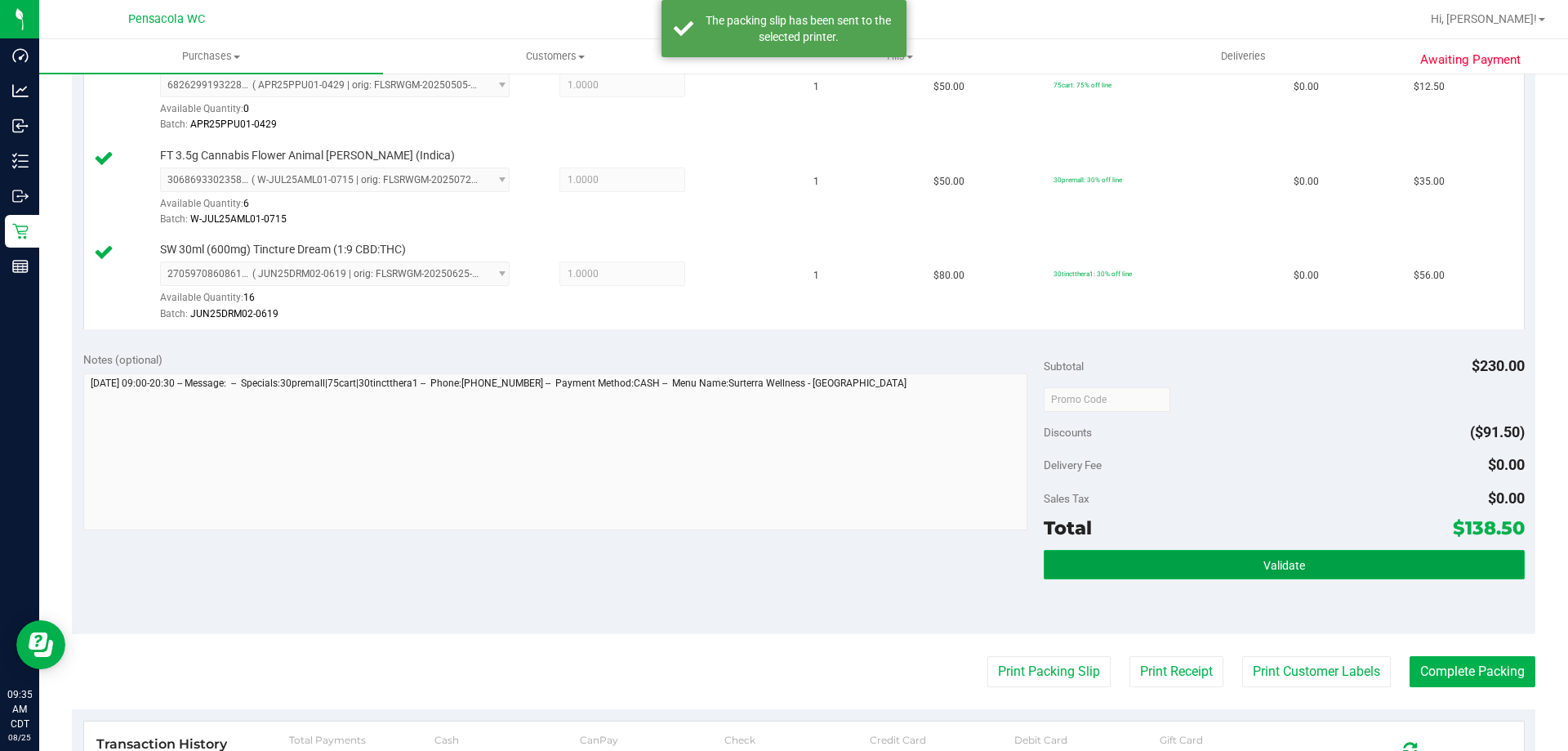
click at [1220, 575] on button "Validate" at bounding box center [1284, 564] width 481 height 29
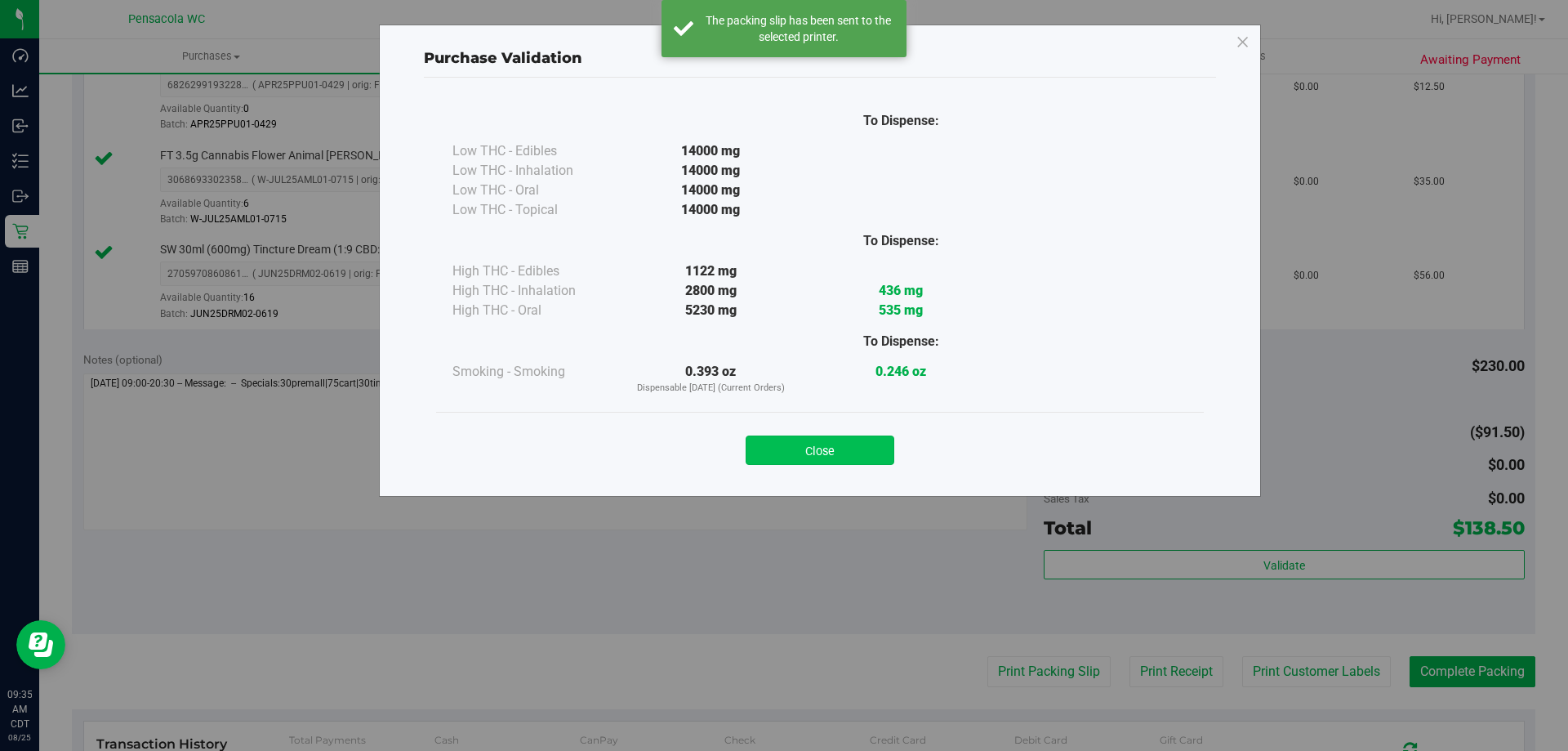
click at [808, 455] on button "Close" at bounding box center [820, 450] width 148 height 29
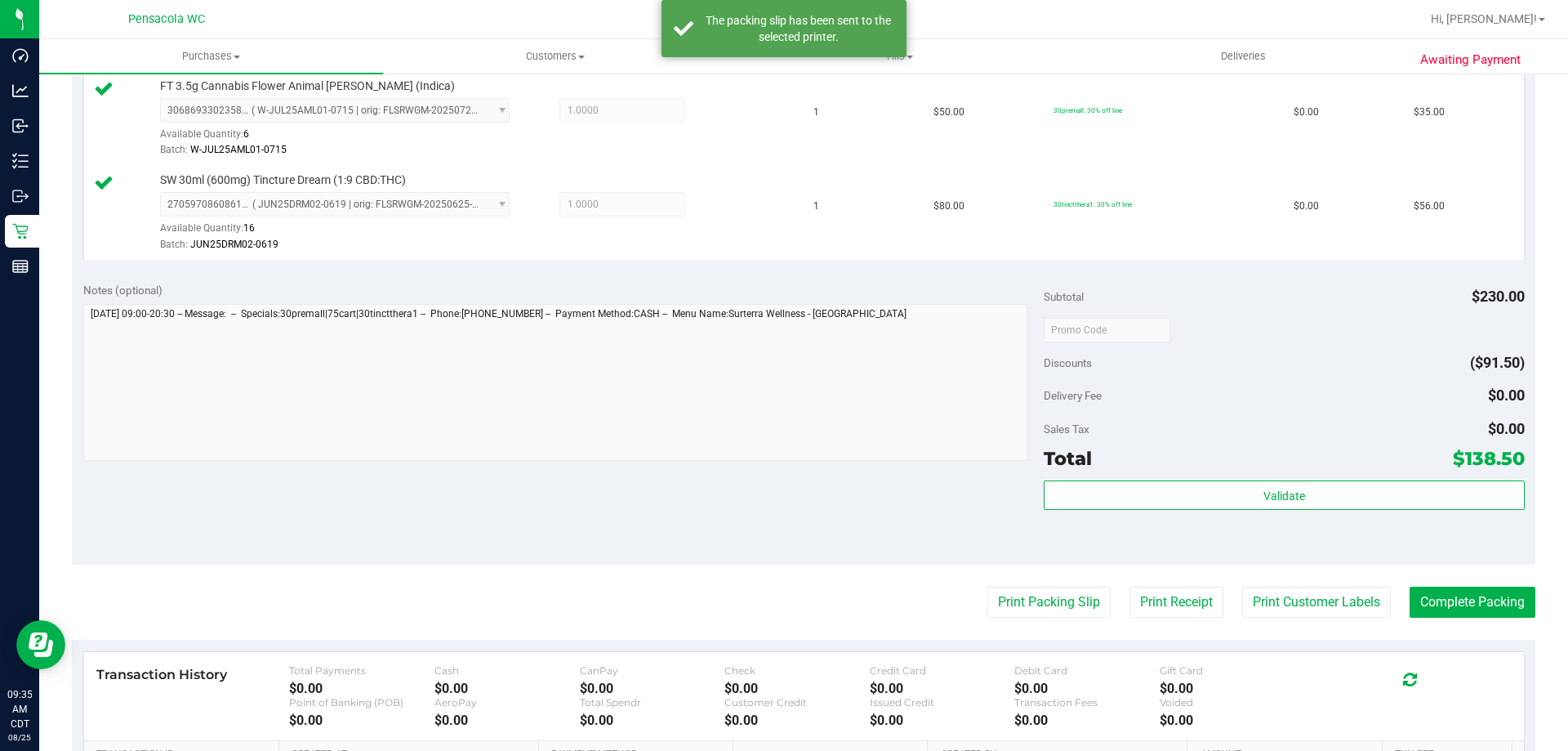
scroll to position [735, 0]
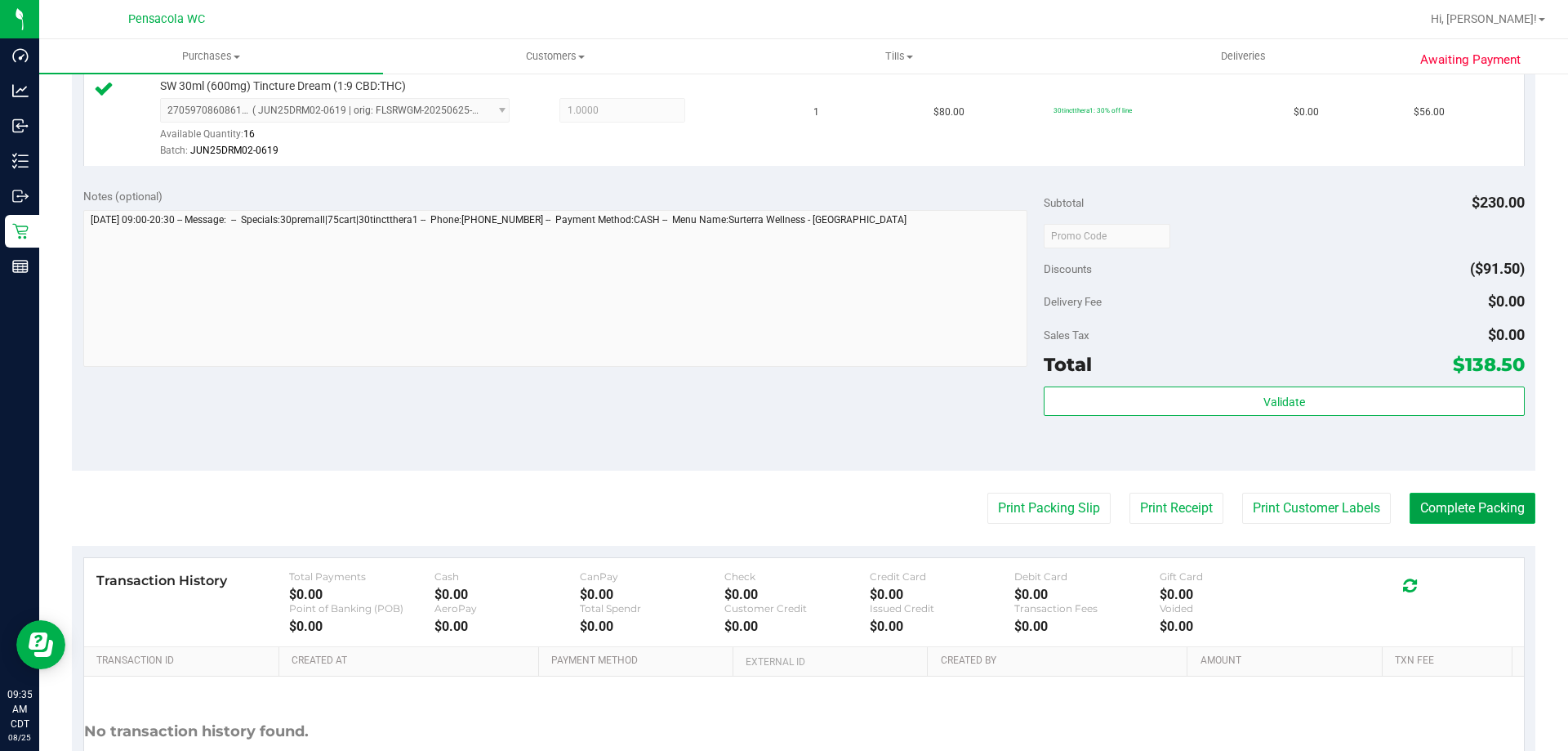
drag, startPoint x: 1447, startPoint y: 510, endPoint x: 1437, endPoint y: 509, distance: 10.0
click at [1447, 509] on button "Complete Packing" at bounding box center [1473, 508] width 126 height 31
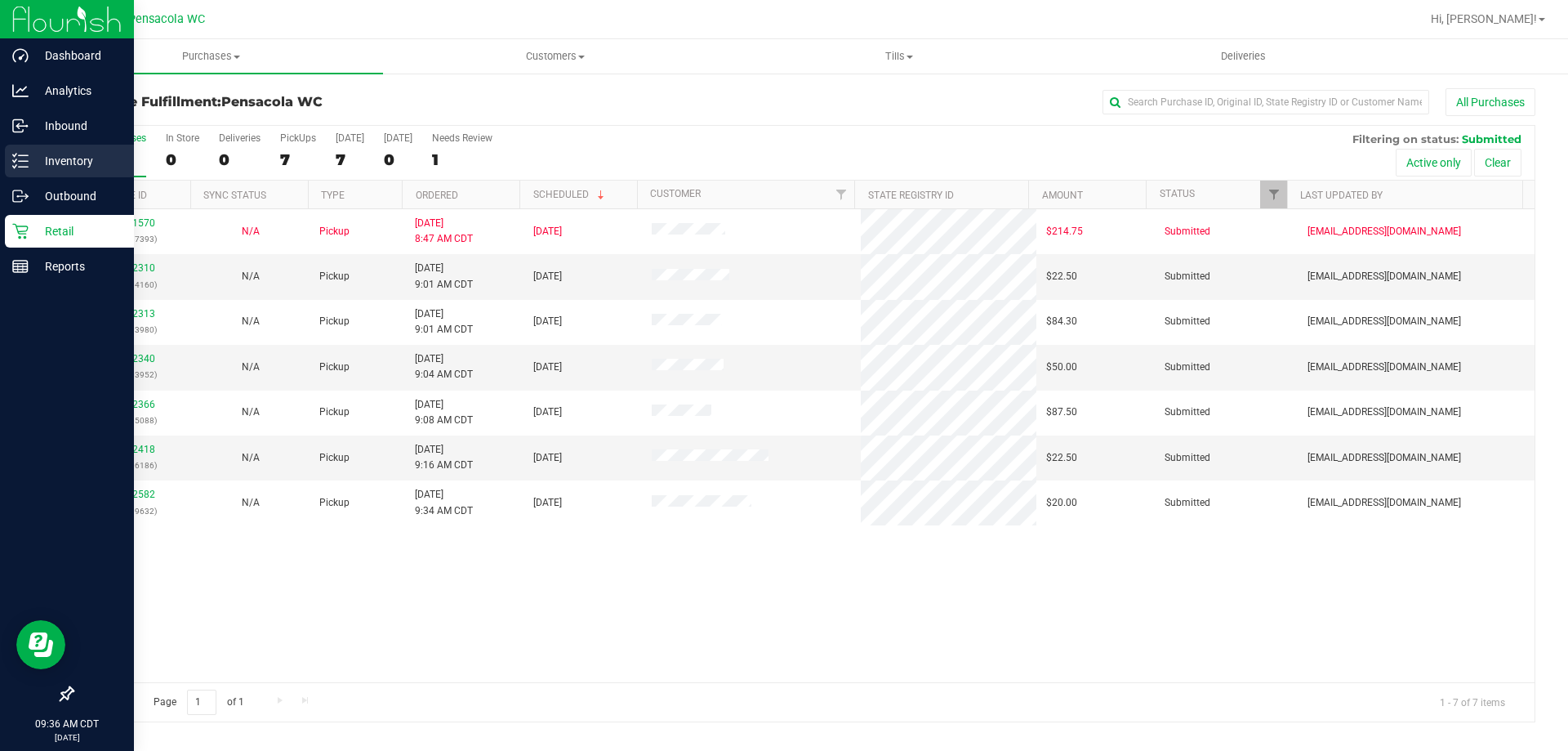
click at [24, 152] on div "Inventory" at bounding box center [69, 160] width 129 height 32
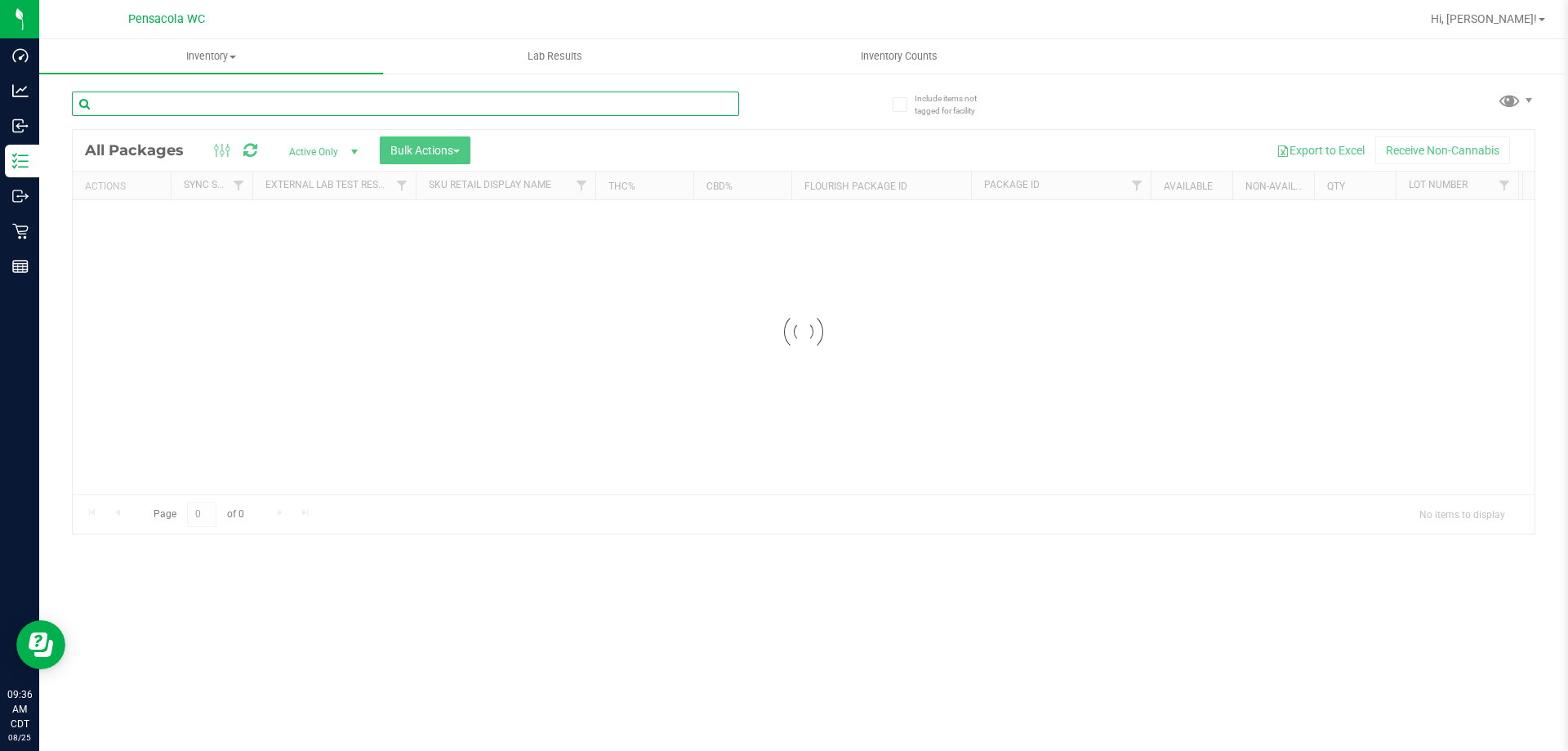
click at [191, 113] on input "text" at bounding box center [405, 103] width 668 height 25
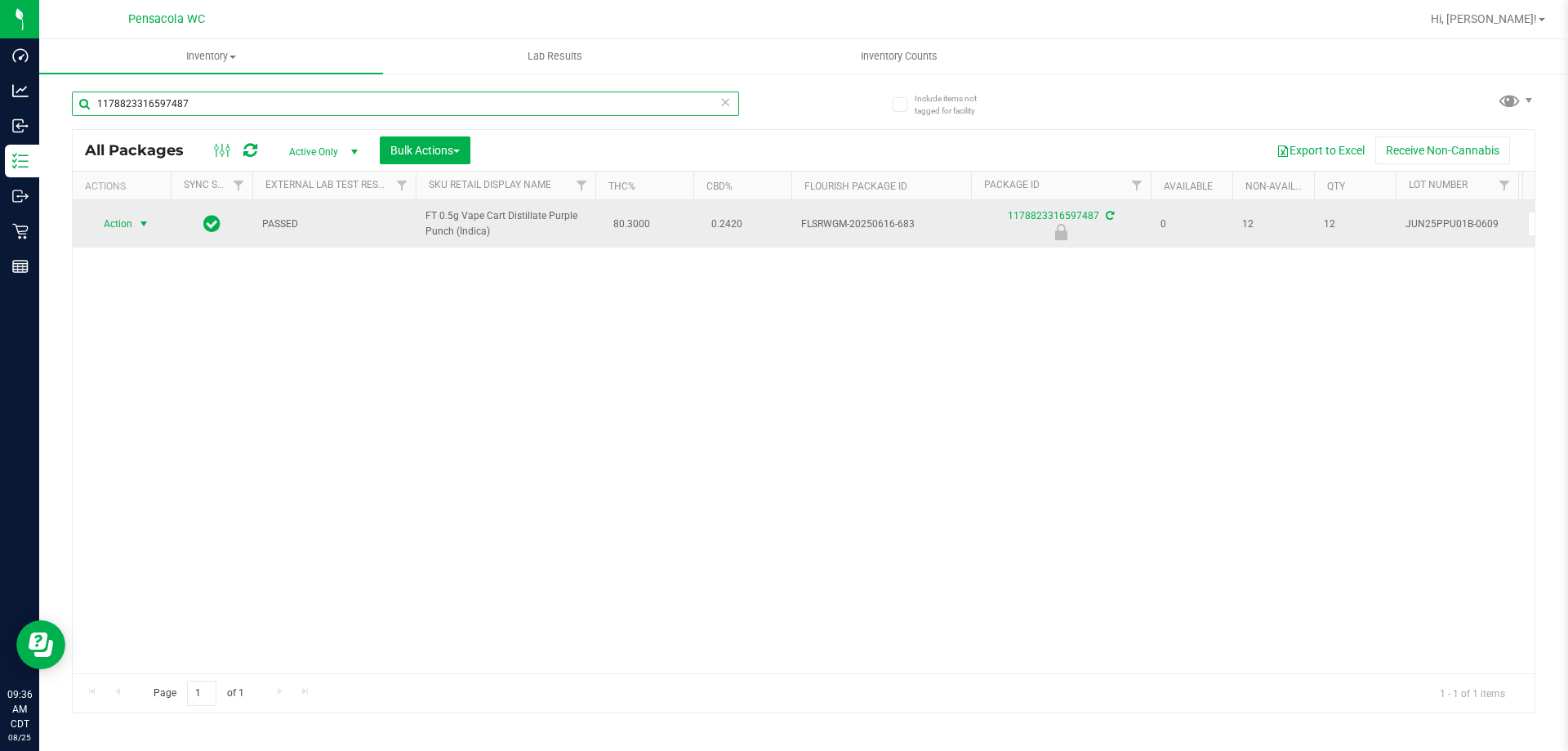
type input "1178823316597487"
click at [112, 218] on span "Action" at bounding box center [111, 223] width 44 height 23
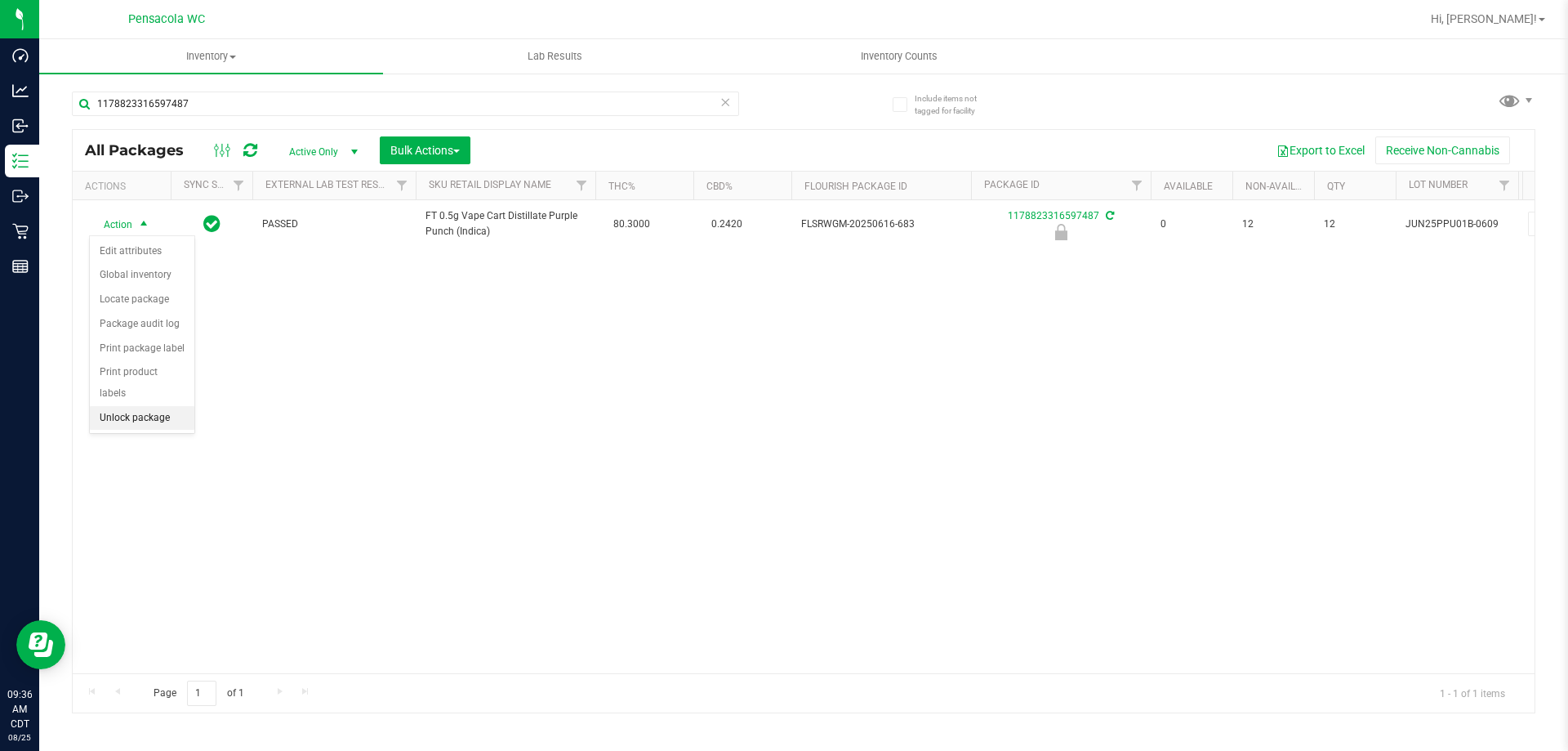
click at [161, 407] on li "Unlock package" at bounding box center [142, 418] width 104 height 25
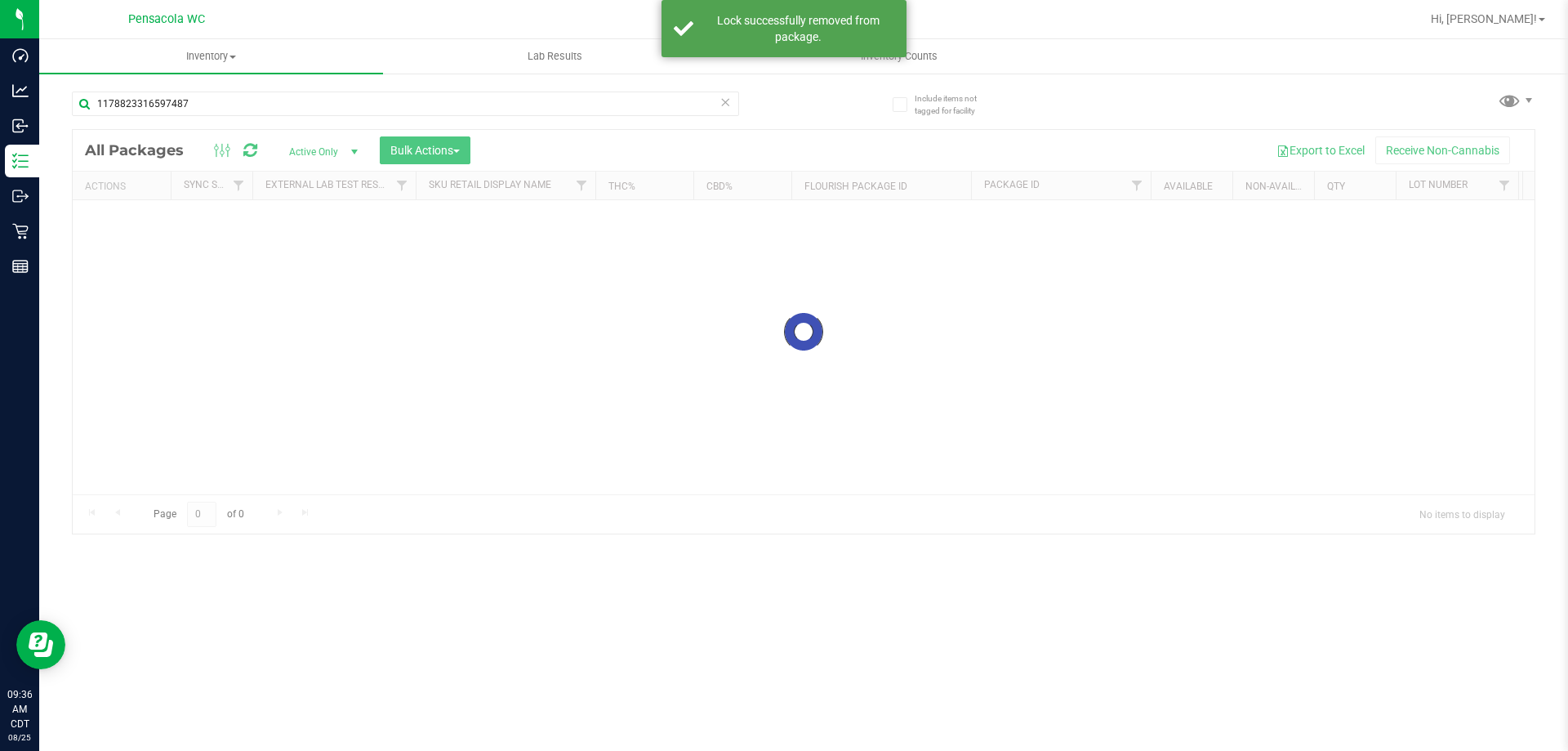
click at [120, 220] on div at bounding box center [803, 331] width 1462 height 403
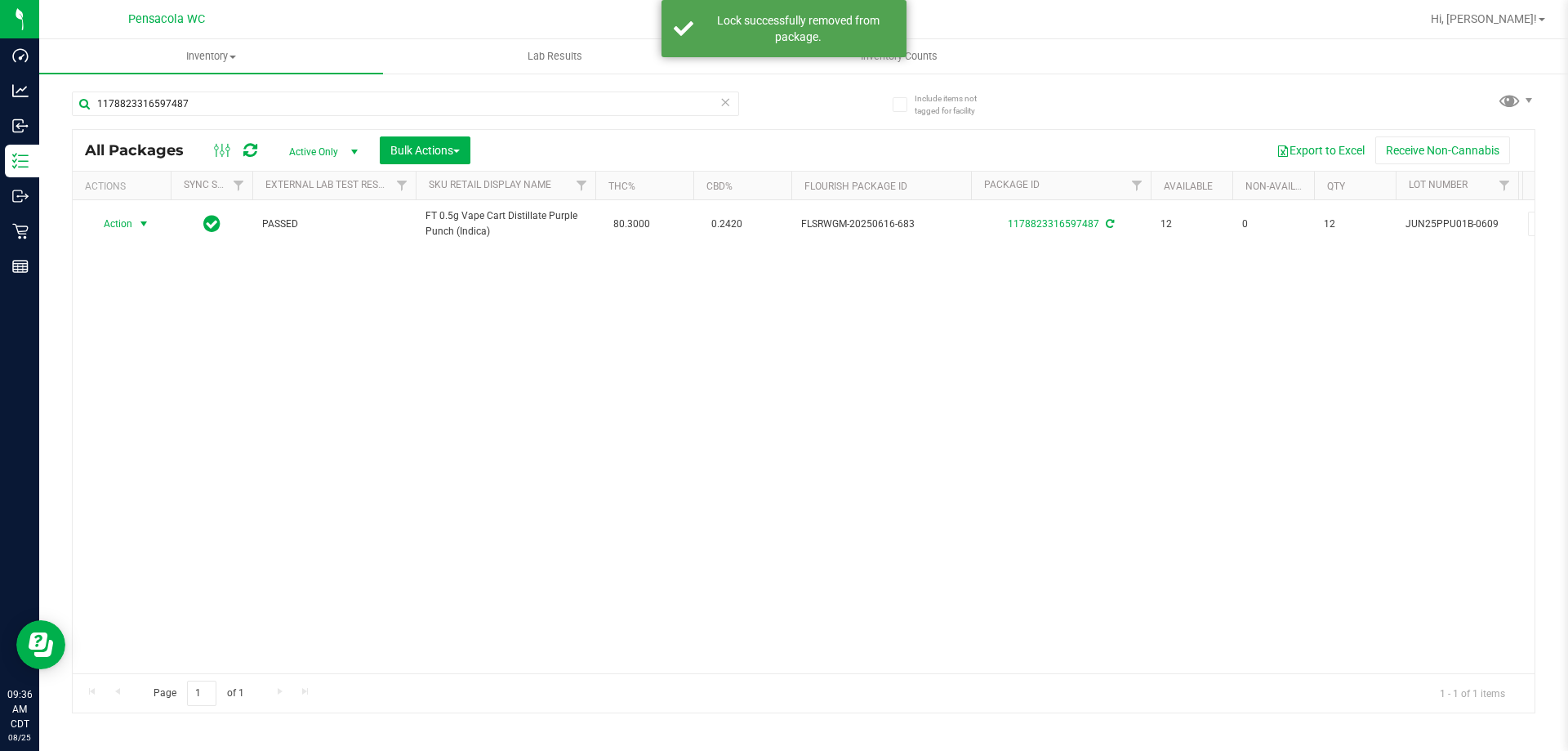
click at [120, 220] on span "Action" at bounding box center [111, 223] width 44 height 23
click at [120, 220] on span "Action" at bounding box center [111, 224] width 44 height 23
click at [120, 220] on span "Action" at bounding box center [111, 223] width 44 height 23
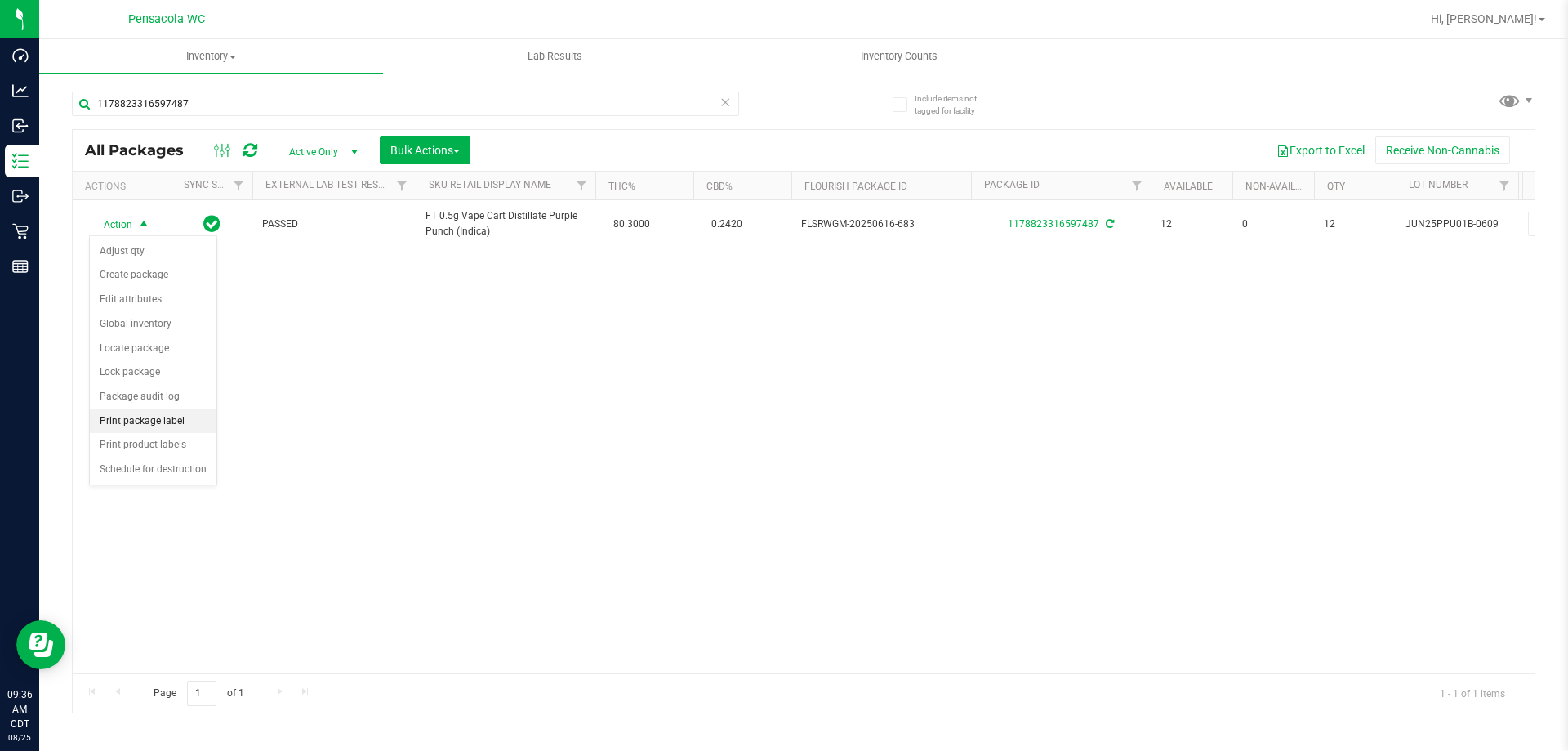
click at [182, 417] on li "Print package label" at bounding box center [152, 421] width 127 height 25
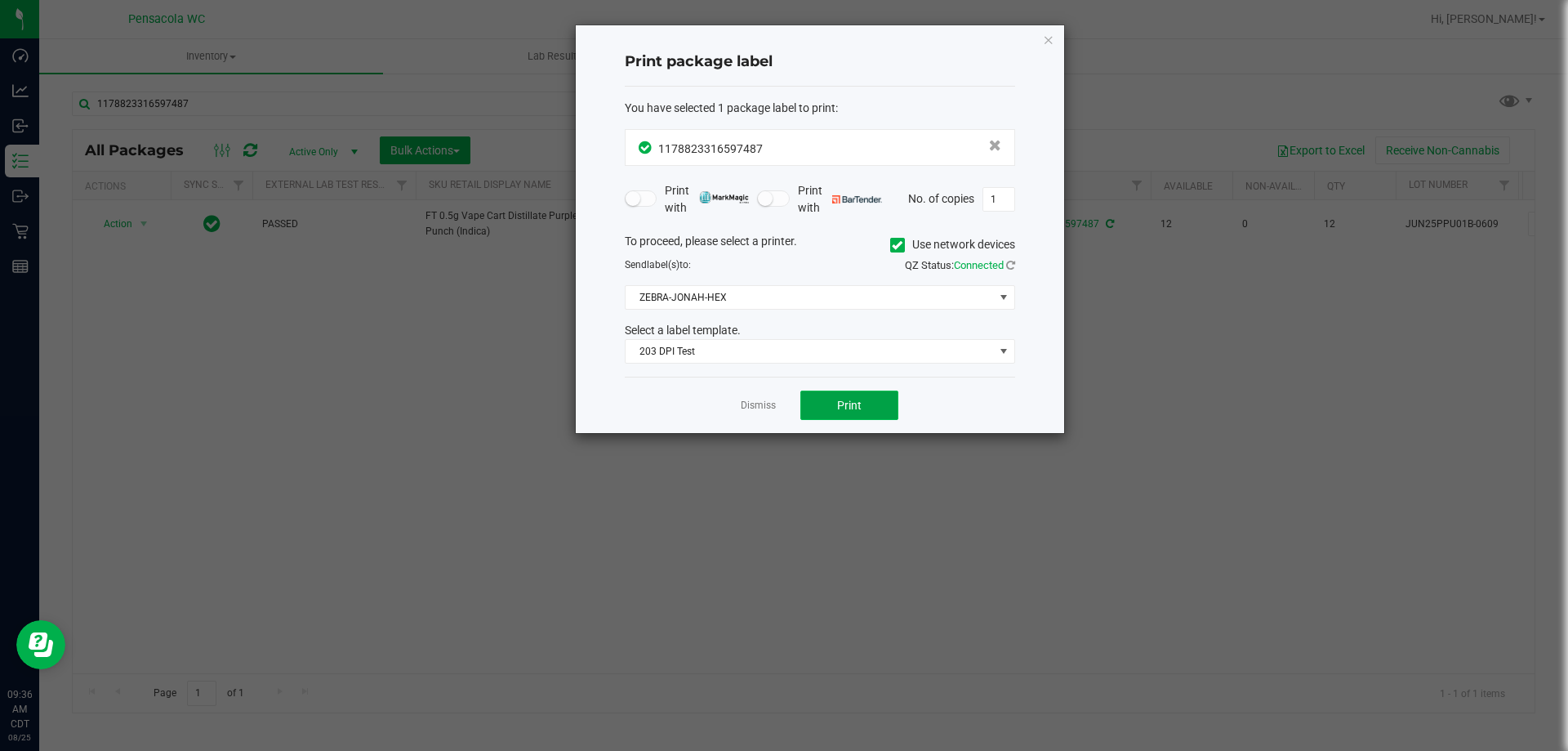
click at [827, 407] on button "Print" at bounding box center [849, 405] width 98 height 29
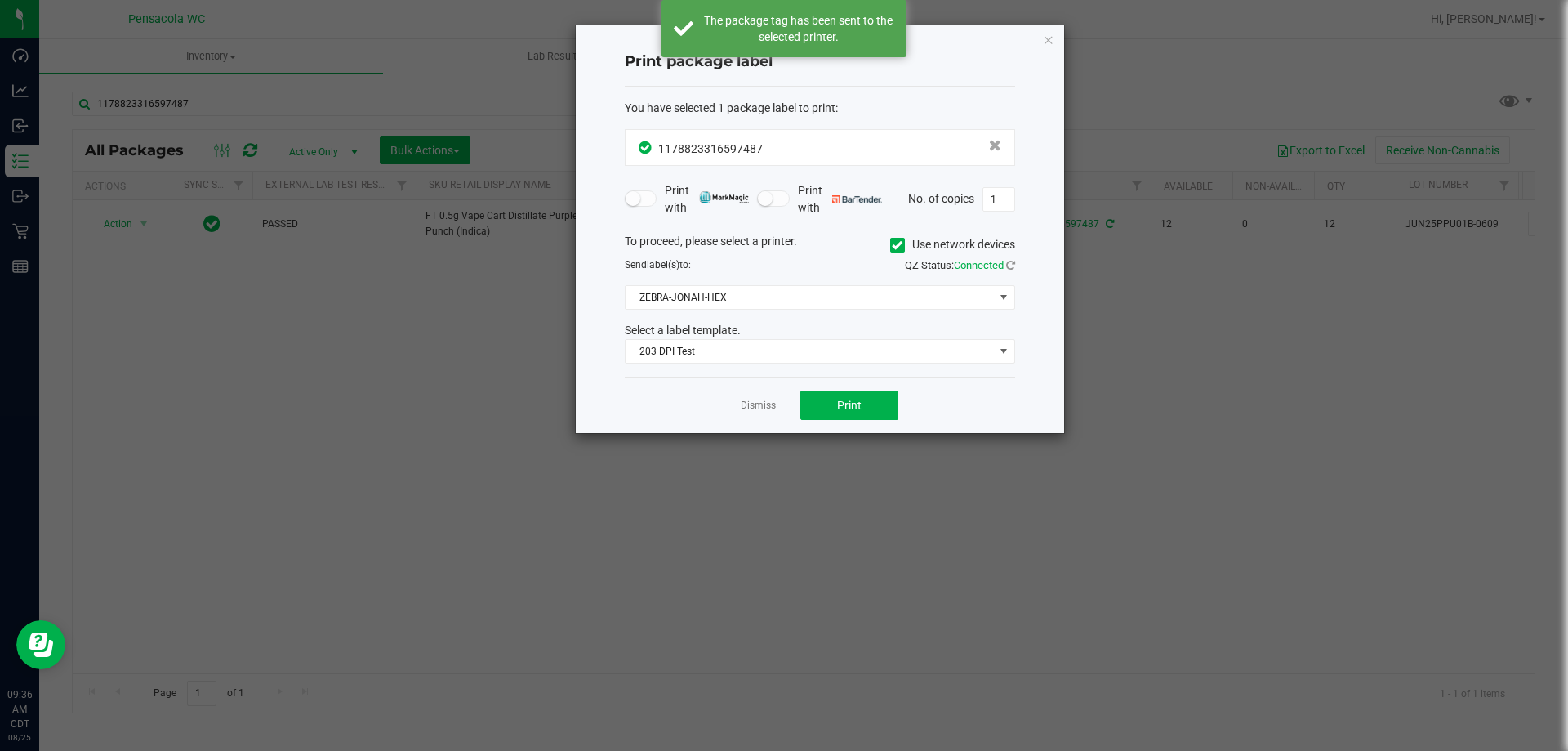
click at [765, 403] on link "Dismiss" at bounding box center [759, 406] width 35 height 14
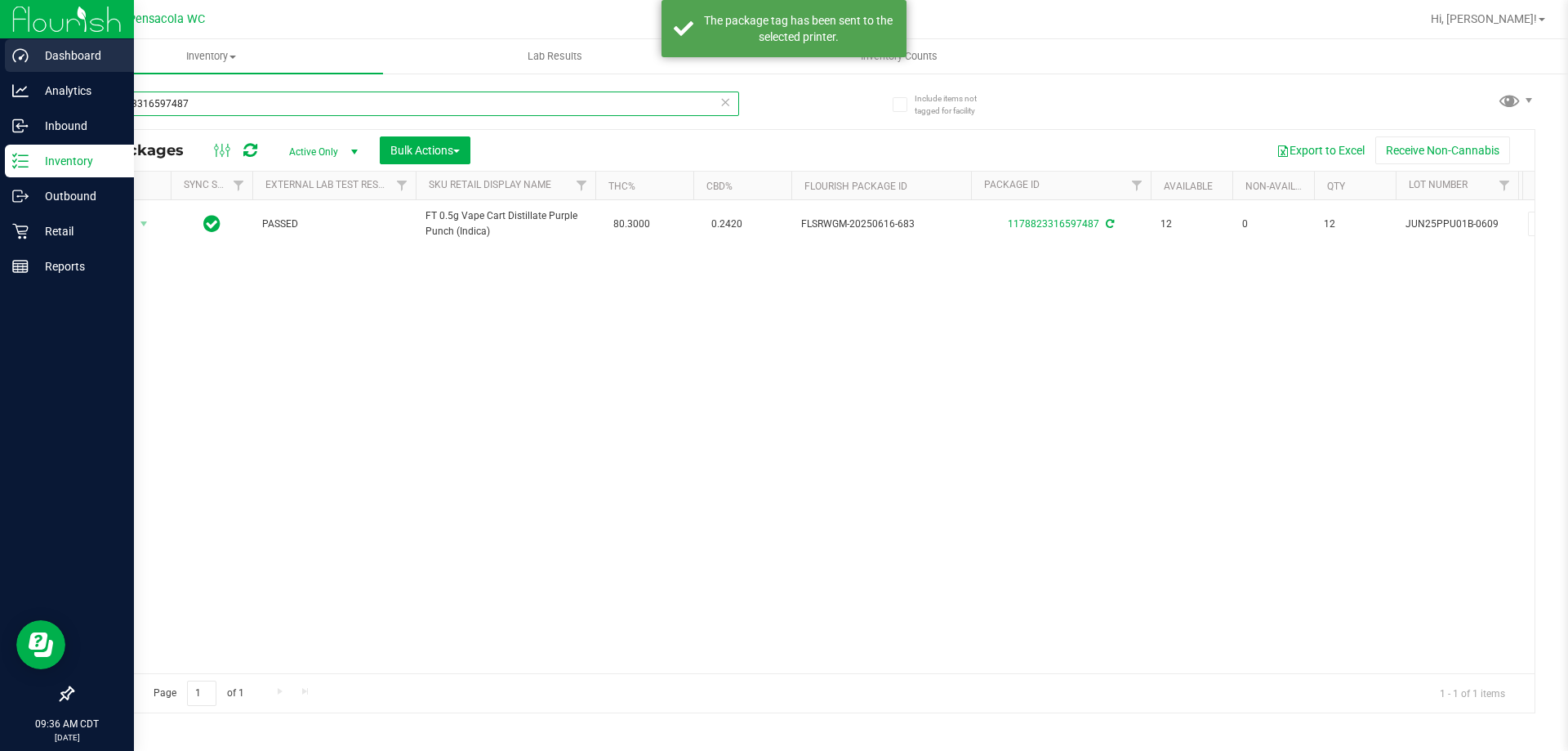
drag, startPoint x: 597, startPoint y: 94, endPoint x: 0, endPoint y: 45, distance: 599.0
click at [0, 45] on div "Dashboard Analytics Inbound Inventory Outbound Retail Reports 09:36 AM CDT [DAT…" at bounding box center [784, 376] width 1568 height 751
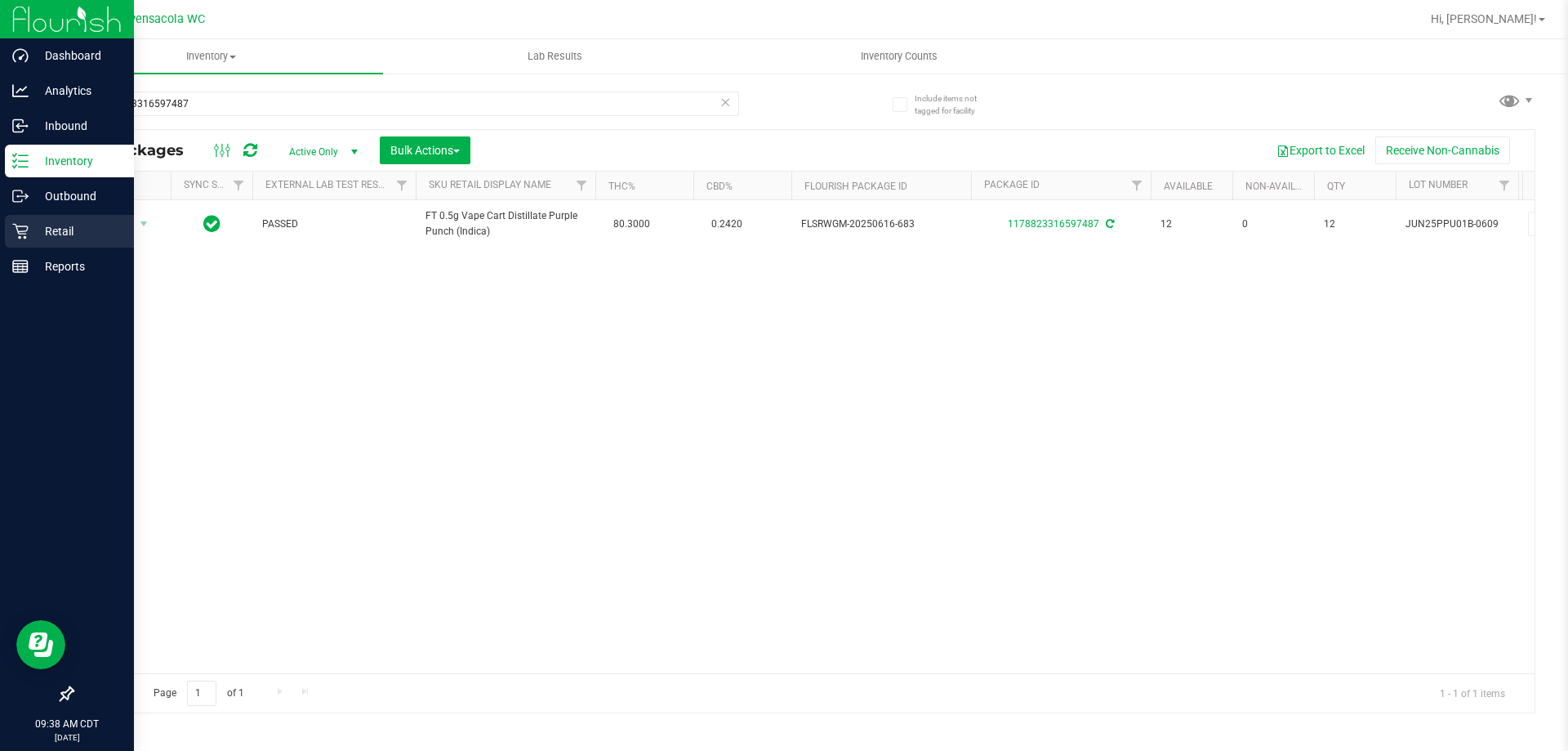
click at [65, 229] on p "Retail" at bounding box center [78, 231] width 98 height 20
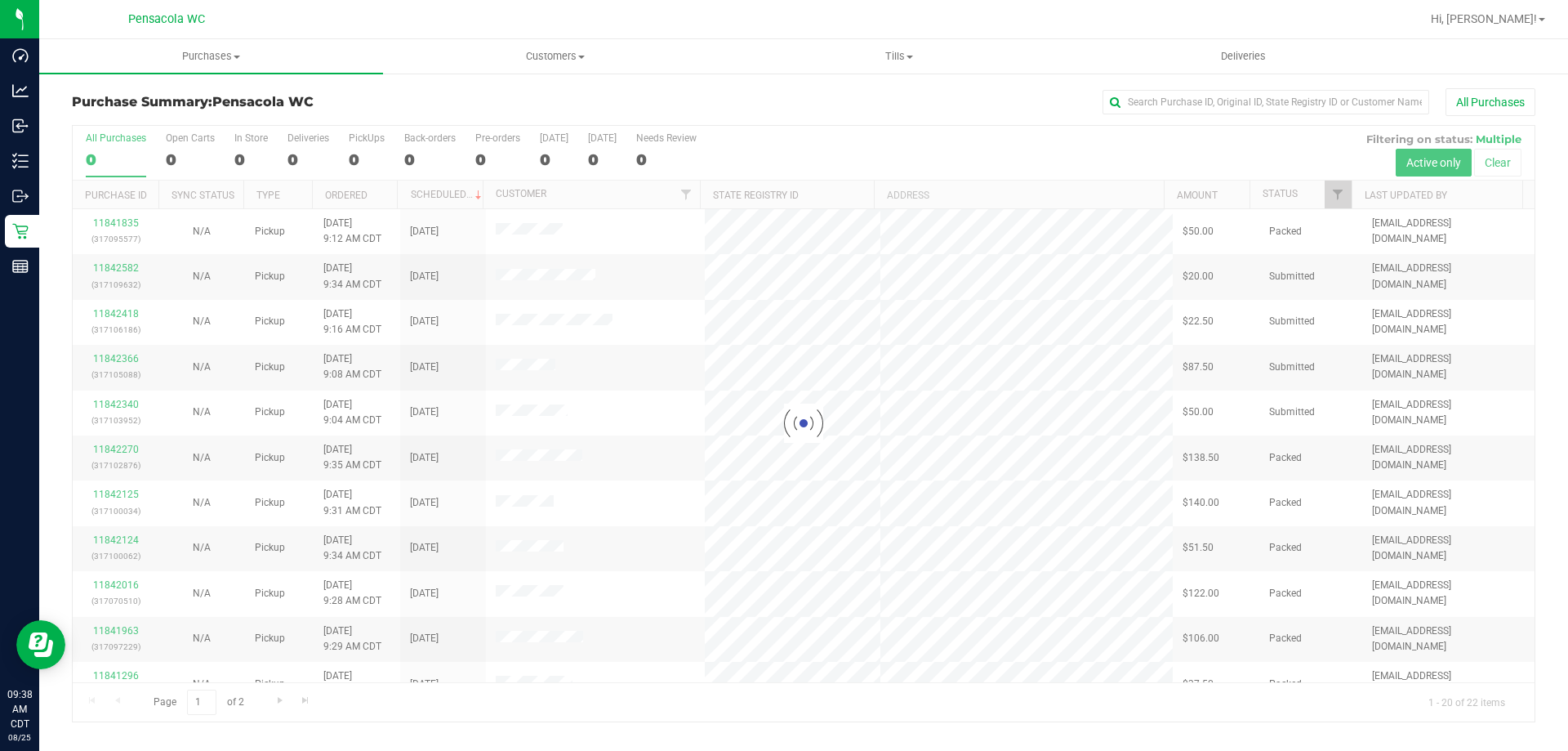
click at [1338, 191] on div at bounding box center [803, 424] width 1462 height 596
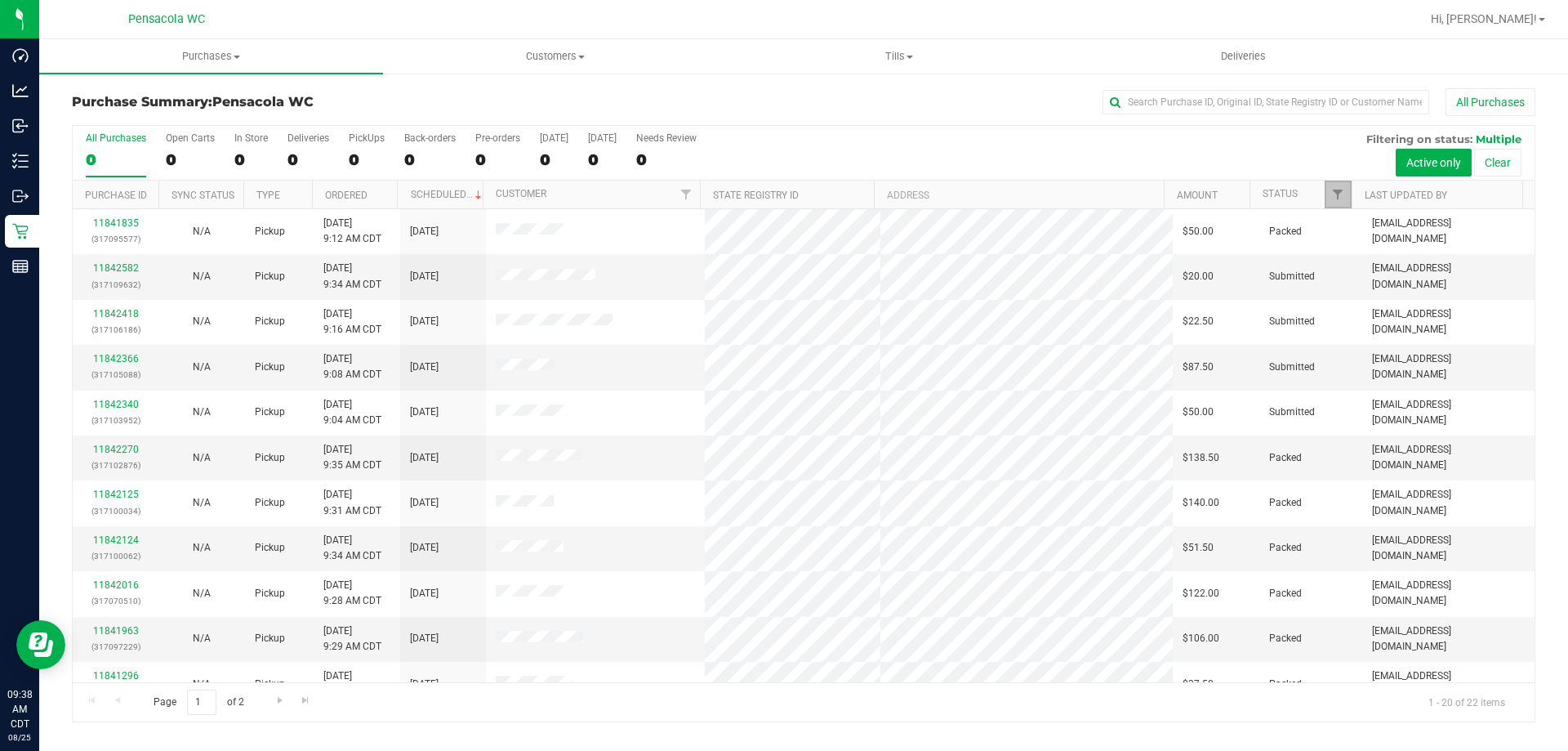
click at [1338, 191] on span "Filter" at bounding box center [1337, 194] width 13 height 13
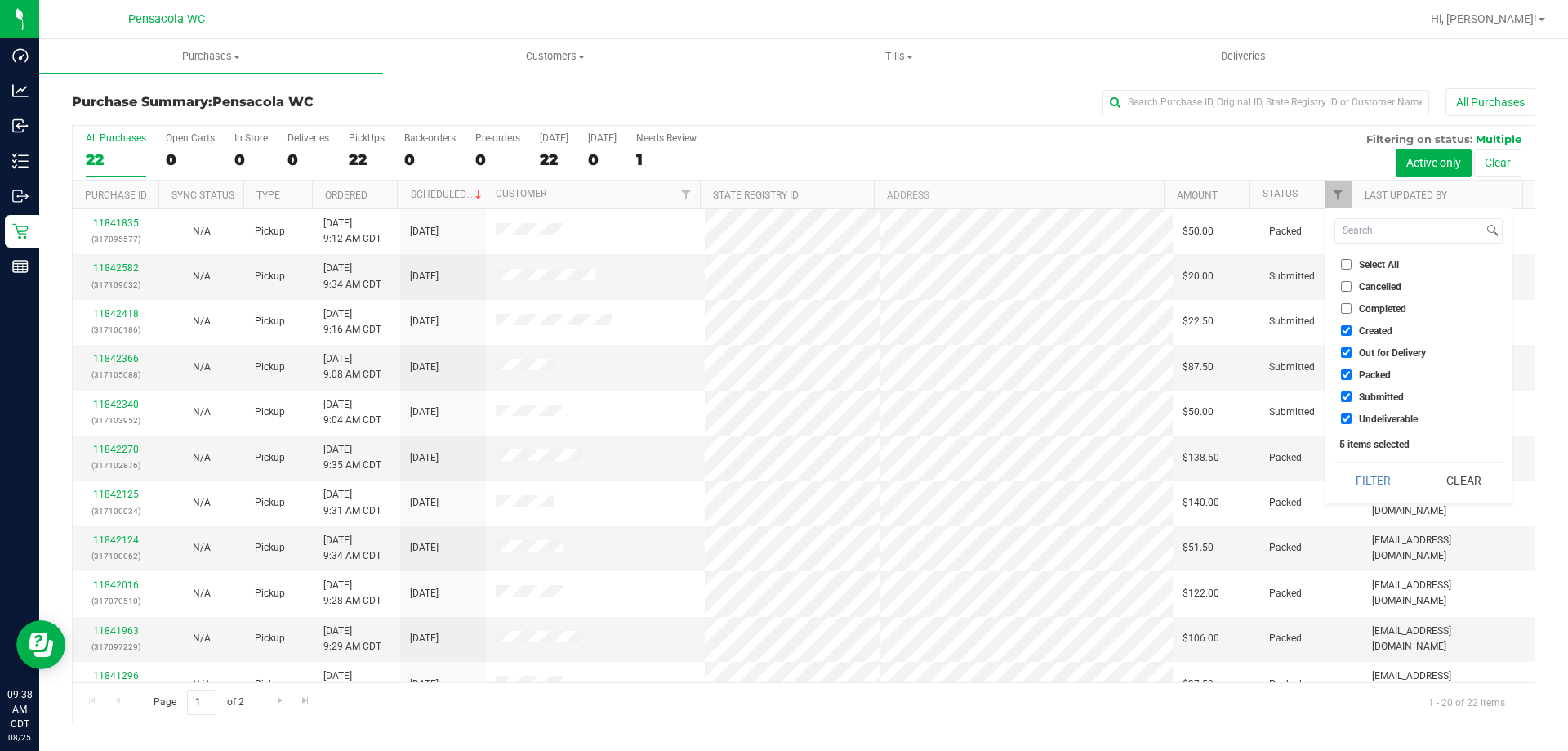
click at [1347, 263] on input "Select All" at bounding box center [1346, 263] width 11 height 11
checkbox input "true"
click at [1347, 262] on input "Select All" at bounding box center [1346, 263] width 11 height 11
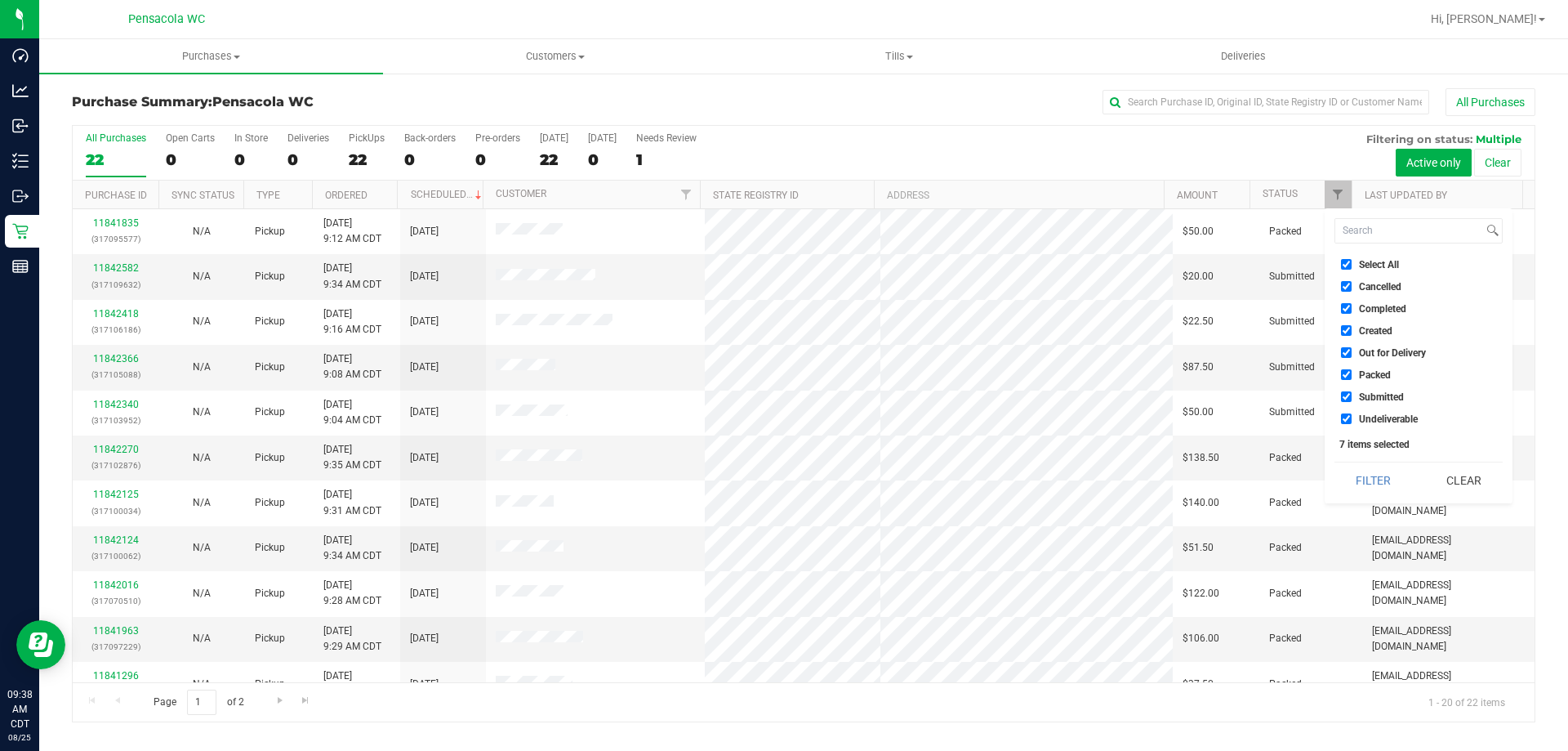
checkbox input "false"
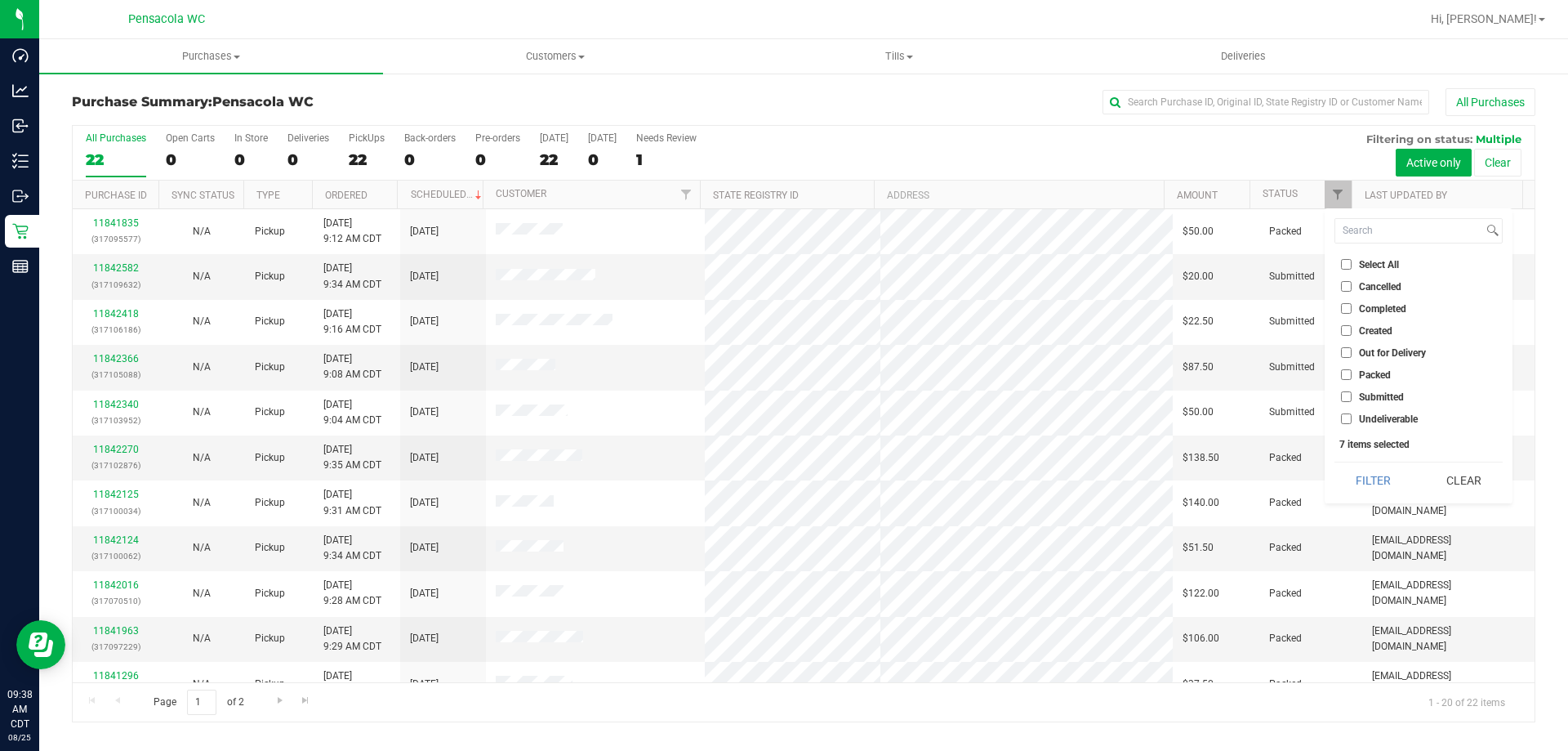
checkbox input "false"
click at [1349, 392] on input "Submitted" at bounding box center [1346, 396] width 11 height 11
checkbox input "true"
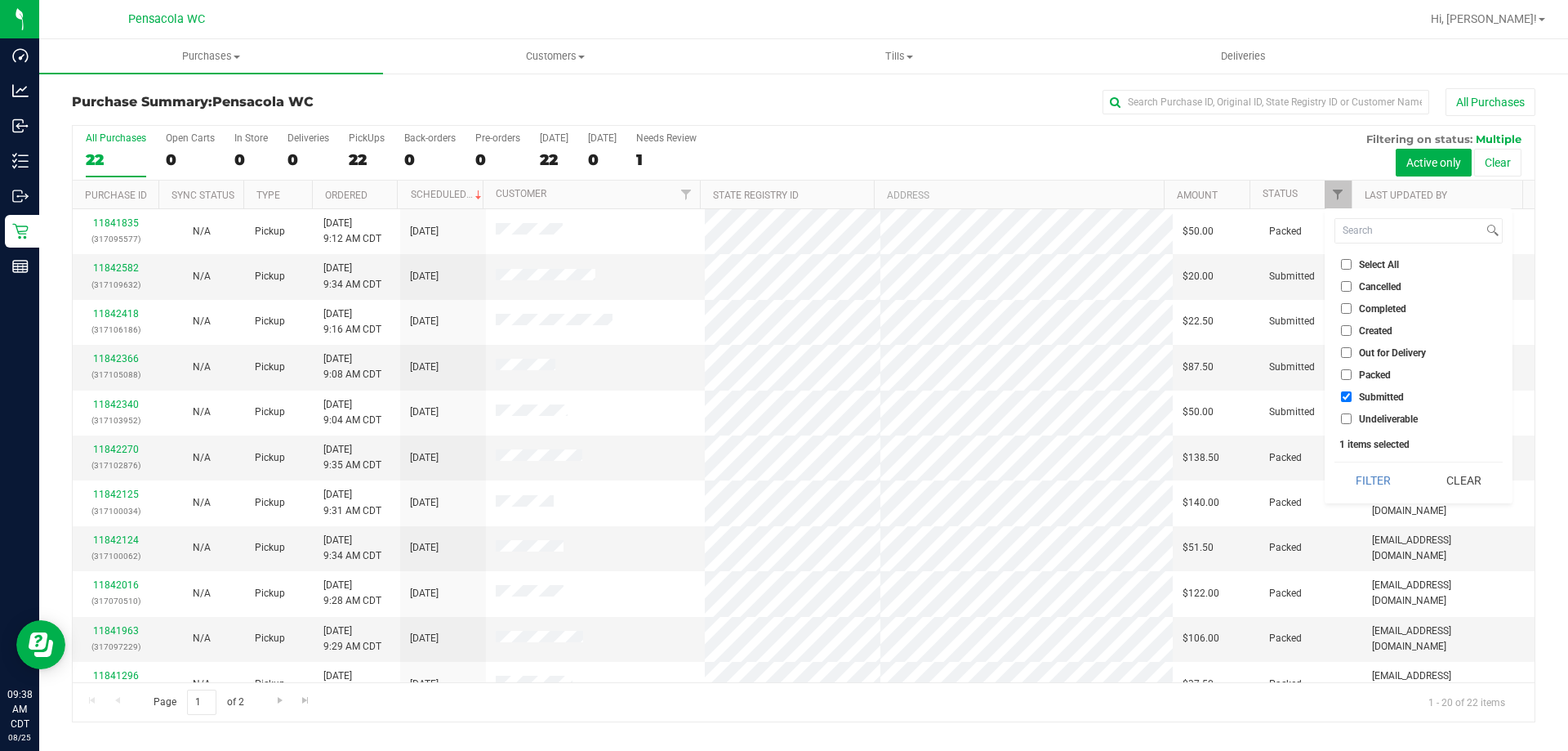
click at [1373, 469] on button "Filter" at bounding box center [1374, 480] width 79 height 36
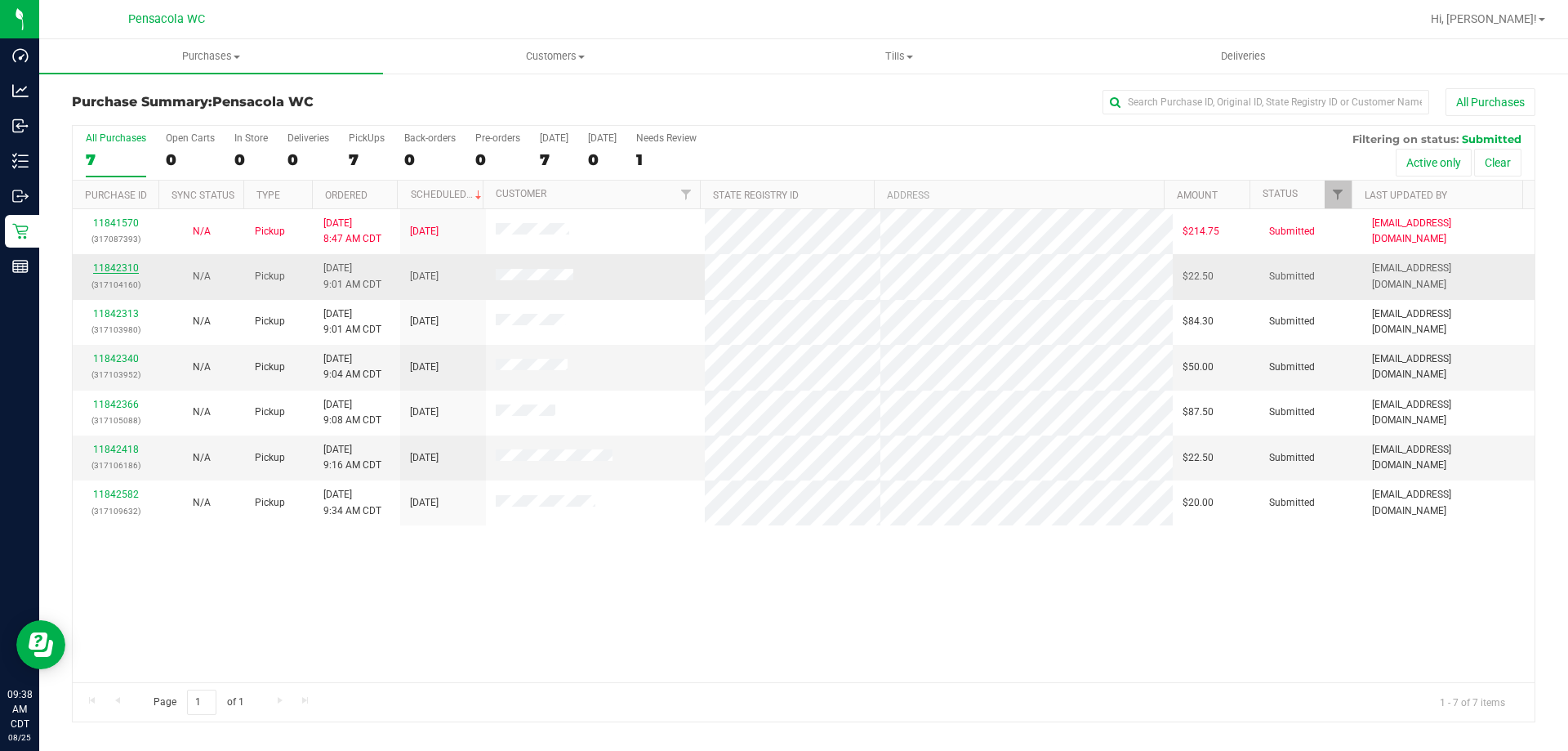
click at [135, 270] on link "11842310" at bounding box center [116, 268] width 46 height 12
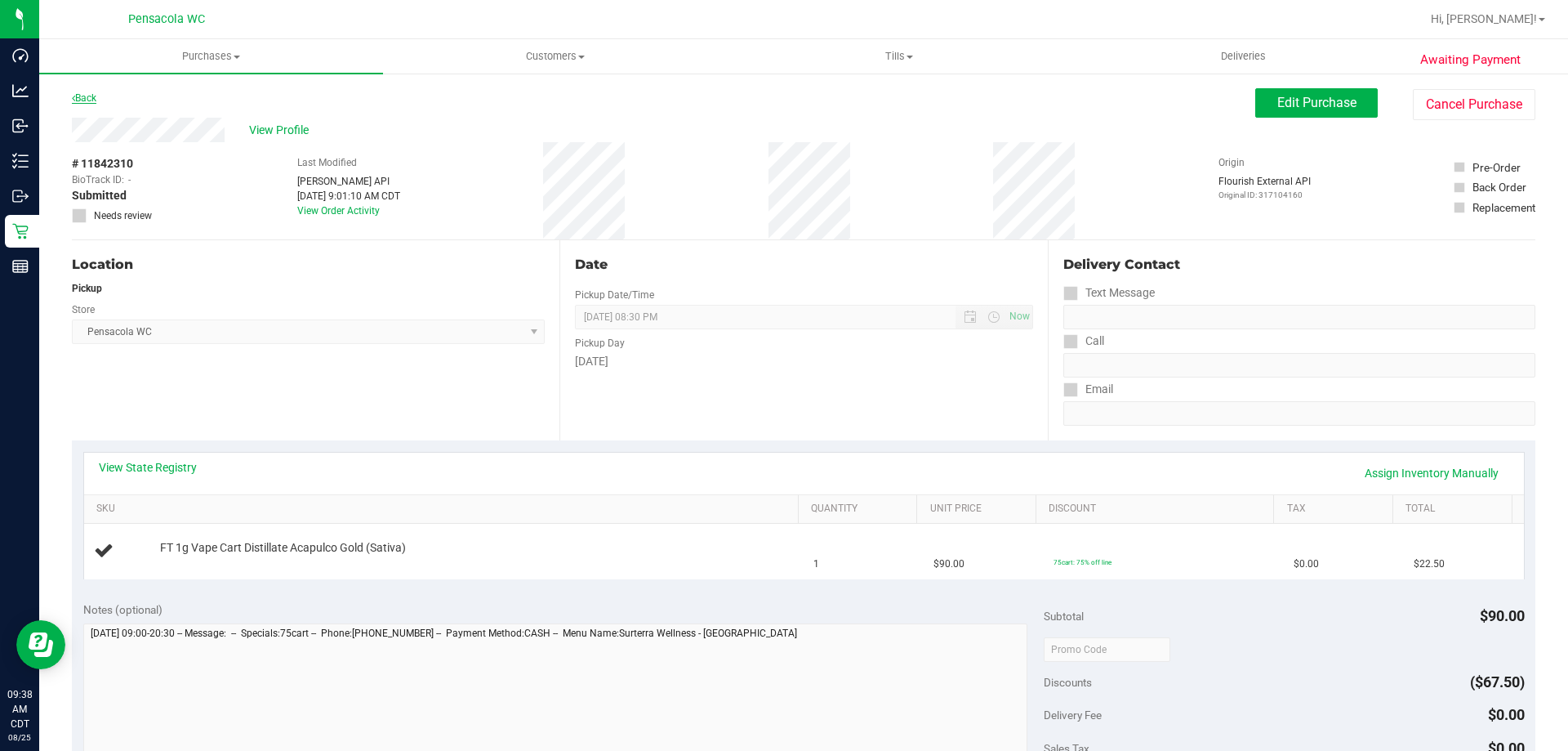
drag, startPoint x: 82, startPoint y: 104, endPoint x: 89, endPoint y: 94, distance: 12.2
click at [87, 101] on div "Back" at bounding box center [84, 98] width 25 height 20
click at [89, 92] on link "Back" at bounding box center [84, 98] width 25 height 12
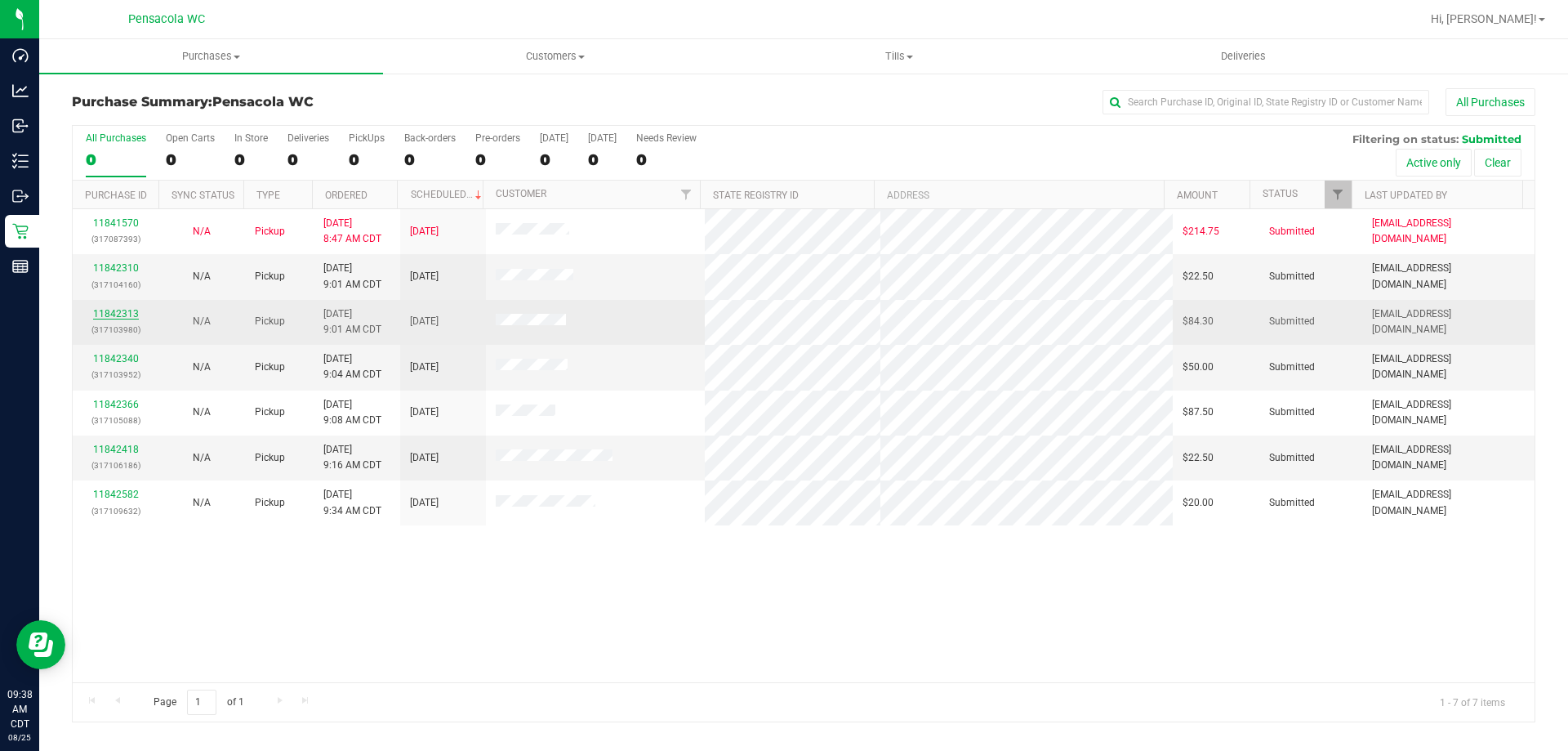
click at [109, 317] on link "11842313" at bounding box center [116, 314] width 46 height 12
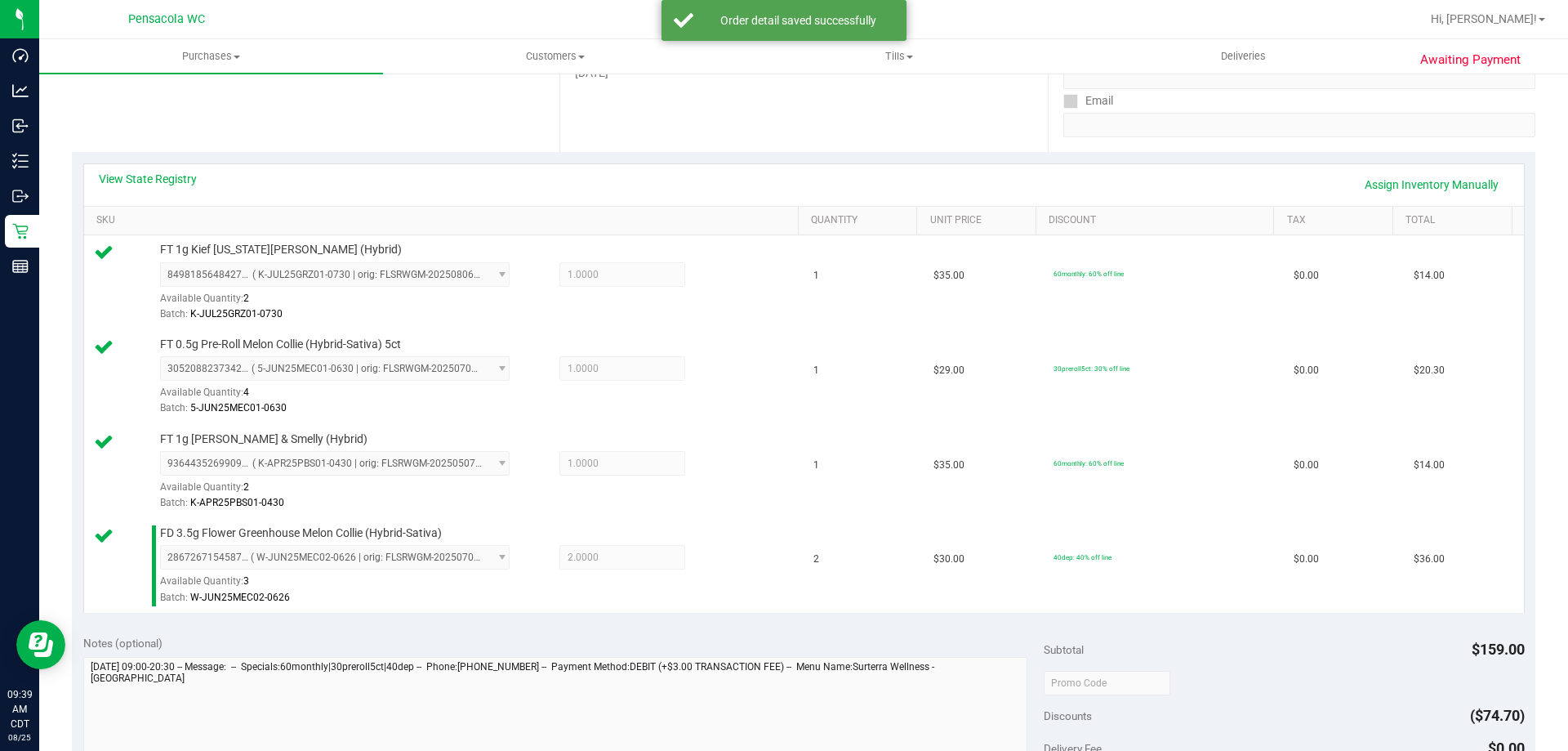
scroll to position [572, 0]
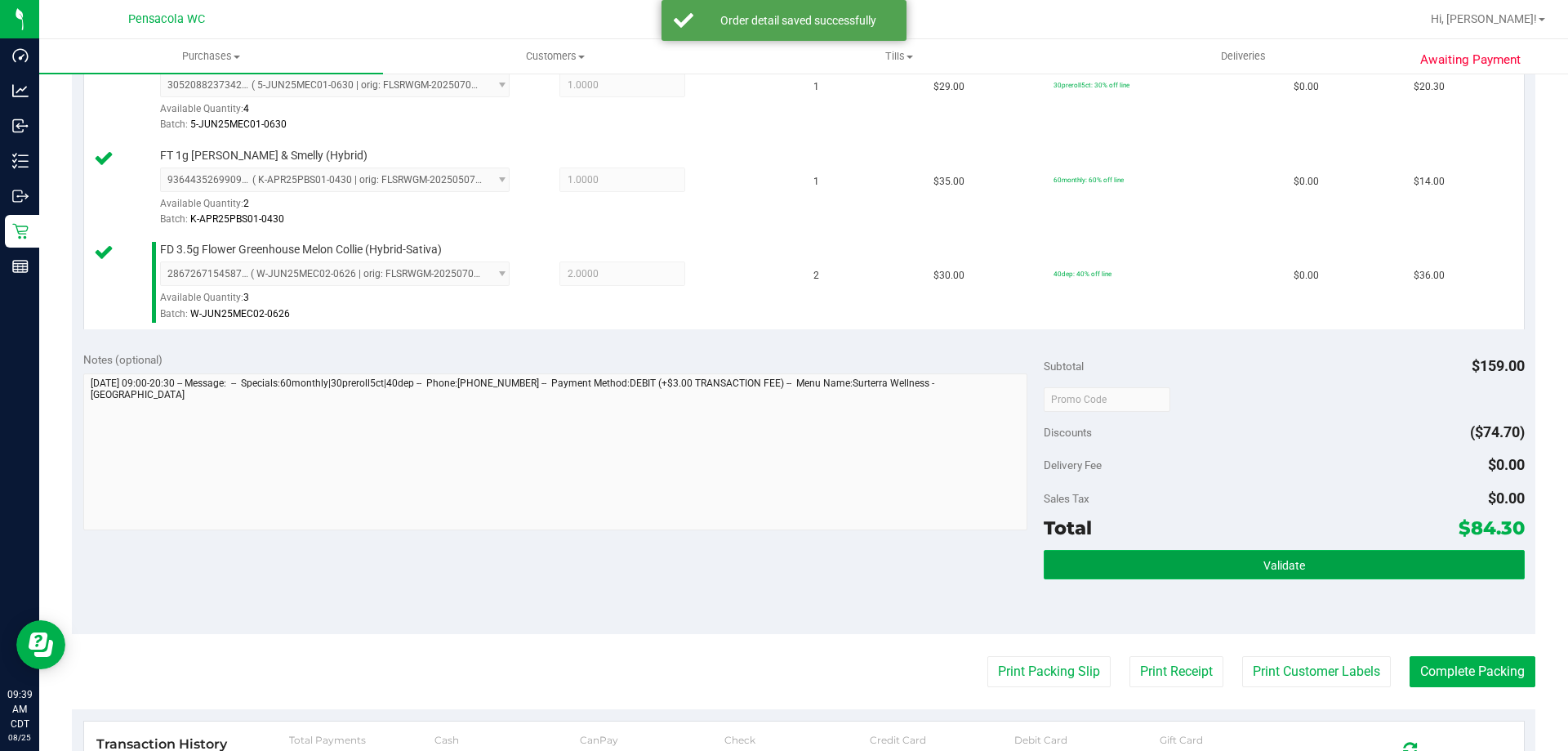
click at [1173, 571] on button "Validate" at bounding box center [1284, 564] width 481 height 29
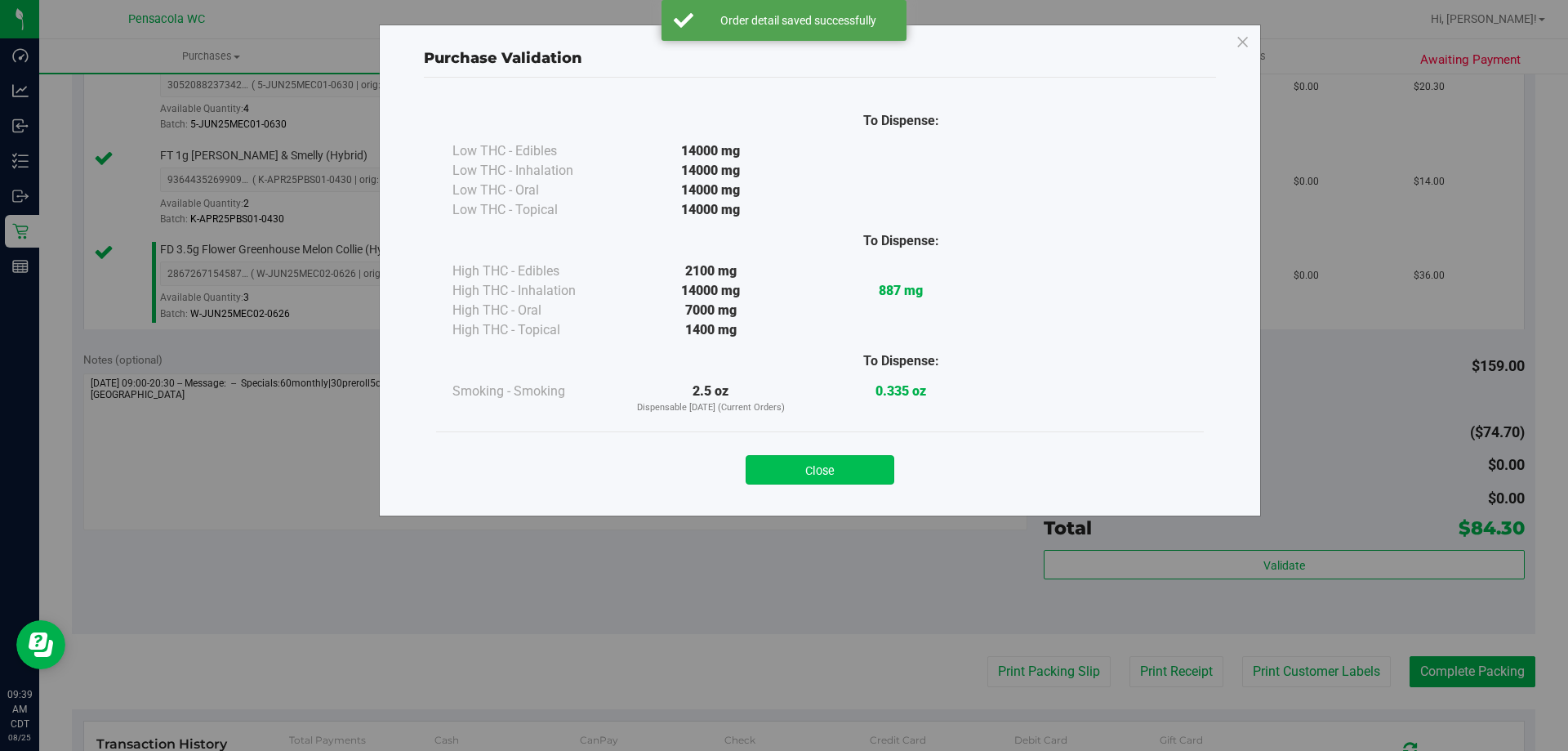
click at [832, 473] on button "Close" at bounding box center [820, 470] width 148 height 29
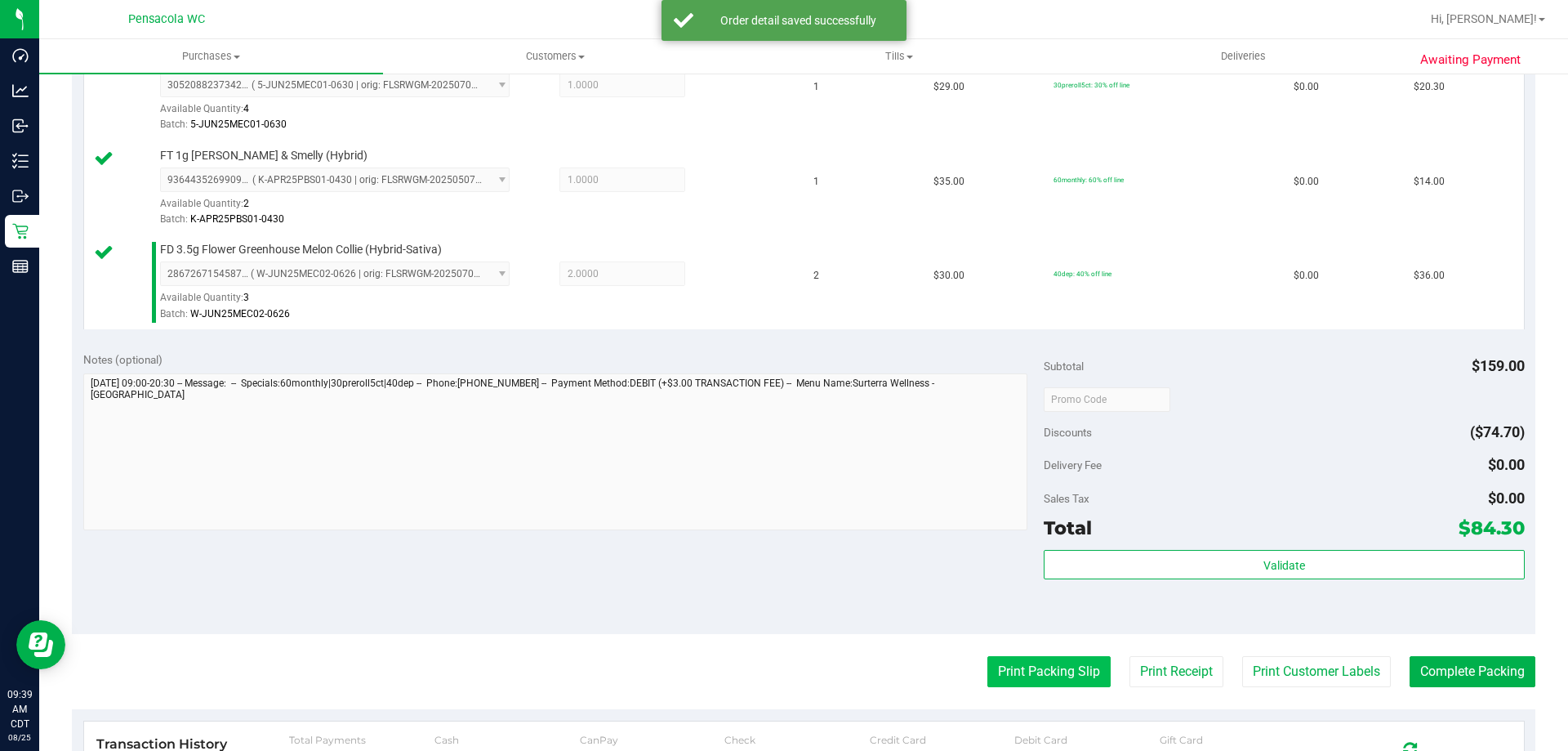
click at [1056, 685] on button "Print Packing Slip" at bounding box center [1049, 671] width 123 height 31
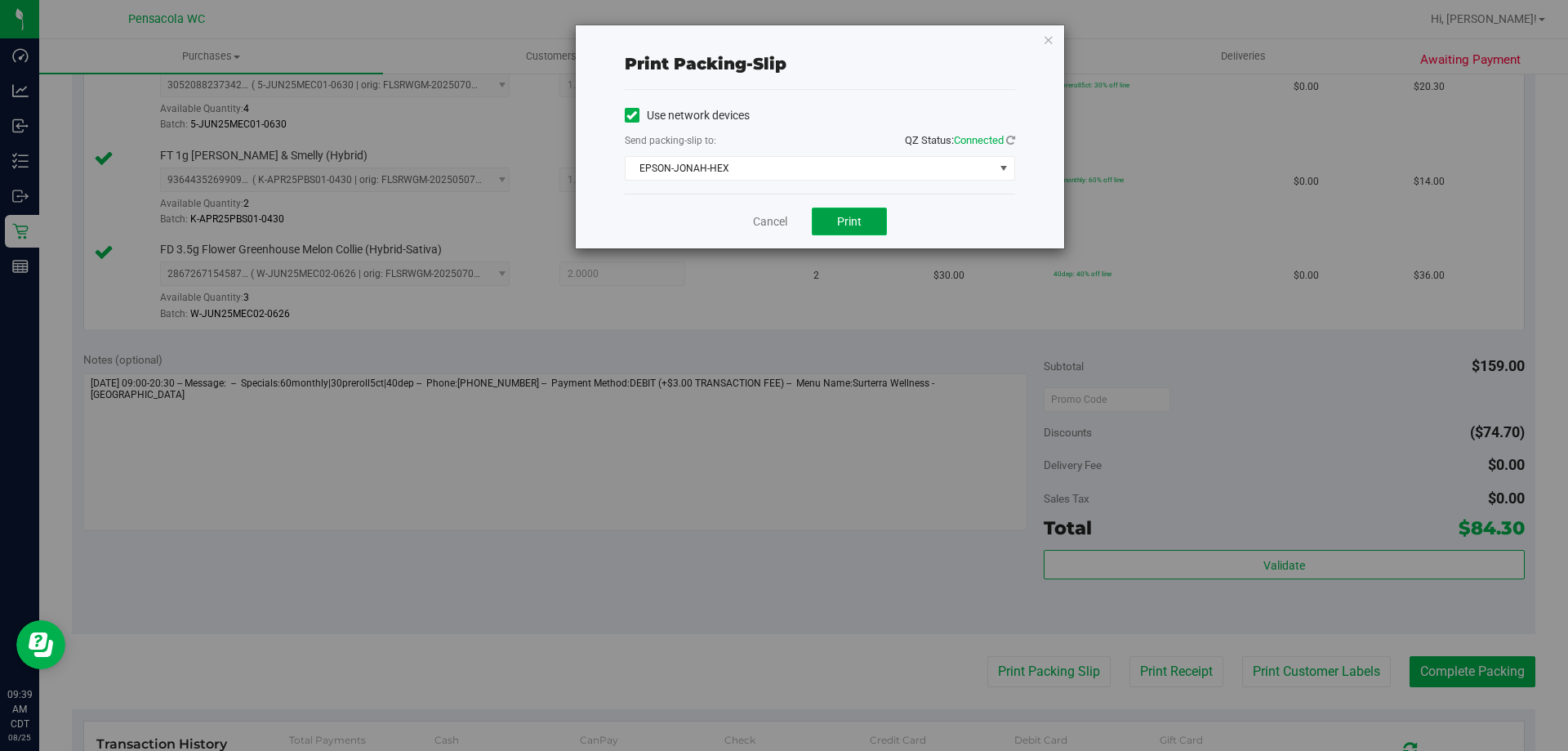
click at [833, 216] on button "Print" at bounding box center [849, 221] width 75 height 28
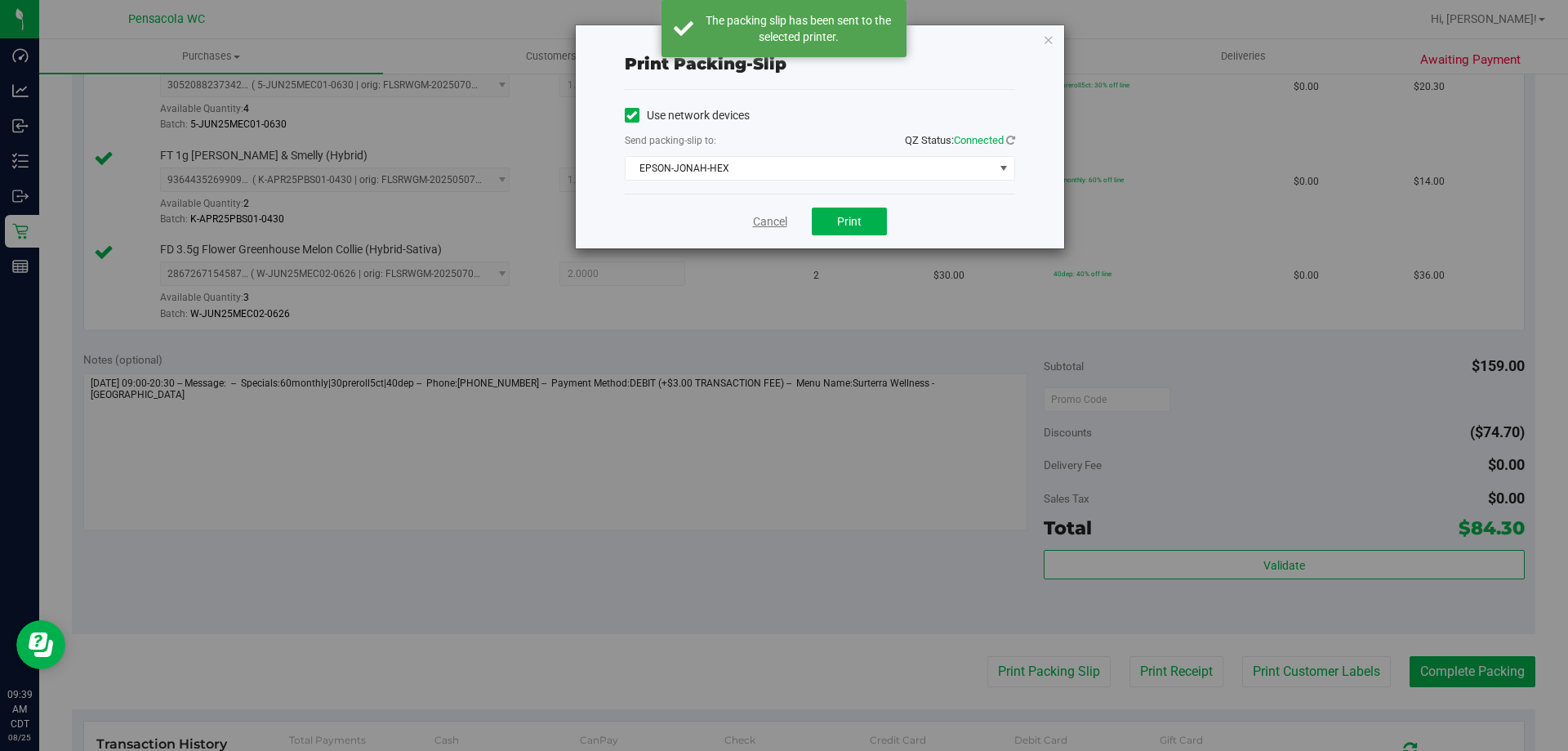
drag, startPoint x: 782, startPoint y: 220, endPoint x: 774, endPoint y: 225, distance: 9.4
click at [774, 225] on div "Cancel Print" at bounding box center [820, 221] width 390 height 55
click at [769, 222] on link "Cancel" at bounding box center [770, 221] width 34 height 17
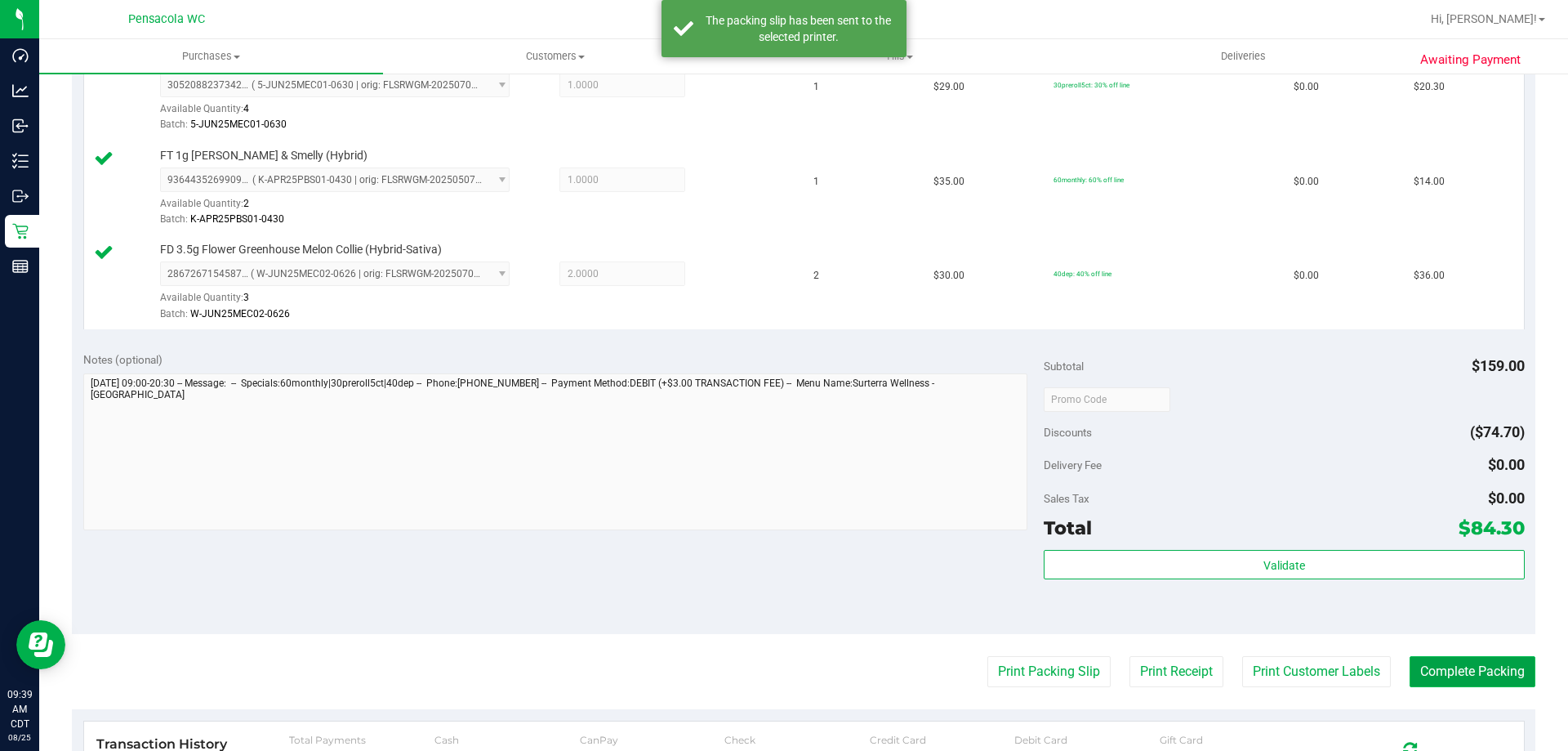
click at [1438, 671] on button "Complete Packing" at bounding box center [1473, 671] width 126 height 31
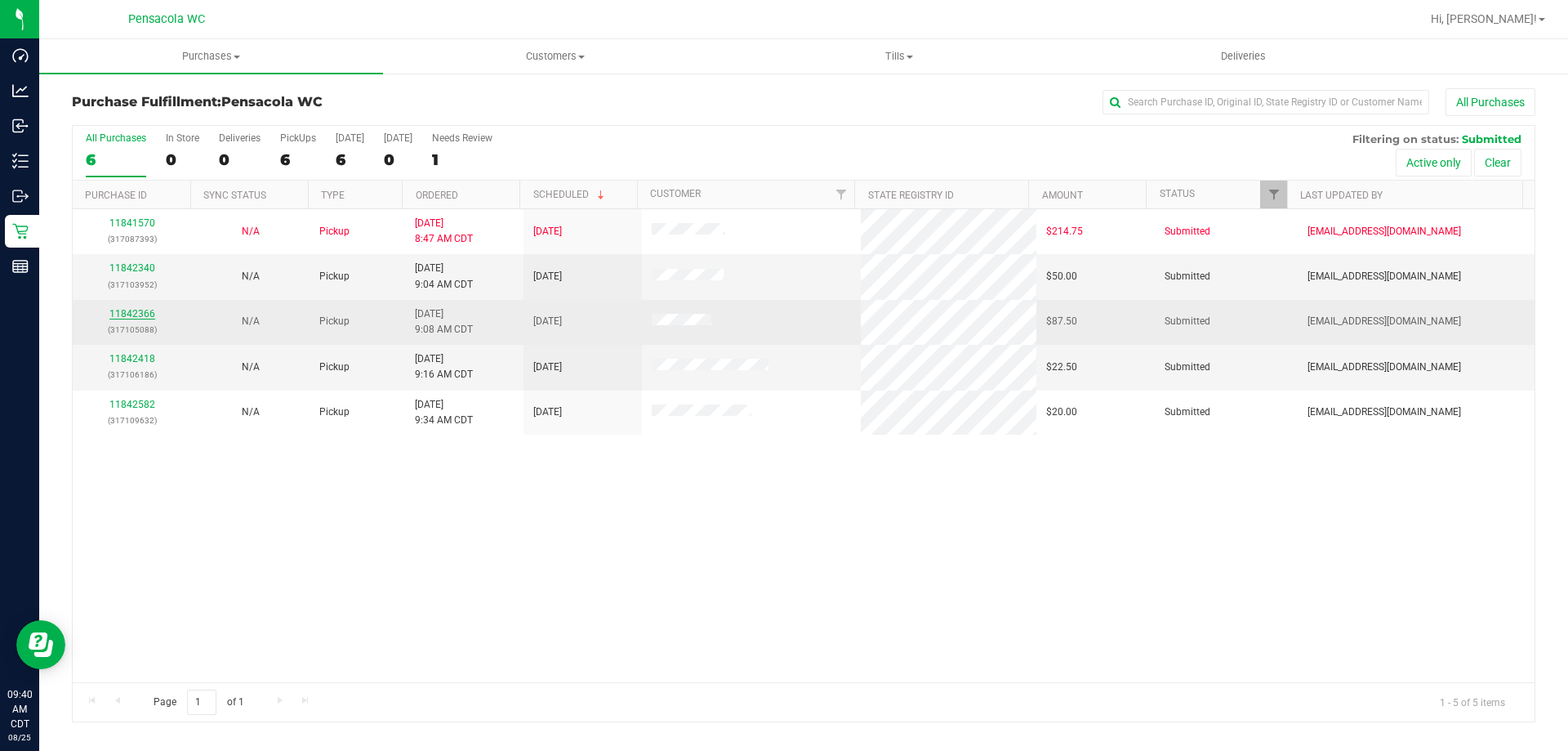
click at [138, 316] on link "11842366" at bounding box center [132, 314] width 46 height 12
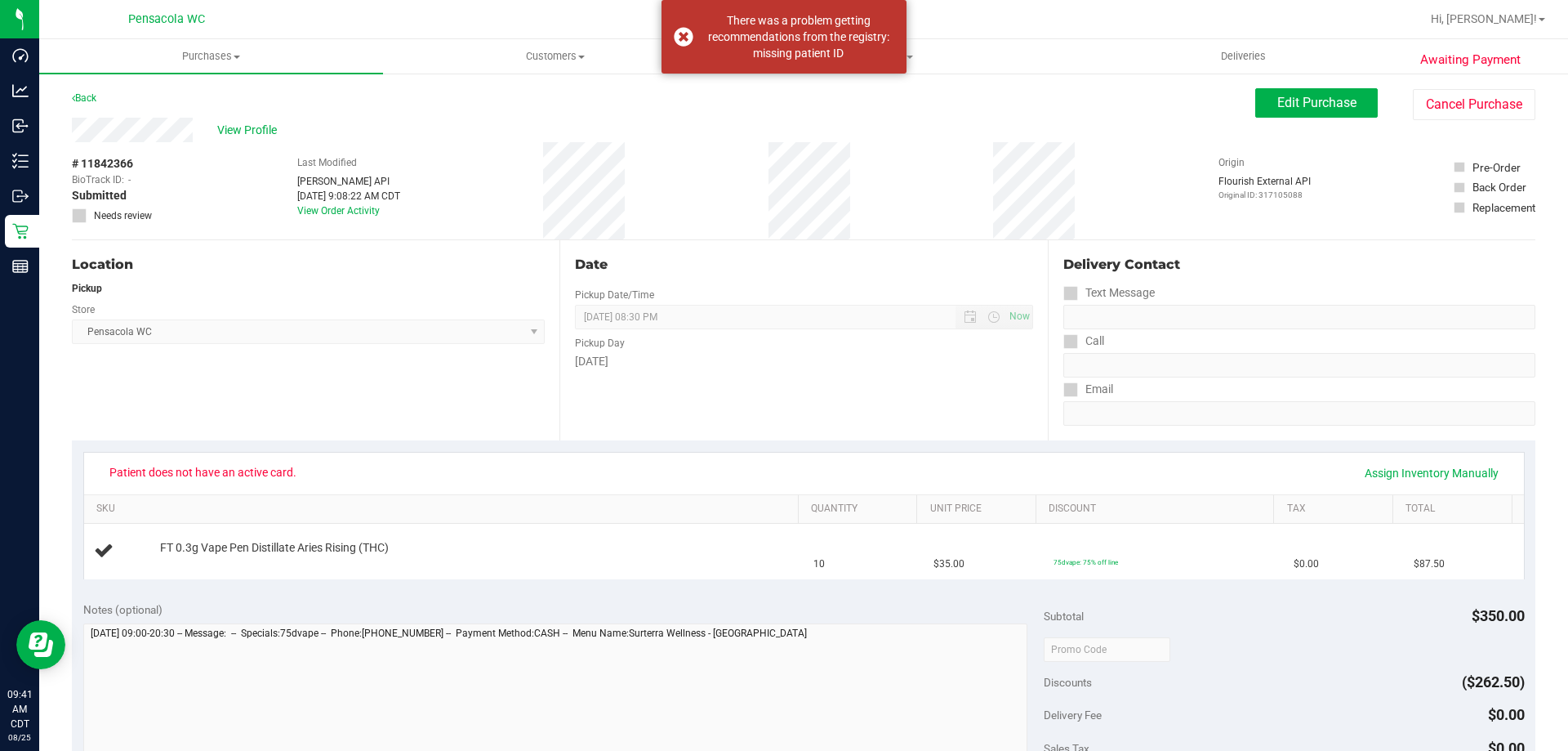
click at [476, 183] on div "# 11842366 BioTrack ID: - Submitted Needs review Last Modified [PERSON_NAME] AP…" at bounding box center [803, 191] width 1464 height 97
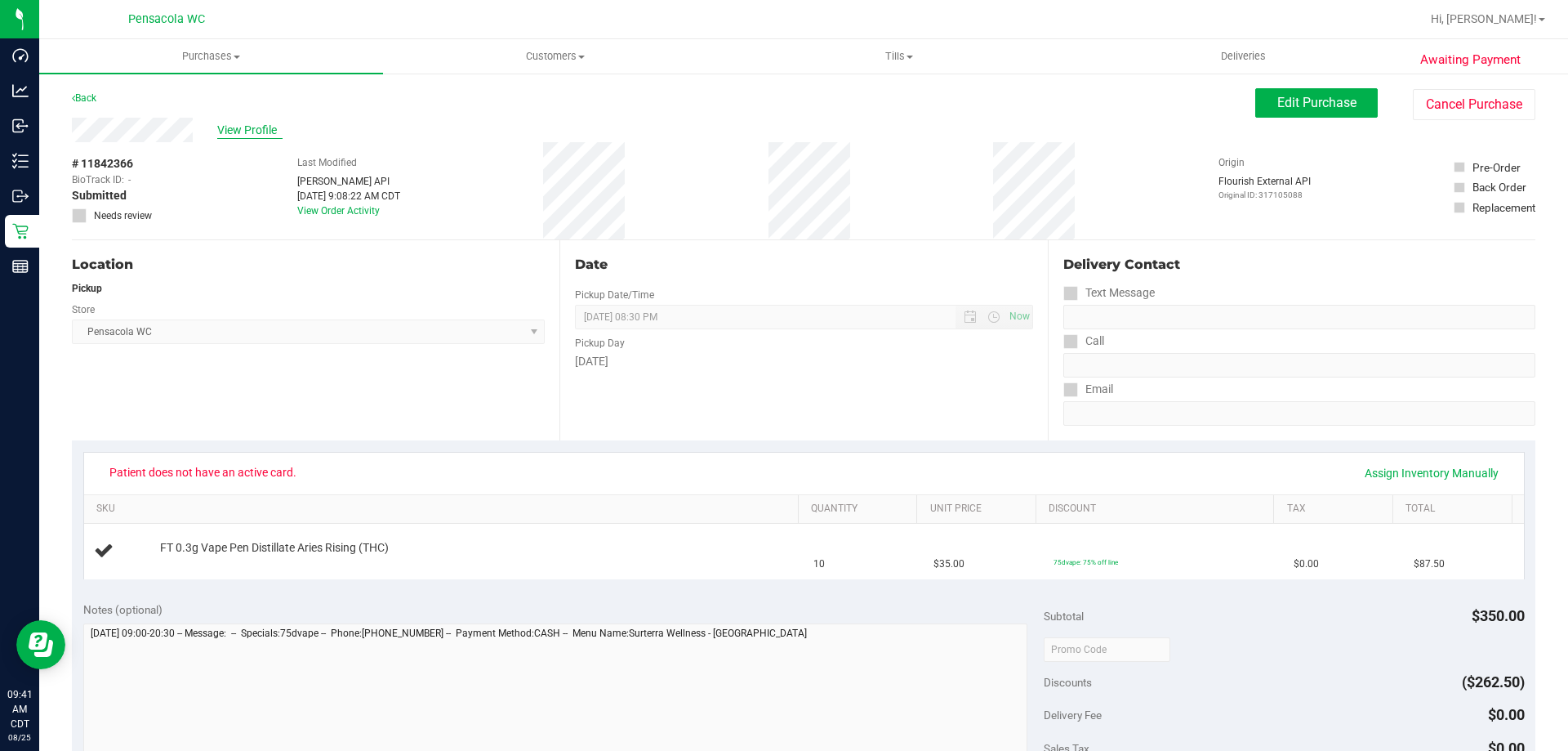
click at [260, 132] on span "View Profile" at bounding box center [250, 130] width 65 height 17
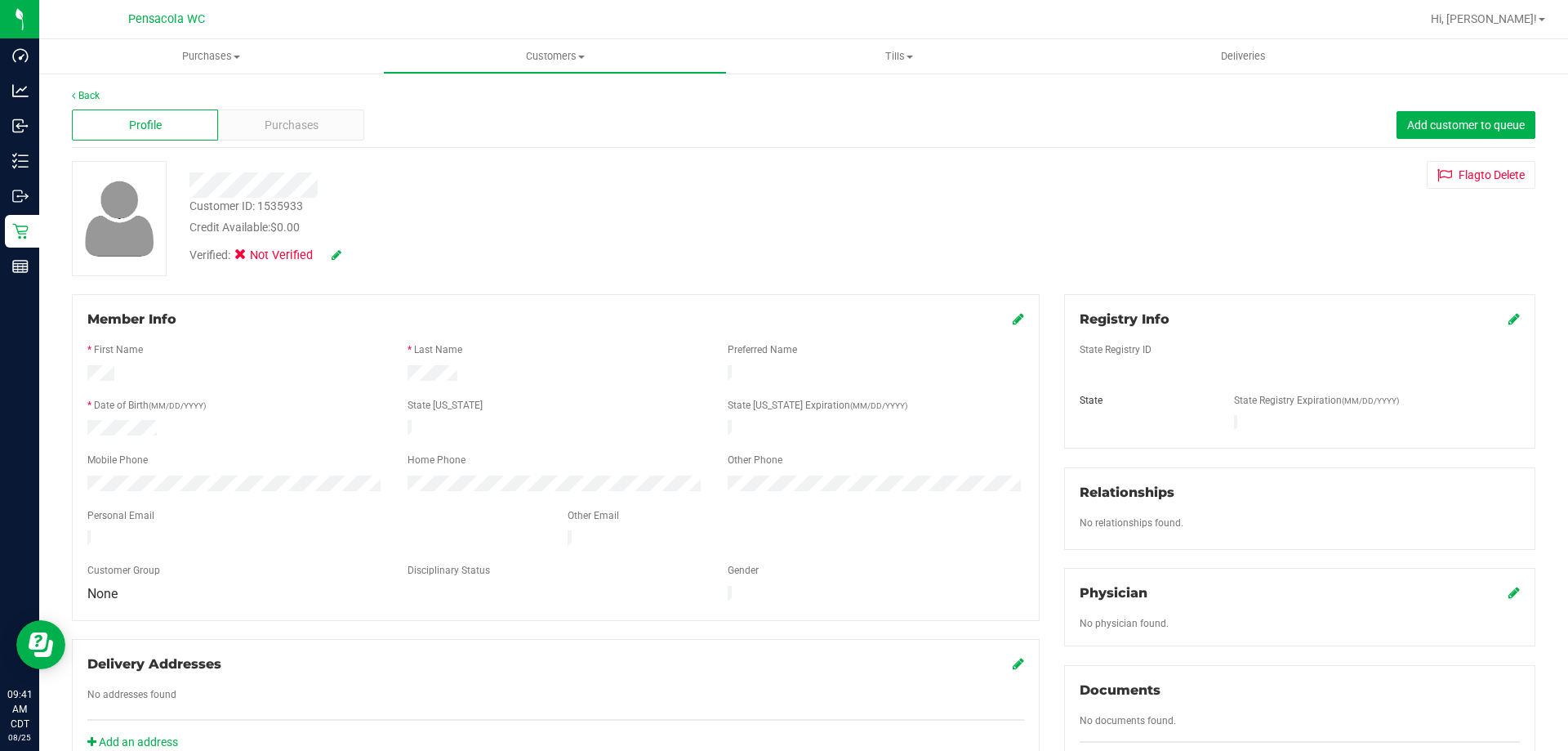
click at [1013, 317] on icon at bounding box center [1018, 318] width 12 height 13
click at [1010, 325] on icon at bounding box center [1016, 319] width 15 height 13
click at [90, 98] on link "Back" at bounding box center [86, 95] width 28 height 12
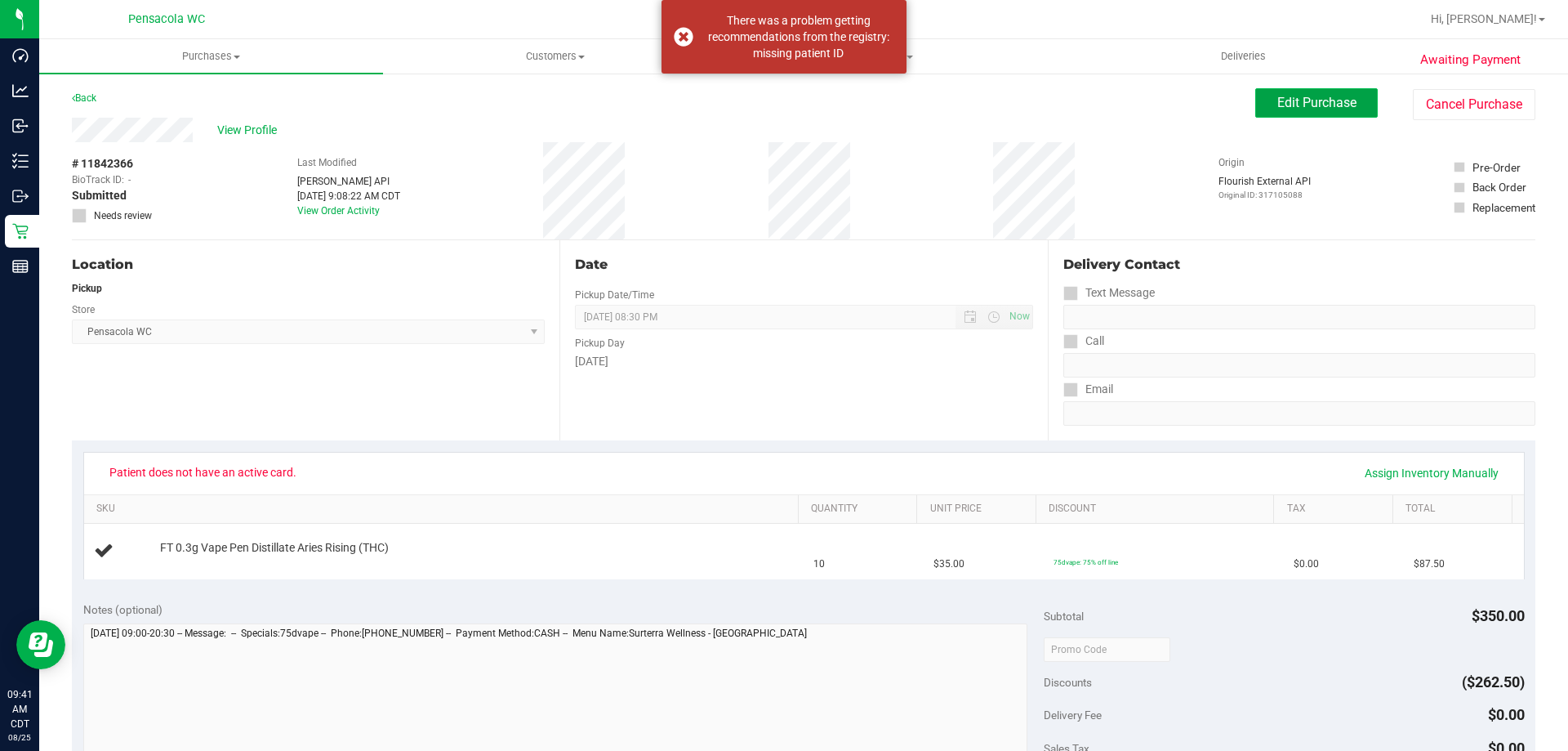
click at [1334, 104] on span "Edit Purchase" at bounding box center [1317, 102] width 80 height 16
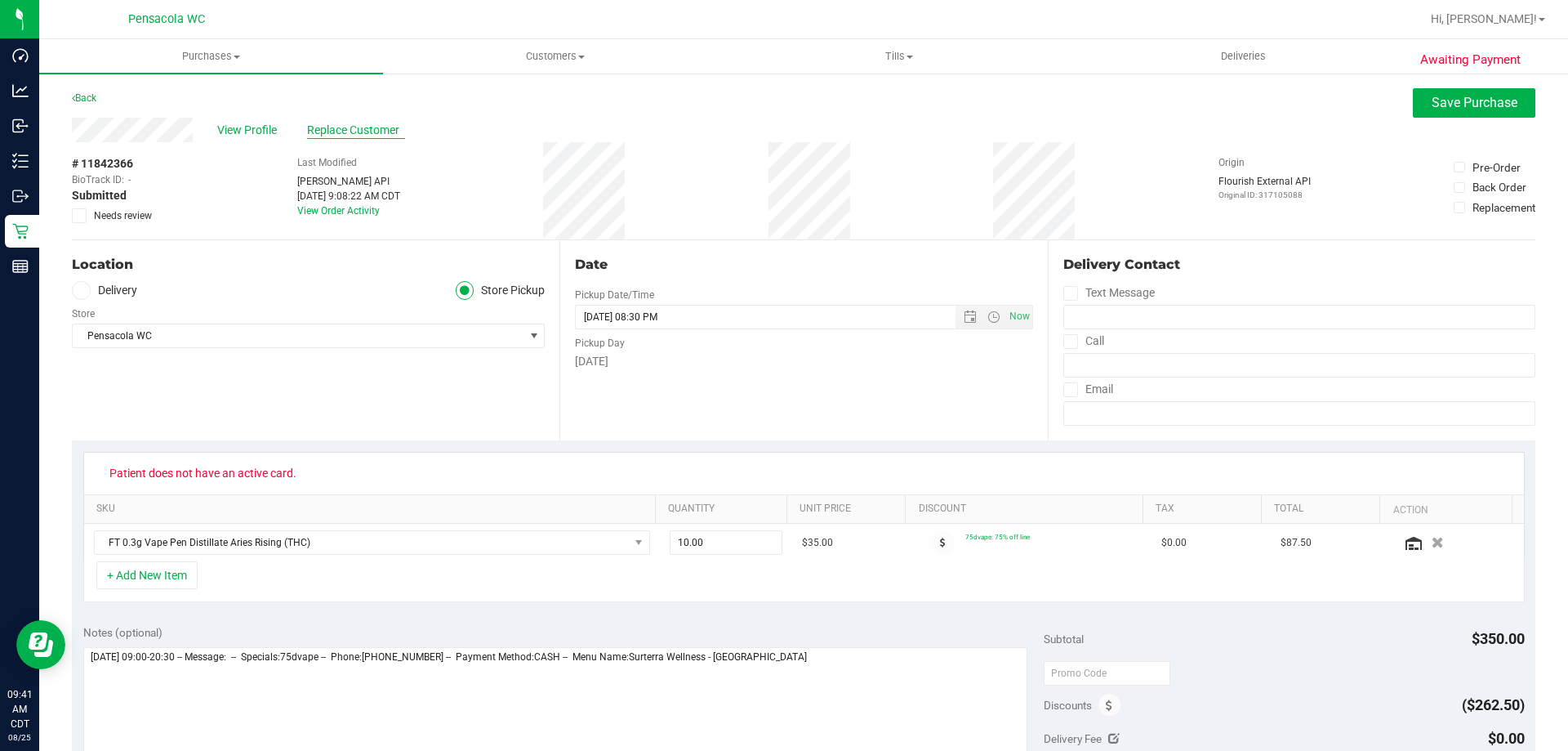
click at [366, 123] on span "Replace Customer" at bounding box center [356, 130] width 98 height 17
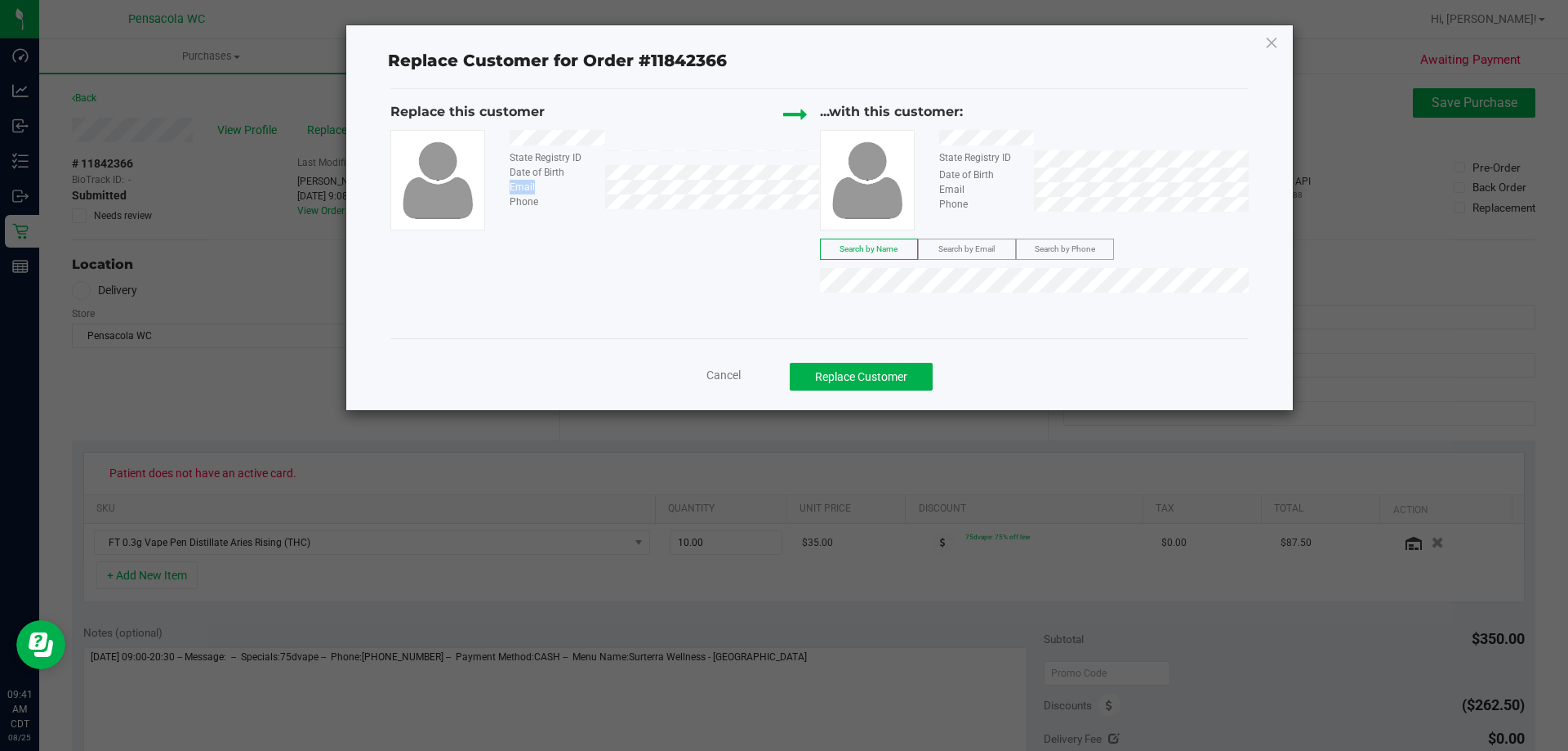
click at [737, 180] on div "State Registry ID Date of Birth Email Phone" at bounding box center [658, 169] width 321 height 80
click at [720, 137] on div at bounding box center [658, 140] width 321 height 21
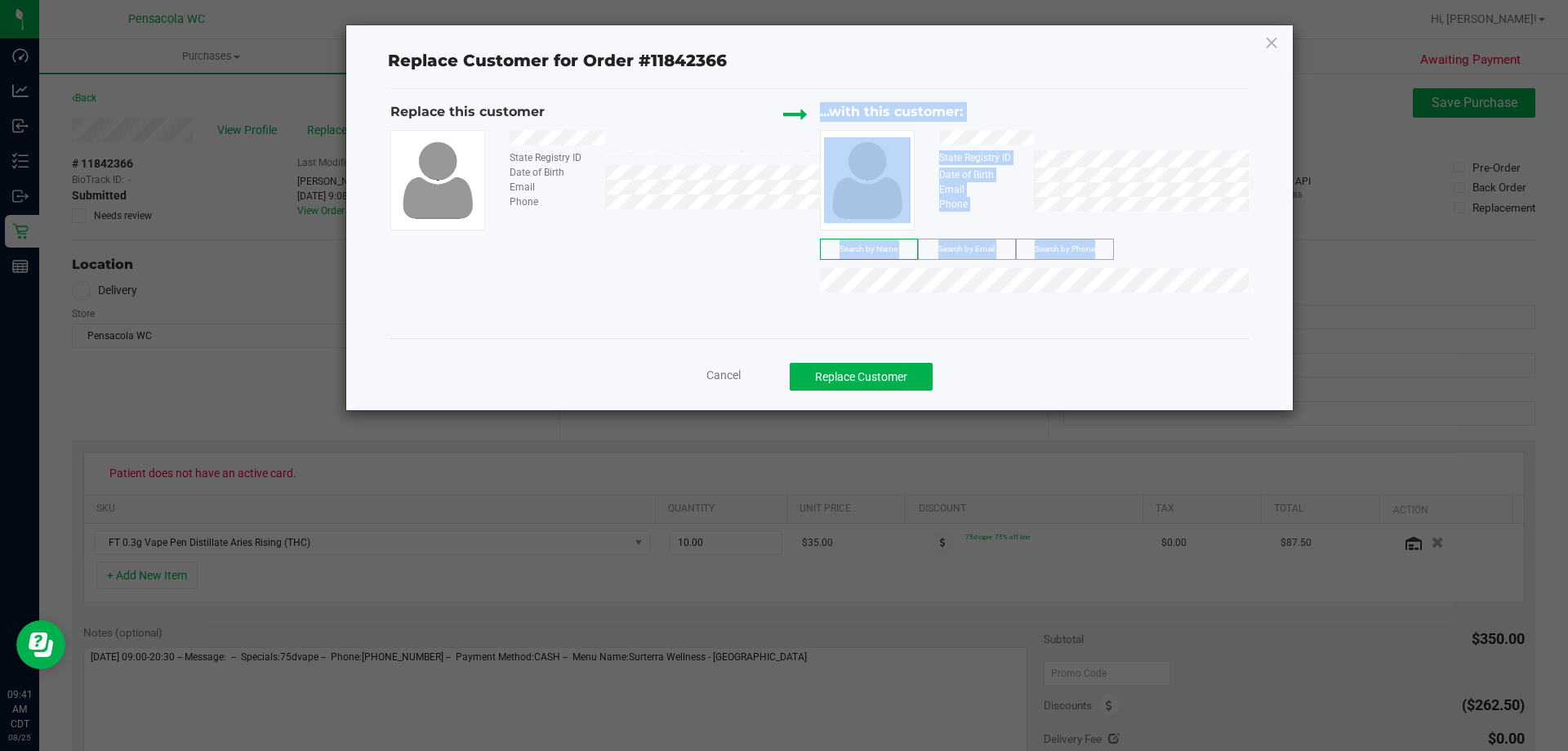
click at [632, 256] on div "Replace this customer State Registry ID Date of Birth Email Phone ...with this …" at bounding box center [819, 202] width 858 height 199
click at [995, 248] on span "Search by Email" at bounding box center [966, 248] width 56 height 9
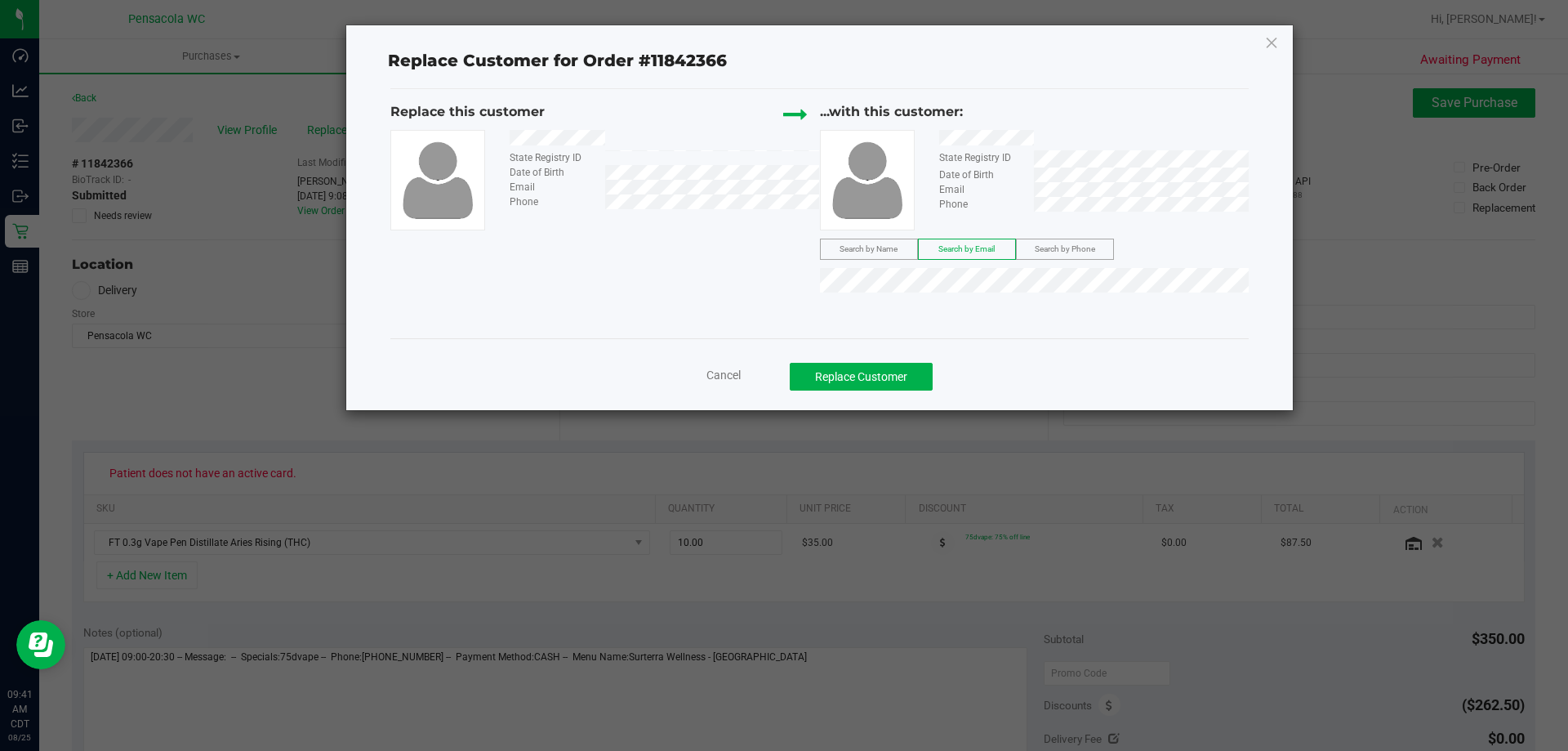
click at [959, 257] on label "Search by Email" at bounding box center [967, 249] width 96 height 20
click at [950, 244] on span "Search by Email" at bounding box center [966, 248] width 56 height 9
click at [761, 278] on div "Replace this customer State Registry ID Date of Birth Email Phone ...with this …" at bounding box center [819, 202] width 858 height 199
click at [845, 308] on span "[PERSON_NAME]" at bounding box center [874, 310] width 87 height 13
click at [836, 374] on button "Replace Customer" at bounding box center [861, 376] width 143 height 28
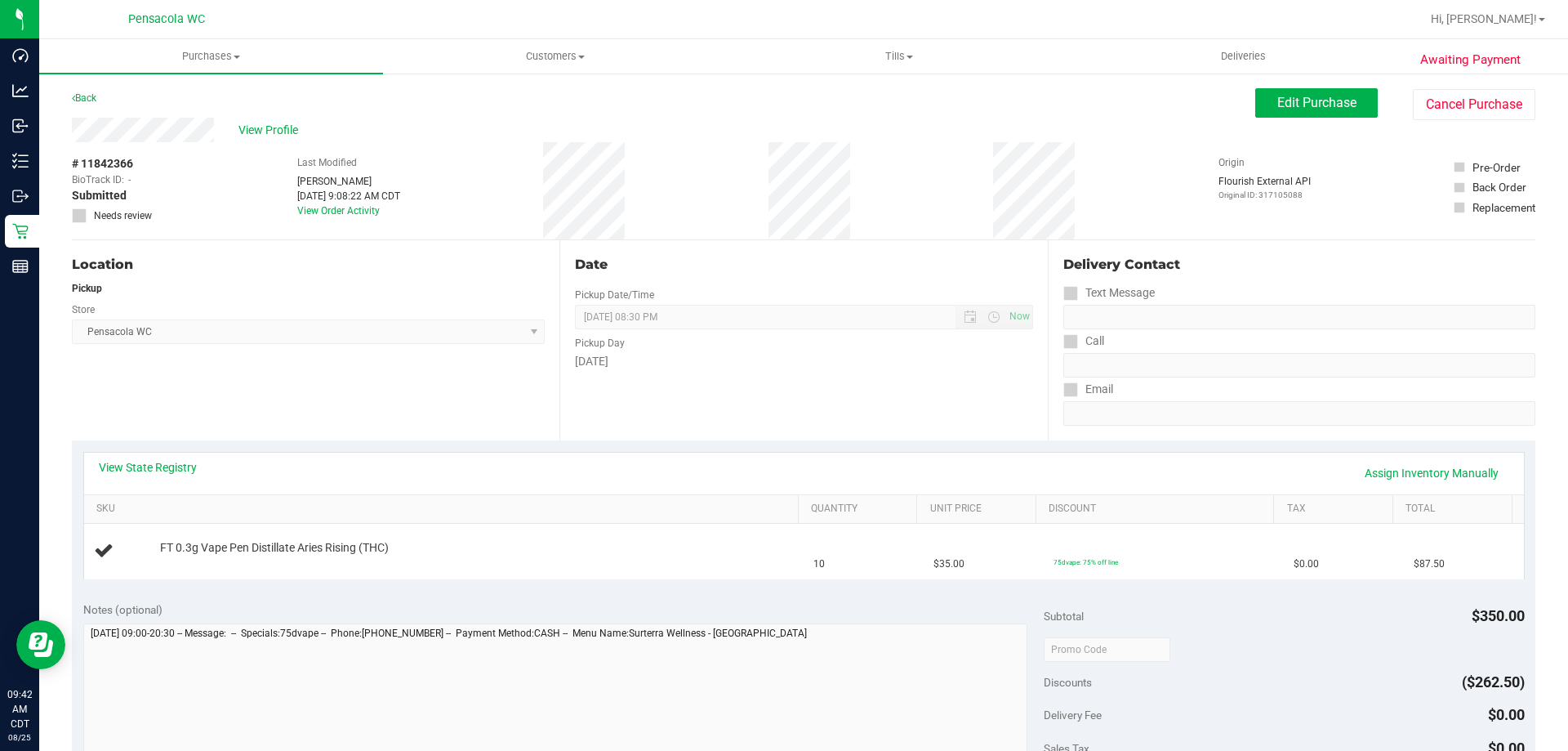
click at [518, 215] on div "# 11842366 BioTrack ID: - Submitted Needs review Last Modified [PERSON_NAME] [D…" at bounding box center [803, 191] width 1464 height 97
click at [180, 466] on link "View State Registry" at bounding box center [148, 467] width 98 height 17
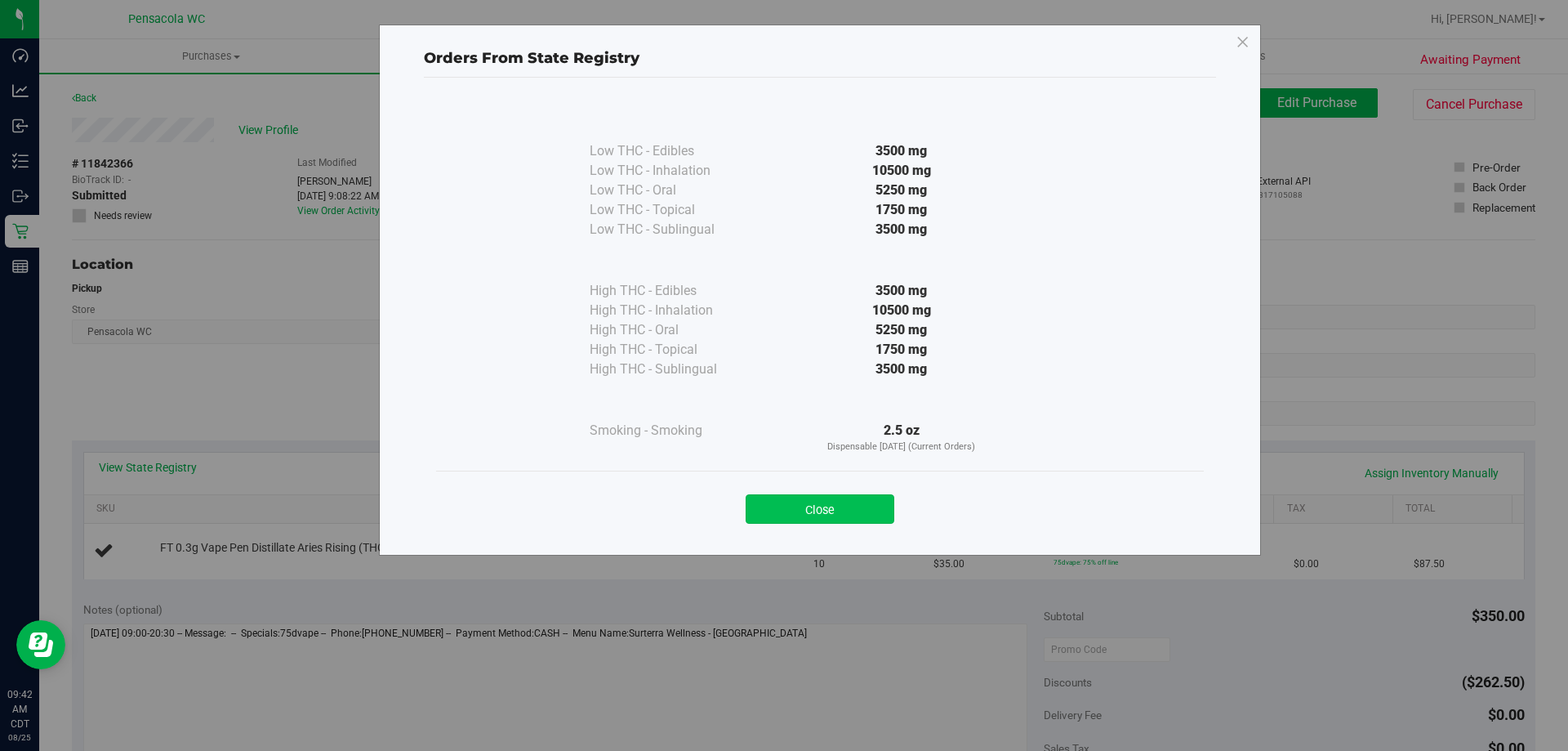
drag, startPoint x: 797, startPoint y: 490, endPoint x: 812, endPoint y: 505, distance: 21.2
click at [812, 505] on div "Close" at bounding box center [820, 504] width 743 height 41
click at [812, 505] on button "Close" at bounding box center [820, 509] width 148 height 29
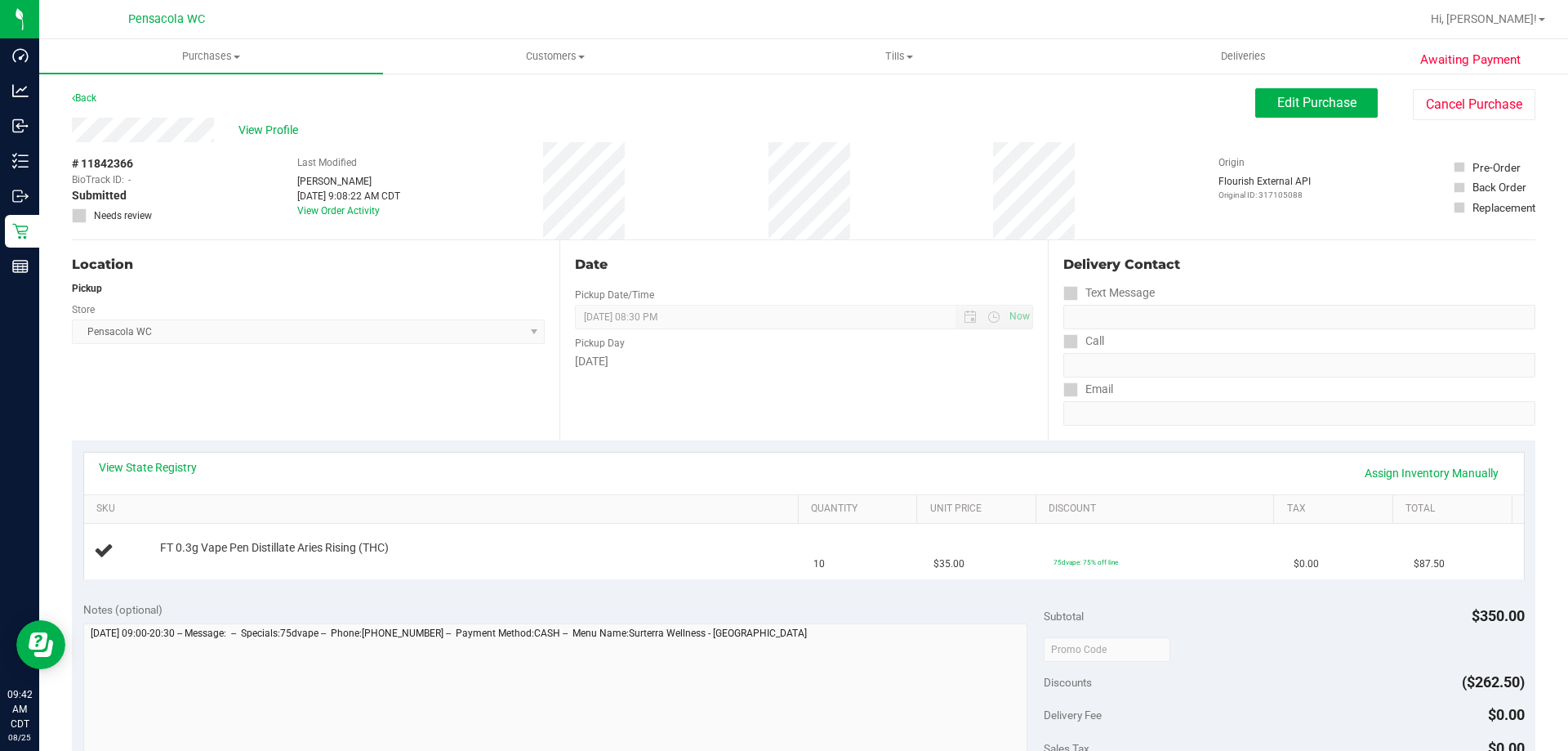
click at [798, 403] on div "Date Pickup Date/Time [DATE] Now [DATE] 08:30 PM Now Pickup Day [DATE]" at bounding box center [803, 340] width 488 height 201
drag, startPoint x: 1298, startPoint y: 97, endPoint x: 1280, endPoint y: 99, distance: 18.1
click at [1298, 97] on span "Edit Purchase" at bounding box center [1317, 102] width 80 height 16
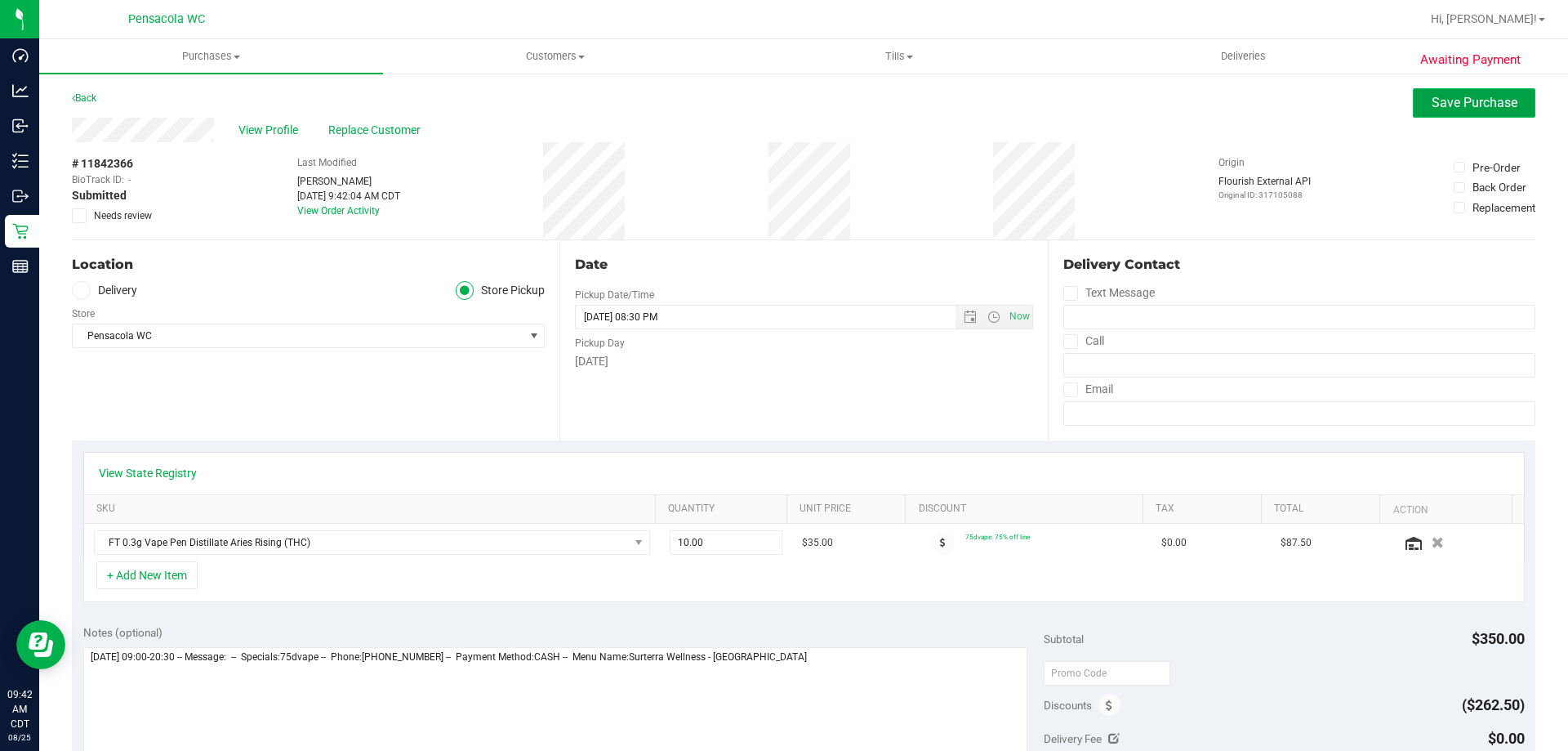
click at [1445, 98] on span "Save Purchase" at bounding box center [1475, 102] width 86 height 16
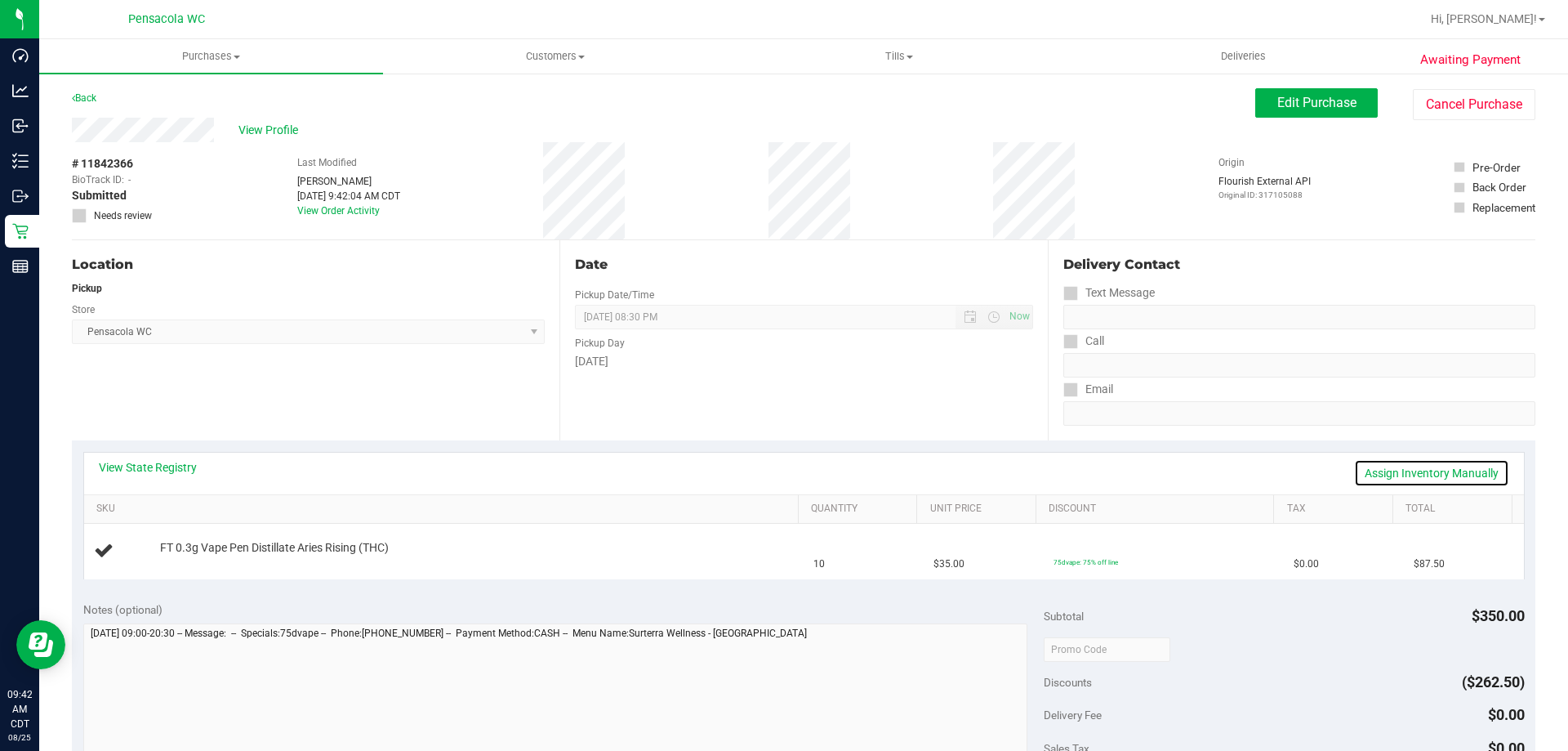
click at [1433, 463] on link "Assign Inventory Manually" at bounding box center [1432, 473] width 155 height 28
click at [178, 556] on link "Add Package" at bounding box center [190, 559] width 59 height 12
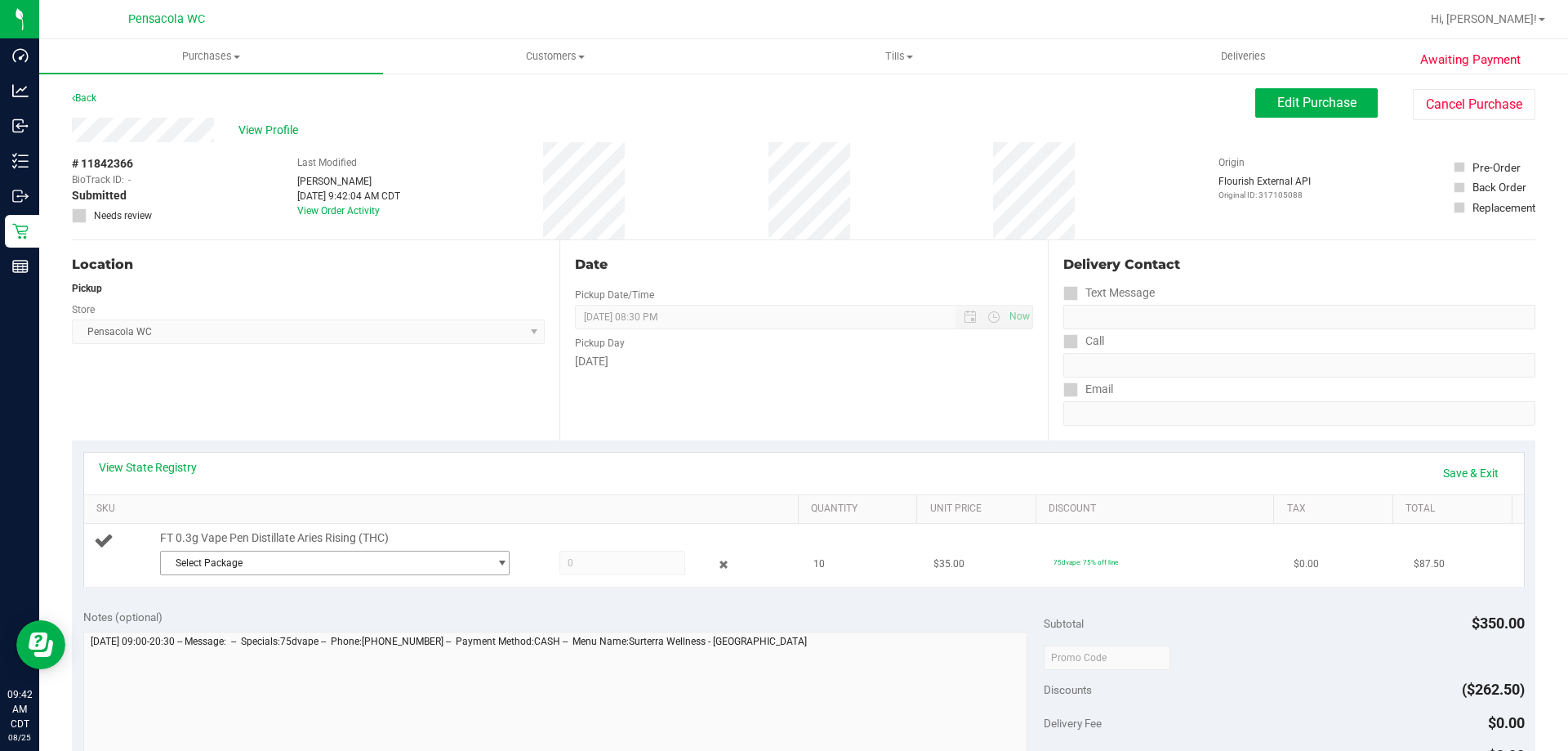
click at [247, 563] on span "Select Package" at bounding box center [324, 562] width 327 height 23
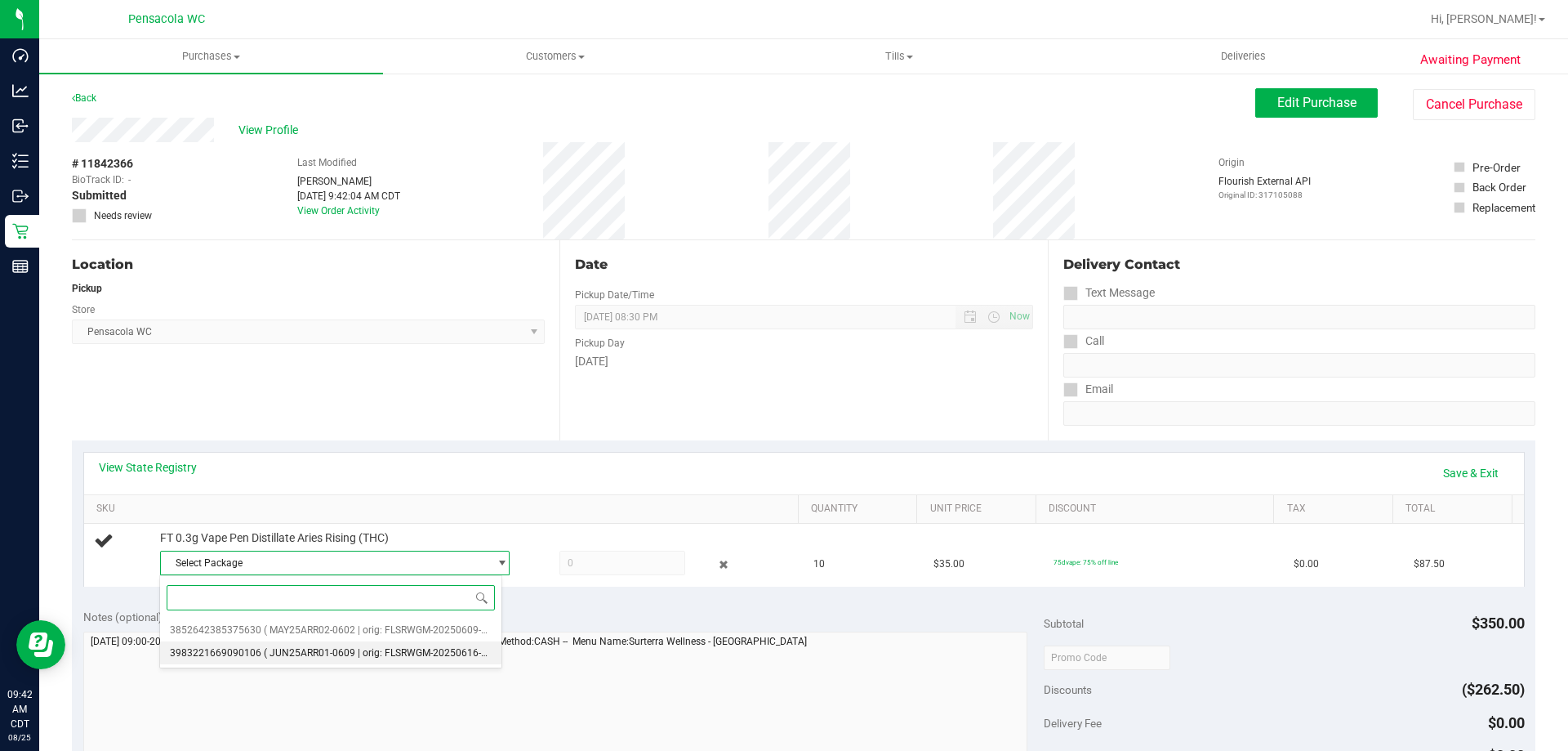
click at [312, 651] on span "( JUN25ARR01-0609 | orig: FLSRWGM-20250616-856 )" at bounding box center [383, 653] width 240 height 12
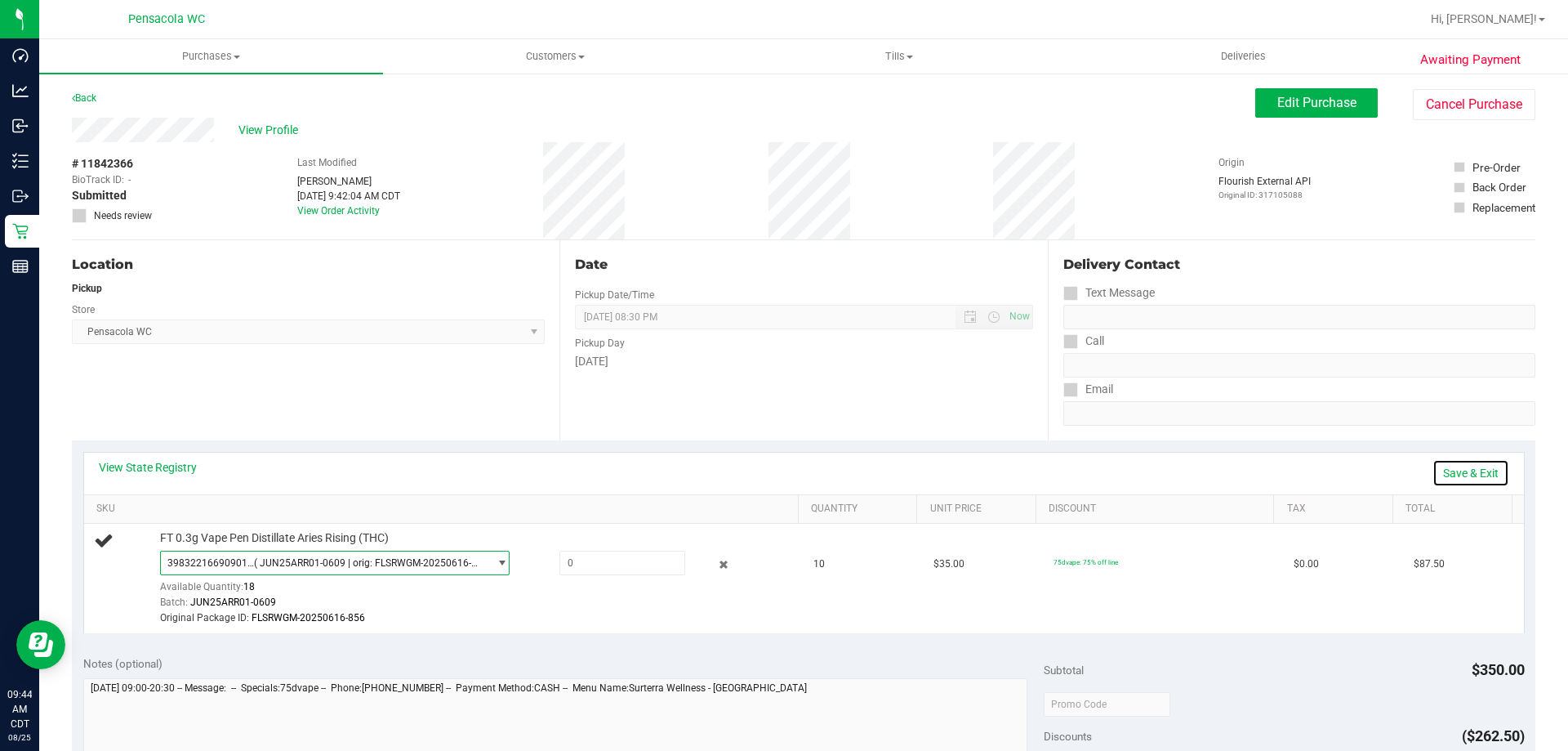
click at [1453, 471] on link "Save & Exit" at bounding box center [1472, 473] width 77 height 28
click at [1434, 470] on link "Assign Inventory Manually" at bounding box center [1432, 473] width 155 height 28
click at [716, 572] on icon at bounding box center [724, 564] width 17 height 19
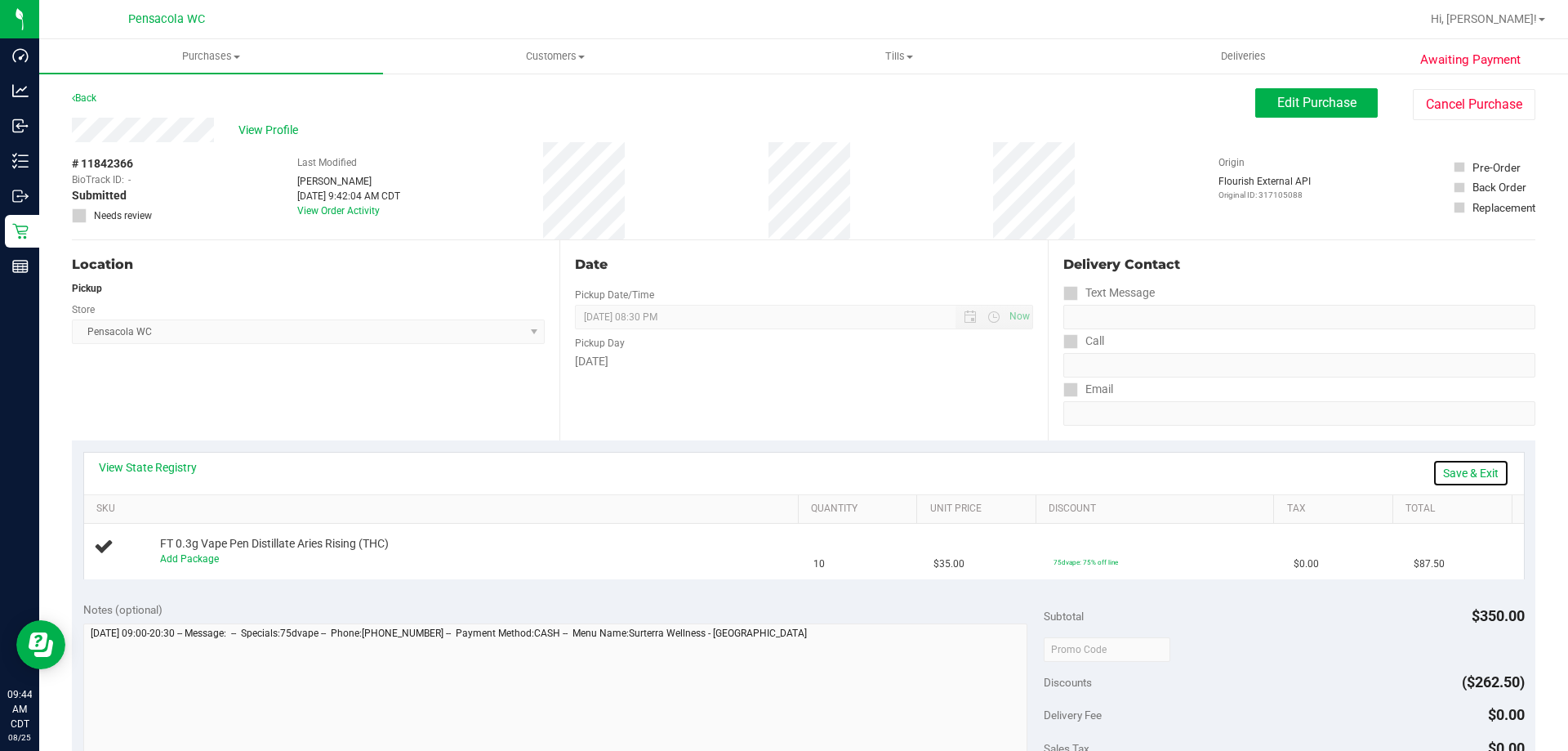
click at [1457, 475] on link "Save & Exit" at bounding box center [1472, 473] width 77 height 28
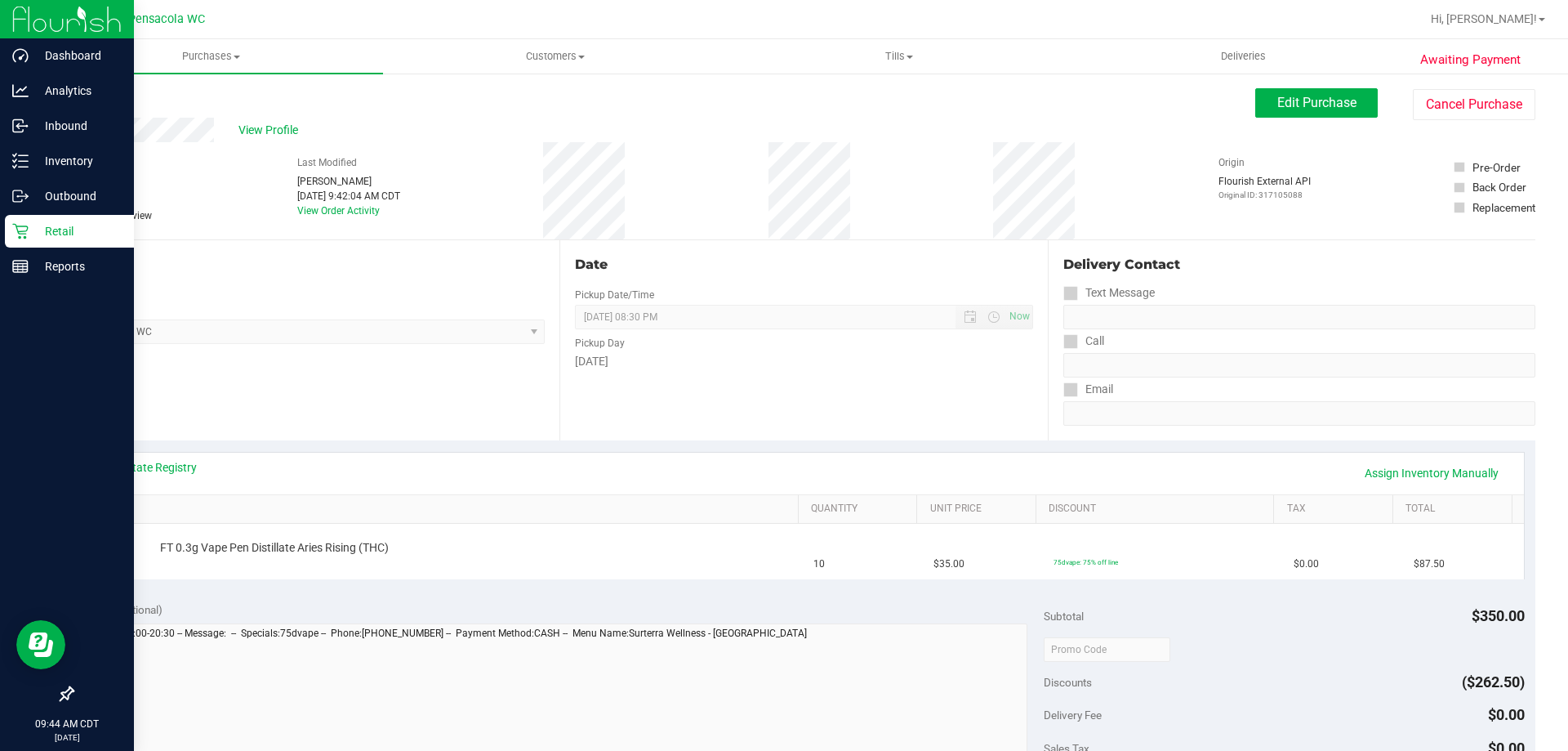
click at [18, 236] on icon at bounding box center [20, 231] width 17 height 17
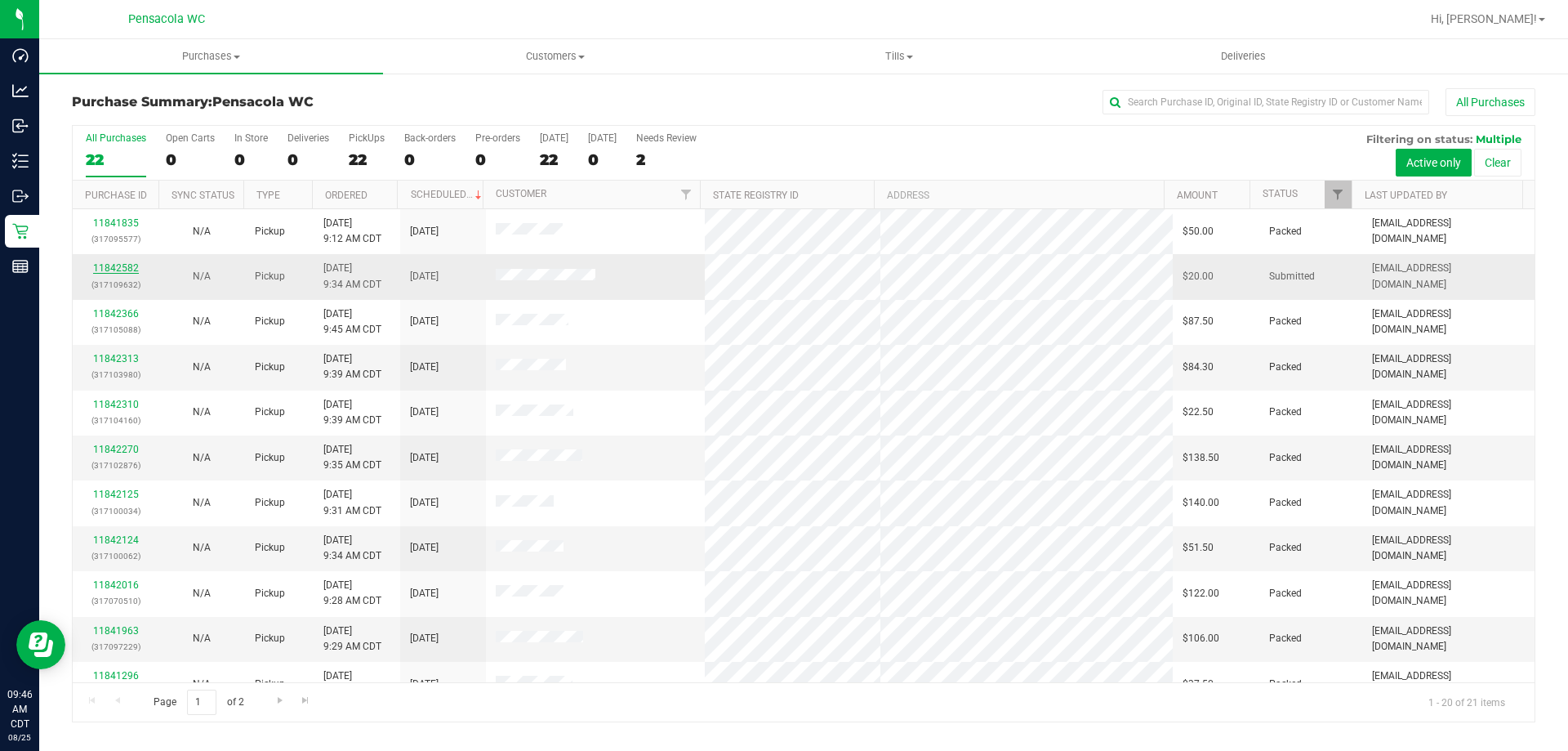
click at [116, 267] on link "11842582" at bounding box center [116, 268] width 46 height 12
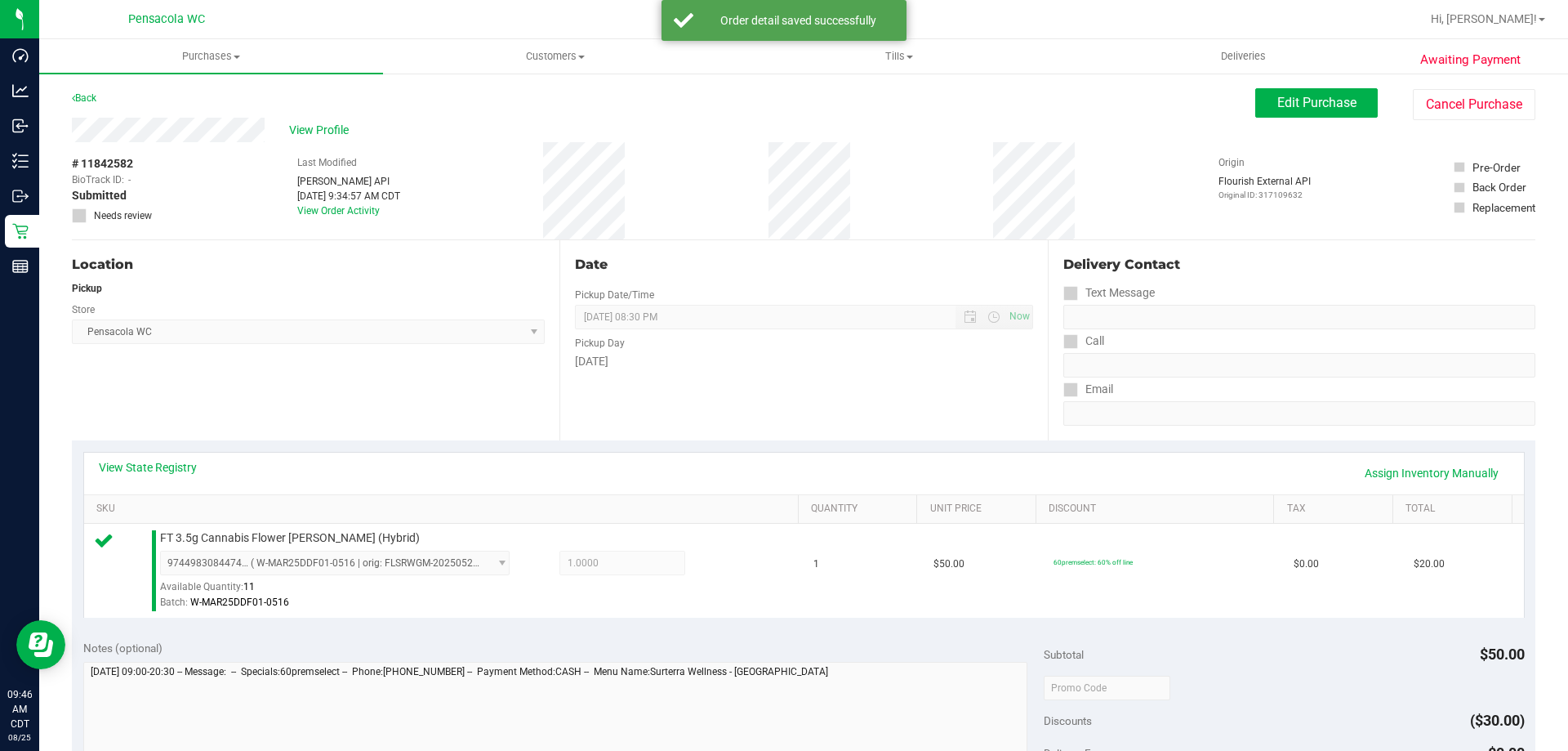
scroll to position [326, 0]
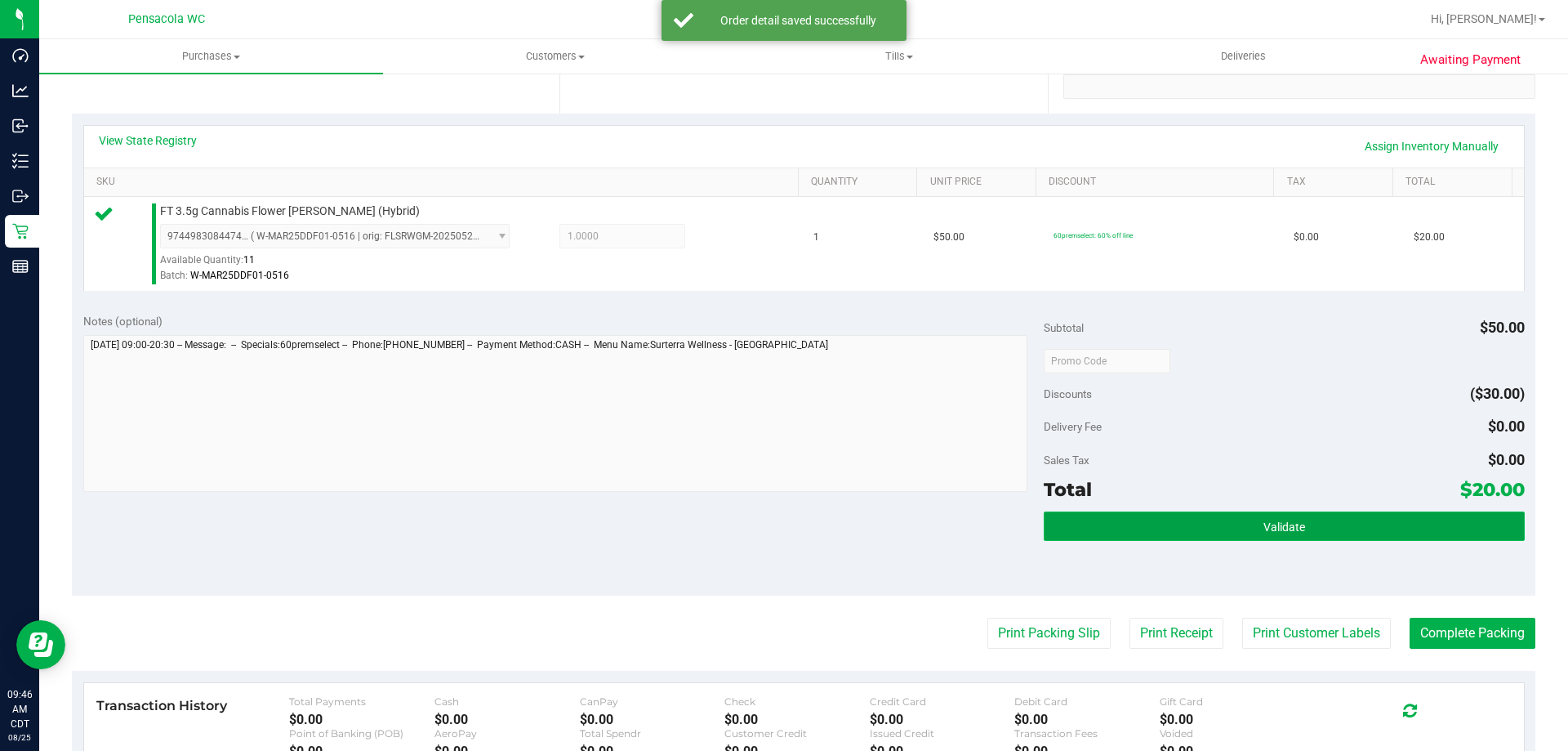
click at [1326, 524] on button "Validate" at bounding box center [1284, 526] width 481 height 29
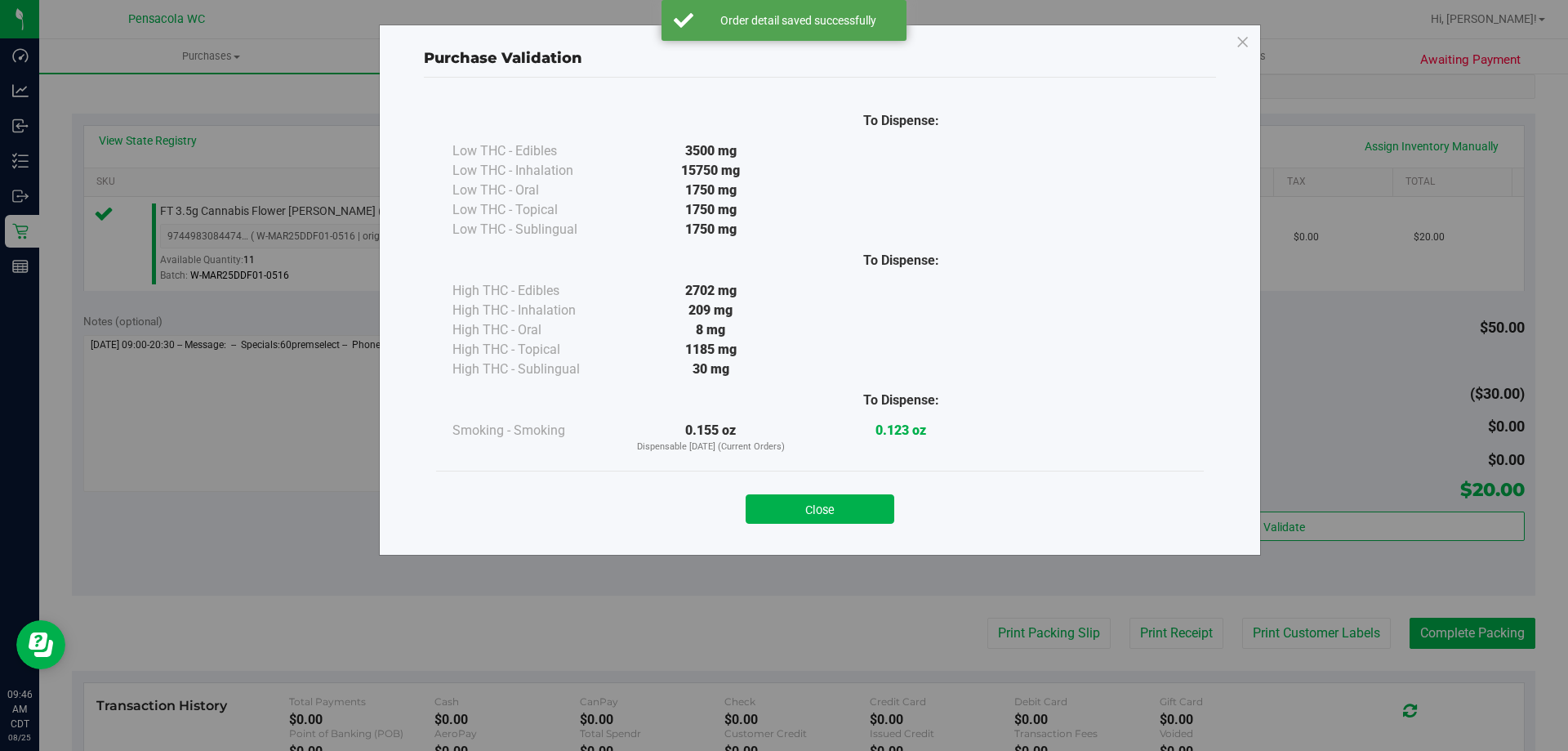
click at [863, 491] on div "Close" at bounding box center [820, 504] width 743 height 41
click at [862, 506] on button "Close" at bounding box center [820, 509] width 148 height 29
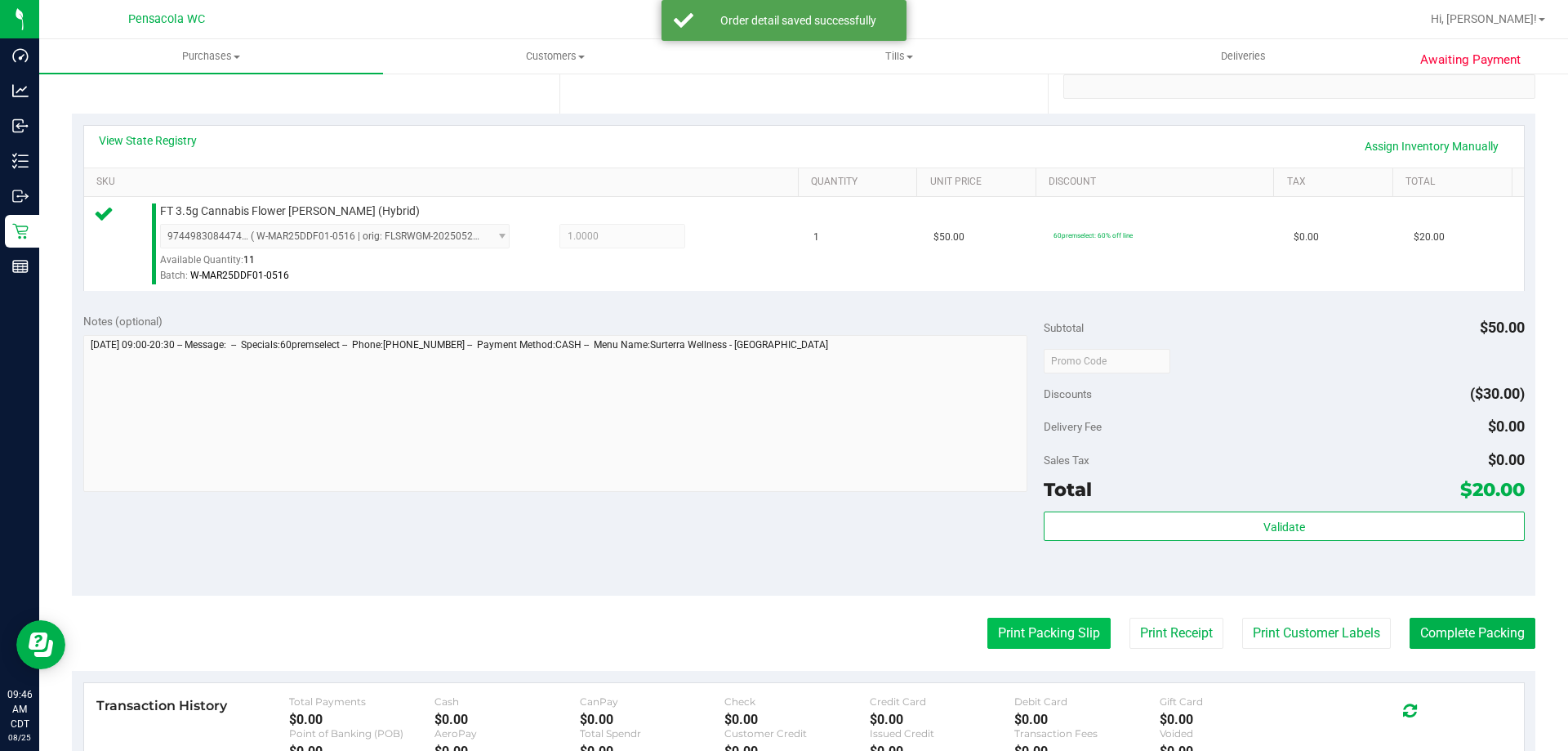
click at [1013, 624] on button "Print Packing Slip" at bounding box center [1049, 633] width 123 height 31
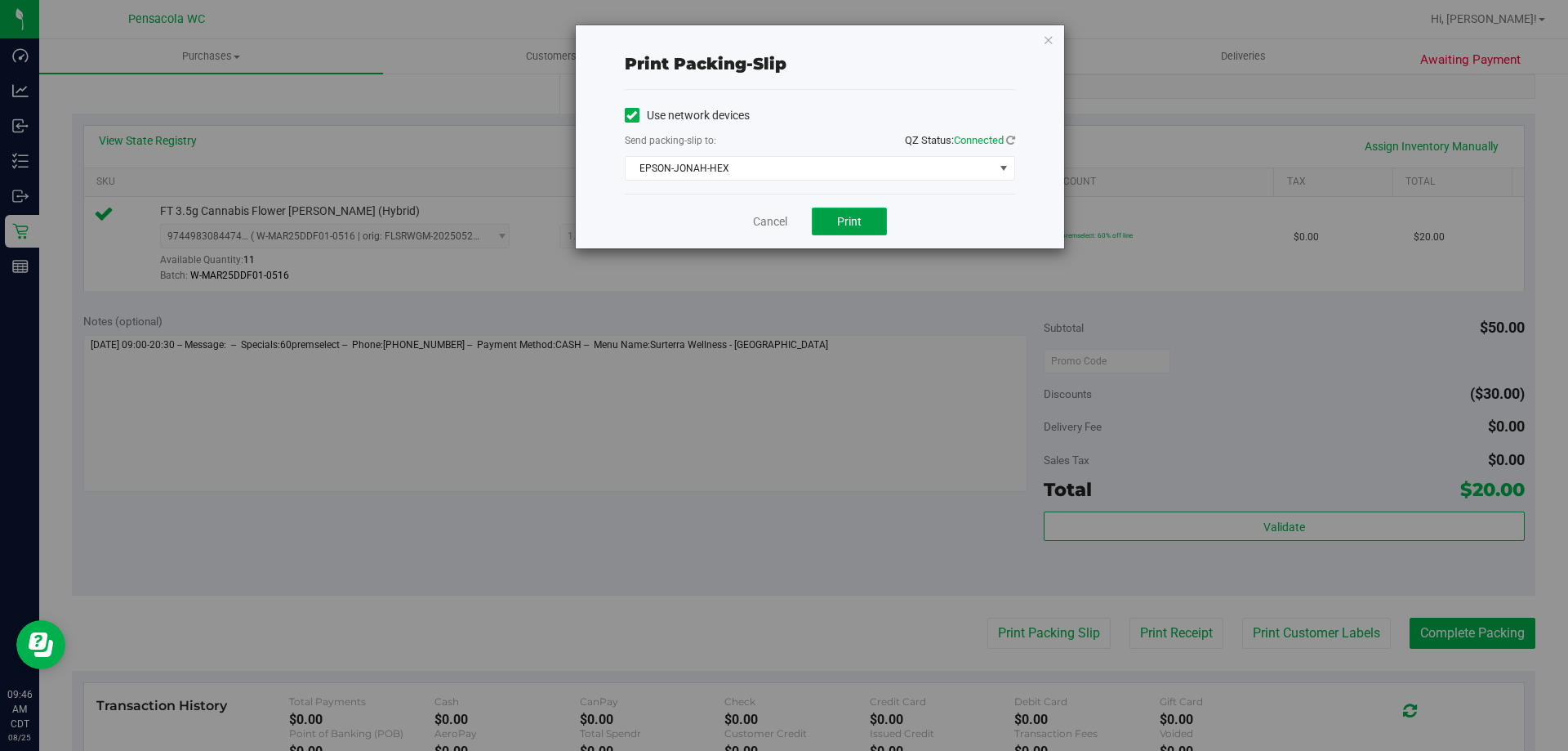
click at [850, 230] on button "Print" at bounding box center [849, 221] width 75 height 28
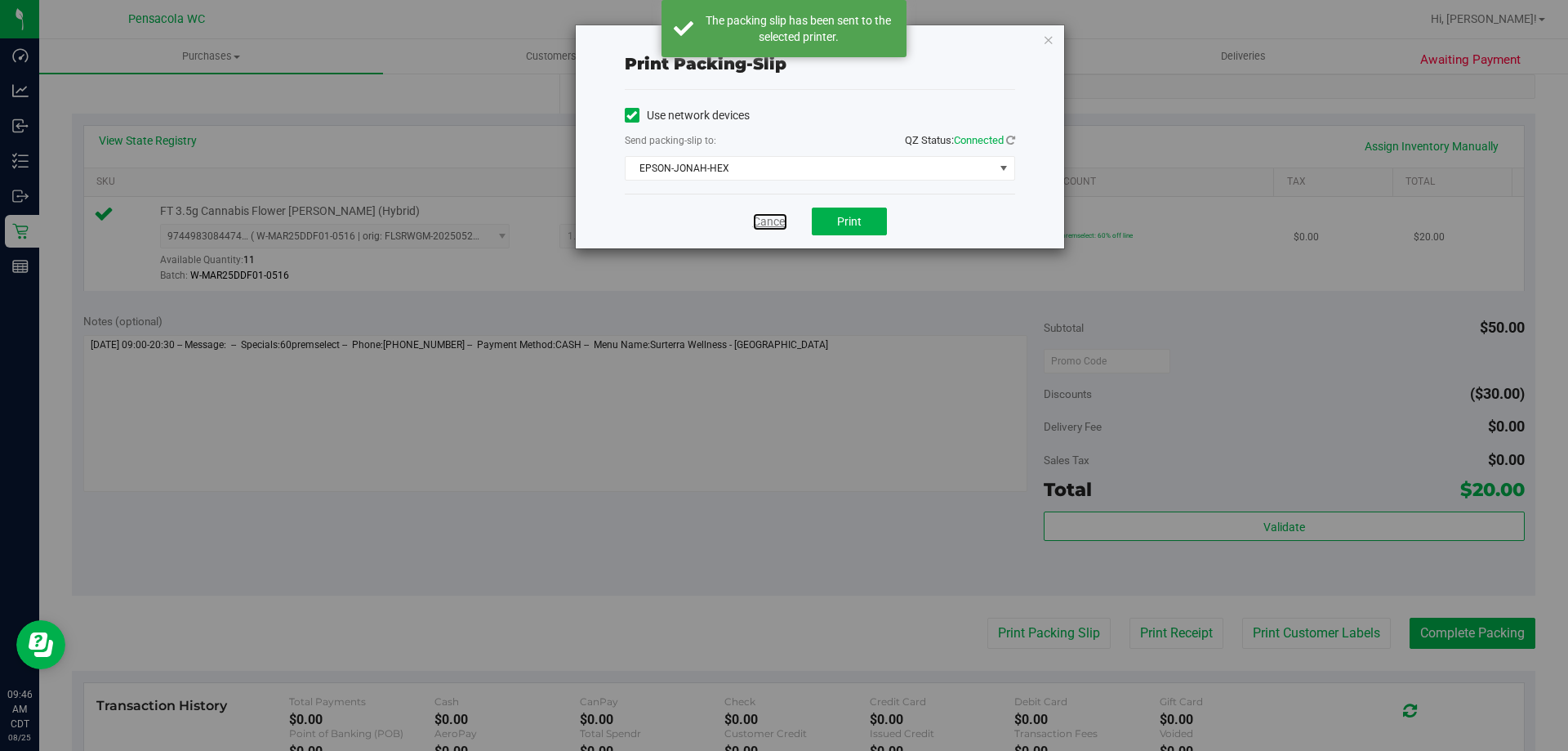
click at [771, 226] on link "Cancel" at bounding box center [770, 221] width 34 height 17
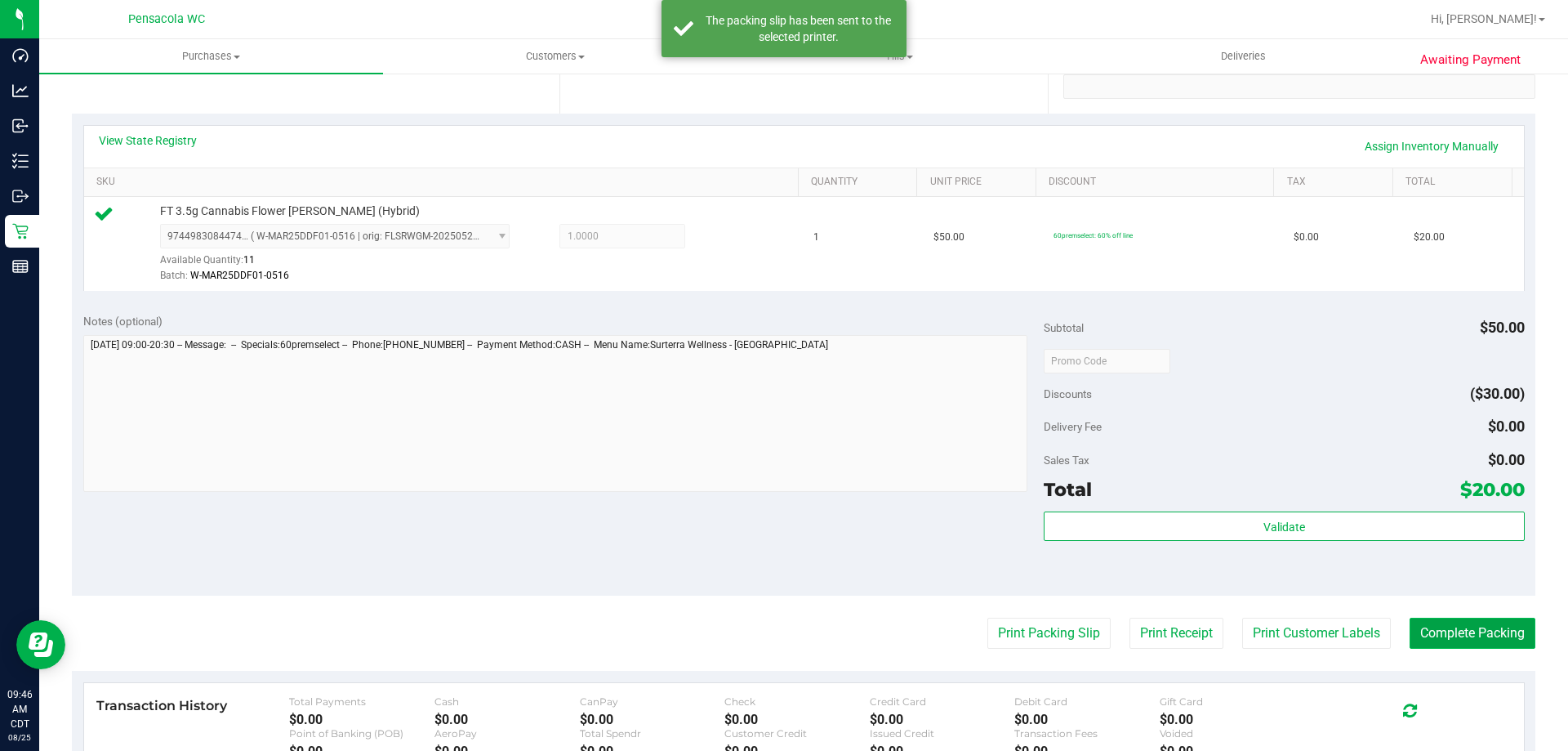
click at [1459, 631] on button "Complete Packing" at bounding box center [1473, 633] width 126 height 31
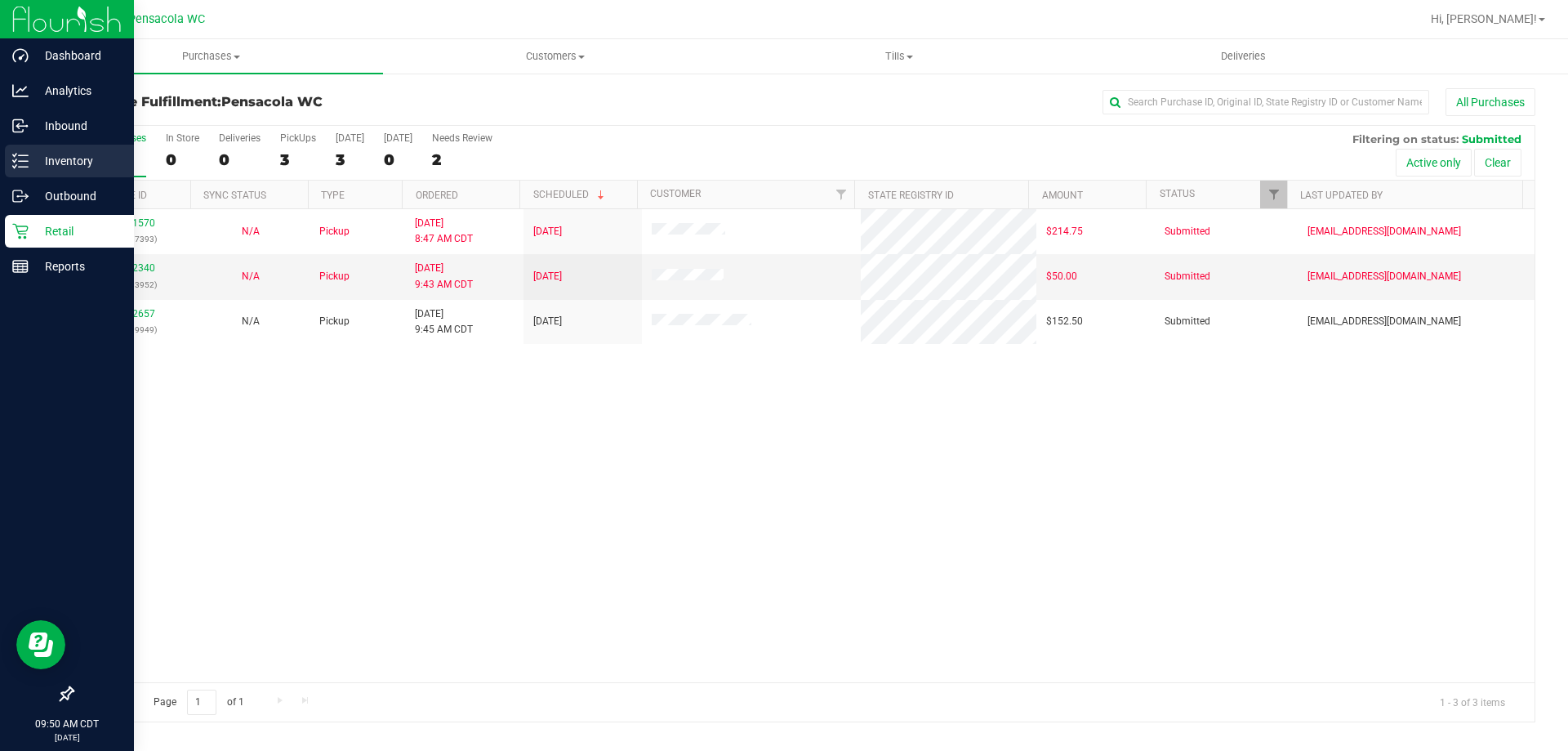
click at [49, 158] on p "Inventory" at bounding box center [78, 161] width 98 height 20
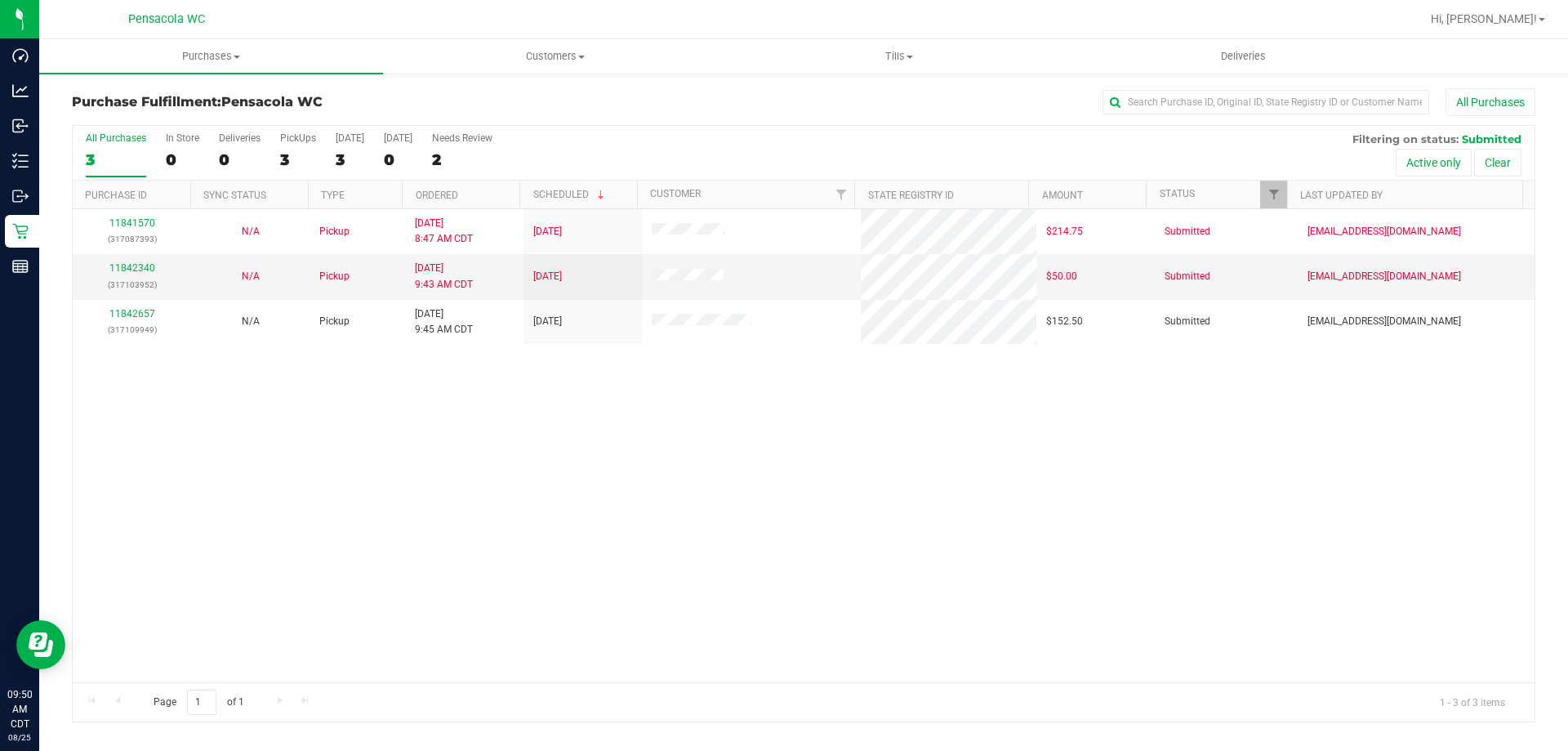
click at [748, 512] on div "11841570 (317087393) N/A Pickup [DATE] 8:47 AM CDT 8/25/2025 $214.75 Submitted …" at bounding box center [803, 445] width 1462 height 473
click at [126, 307] on div "11841570 (317087393) N/A Pickup [DATE] 8:47 AM CDT 8/25/2025 $214.75 Submitted …" at bounding box center [803, 445] width 1462 height 473
click at [146, 264] on link "11842340" at bounding box center [132, 268] width 46 height 12
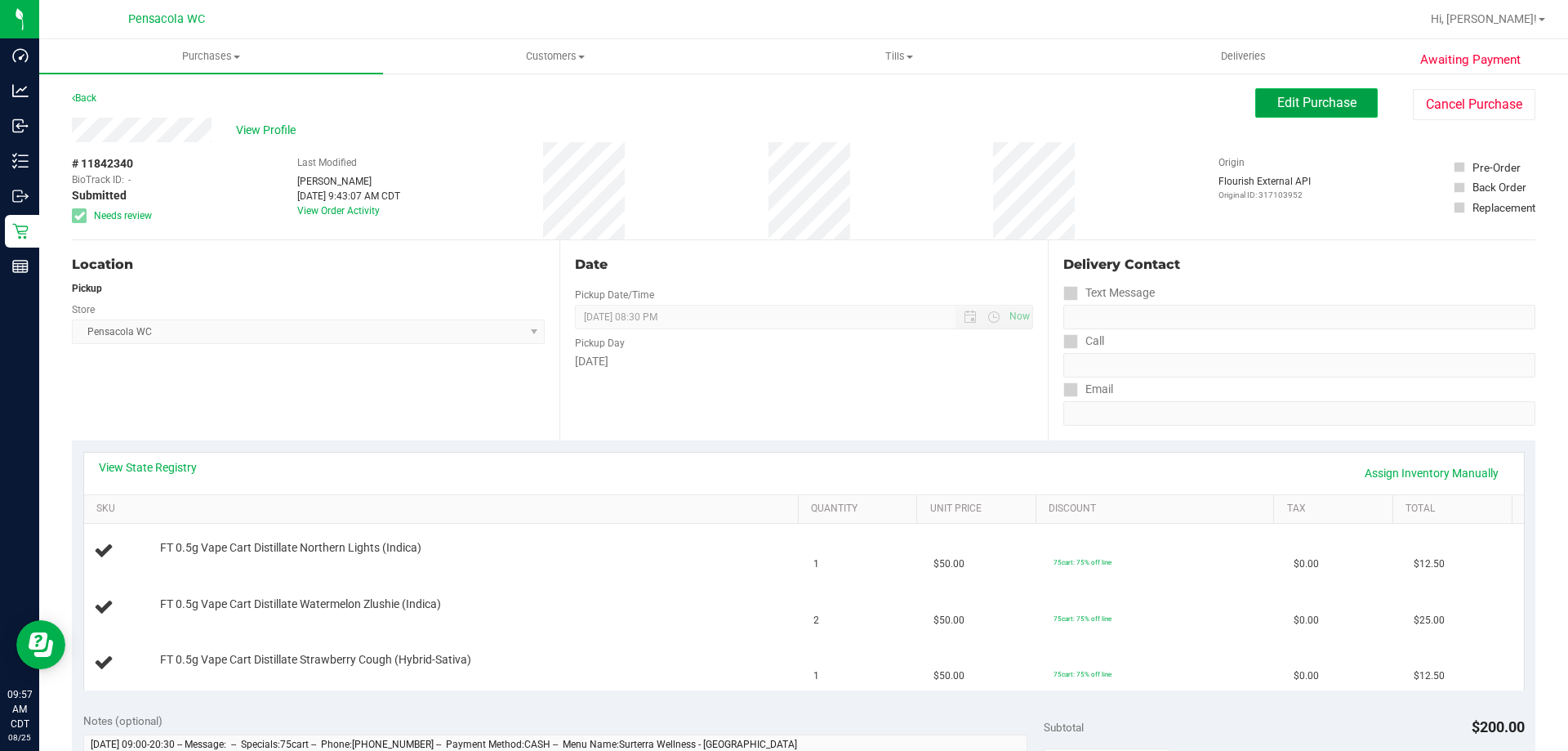
click at [1297, 109] on span "Edit Purchase" at bounding box center [1317, 102] width 80 height 16
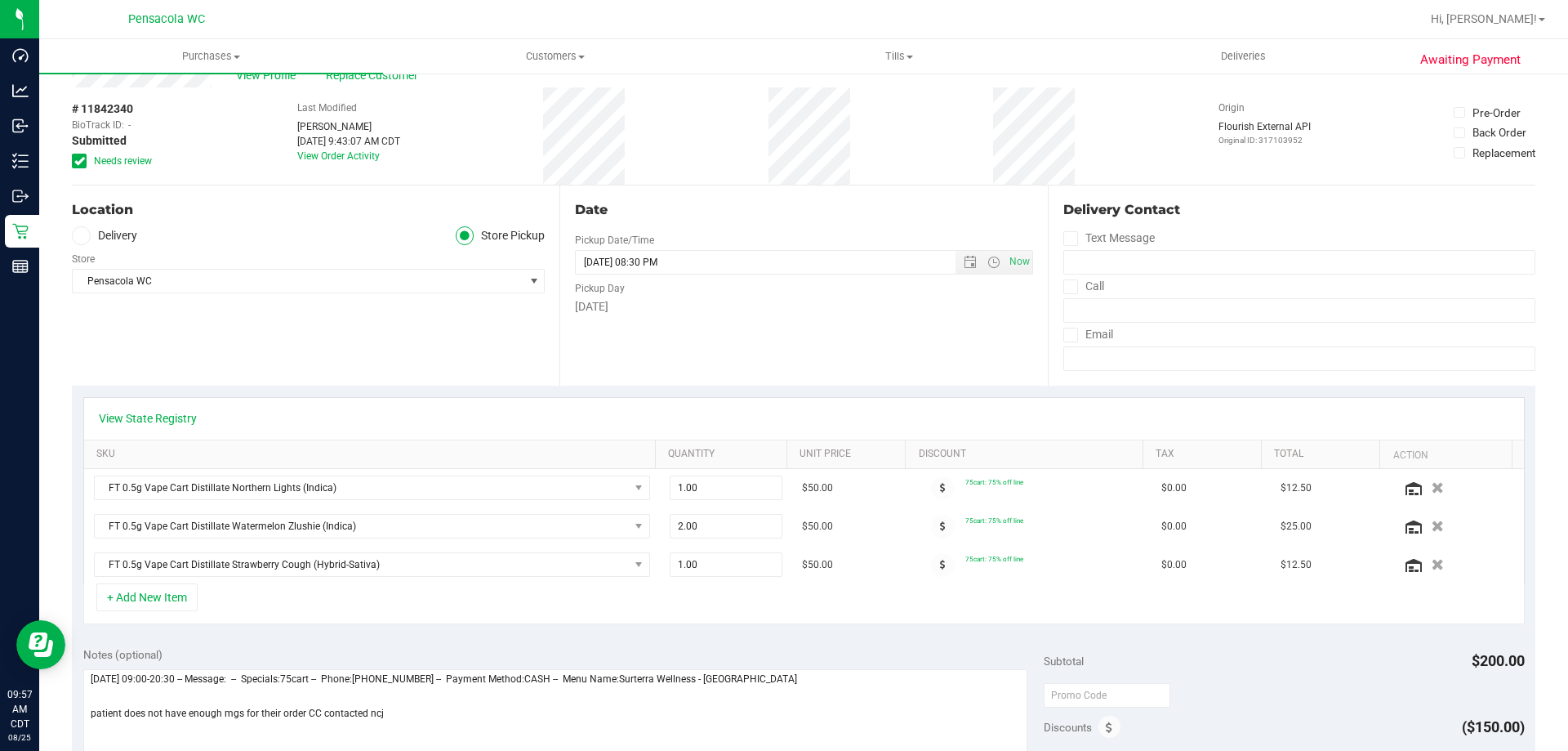
scroll to position [82, 0]
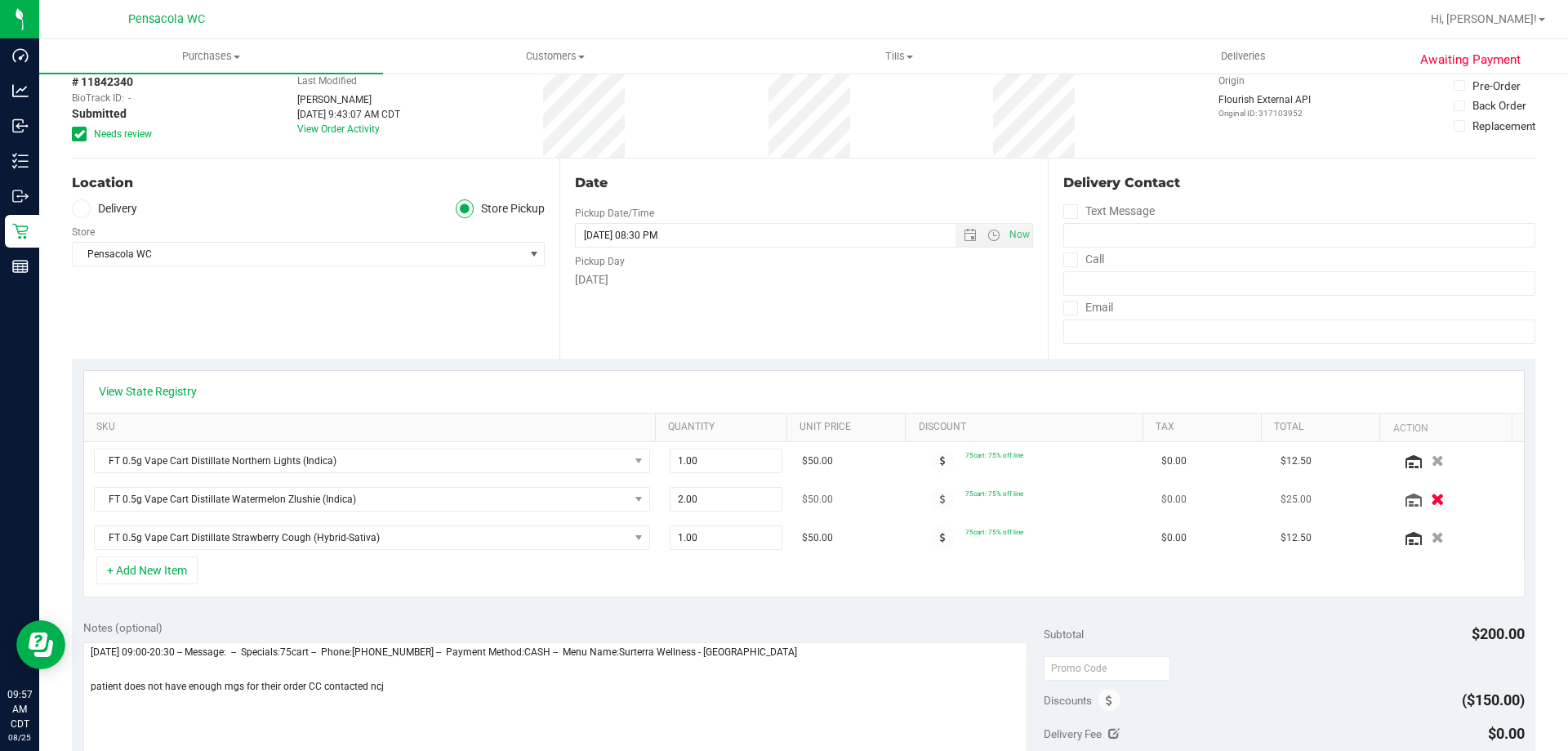
click at [1431, 499] on icon "button" at bounding box center [1438, 499] width 14 height 12
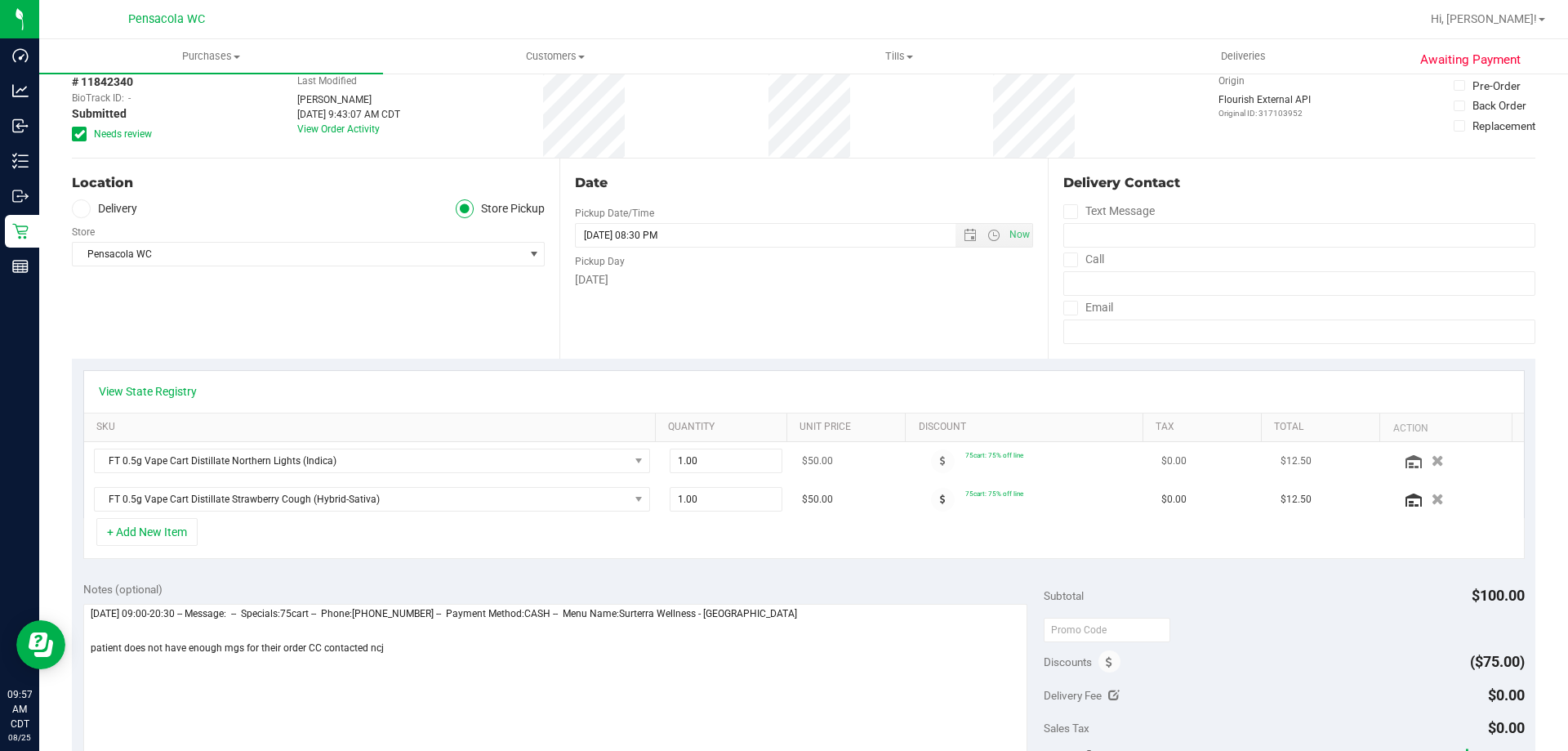
scroll to position [0, 0]
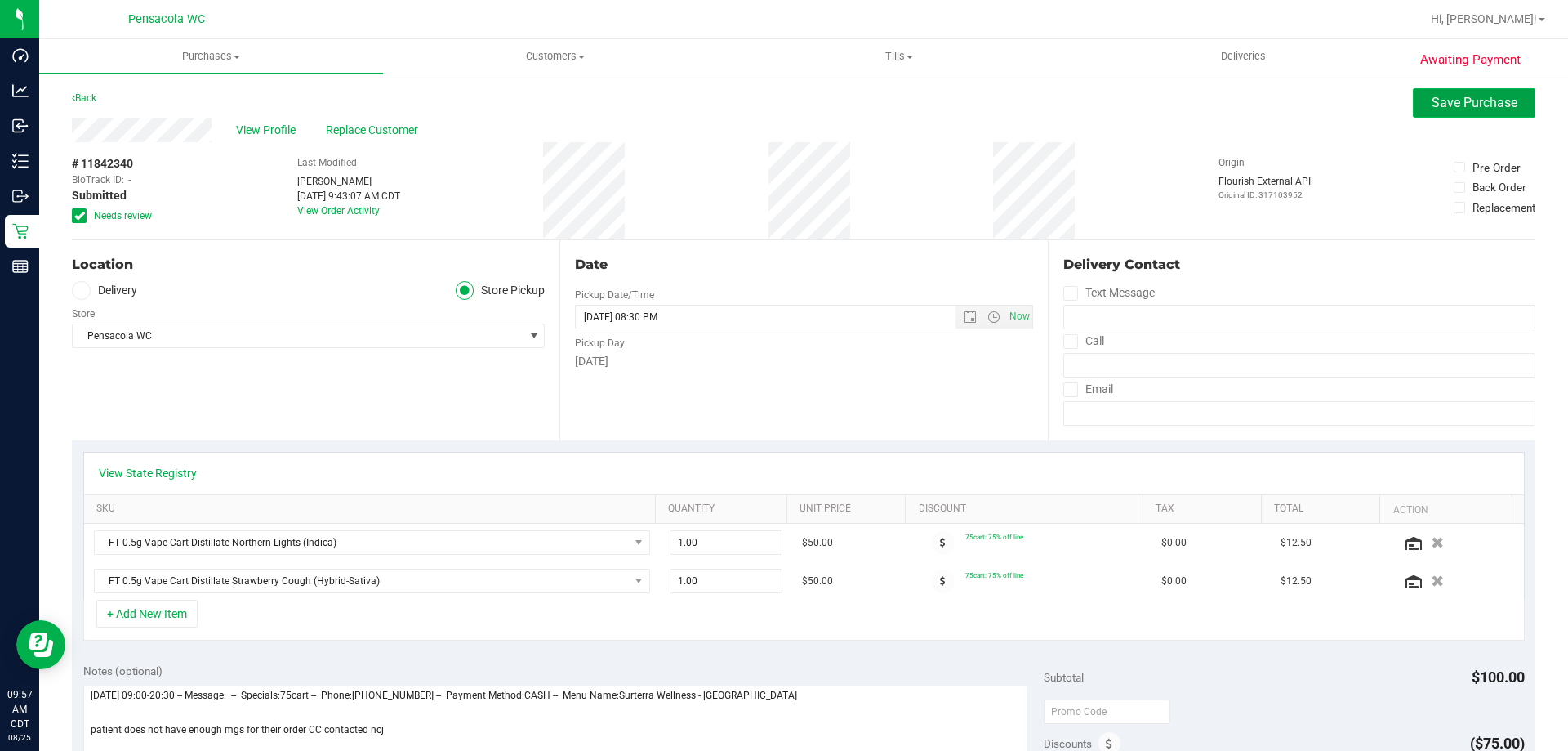
drag, startPoint x: 1453, startPoint y: 98, endPoint x: 1341, endPoint y: 80, distance: 113.4
click at [1452, 98] on span "Save Purchase" at bounding box center [1475, 102] width 86 height 16
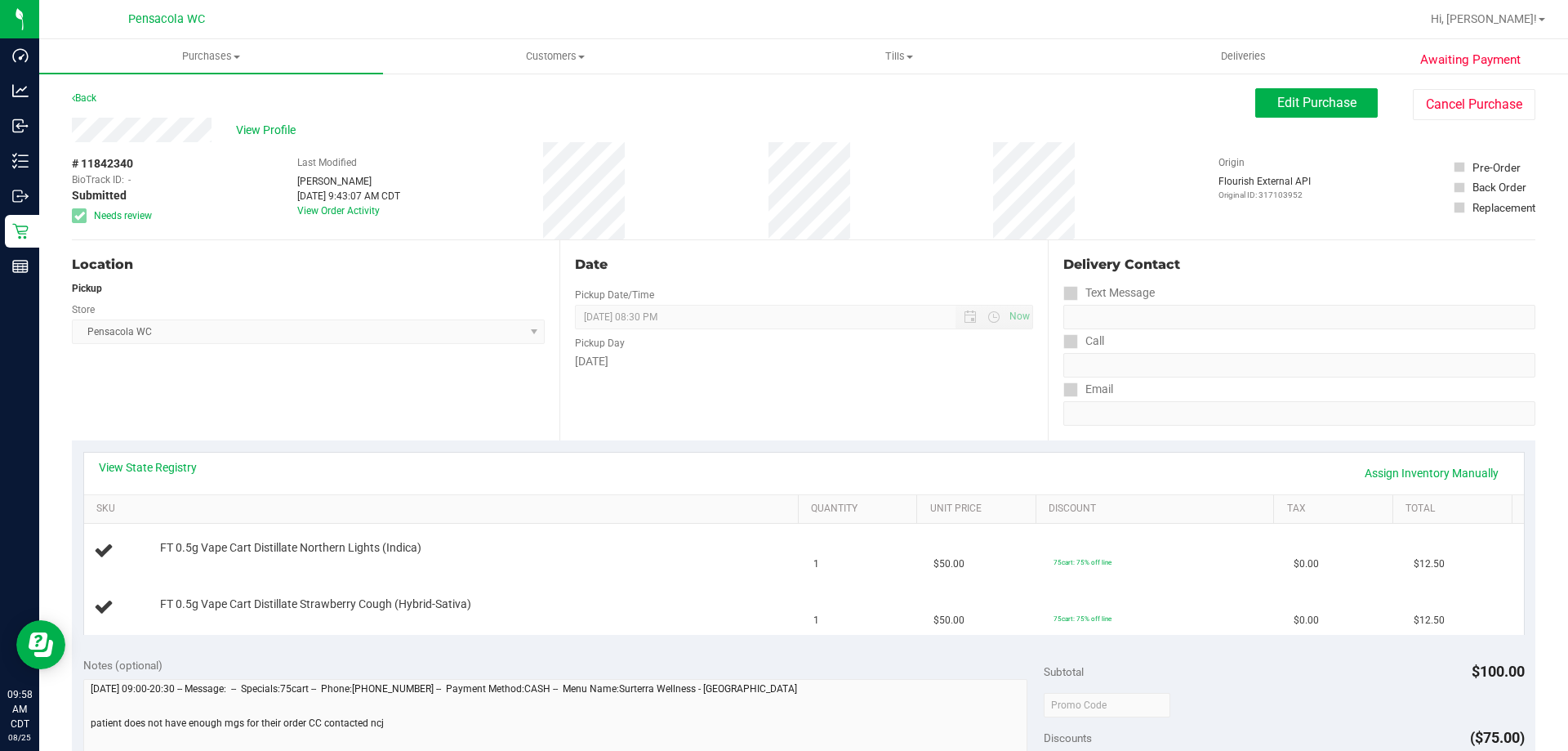
click at [752, 394] on div "Date Pickup Date/Time [DATE] Now [DATE] 08:30 PM Now Pickup Day [DATE]" at bounding box center [803, 340] width 488 height 201
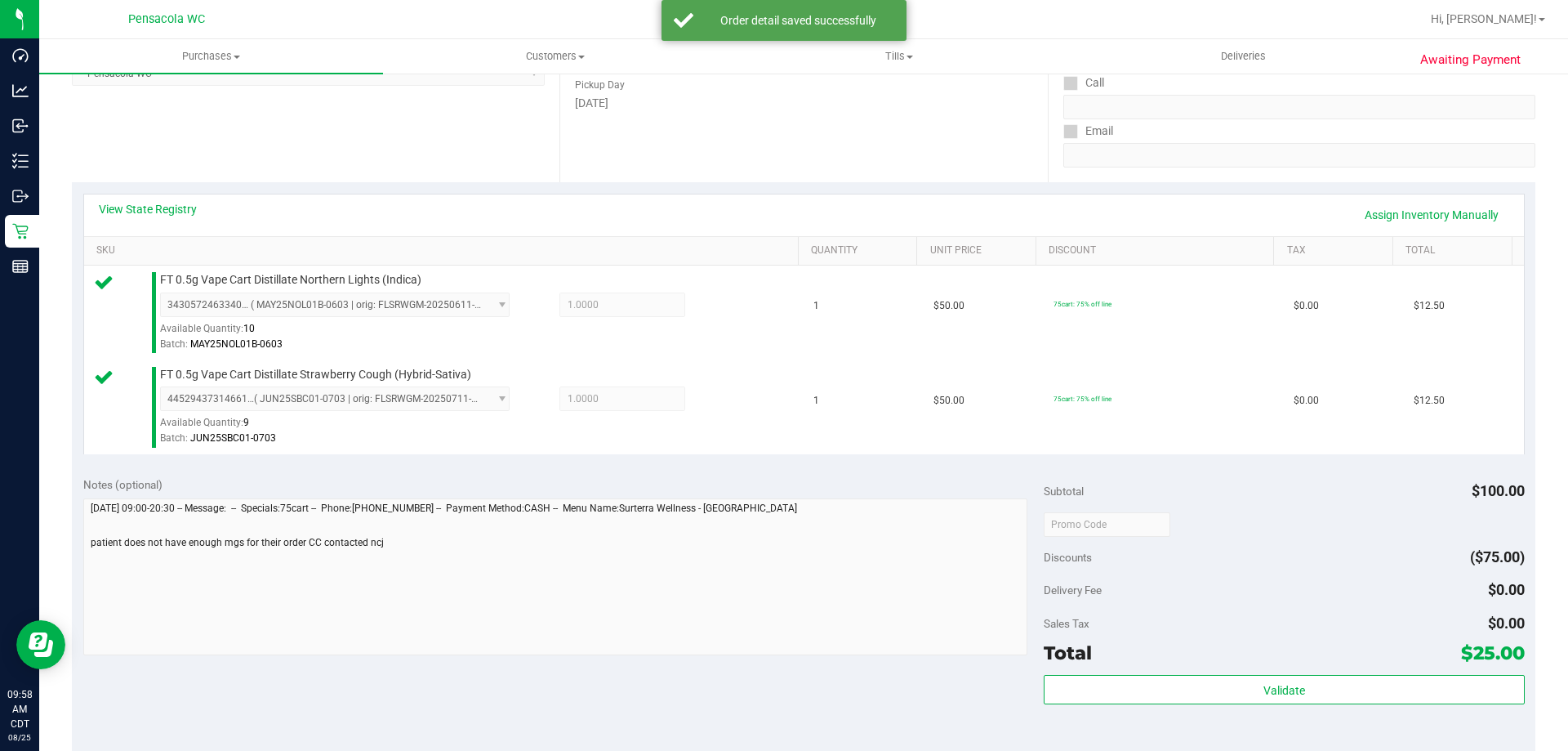
scroll to position [408, 0]
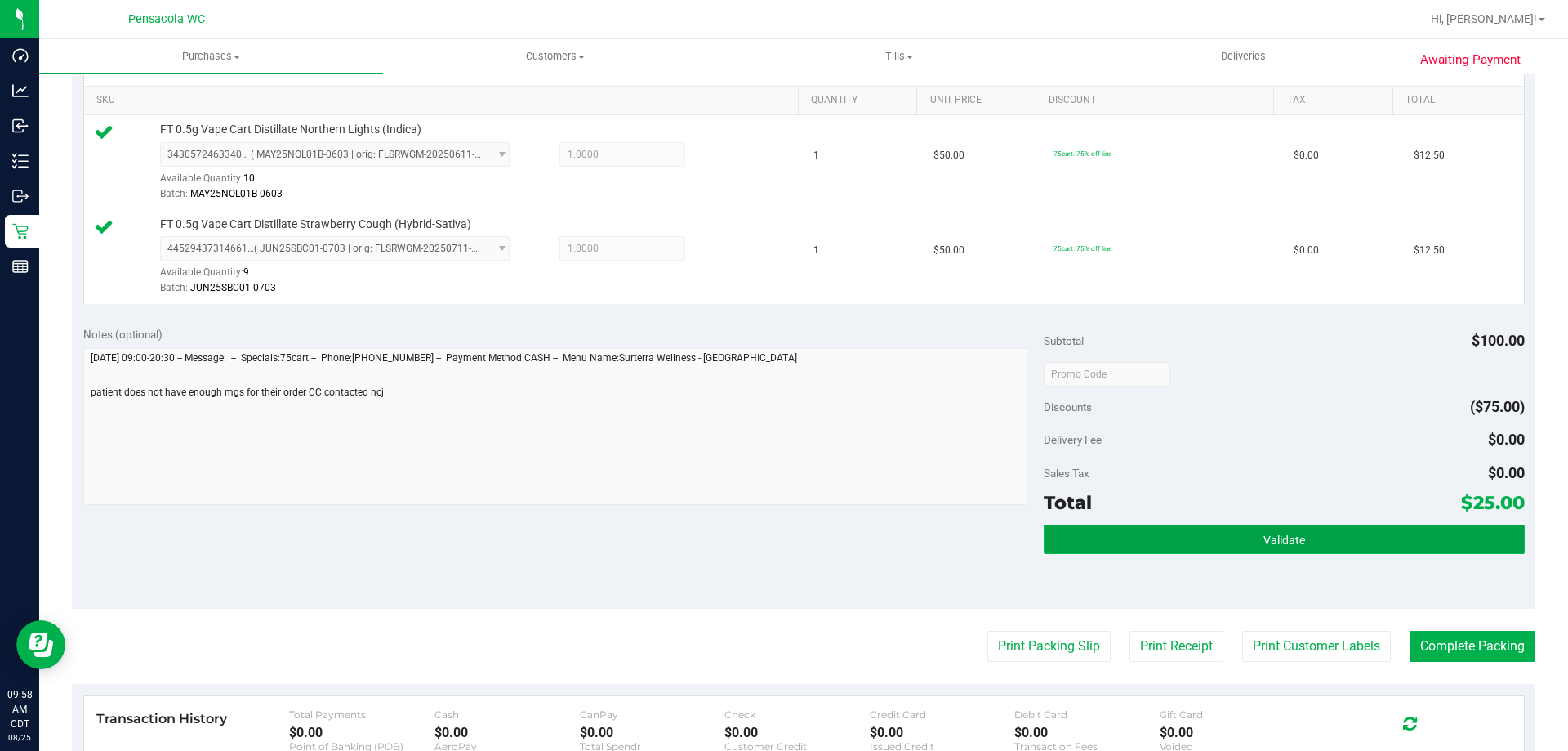
click at [1412, 534] on button "Validate" at bounding box center [1284, 539] width 481 height 29
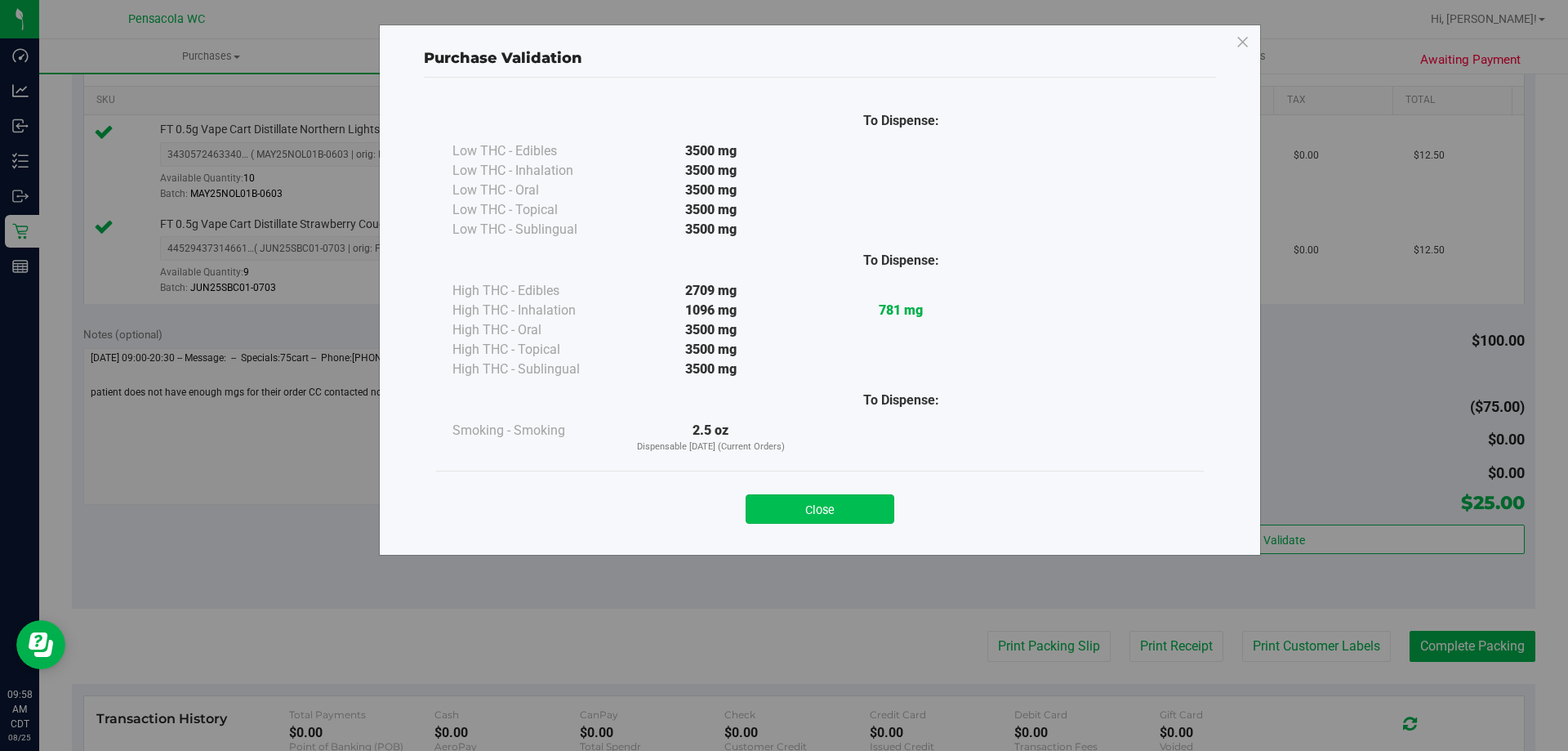
click at [836, 510] on button "Close" at bounding box center [820, 509] width 148 height 29
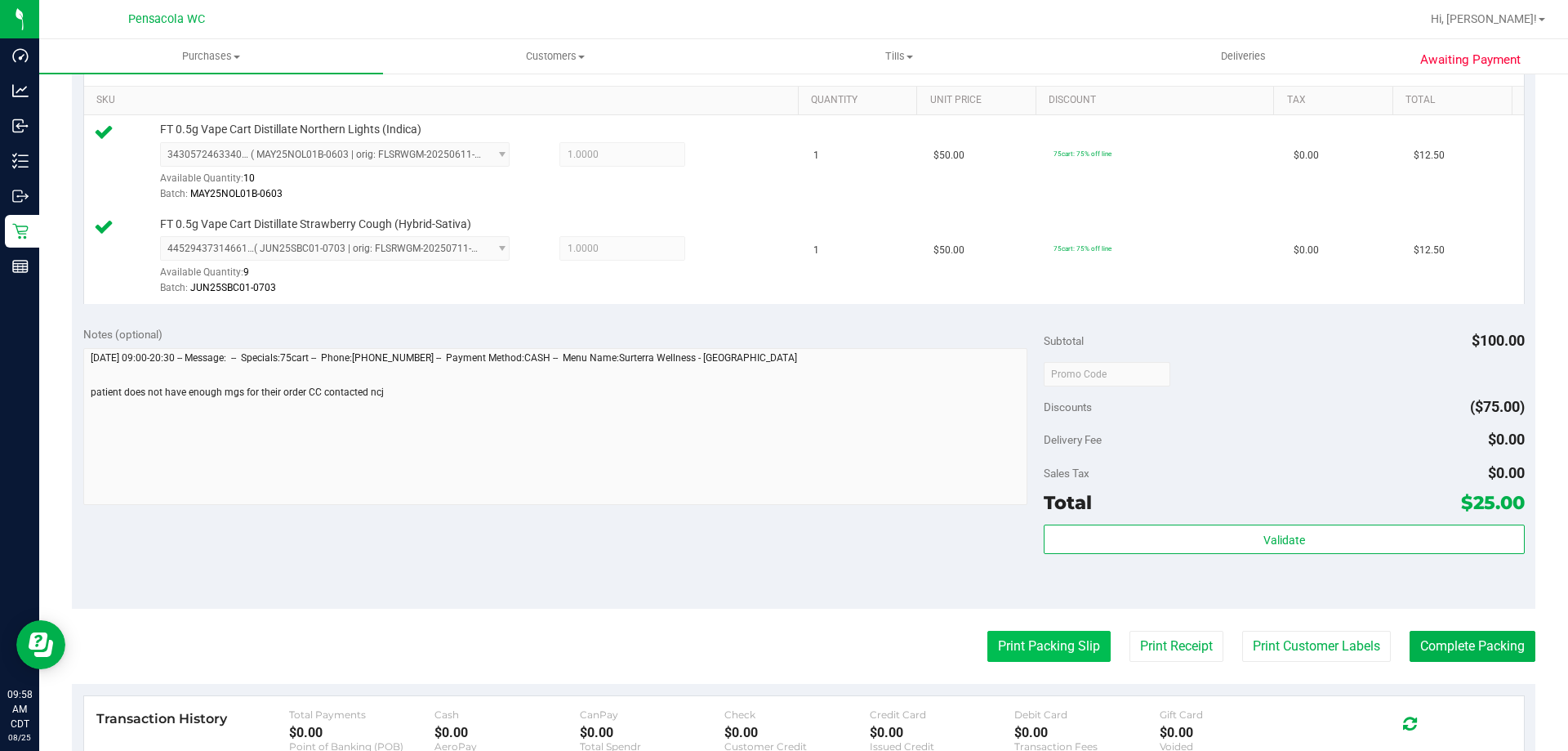
click at [1006, 635] on button "Print Packing Slip" at bounding box center [1049, 647] width 123 height 31
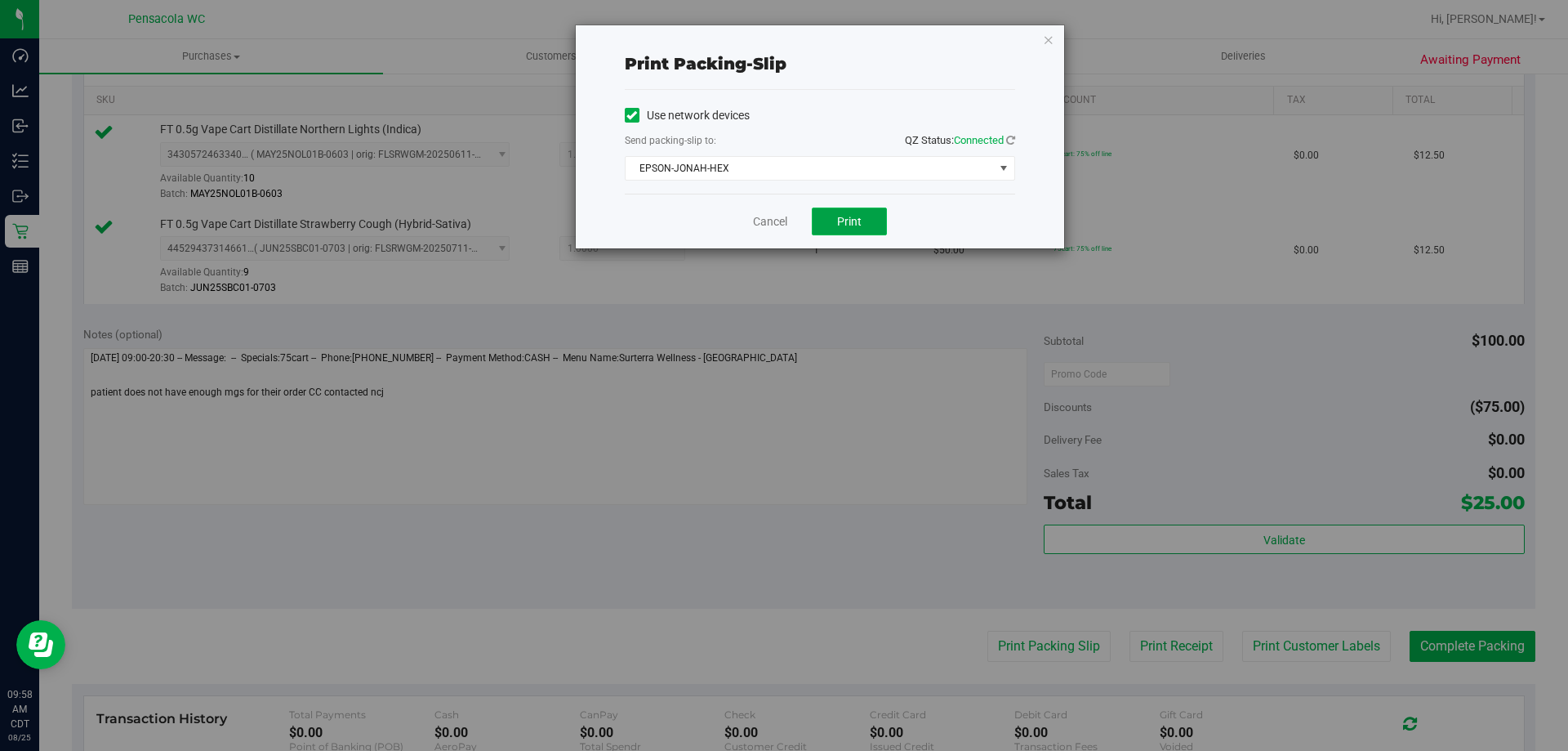
click at [828, 224] on button "Print" at bounding box center [849, 221] width 75 height 28
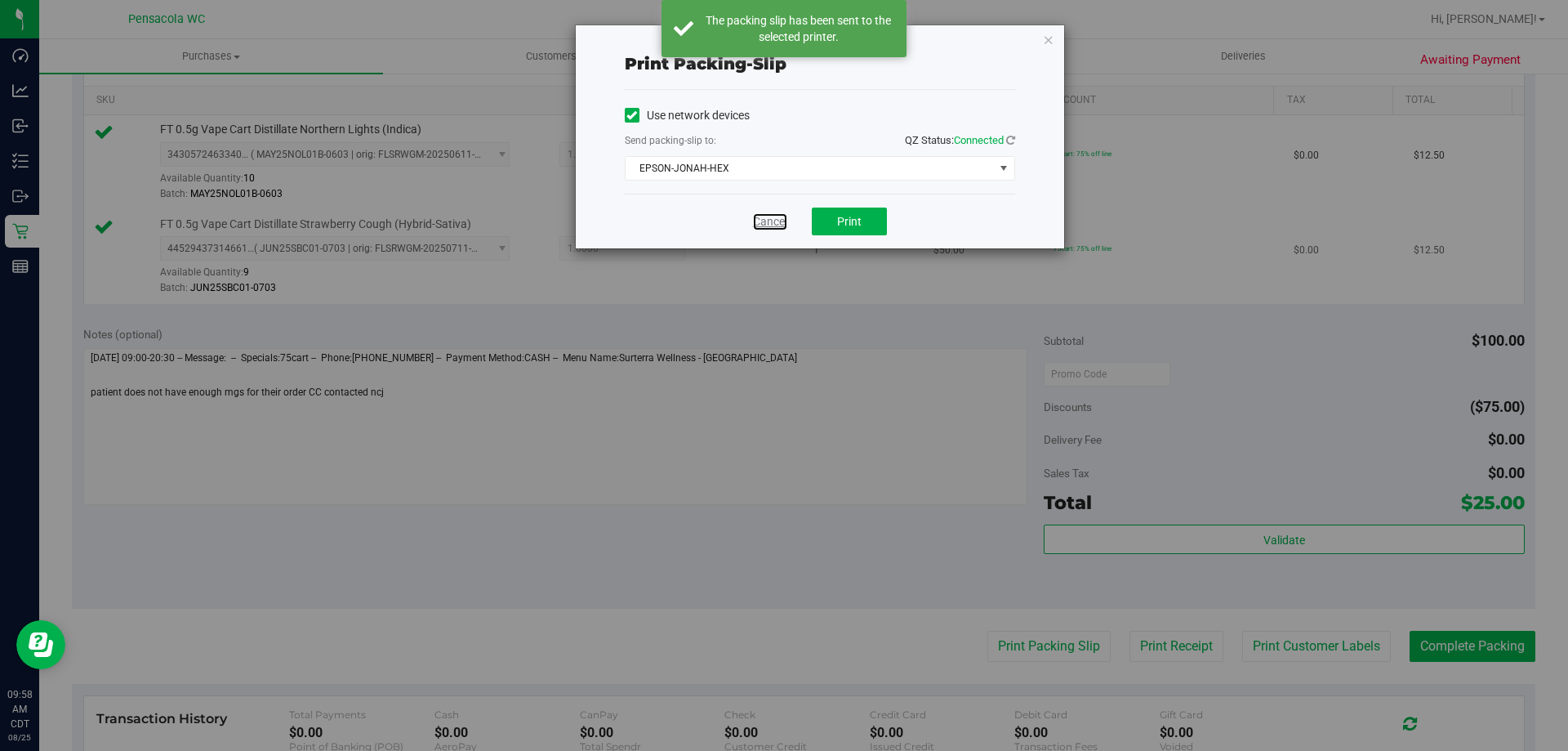
click at [771, 215] on link "Cancel" at bounding box center [770, 221] width 34 height 17
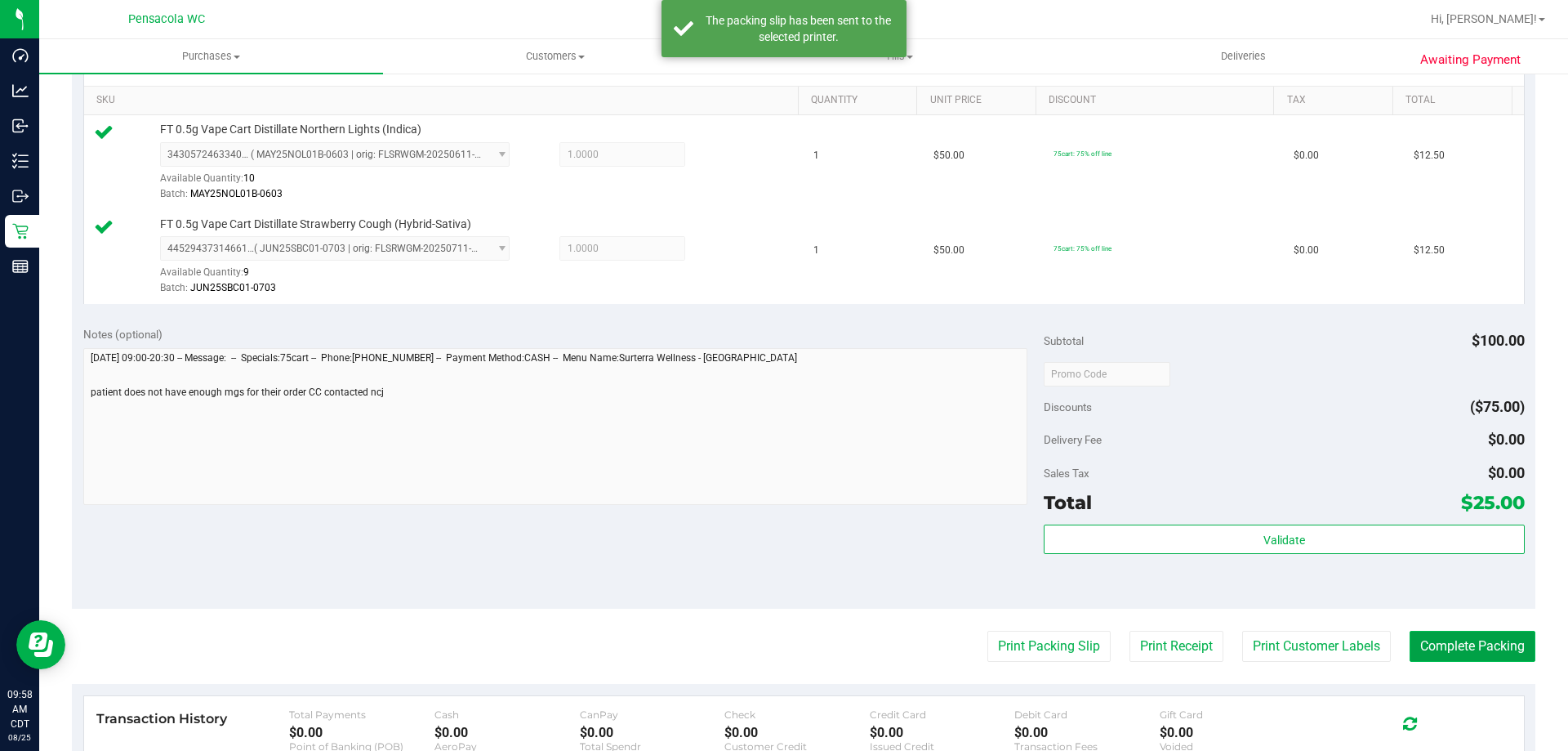
click at [1453, 635] on button "Complete Packing" at bounding box center [1473, 647] width 126 height 31
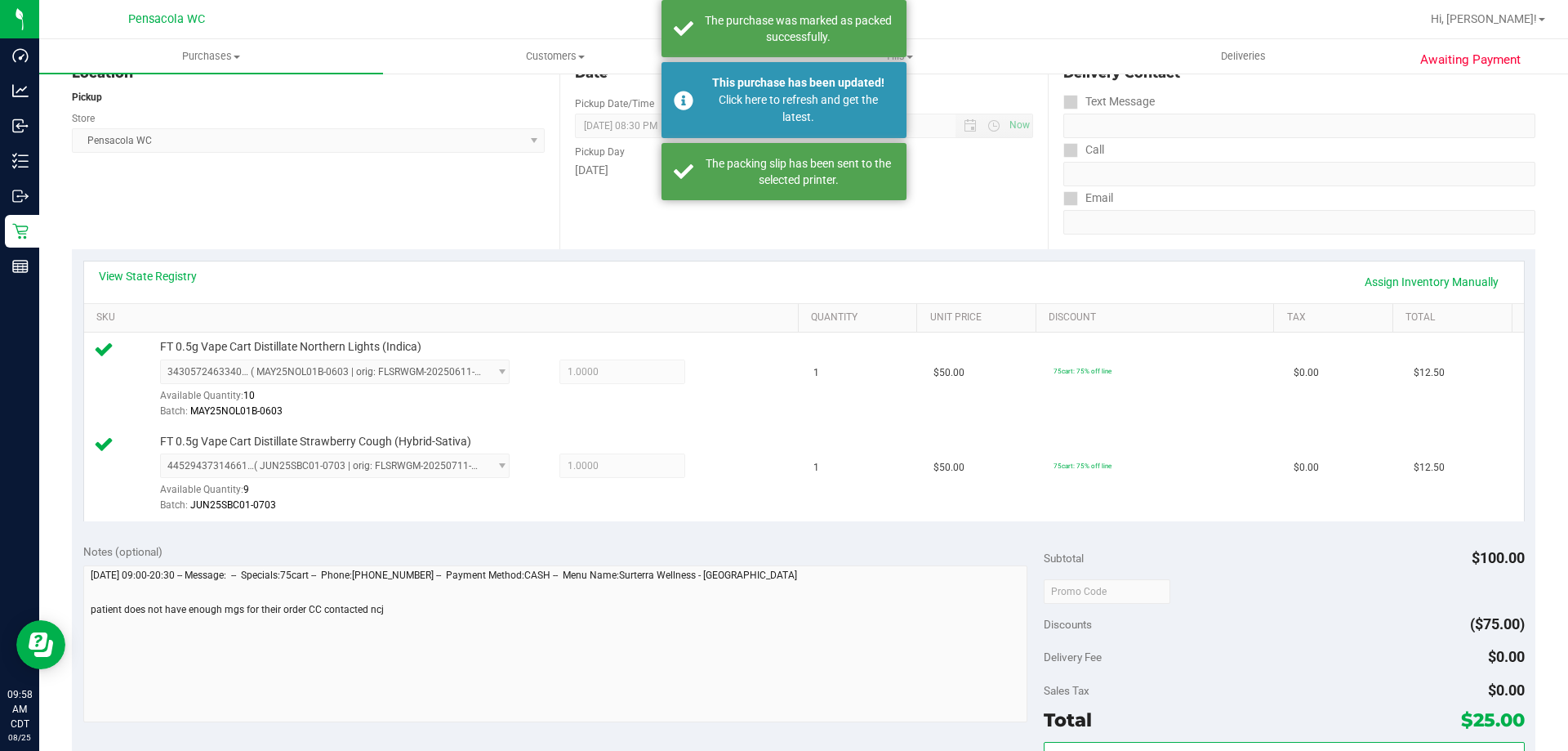
scroll to position [163, 0]
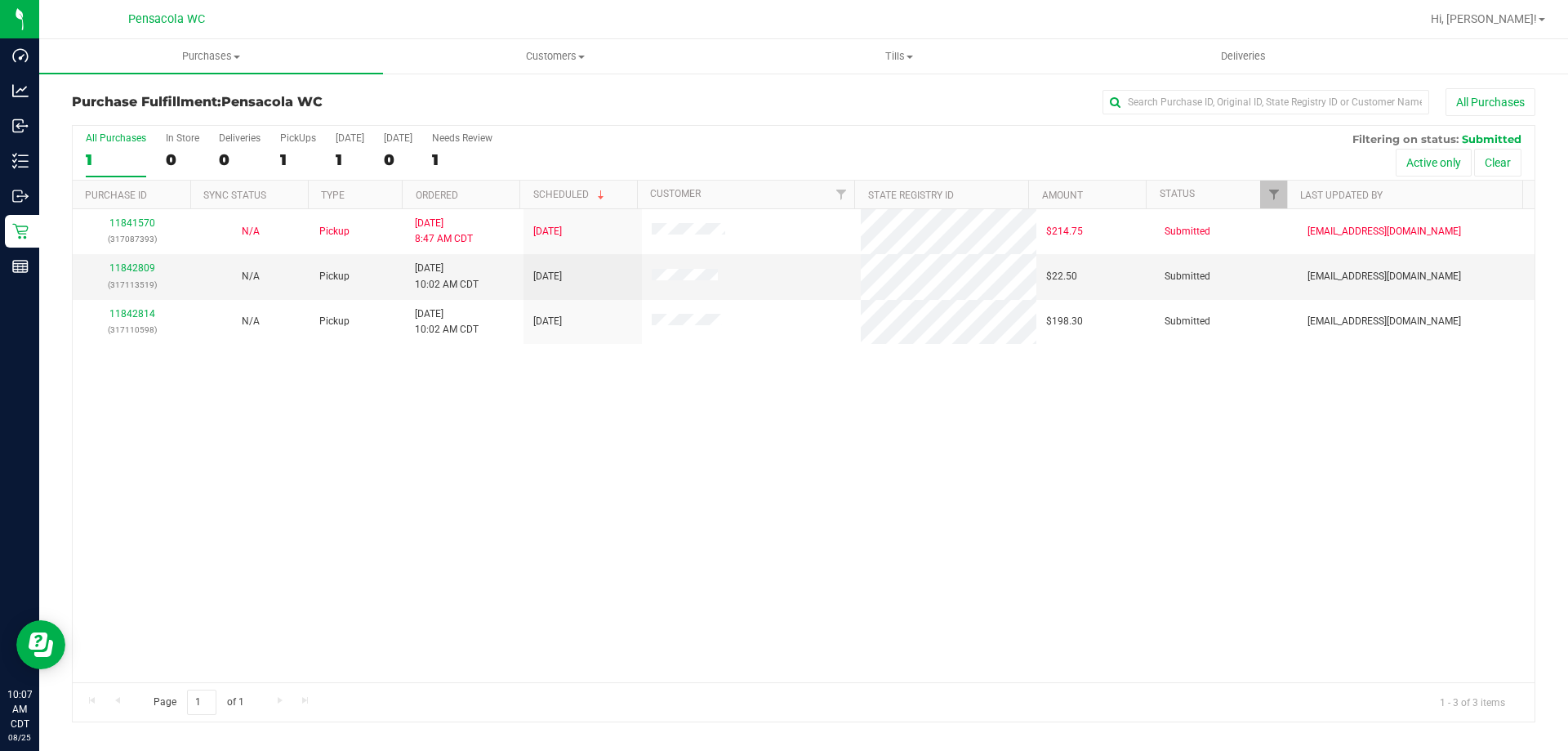
click at [311, 381] on div "11841570 (317087393) N/A Pickup [DATE] 8:47 AM CDT 8/25/2025 $214.75 Submitted …" at bounding box center [803, 445] width 1462 height 473
click at [123, 263] on link "11842809" at bounding box center [132, 268] width 46 height 12
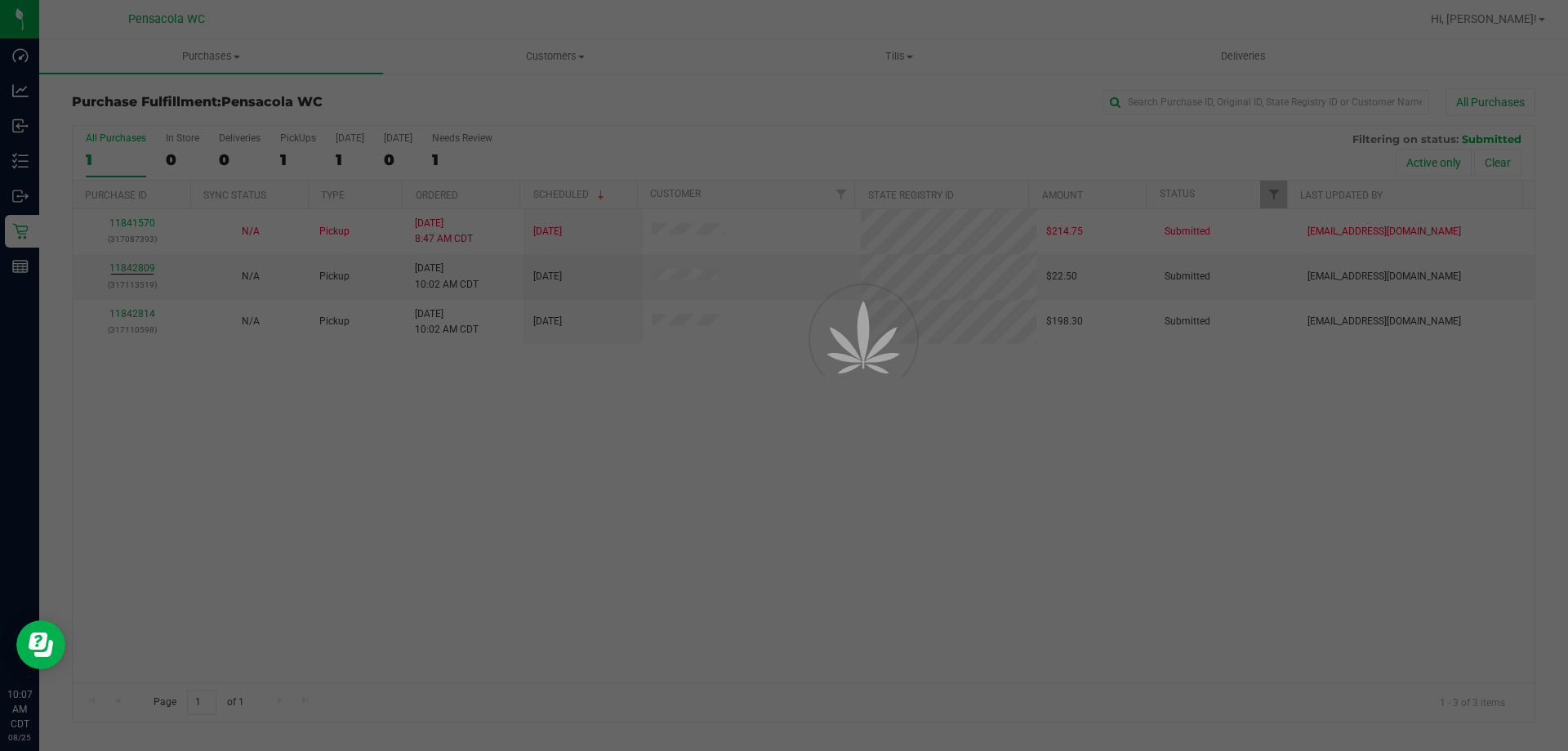
click at [232, 355] on div at bounding box center [784, 376] width 1568 height 751
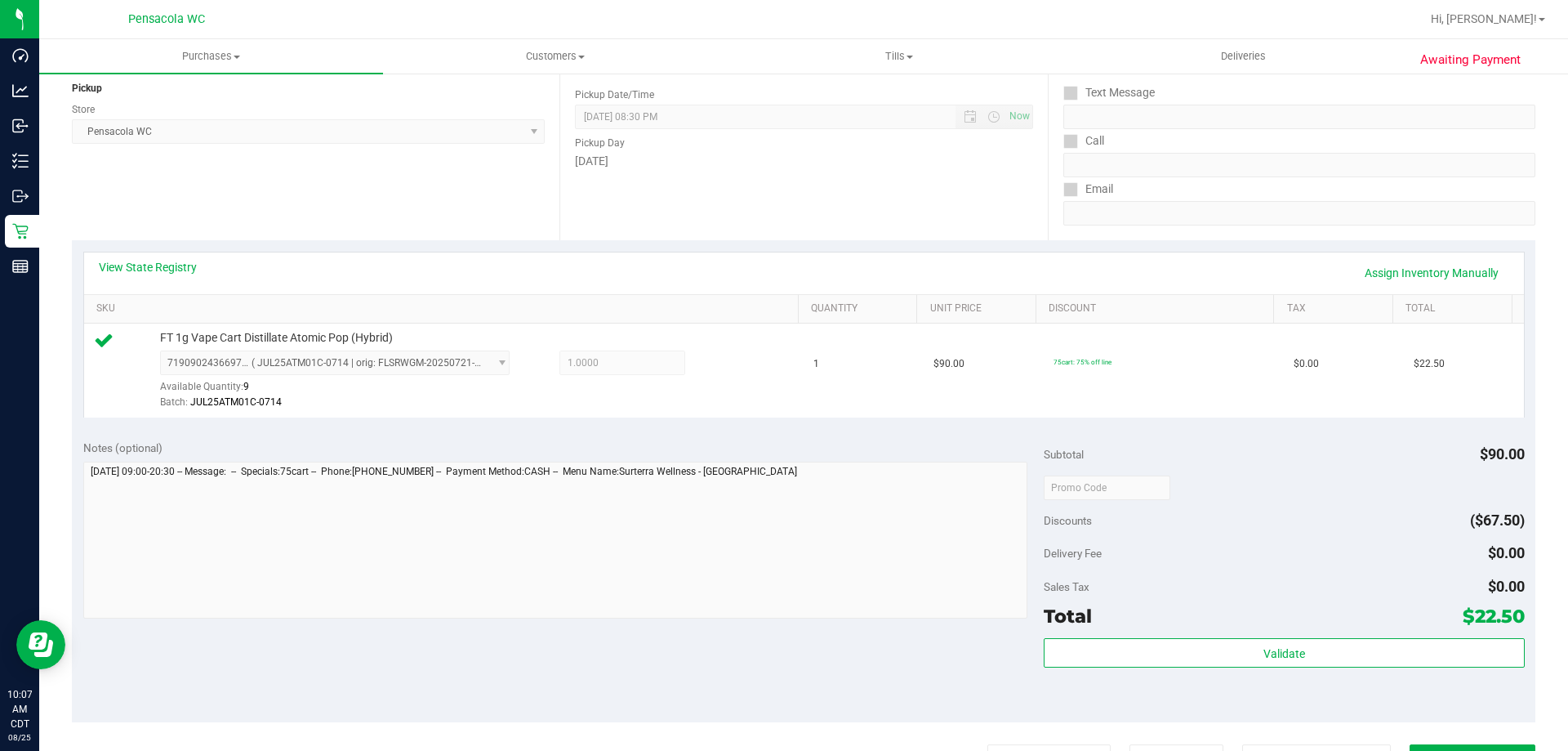
scroll to position [326, 0]
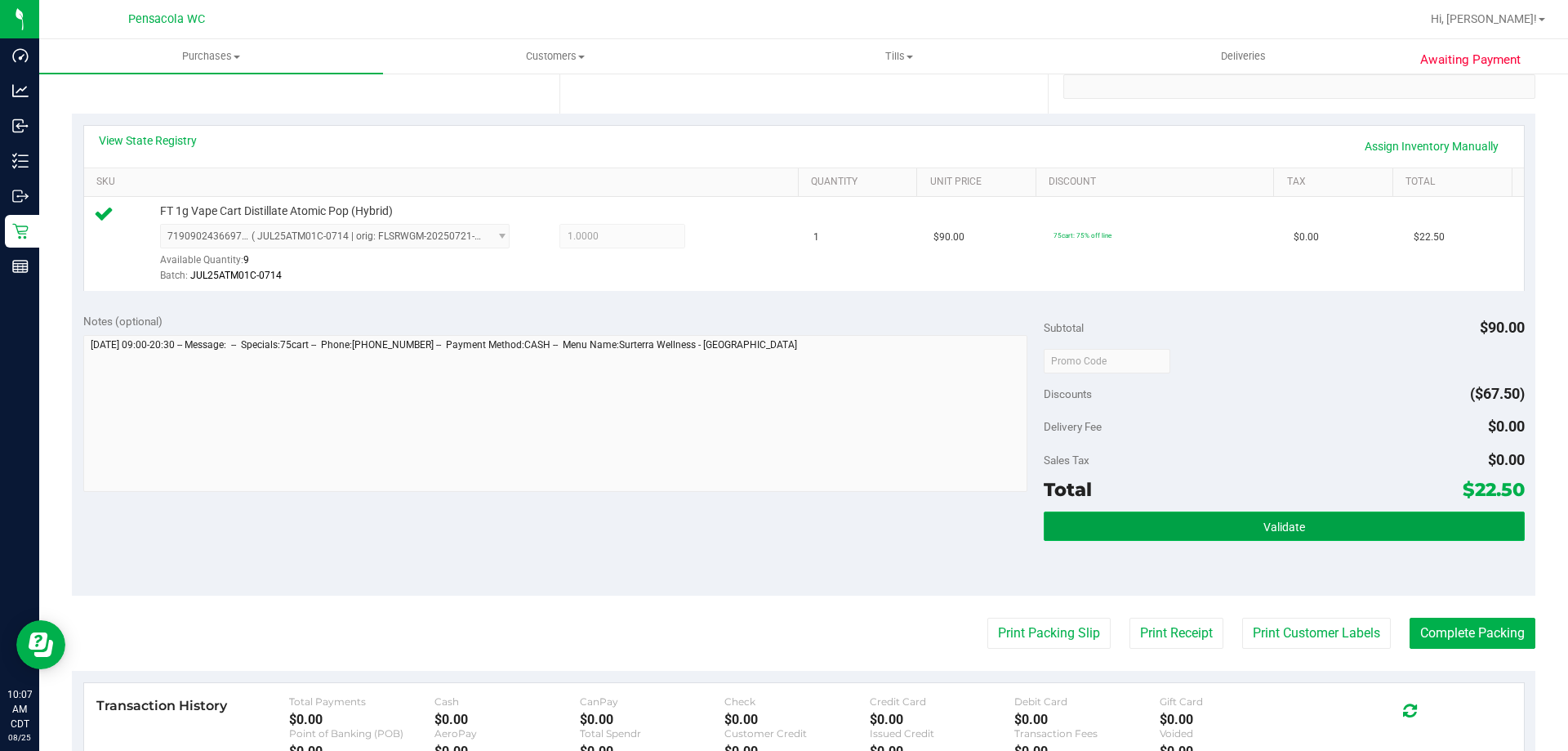
click at [1249, 528] on button "Validate" at bounding box center [1284, 526] width 481 height 29
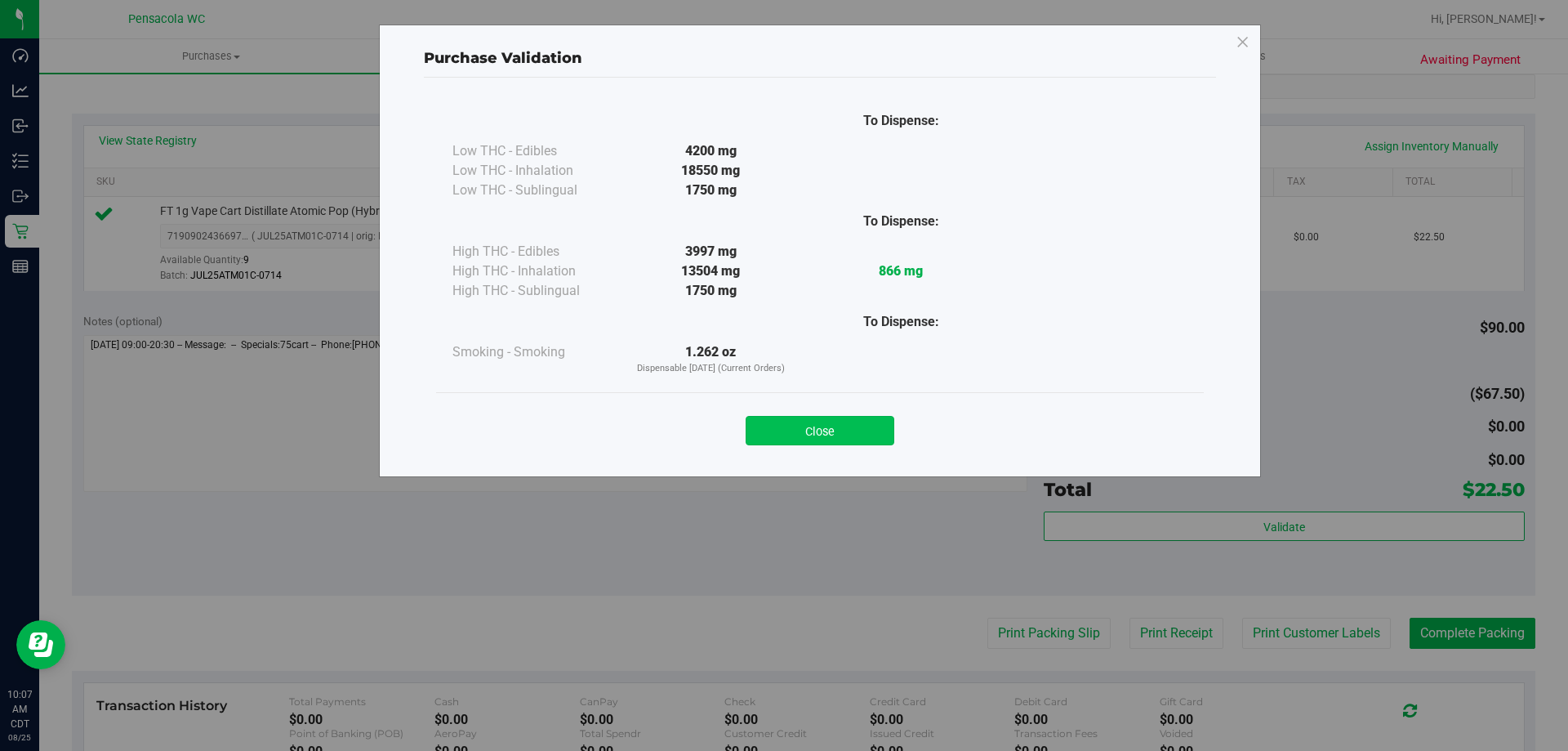
click at [845, 438] on button "Close" at bounding box center [820, 431] width 148 height 29
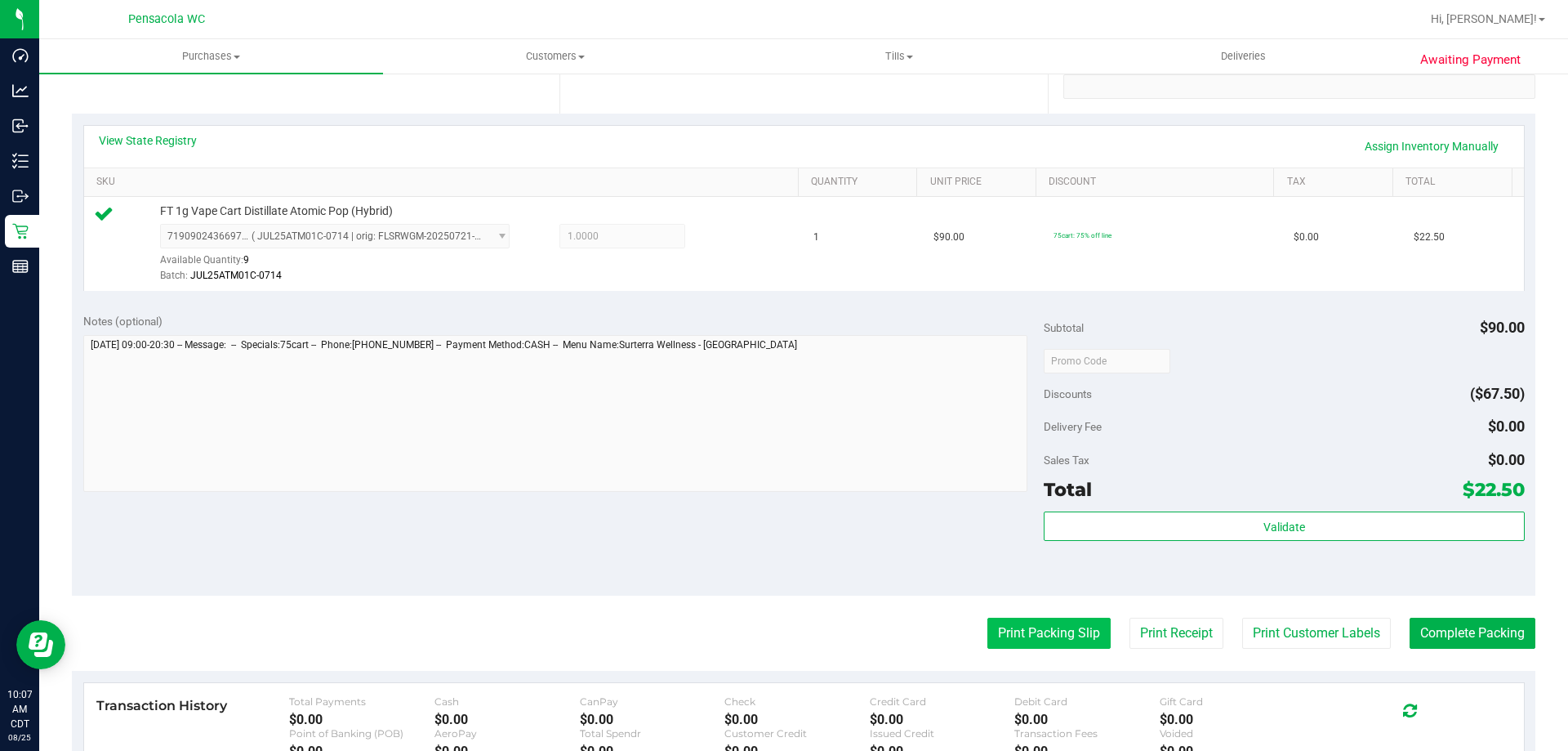
click at [1026, 632] on button "Print Packing Slip" at bounding box center [1049, 633] width 123 height 31
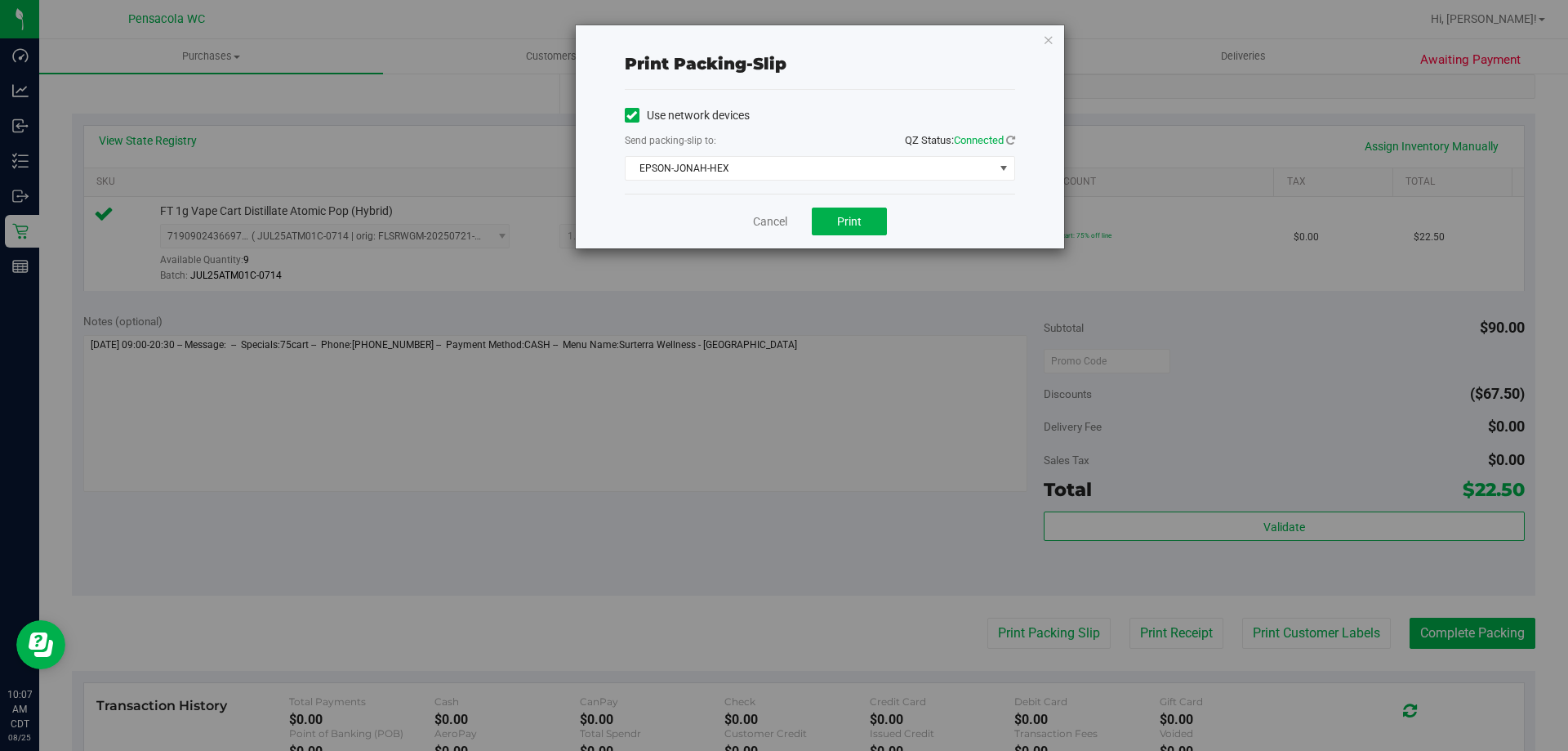
click at [839, 235] on div "Cancel Print" at bounding box center [820, 221] width 390 height 55
click at [839, 227] on span "Print" at bounding box center [849, 221] width 25 height 13
click at [776, 215] on link "Cancel" at bounding box center [770, 221] width 34 height 17
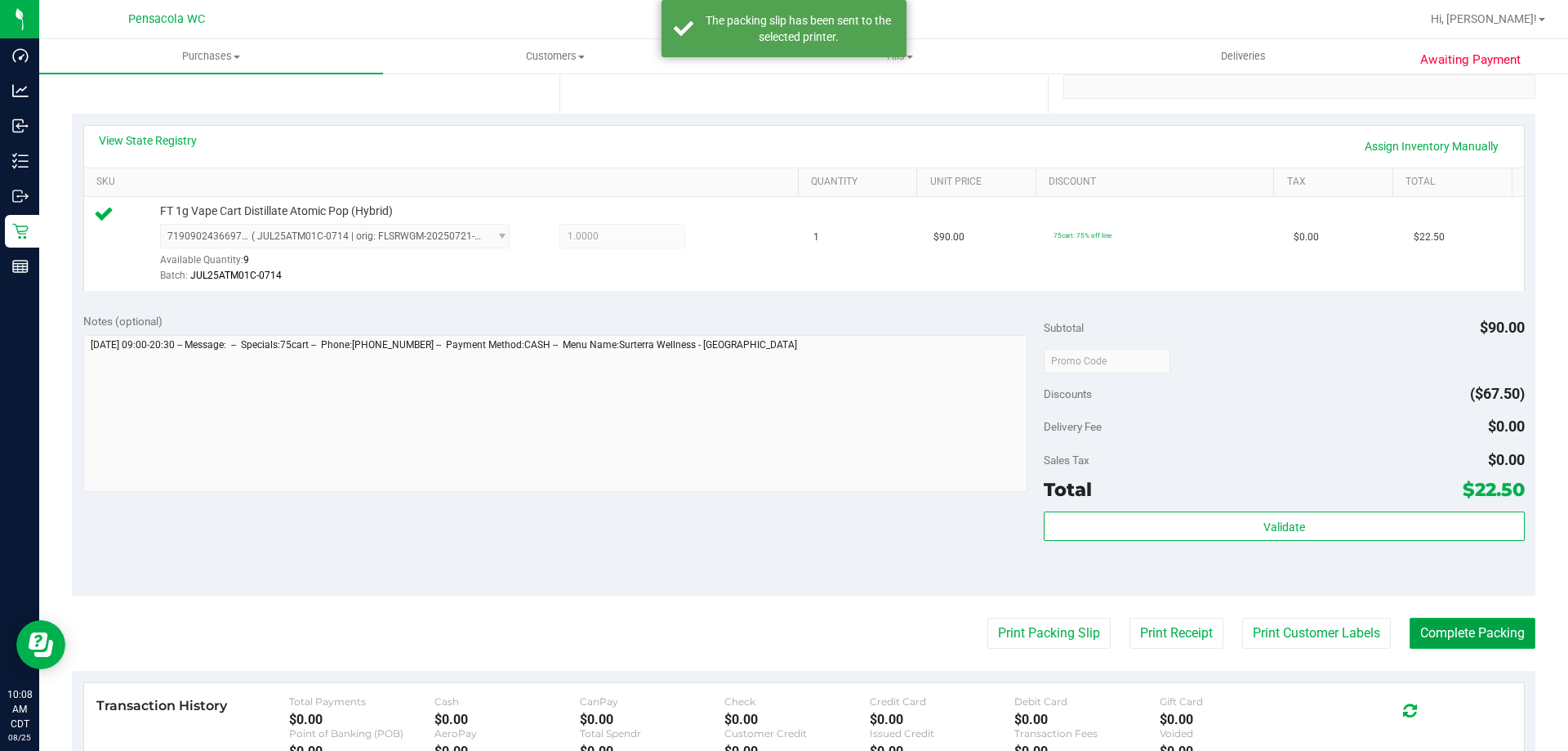
drag, startPoint x: 1455, startPoint y: 631, endPoint x: 1441, endPoint y: 633, distance: 14.1
click at [1452, 631] on button "Complete Packing" at bounding box center [1473, 633] width 126 height 31
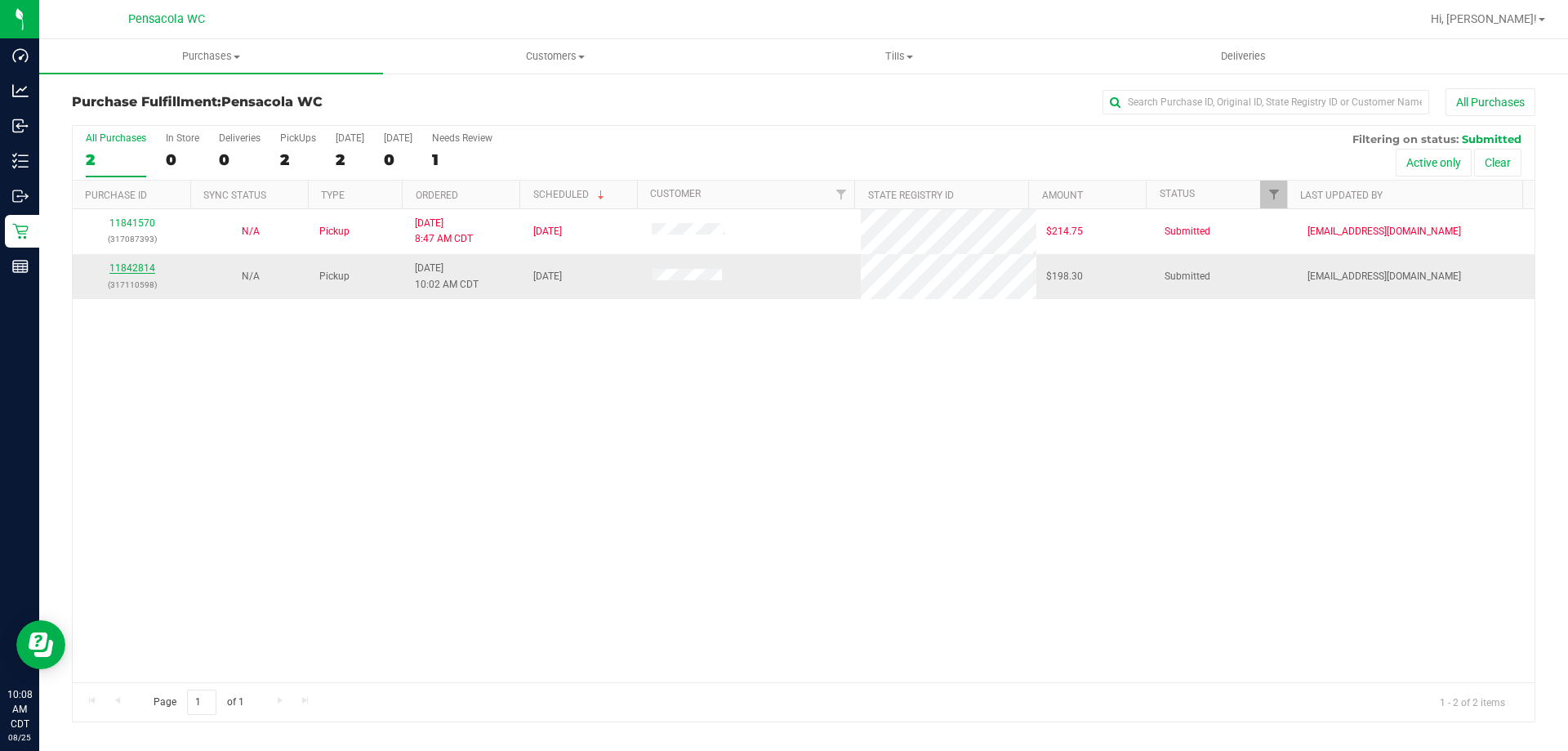
click at [129, 271] on link "11842814" at bounding box center [132, 268] width 46 height 12
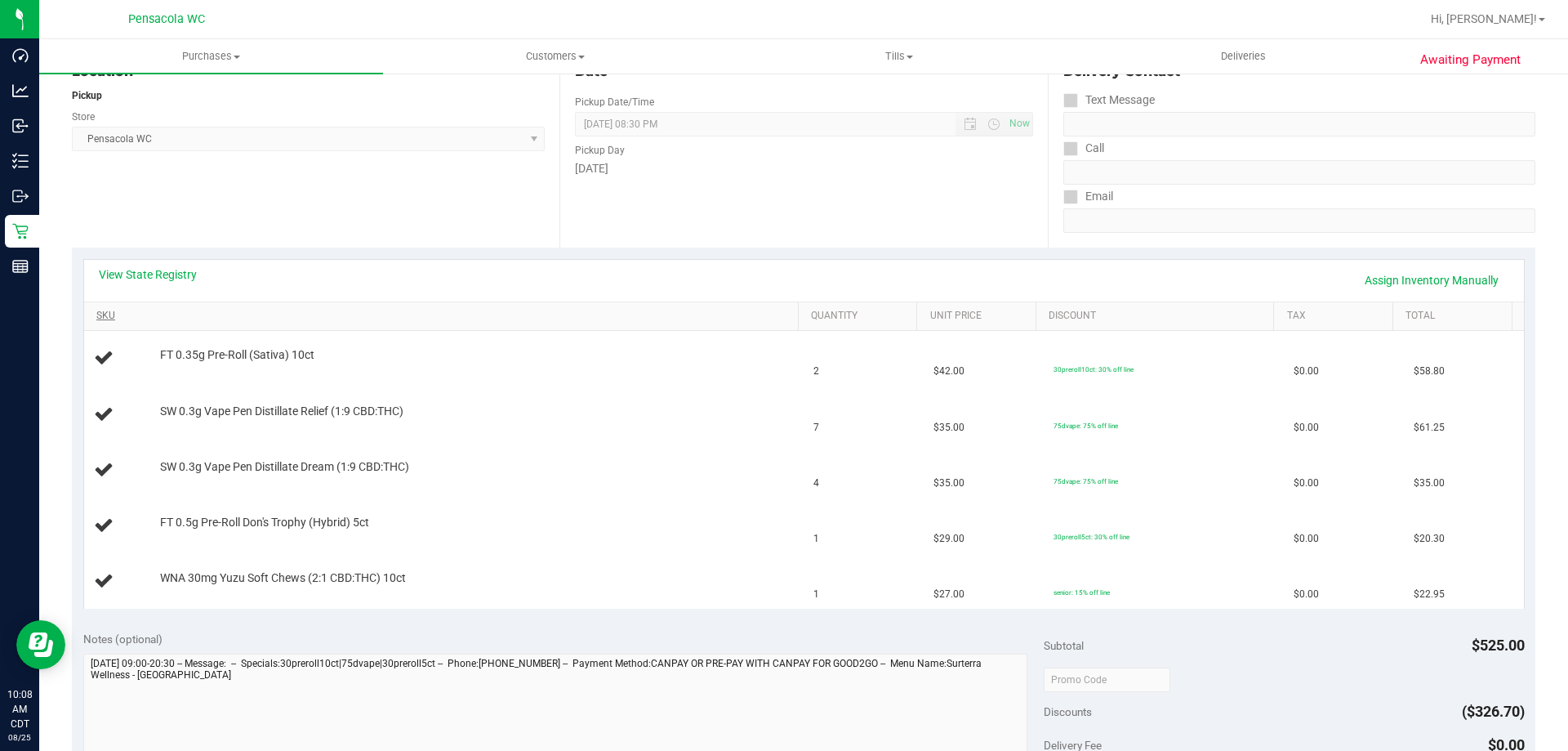
scroll to position [326, 0]
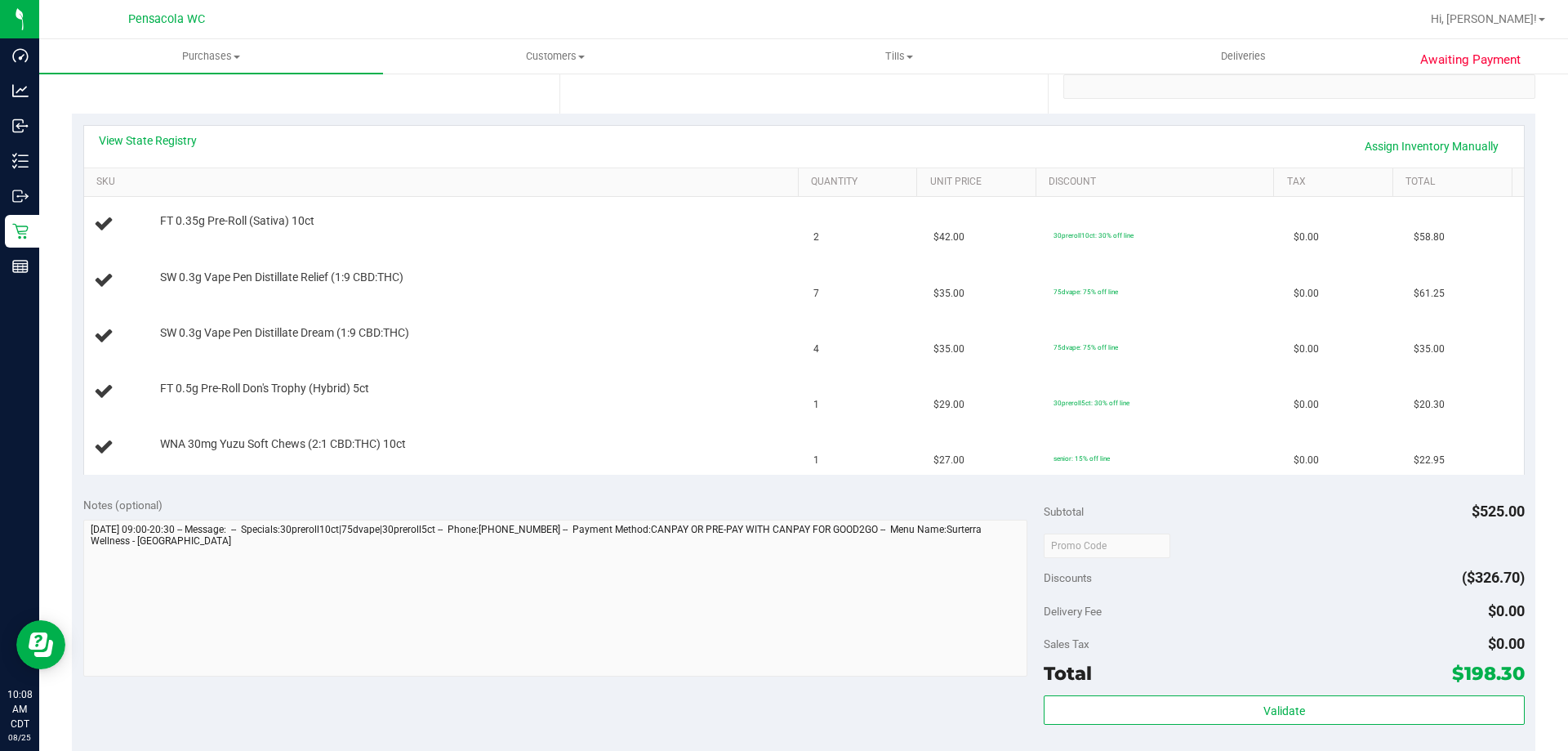
click at [673, 498] on div "Notes (optional)" at bounding box center [564, 504] width 961 height 17
click at [674, 498] on div "Notes (optional)" at bounding box center [564, 504] width 961 height 17
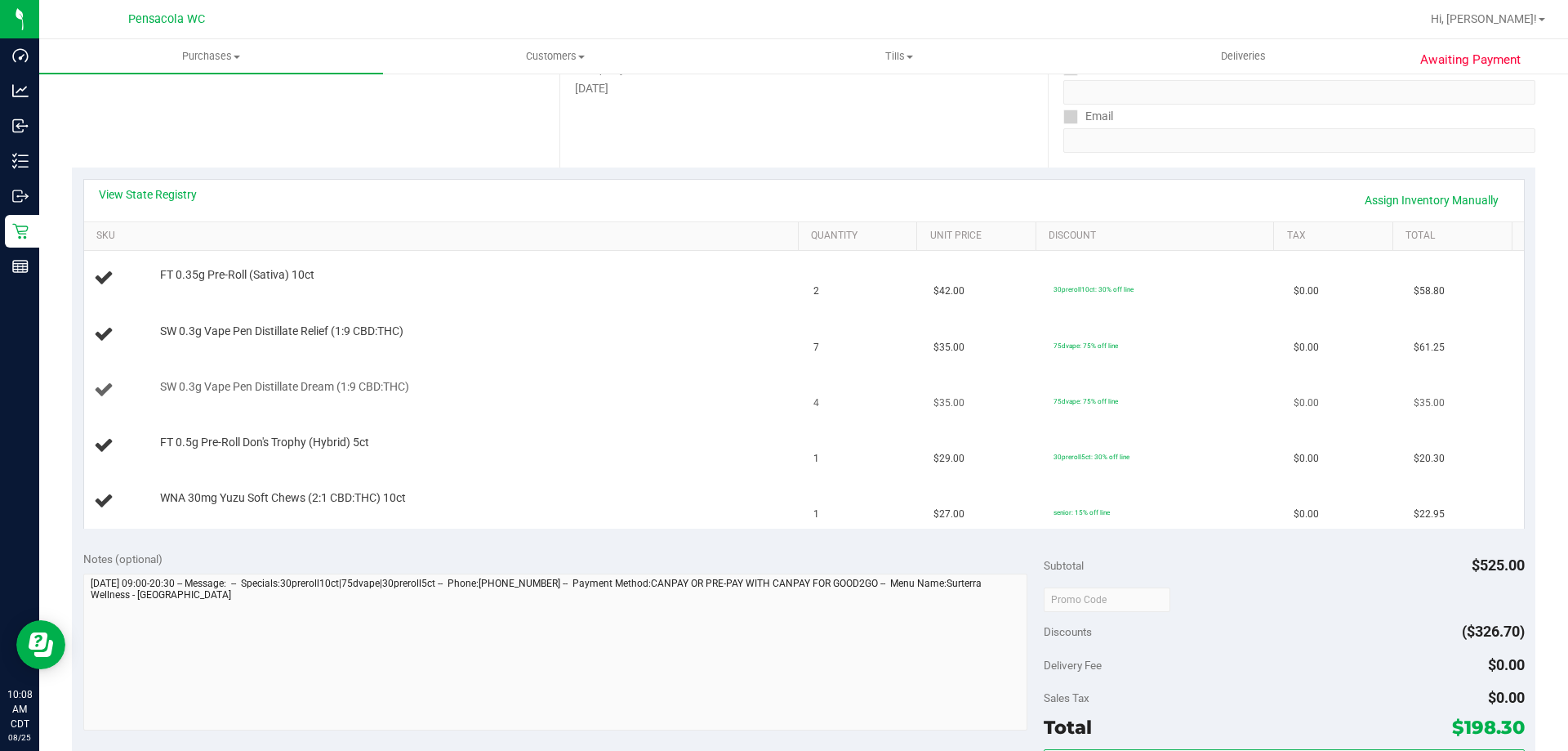
scroll to position [163, 0]
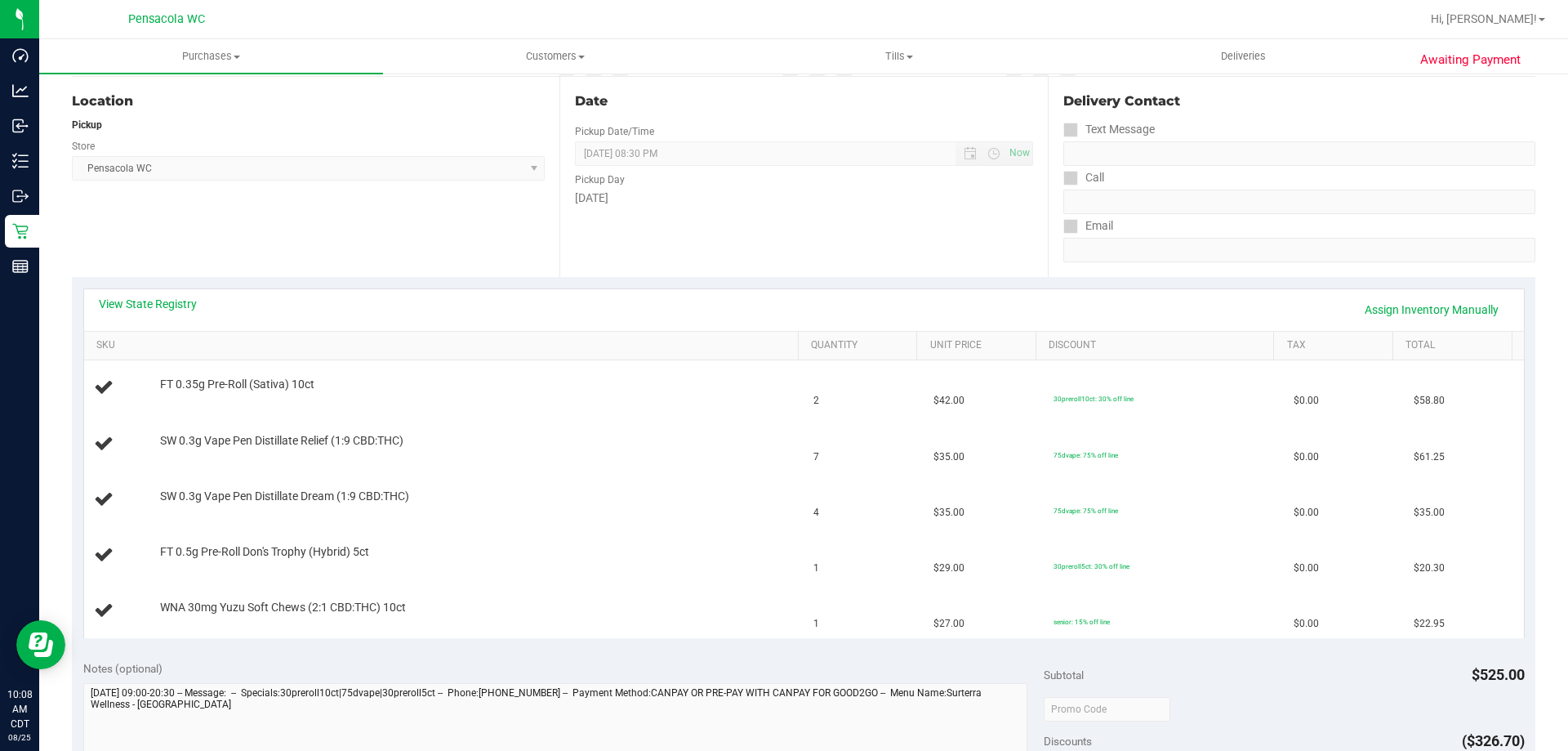
click at [178, 289] on div "View State Registry Assign Inventory Manually" at bounding box center [804, 310] width 1440 height 41
click at [184, 300] on link "View State Registry" at bounding box center [148, 304] width 98 height 17
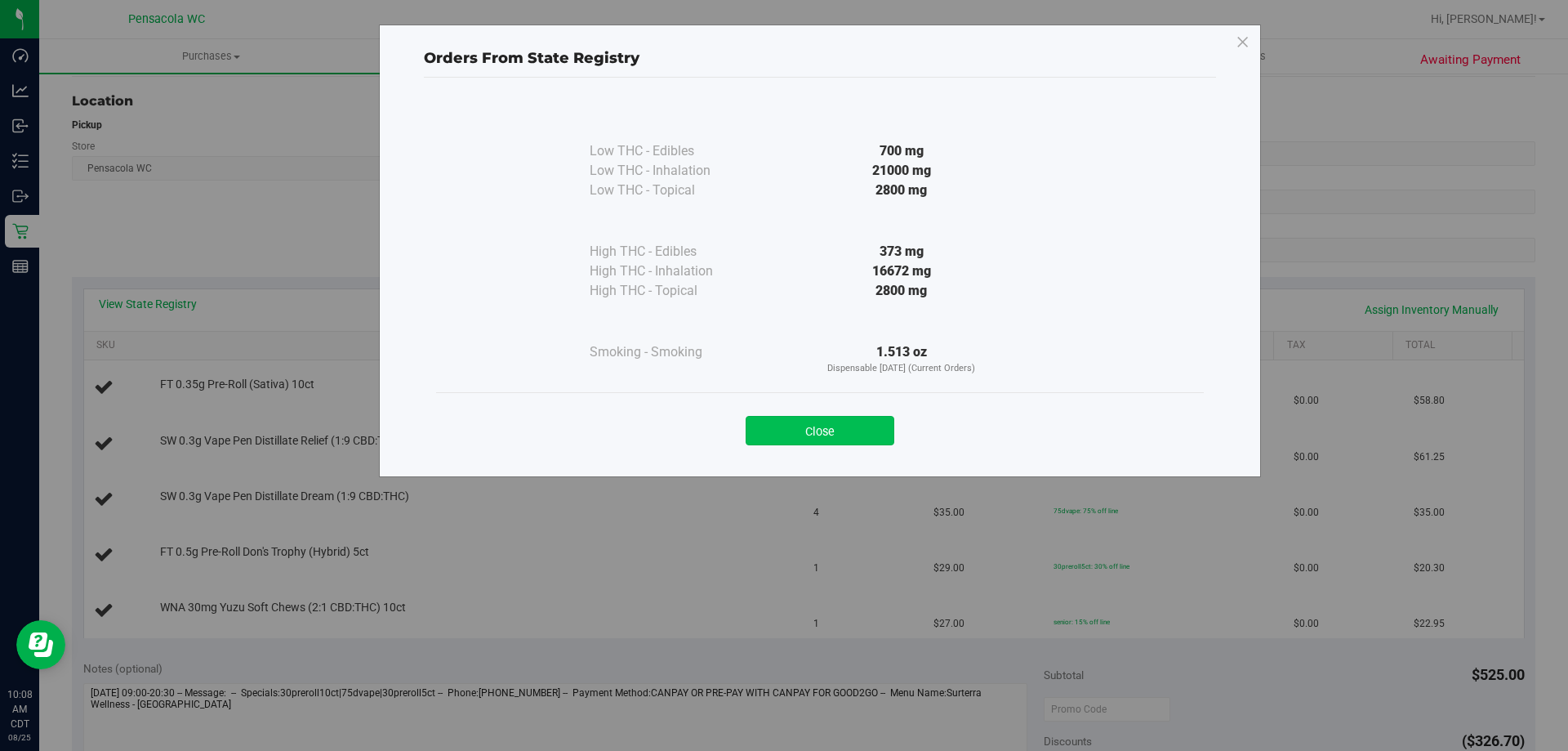
click at [790, 434] on button "Close" at bounding box center [820, 431] width 148 height 29
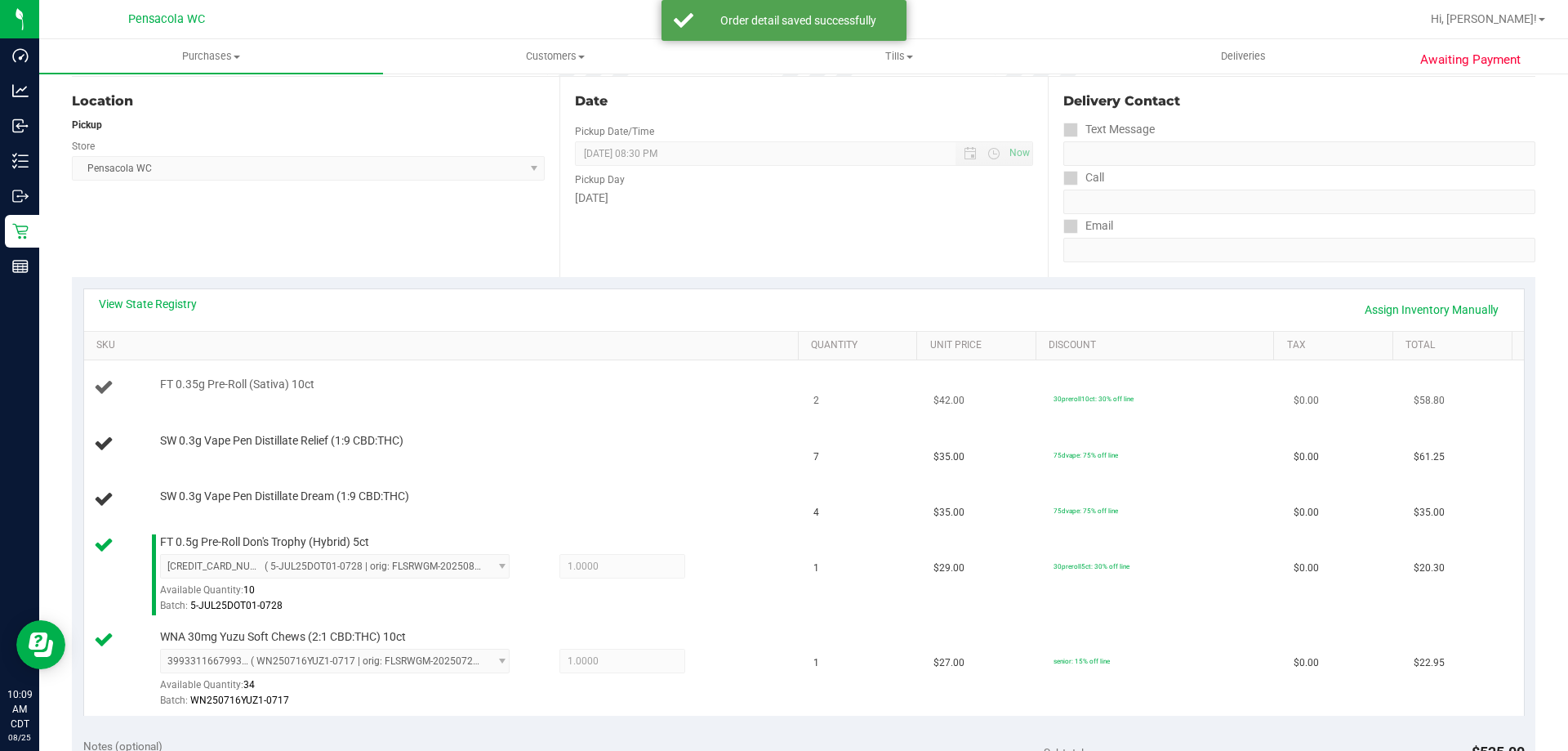
click at [631, 408] on td "FT 0.35g Pre-Roll (Sativa) 10ct" at bounding box center [444, 387] width 721 height 56
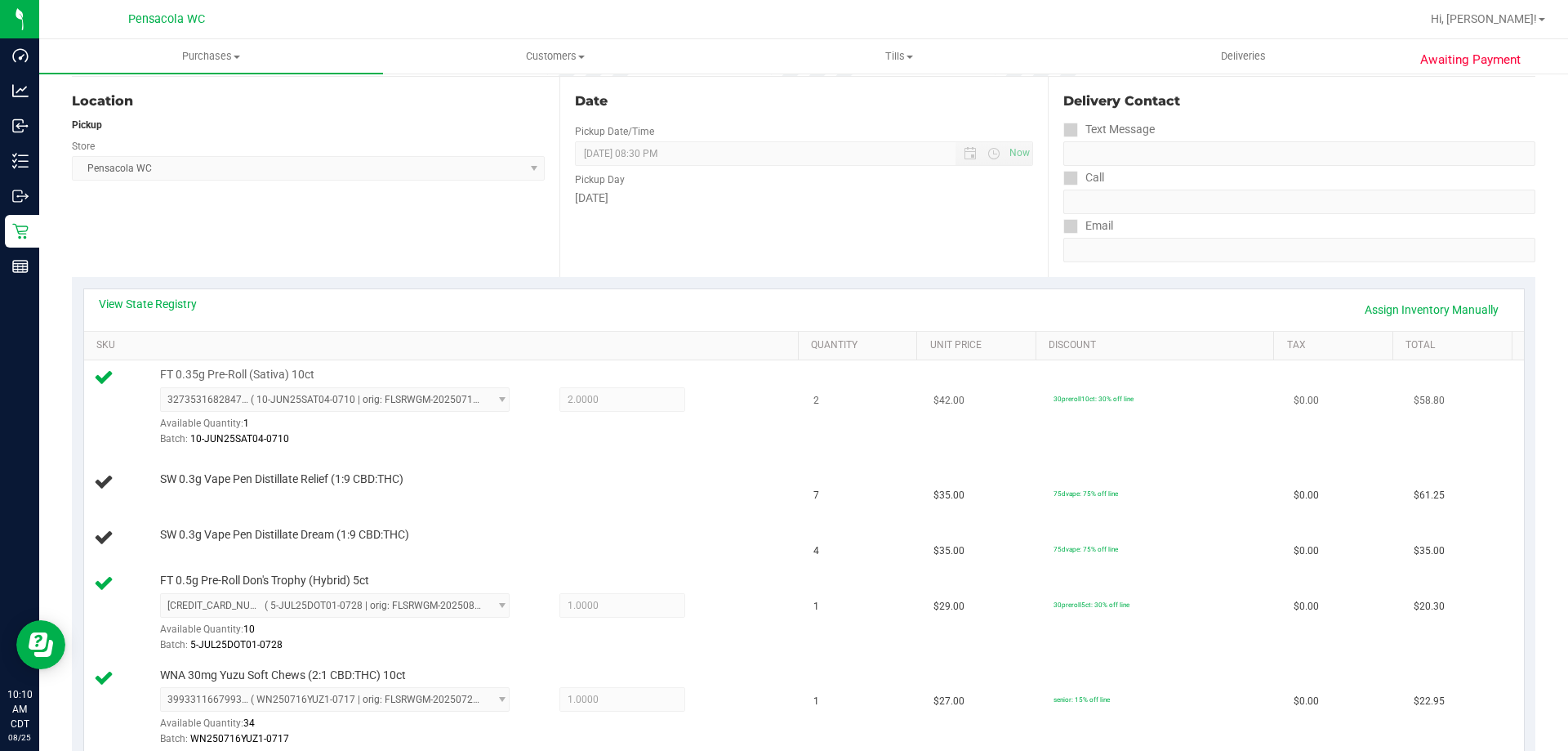
click at [631, 408] on span "2.0000 2" at bounding box center [622, 399] width 126 height 25
click at [684, 466] on td "SW 0.3g Vape Pen Distillate Relief (1:9 CBD:THC)" at bounding box center [444, 483] width 721 height 56
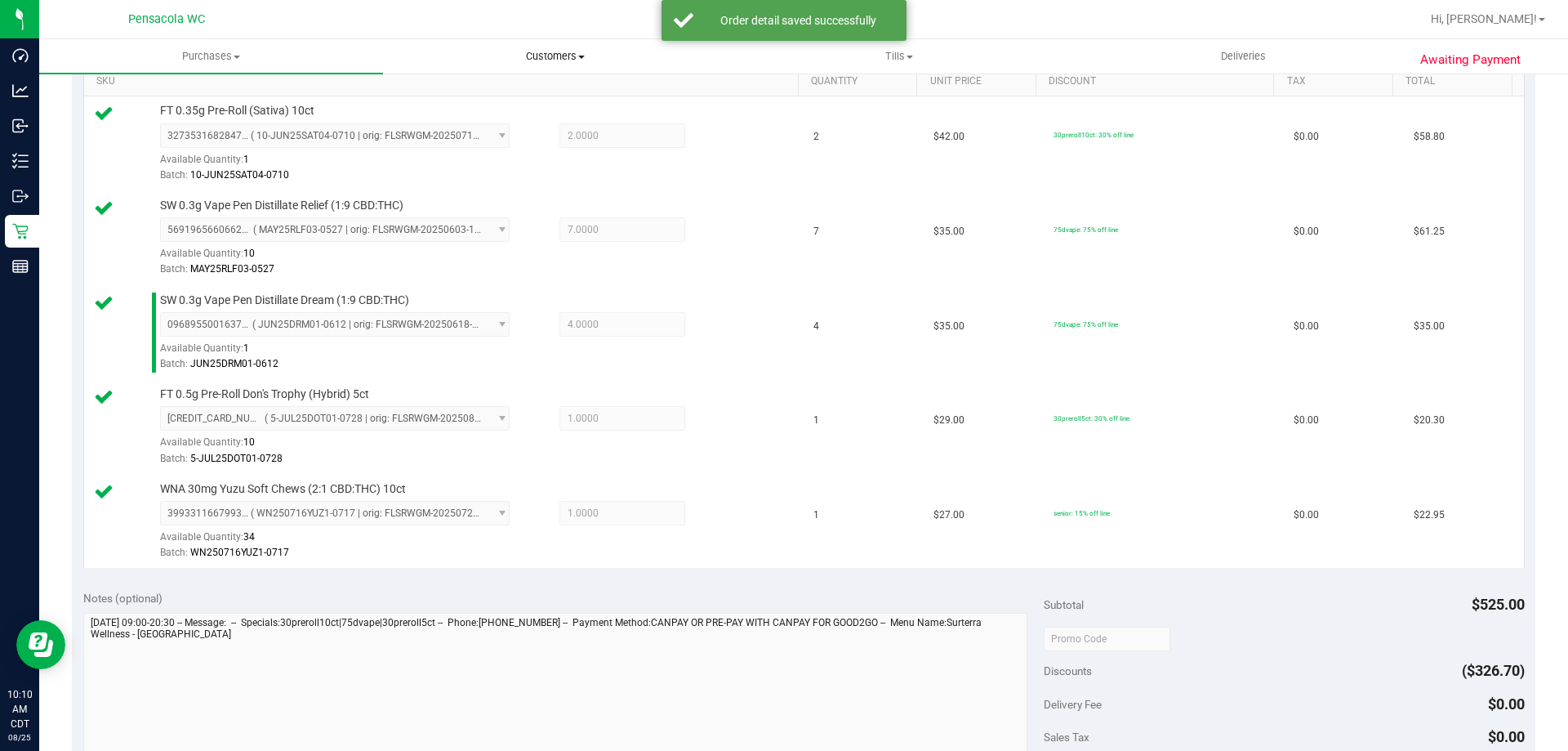
scroll to position [572, 0]
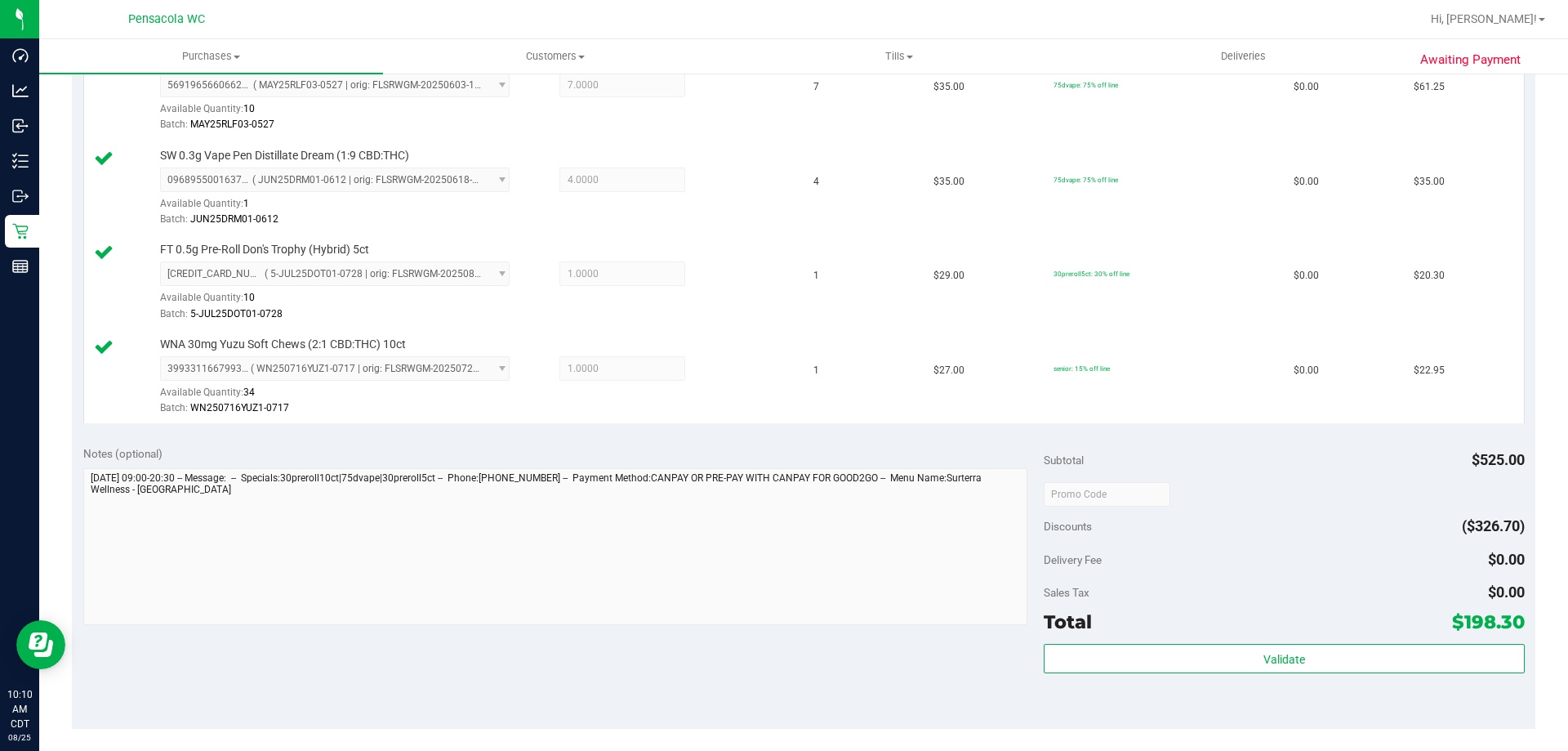
click at [1144, 634] on div "Total $198.30" at bounding box center [1284, 621] width 481 height 29
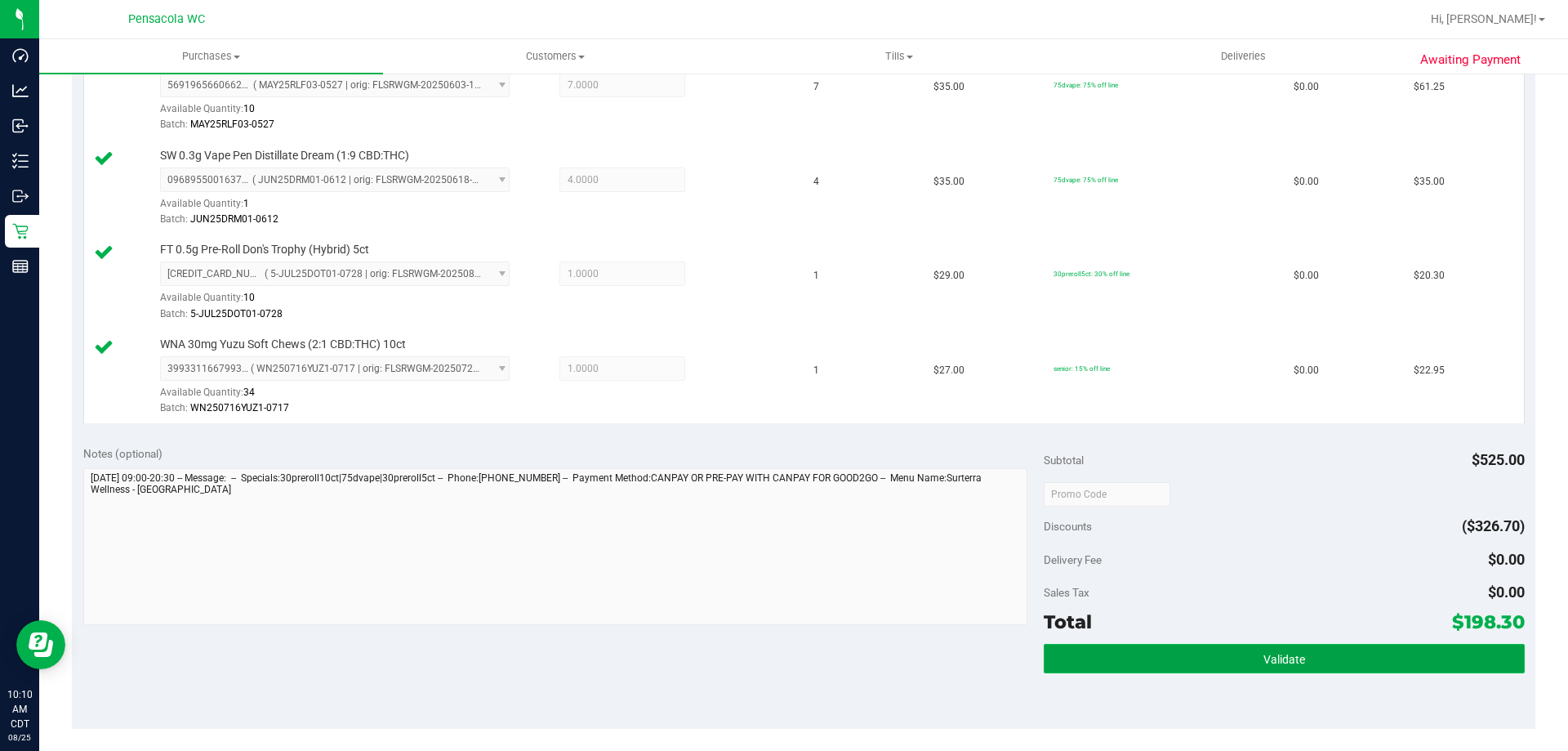
click at [1149, 662] on button "Validate" at bounding box center [1284, 659] width 481 height 29
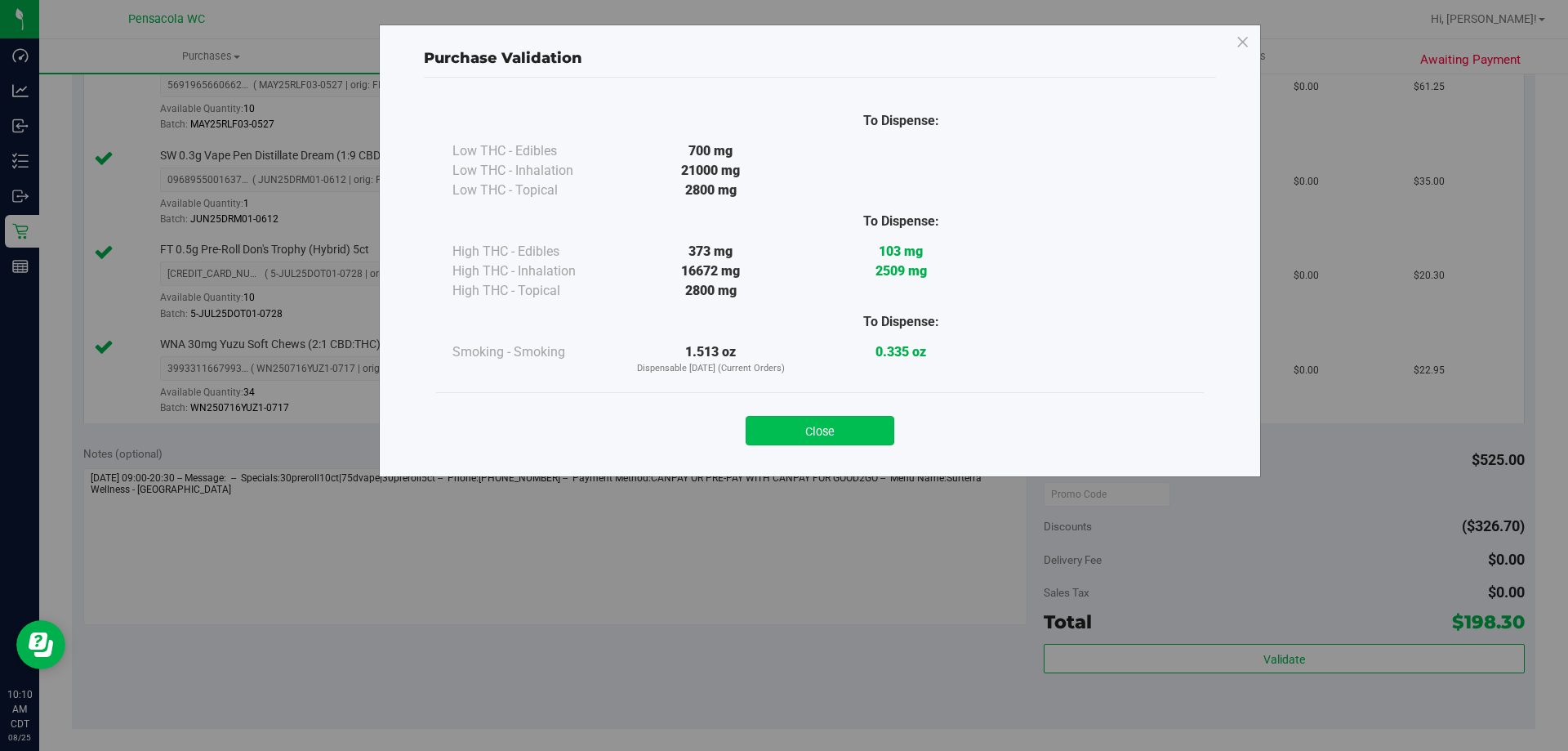
click at [863, 442] on button "Close" at bounding box center [820, 431] width 148 height 29
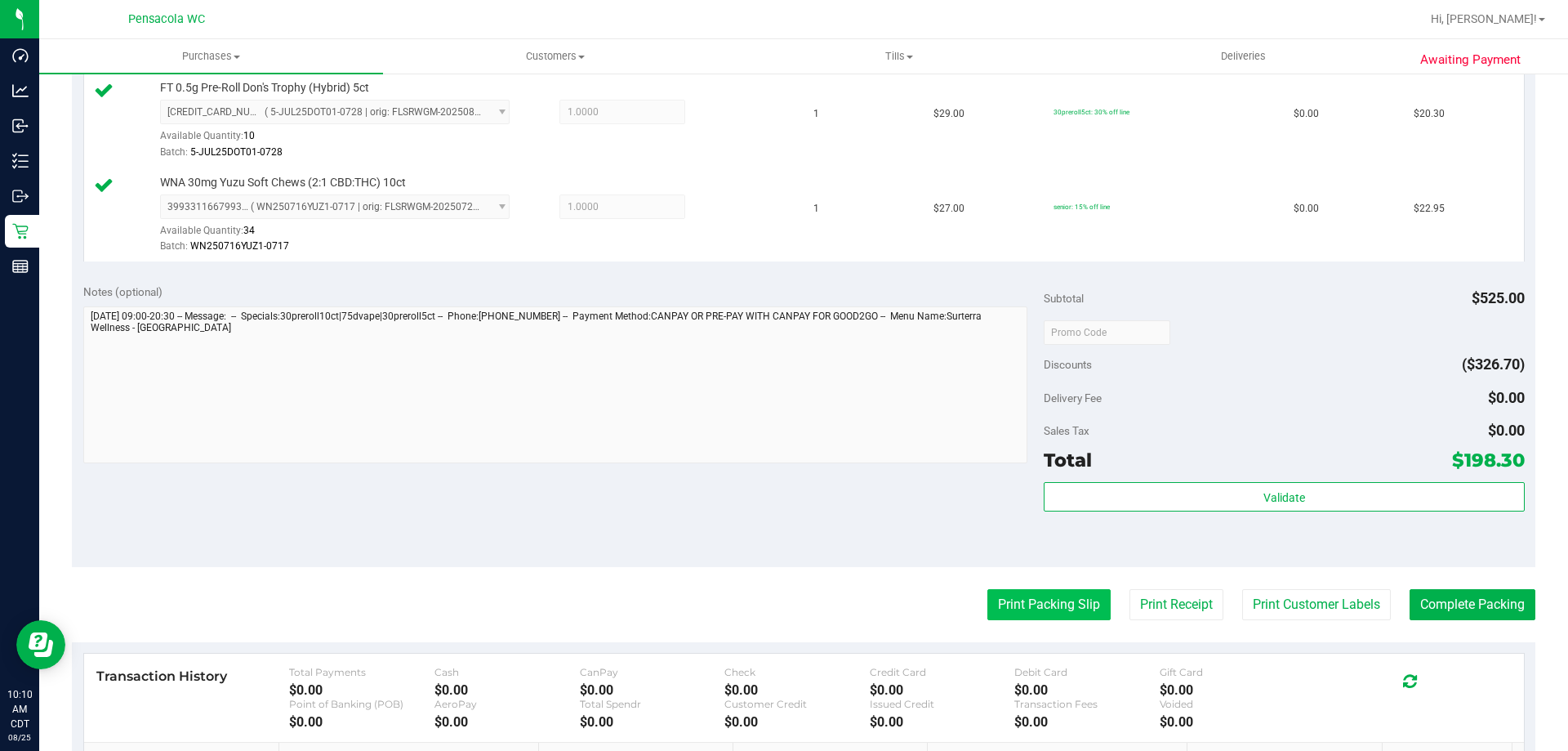
scroll to position [735, 0]
click at [1013, 592] on button "Print Packing Slip" at bounding box center [1049, 603] width 123 height 31
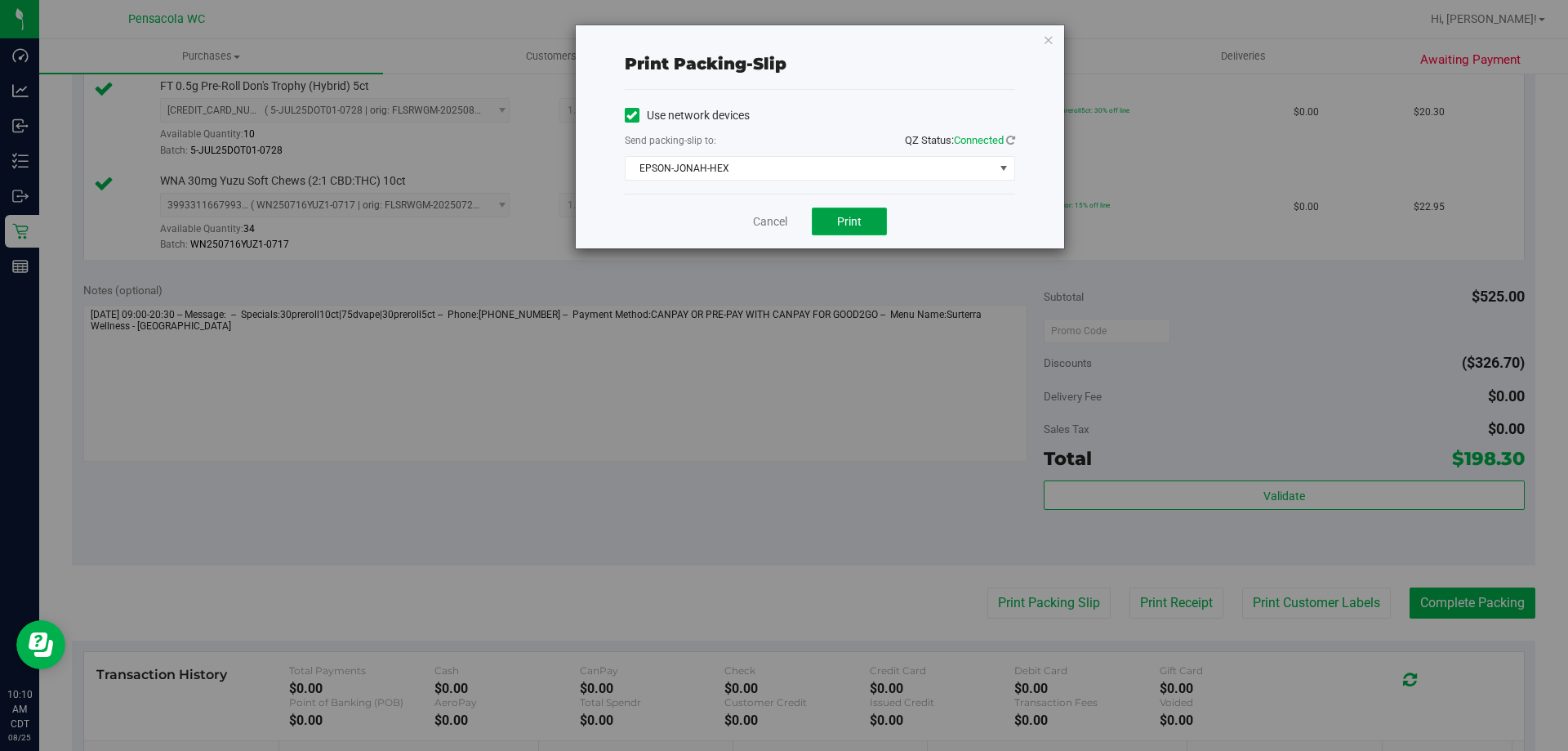
click at [824, 210] on button "Print" at bounding box center [849, 221] width 75 height 28
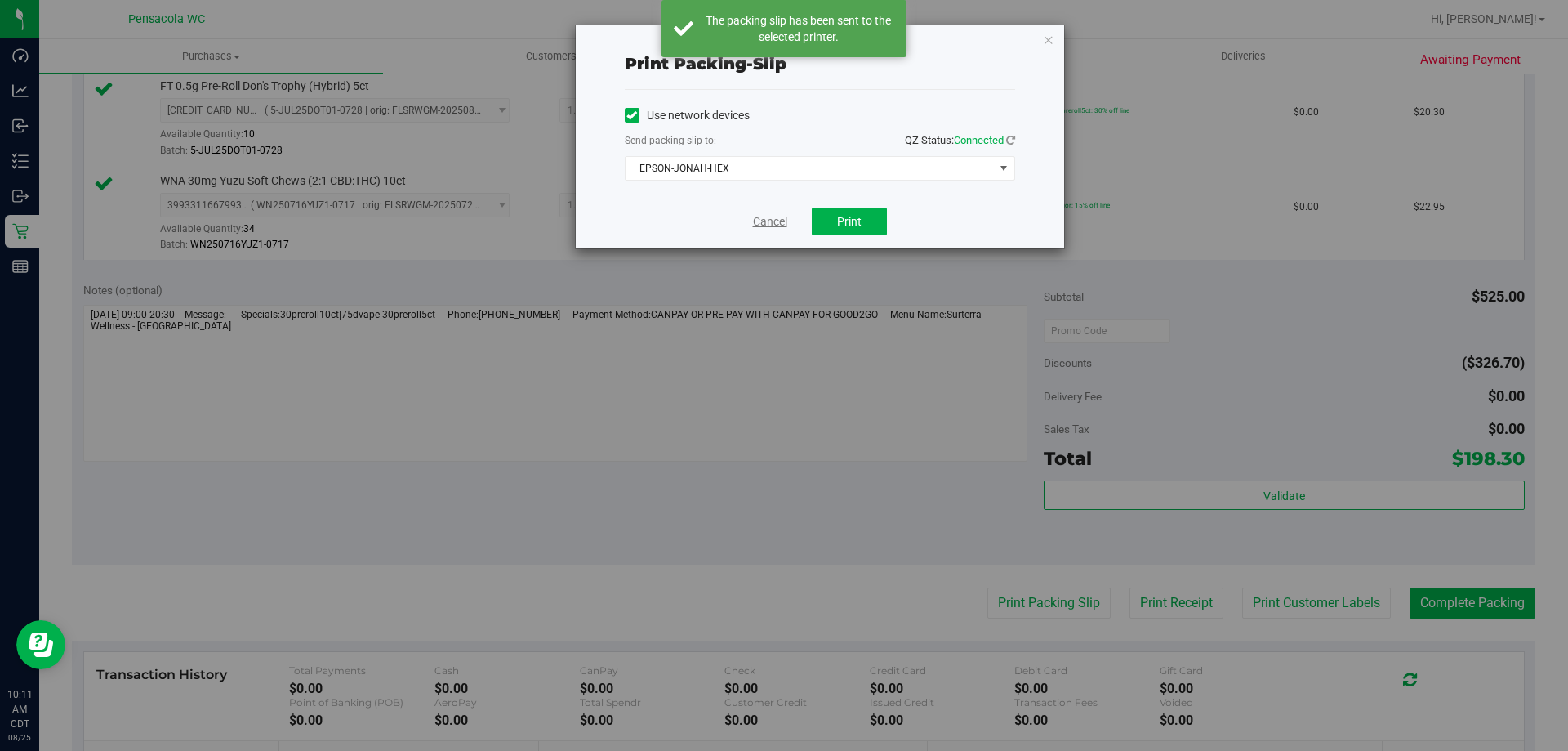
click at [775, 222] on link "Cancel" at bounding box center [770, 221] width 34 height 17
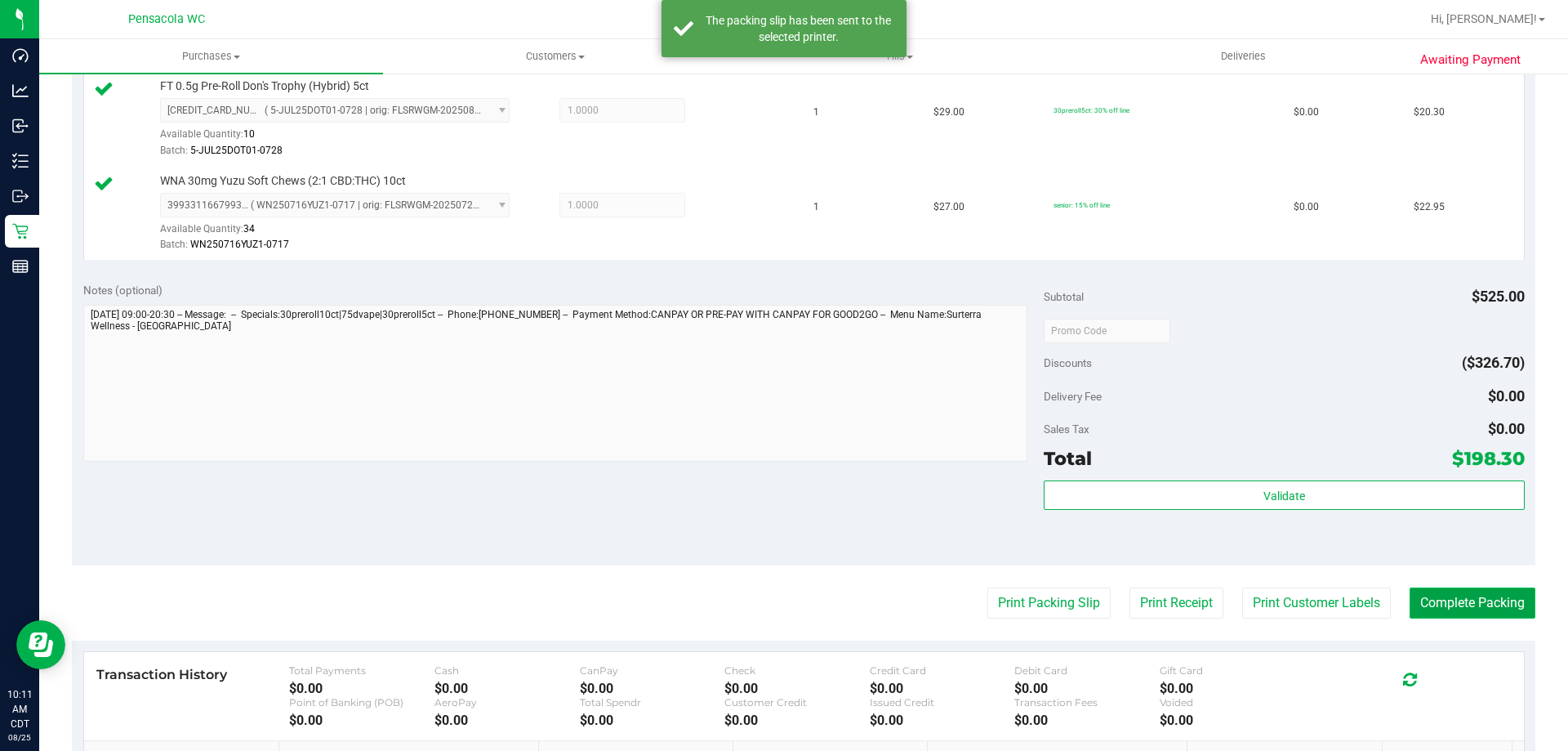
click at [1492, 611] on button "Complete Packing" at bounding box center [1473, 603] width 126 height 31
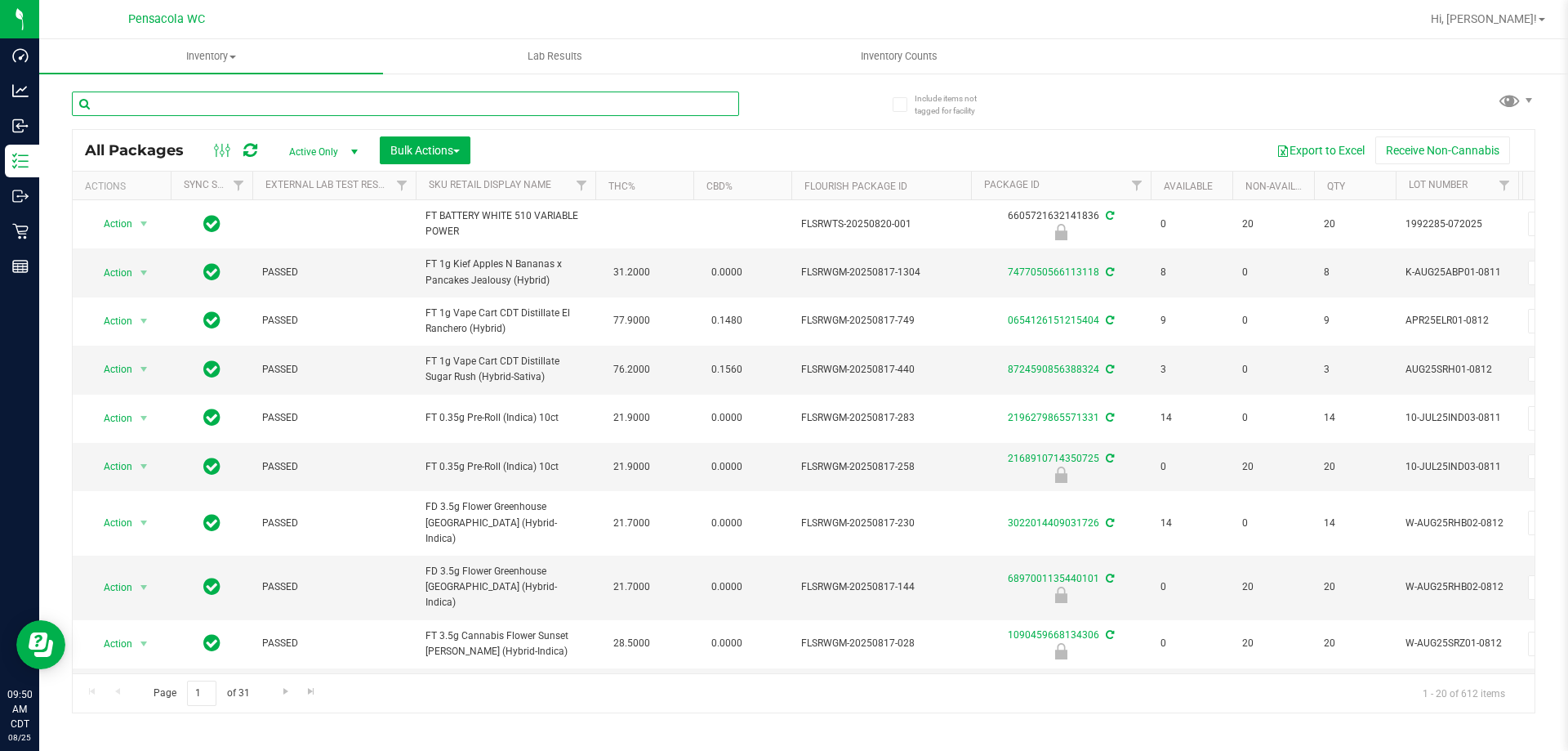
click at [185, 104] on input "text" at bounding box center [405, 103] width 668 height 25
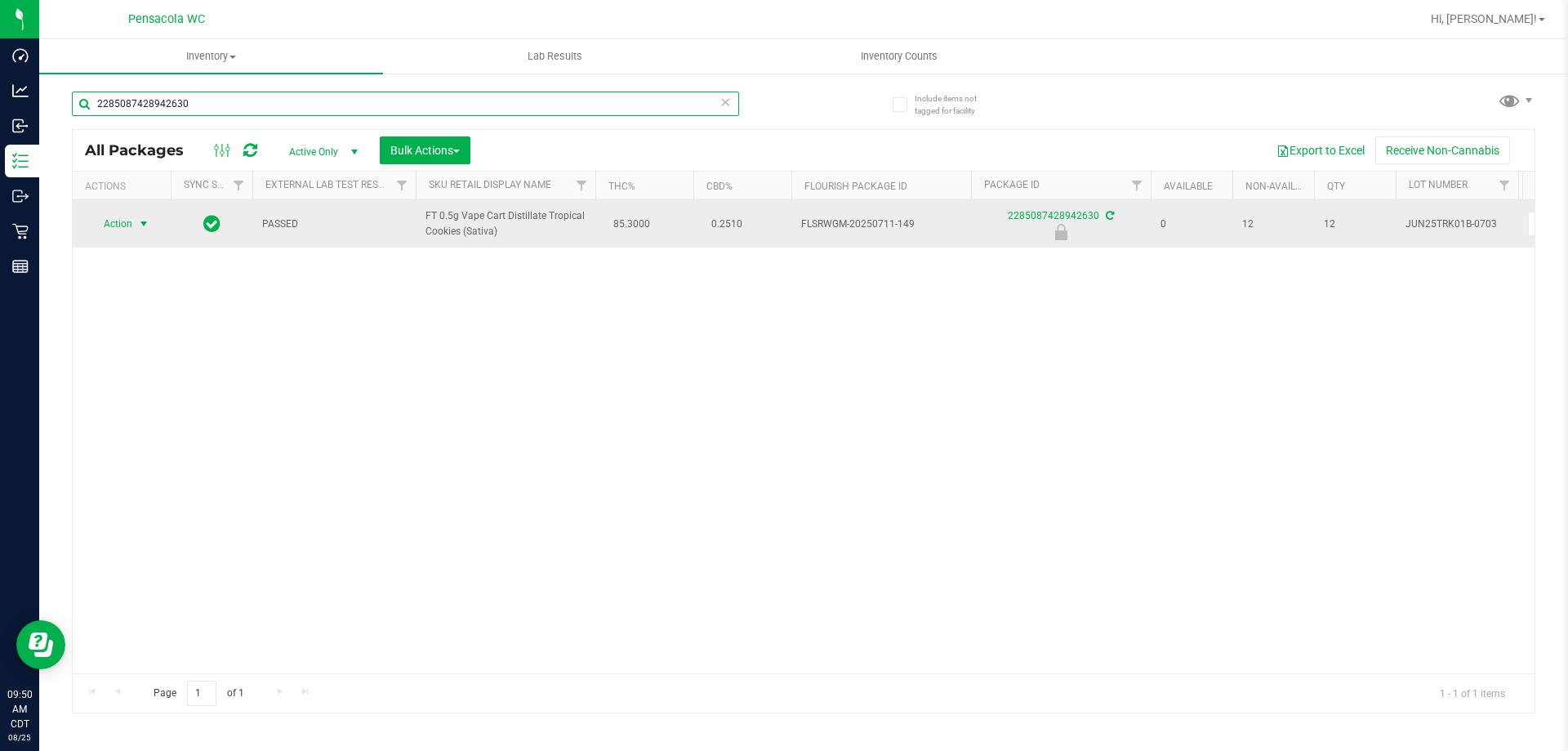
type input "2285087428942630"
click at [123, 221] on span "Action" at bounding box center [111, 223] width 44 height 23
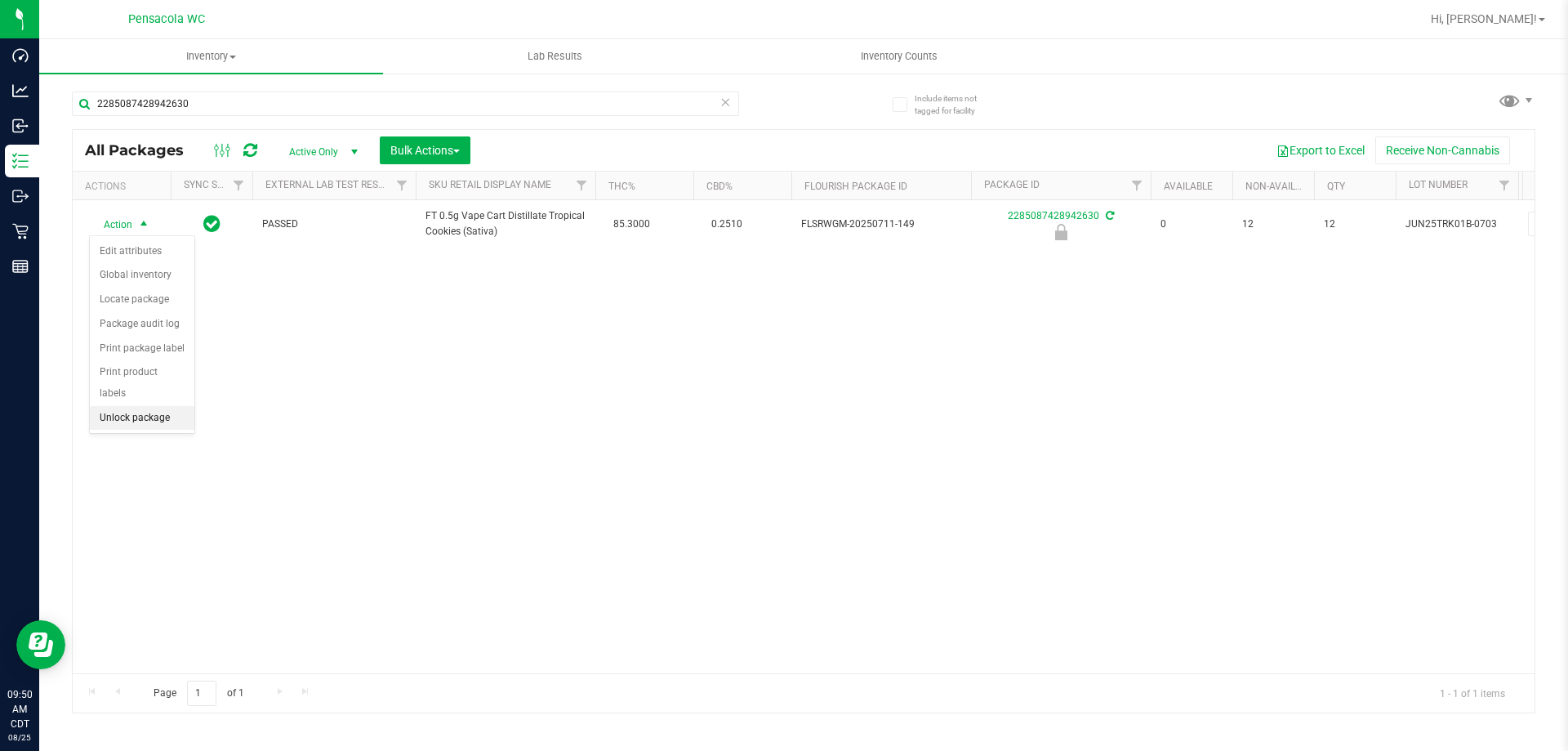
click at [152, 406] on li "Unlock package" at bounding box center [142, 418] width 104 height 25
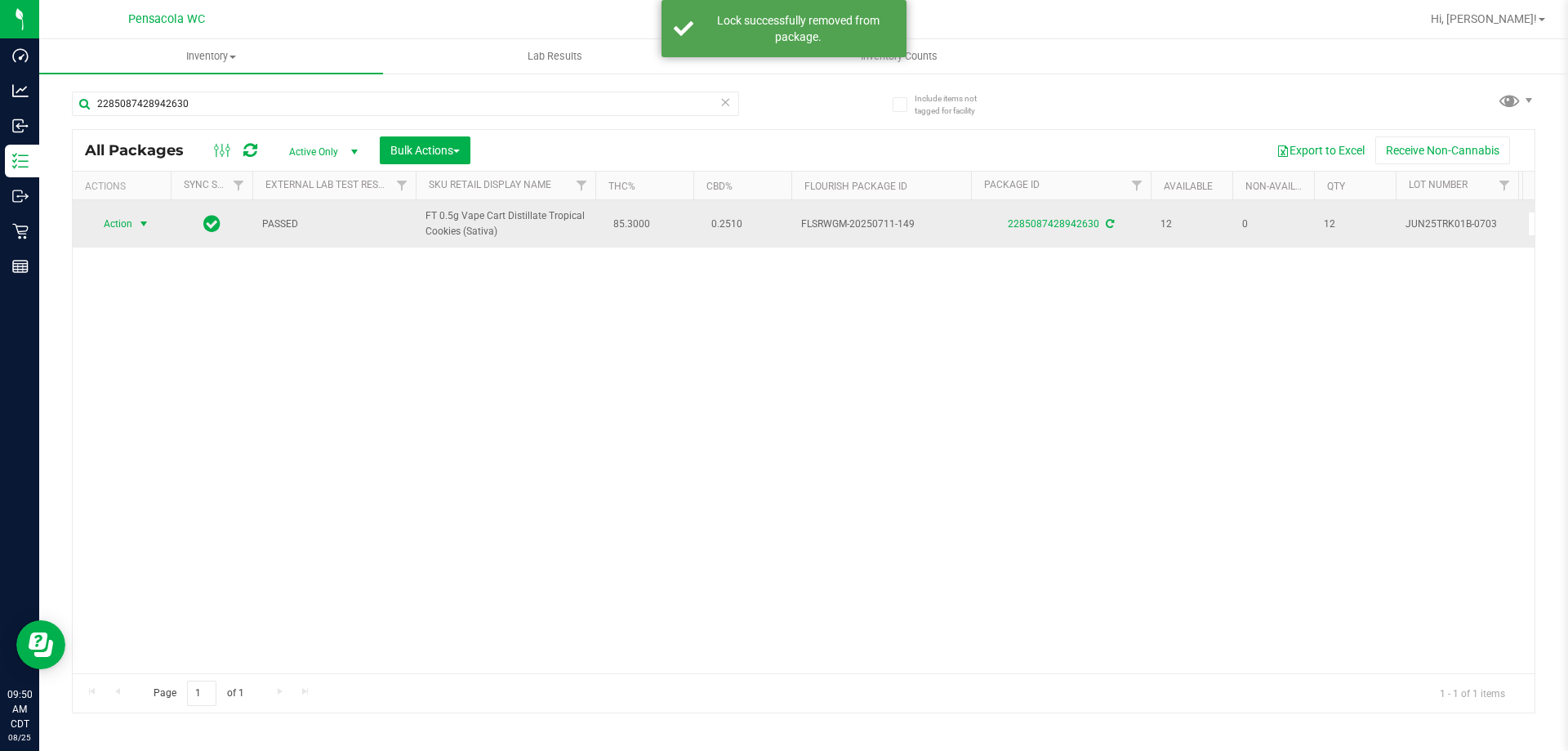
click at [122, 226] on span "Action" at bounding box center [111, 223] width 44 height 23
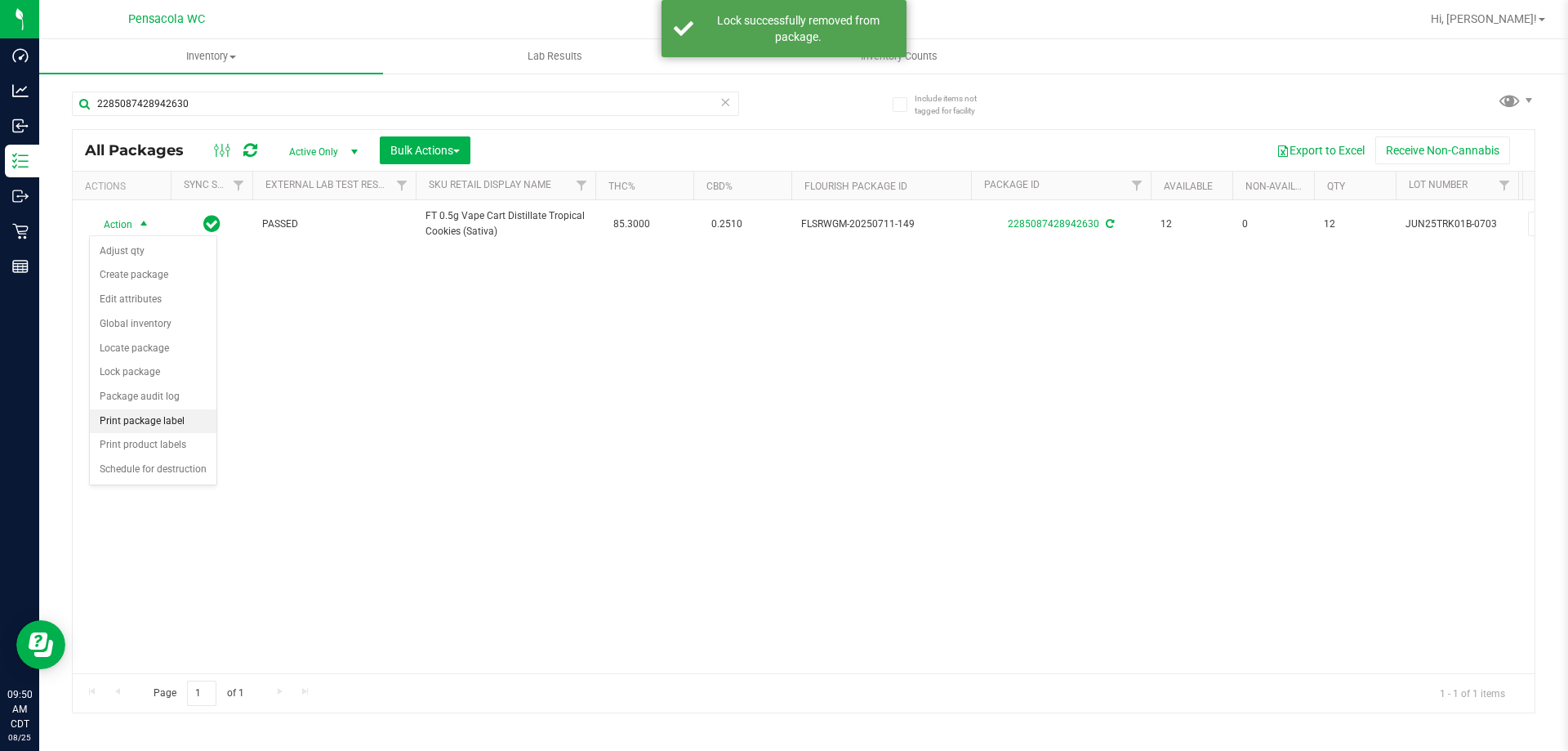
click at [133, 421] on li "Print package label" at bounding box center [152, 421] width 127 height 25
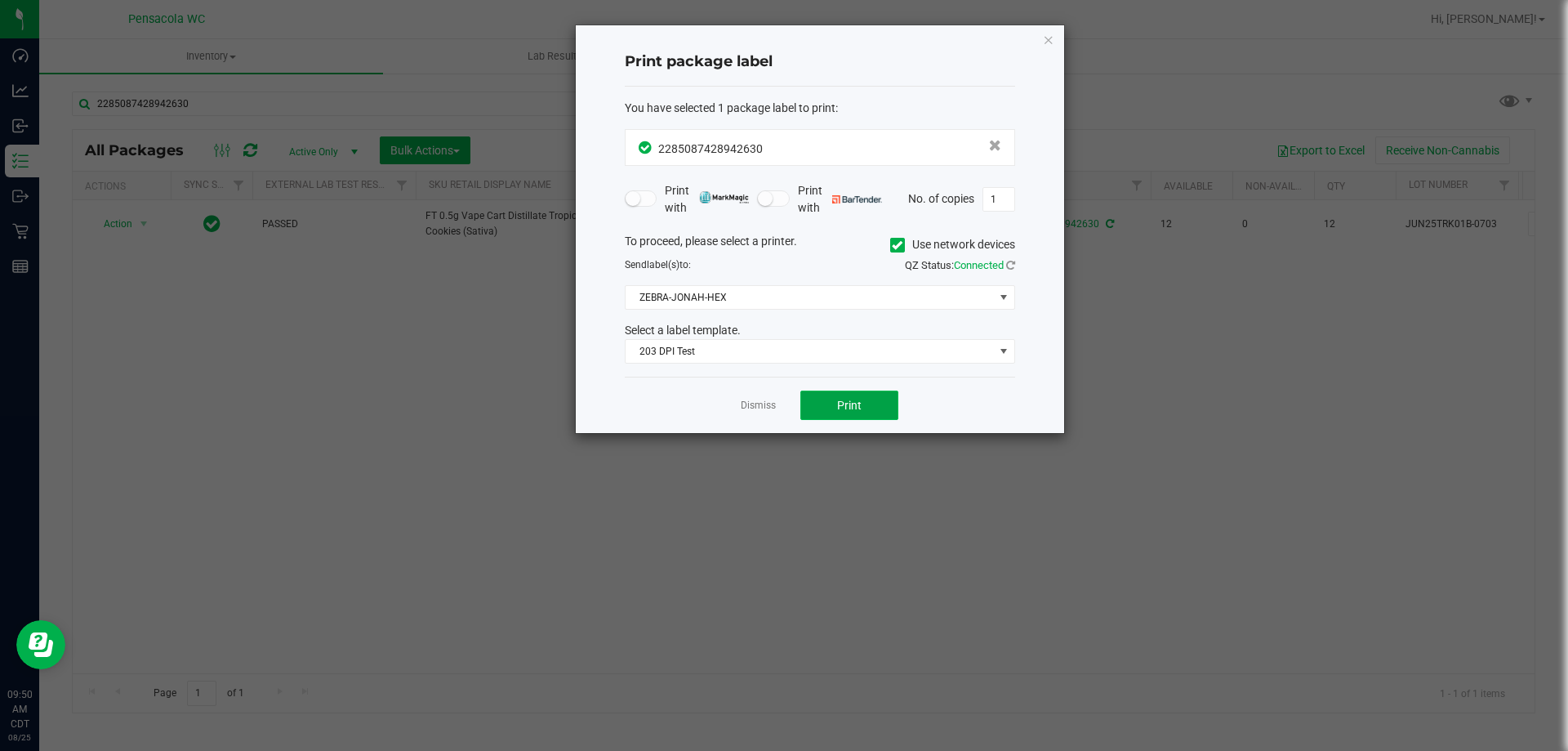
click at [843, 408] on span "Print" at bounding box center [849, 405] width 25 height 13
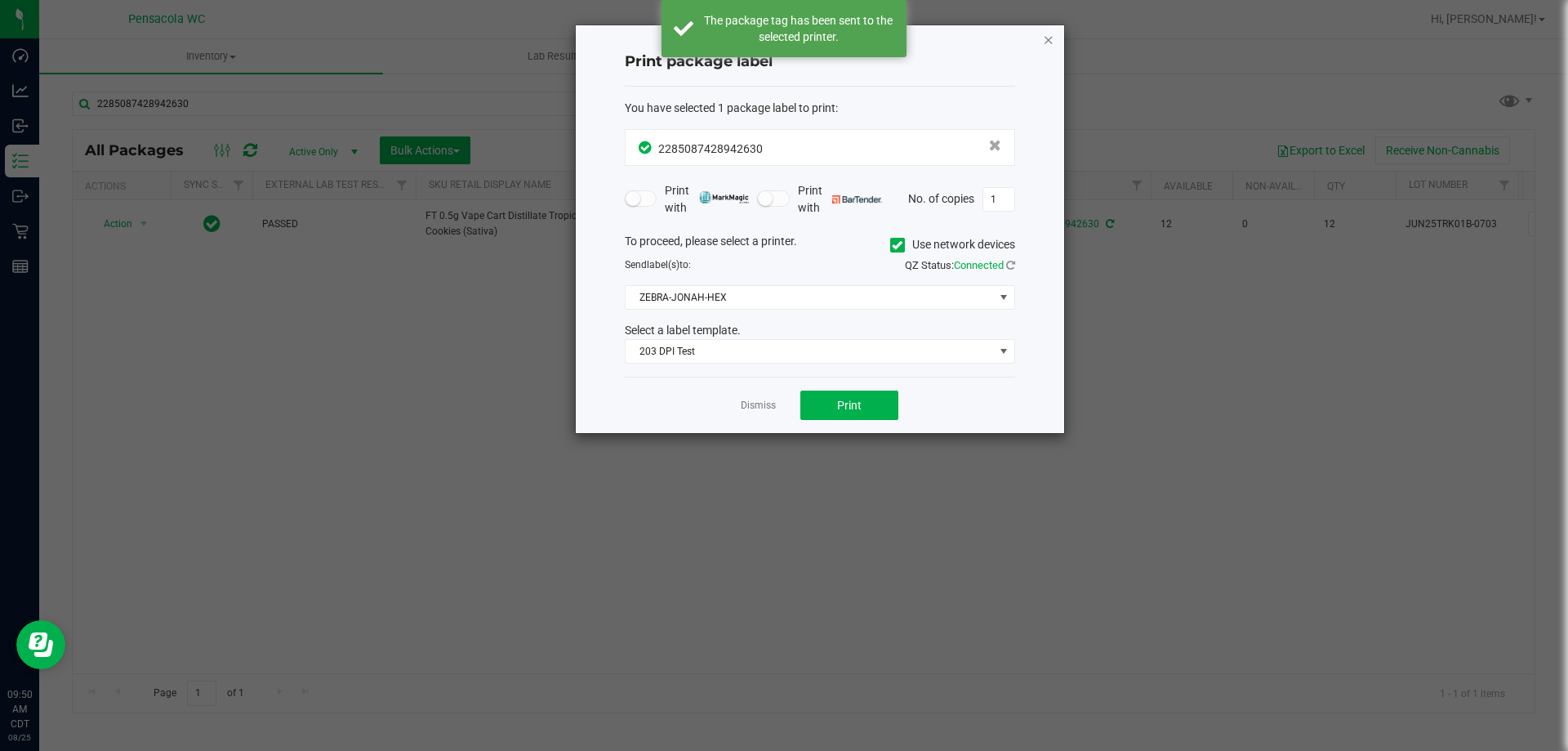
click at [1054, 38] on icon "button" at bounding box center [1049, 39] width 12 height 20
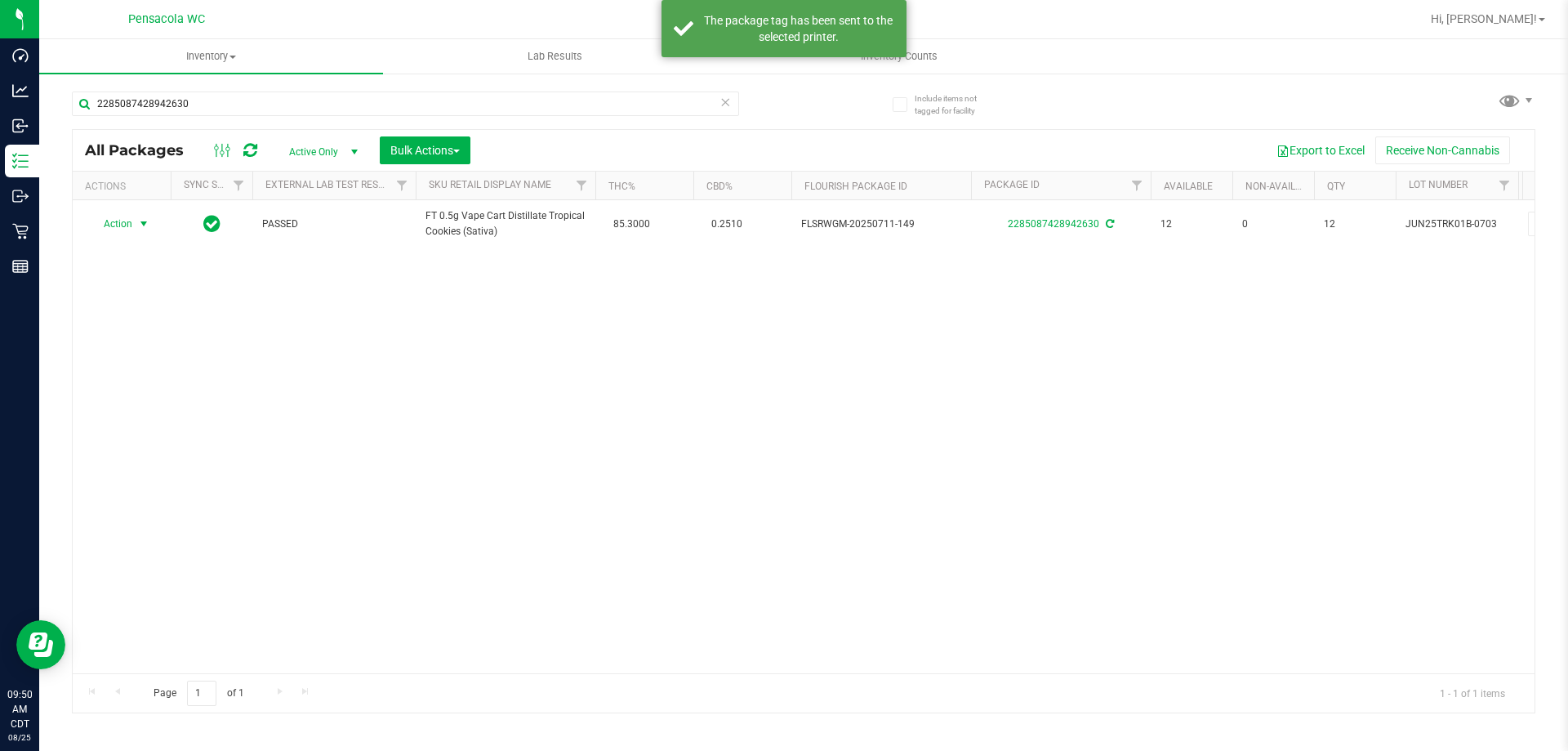
drag, startPoint x: 987, startPoint y: 253, endPoint x: 965, endPoint y: 266, distance: 25.6
click at [983, 258] on div "Action Action Adjust qty Create package Edit attributes Global inventory Locate…" at bounding box center [803, 436] width 1462 height 473
click at [719, 99] on input "2285087428942630" at bounding box center [405, 103] width 668 height 25
click at [732, 110] on input "2285087428942630" at bounding box center [405, 103] width 668 height 25
click at [719, 97] on input "2285087428942630" at bounding box center [405, 103] width 668 height 25
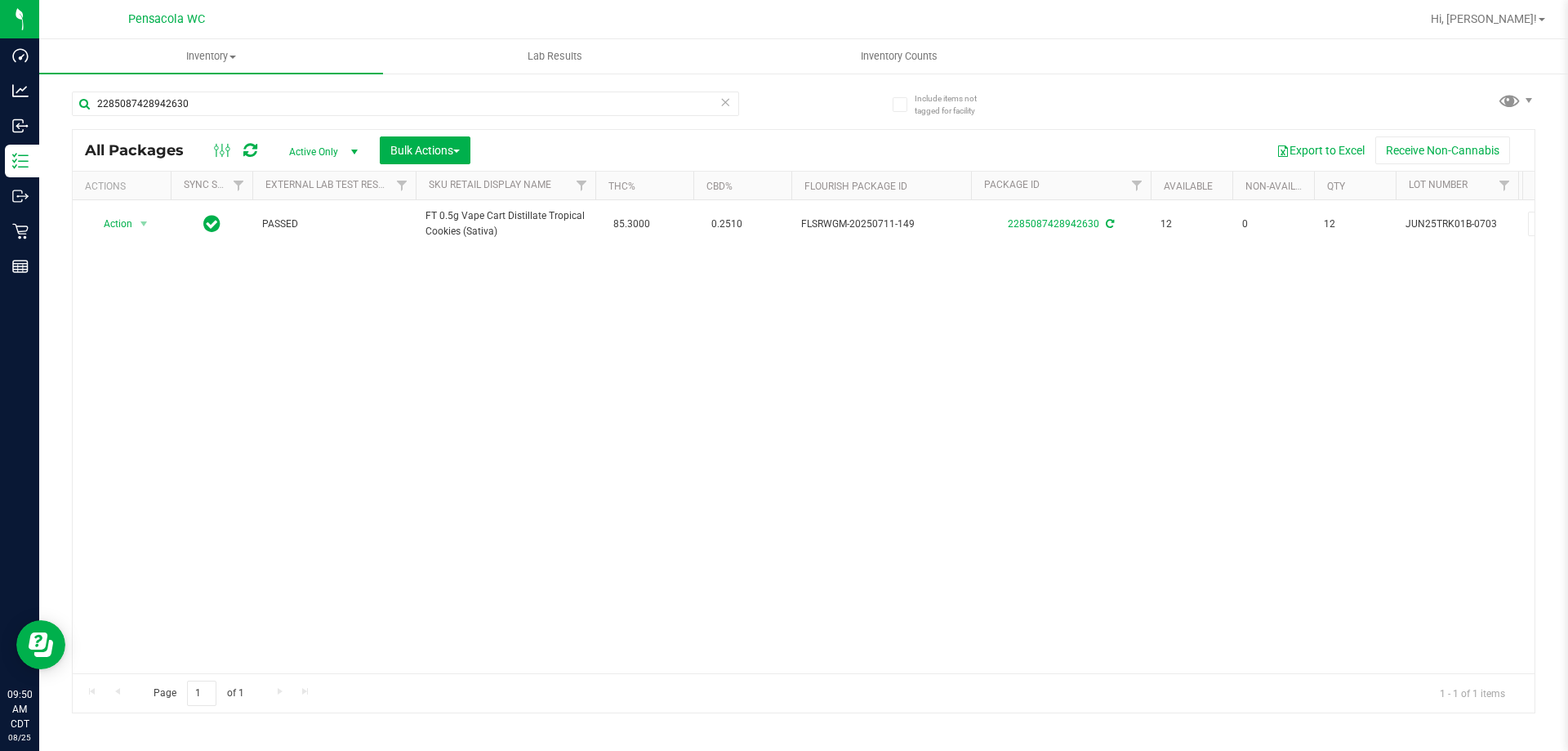
click at [729, 108] on icon at bounding box center [726, 101] width 12 height 20
